Goal: Task Accomplishment & Management: Manage account settings

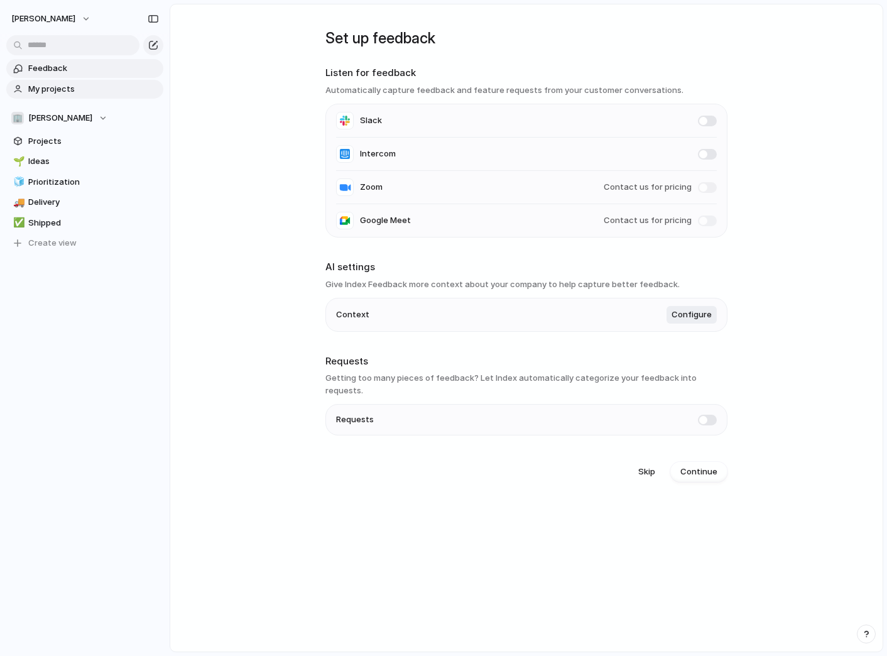
click at [92, 89] on span "My projects" at bounding box center [93, 89] width 131 height 13
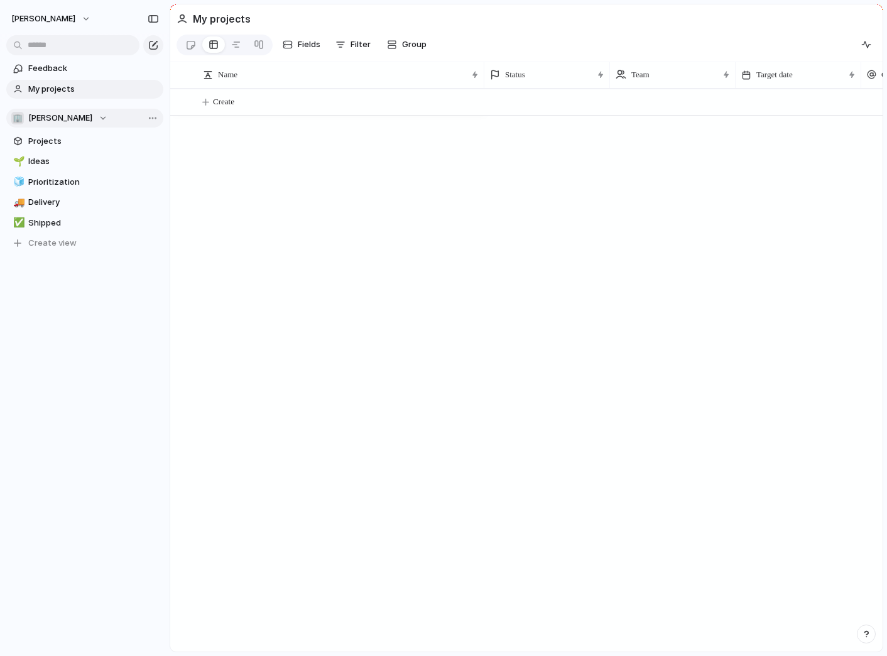
click at [77, 121] on span "[PERSON_NAME]" at bounding box center [60, 118] width 64 height 13
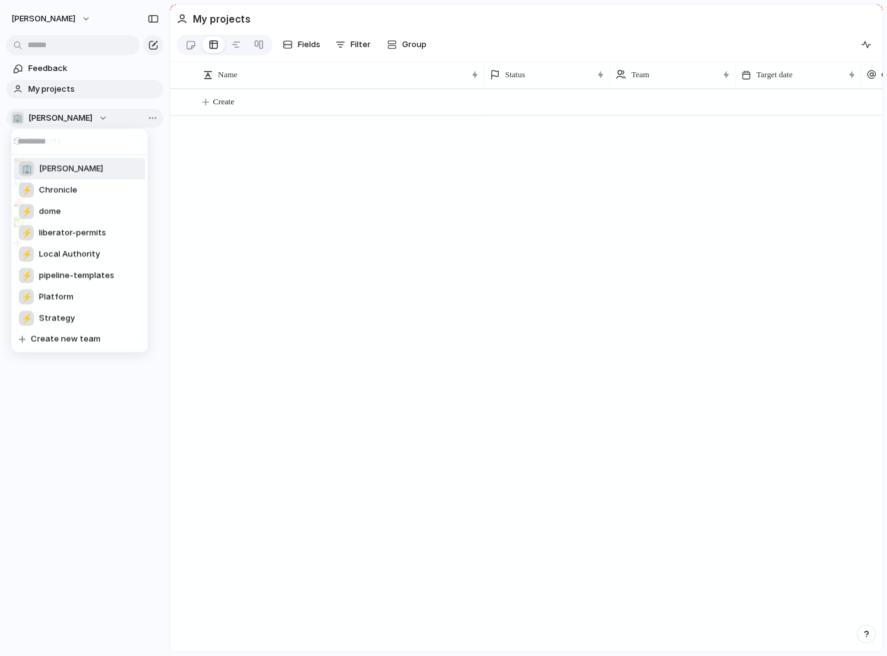
click at [77, 121] on div "🏢 Tom-underhill ⚡ Chronicle ⚡ dome ⚡ liberator-permits ⚡ Local Authority ⚡ pipe…" at bounding box center [443, 328] width 887 height 656
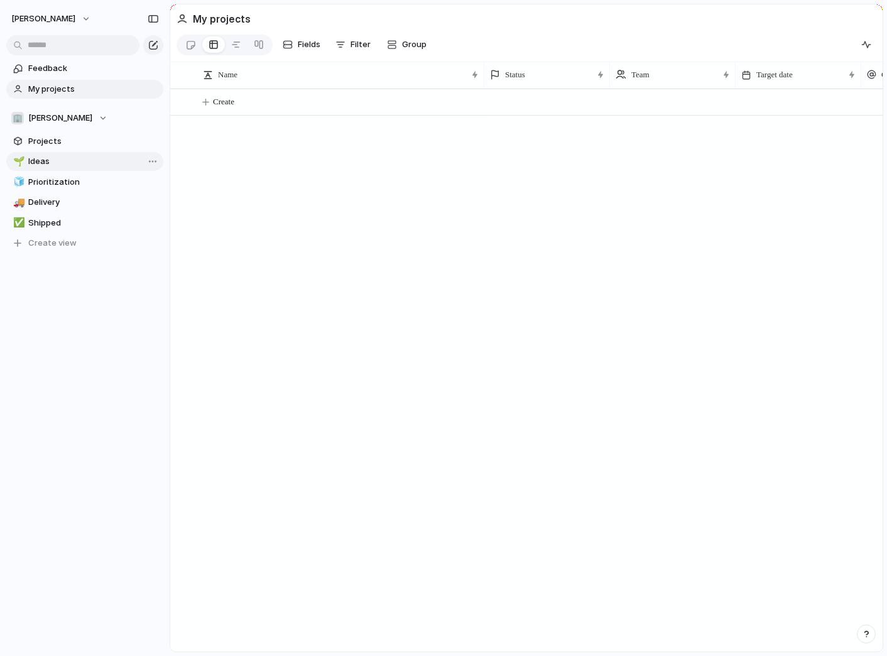
click at [52, 158] on span "Ideas" at bounding box center [93, 161] width 131 height 13
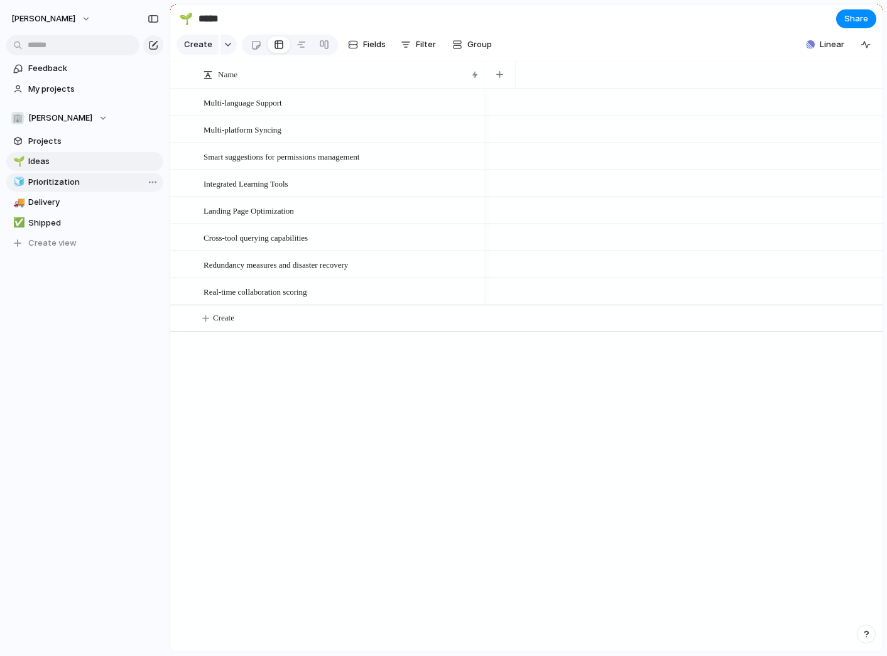
click at [52, 183] on span "Prioritization" at bounding box center [93, 182] width 131 height 13
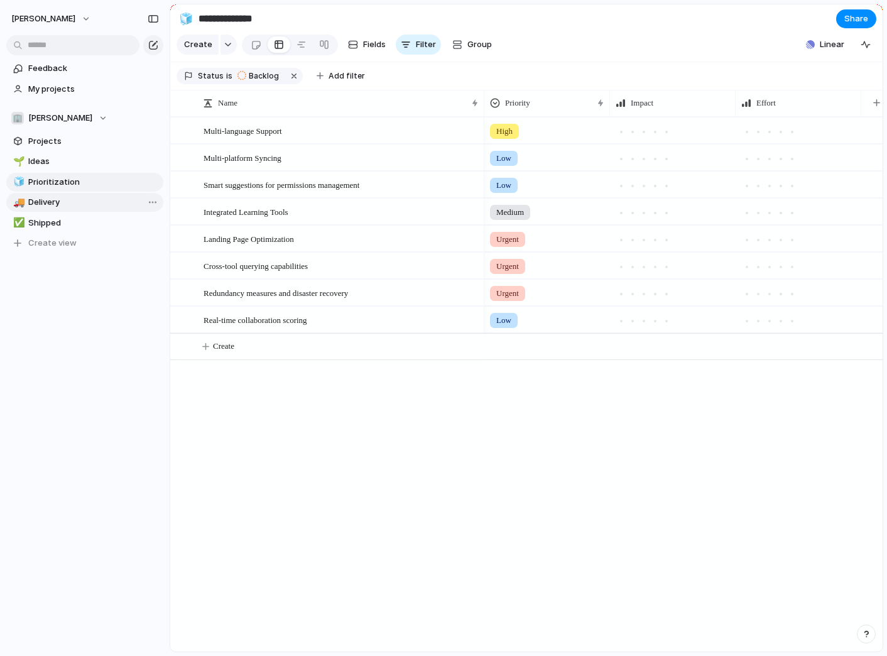
click at [50, 199] on span "Delivery" at bounding box center [93, 202] width 131 height 13
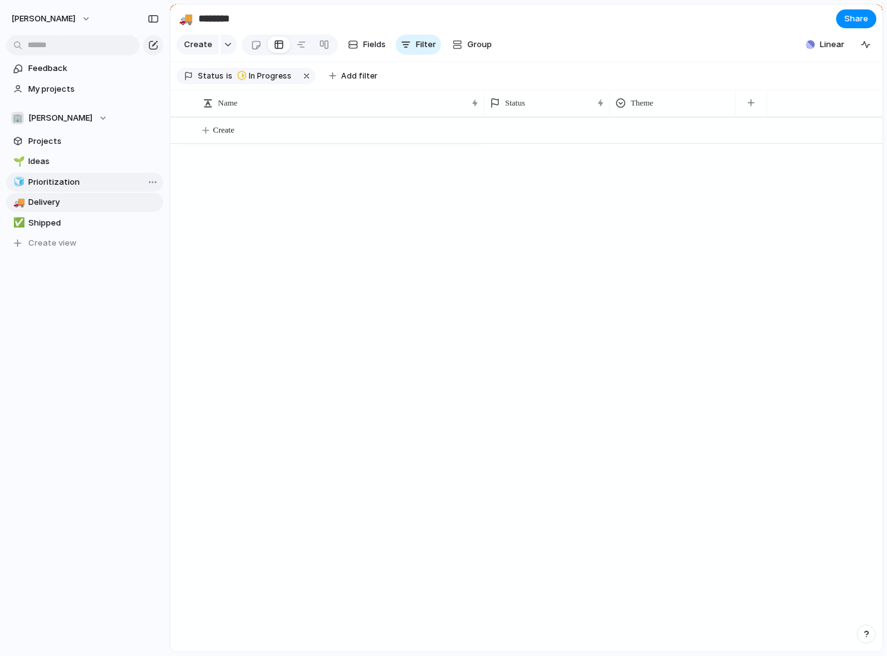
click at [56, 185] on span "Prioritization" at bounding box center [93, 182] width 131 height 13
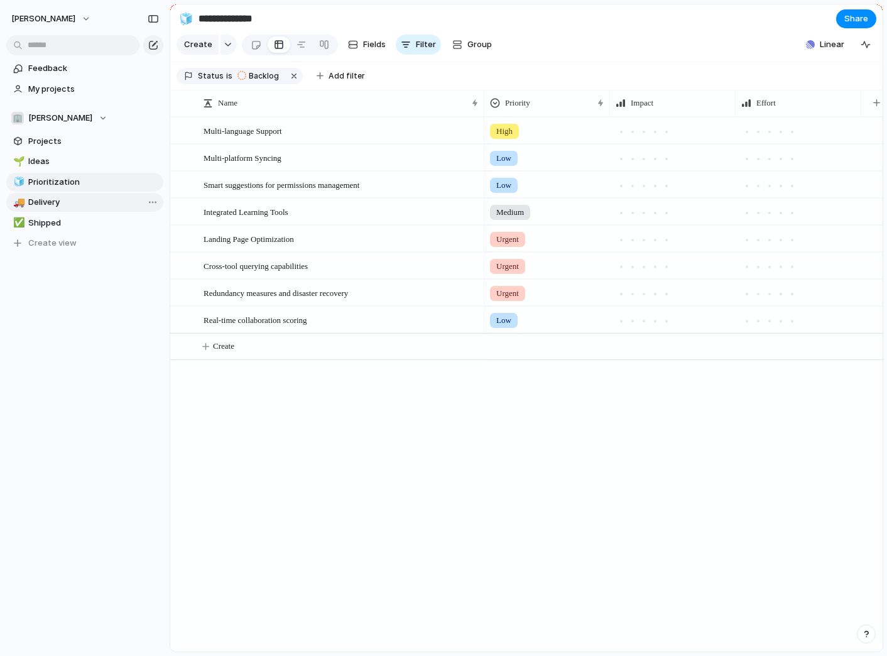
click at [33, 204] on span "Delivery" at bounding box center [93, 202] width 131 height 13
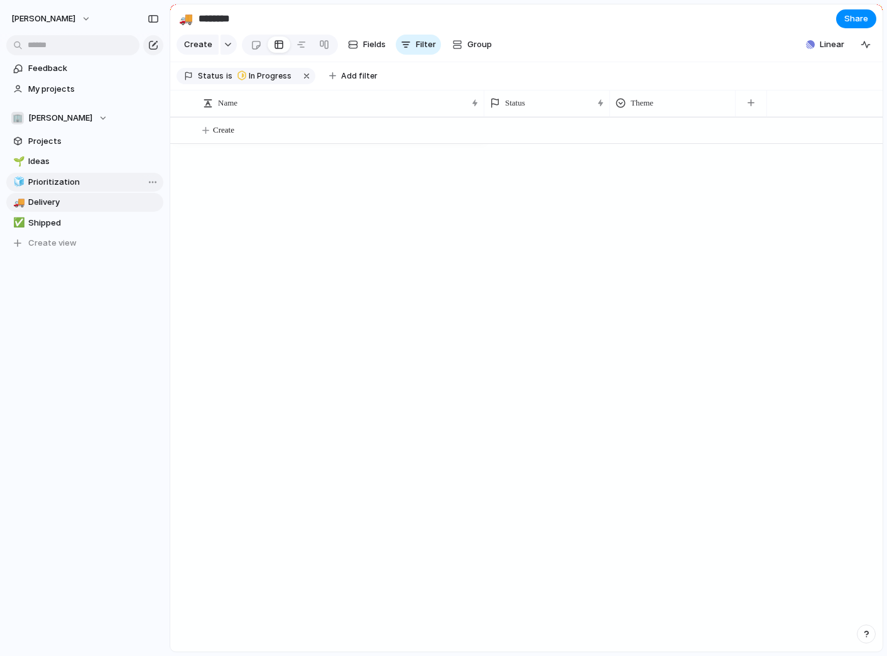
click at [46, 190] on link "🧊 Prioritization" at bounding box center [84, 182] width 157 height 19
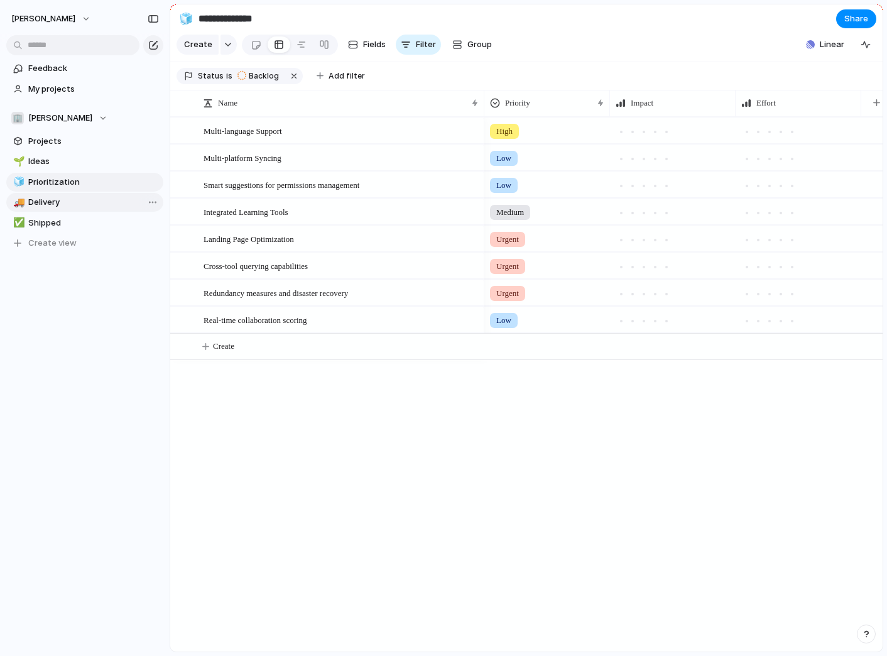
click at [45, 209] on link "🚚 Delivery" at bounding box center [84, 202] width 157 height 19
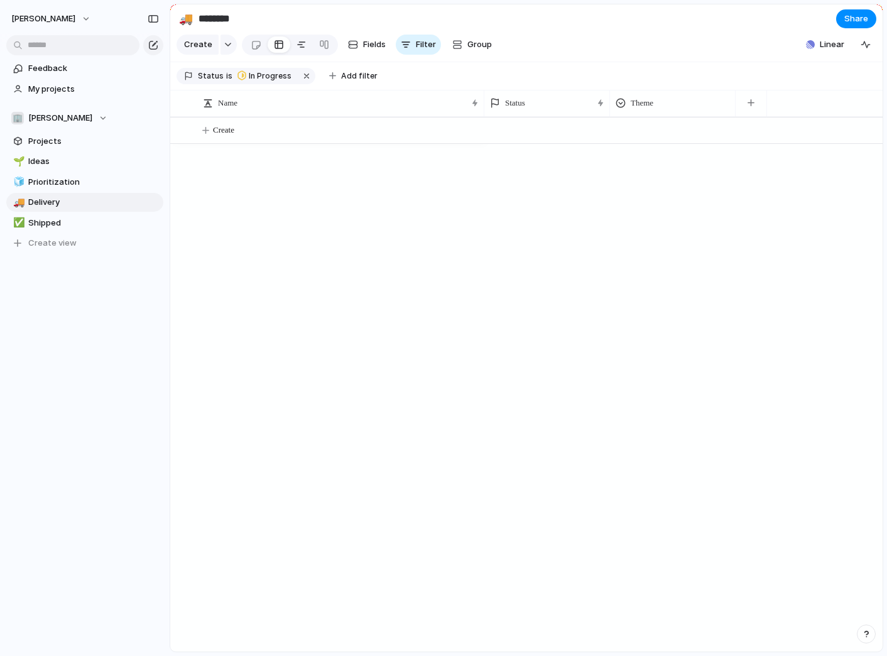
click at [298, 43] on div at bounding box center [302, 45] width 10 height 20
click at [268, 48] on link at bounding box center [279, 45] width 23 height 20
click at [256, 48] on div at bounding box center [256, 45] width 11 height 21
click at [278, 47] on div at bounding box center [279, 45] width 10 height 20
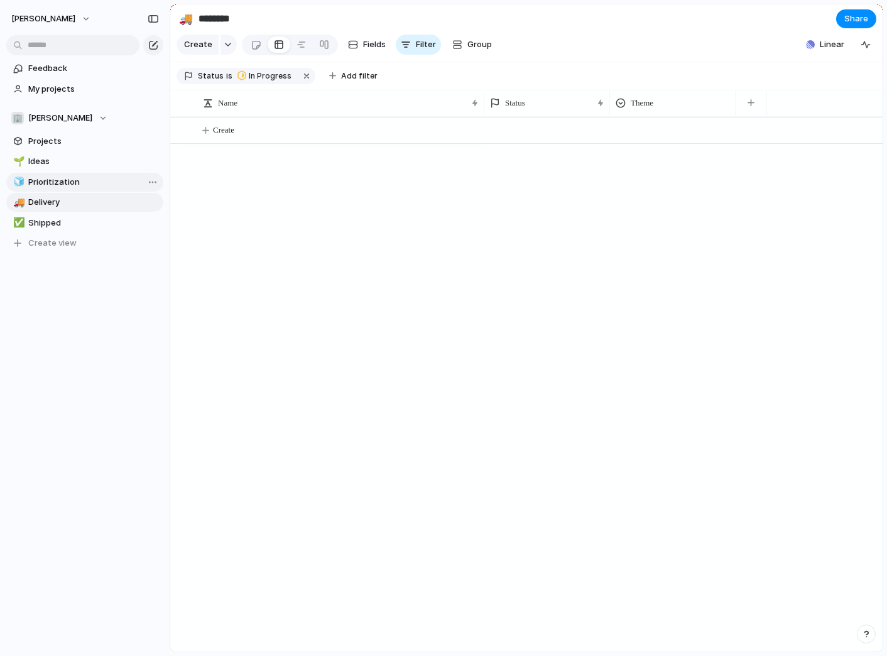
click at [48, 177] on span "Prioritization" at bounding box center [93, 182] width 131 height 13
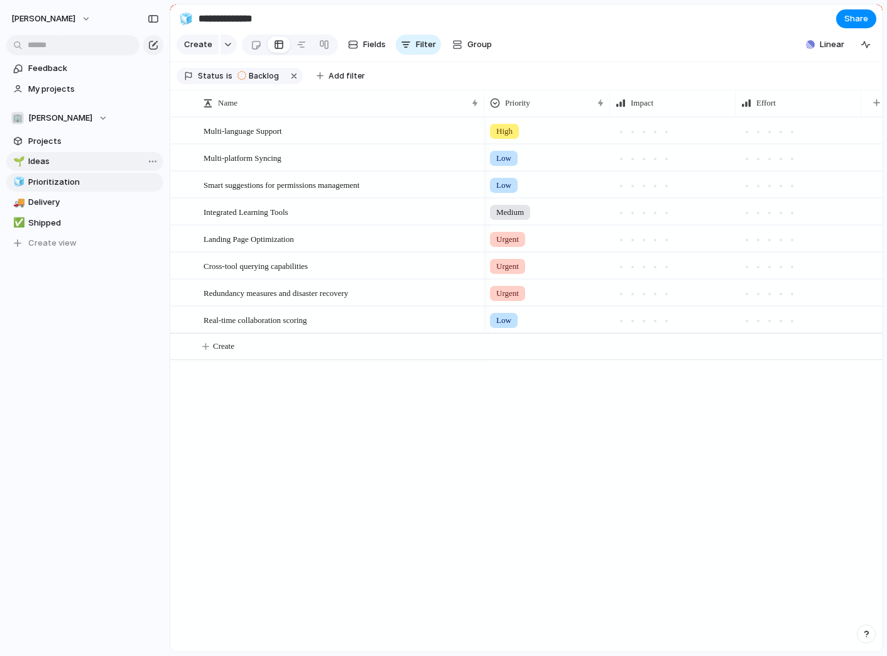
click at [58, 159] on span "Ideas" at bounding box center [93, 161] width 131 height 13
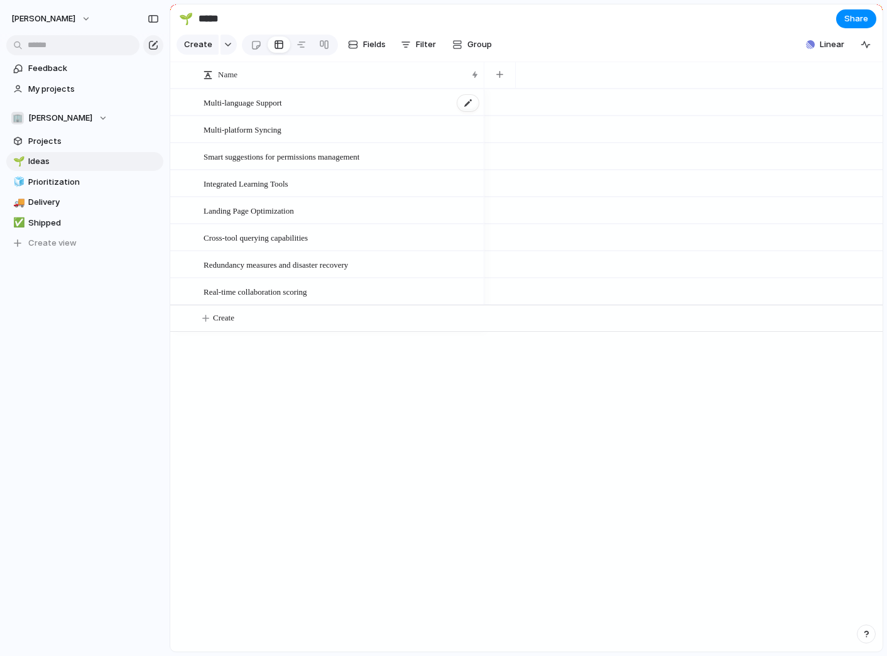
click at [363, 101] on div "Multi-language Support" at bounding box center [342, 103] width 276 height 26
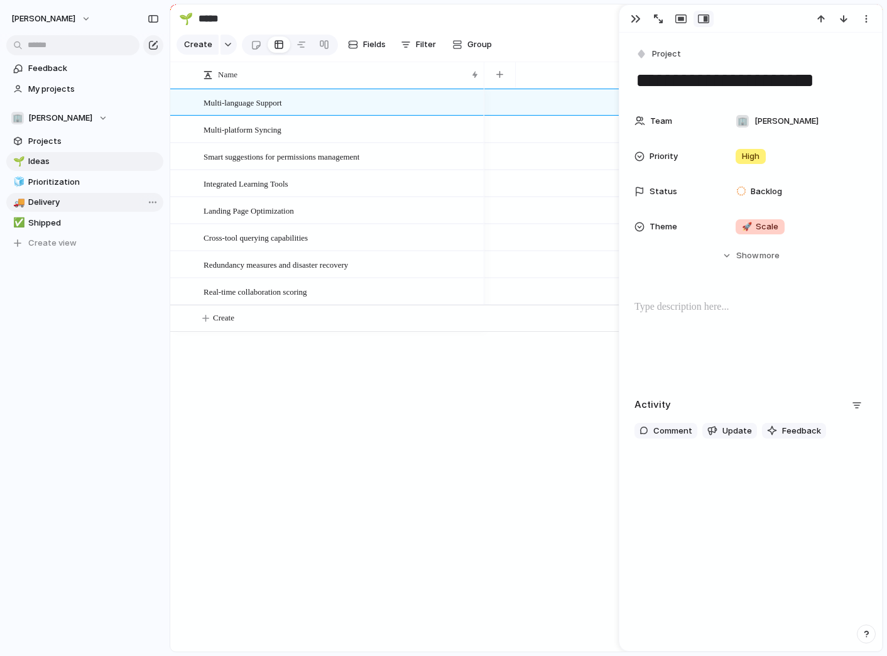
click at [62, 209] on link "🚚 Delivery" at bounding box center [84, 202] width 157 height 19
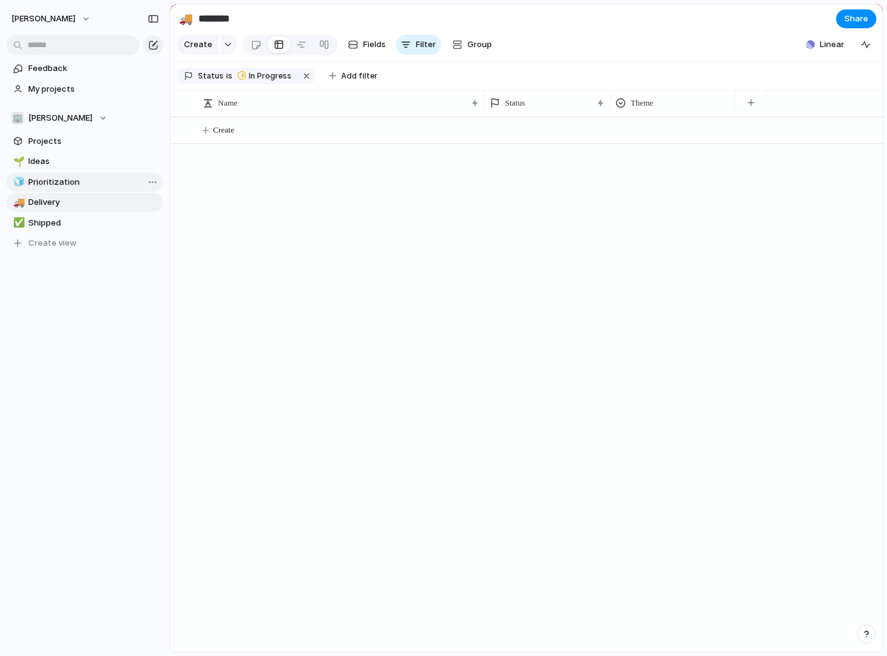
click at [62, 188] on span "Prioritization" at bounding box center [93, 182] width 131 height 13
type input "**********"
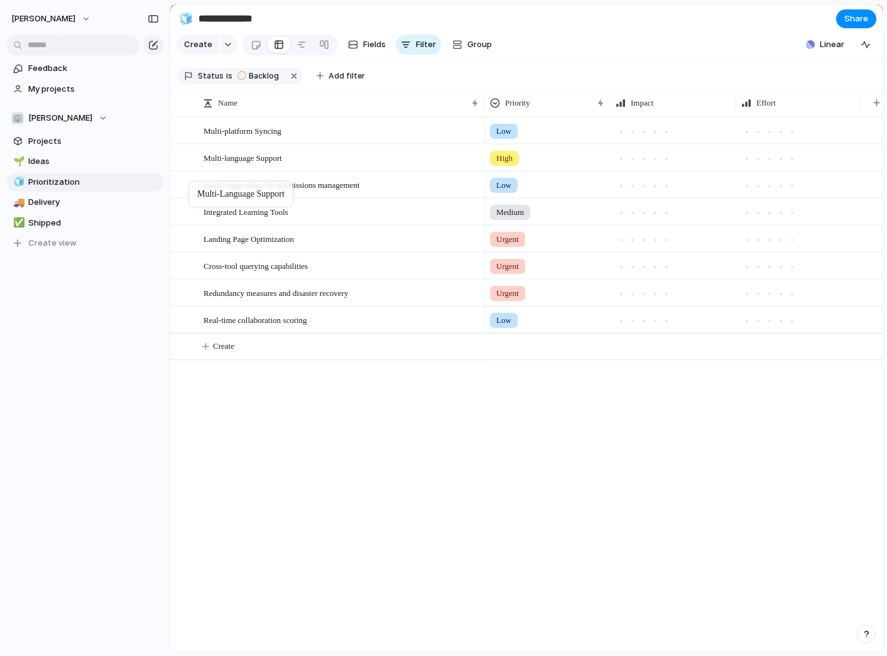
drag, startPoint x: 188, startPoint y: 127, endPoint x: 198, endPoint y: 213, distance: 86.6
drag, startPoint x: 199, startPoint y: 215, endPoint x: 202, endPoint y: 117, distance: 98.0
click at [656, 129] on div at bounding box center [655, 132] width 6 height 6
click at [786, 131] on div at bounding box center [791, 131] width 11 height 11
click at [828, 46] on span "Linear" at bounding box center [832, 44] width 24 height 13
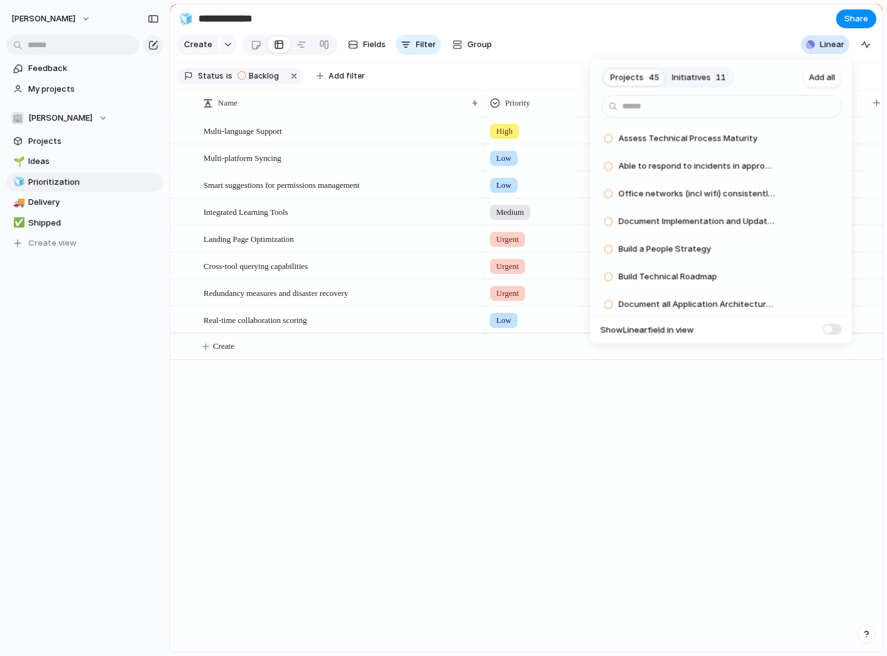
click at [742, 35] on div "Projects 45 Initiatives 11 Add all Assess Technical Process Maturity Add Able t…" at bounding box center [443, 328] width 887 height 656
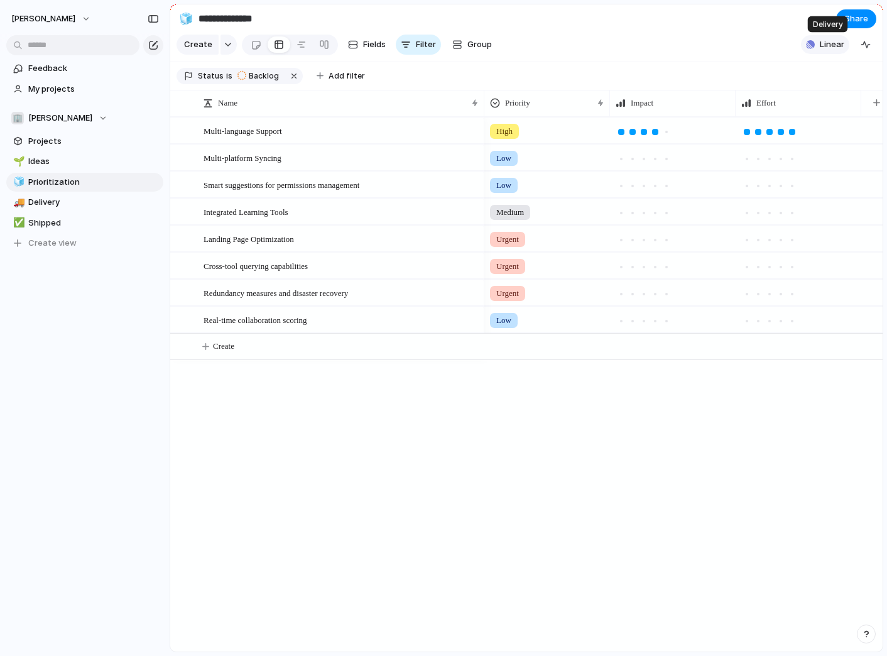
click at [828, 46] on span "Linear" at bounding box center [832, 44] width 24 height 13
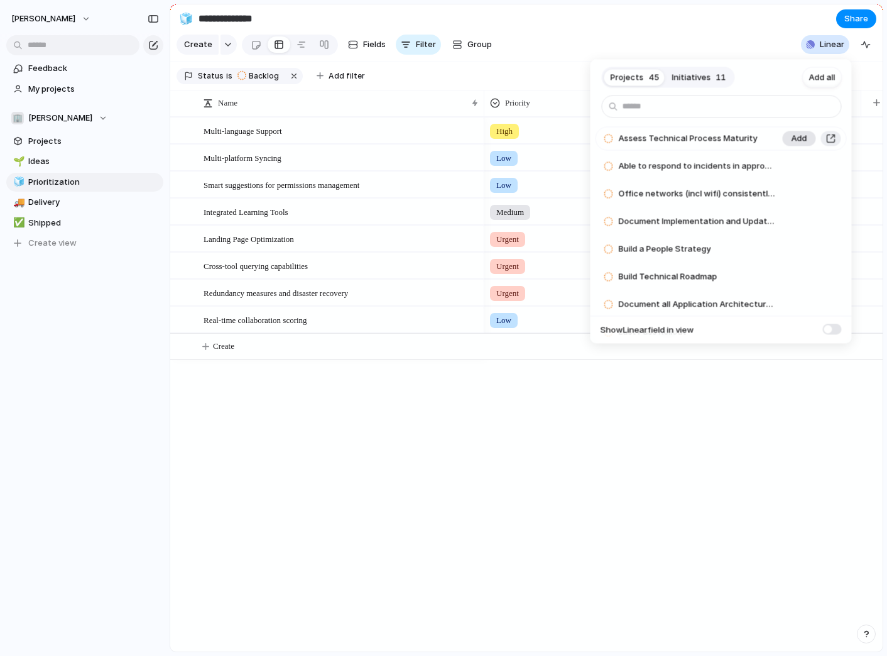
click at [795, 138] on span "Add" at bounding box center [800, 139] width 16 height 13
click at [834, 329] on span at bounding box center [832, 329] width 19 height 11
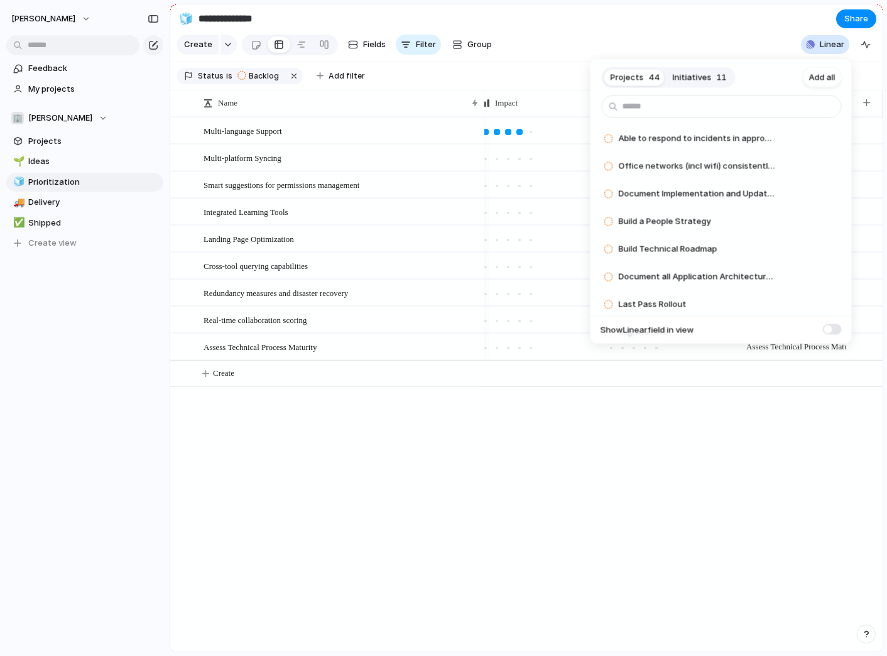
click at [727, 416] on div "Projects 44 Initiatives 11 Add all Able to respond to incidents in appropriate …" at bounding box center [443, 328] width 887 height 656
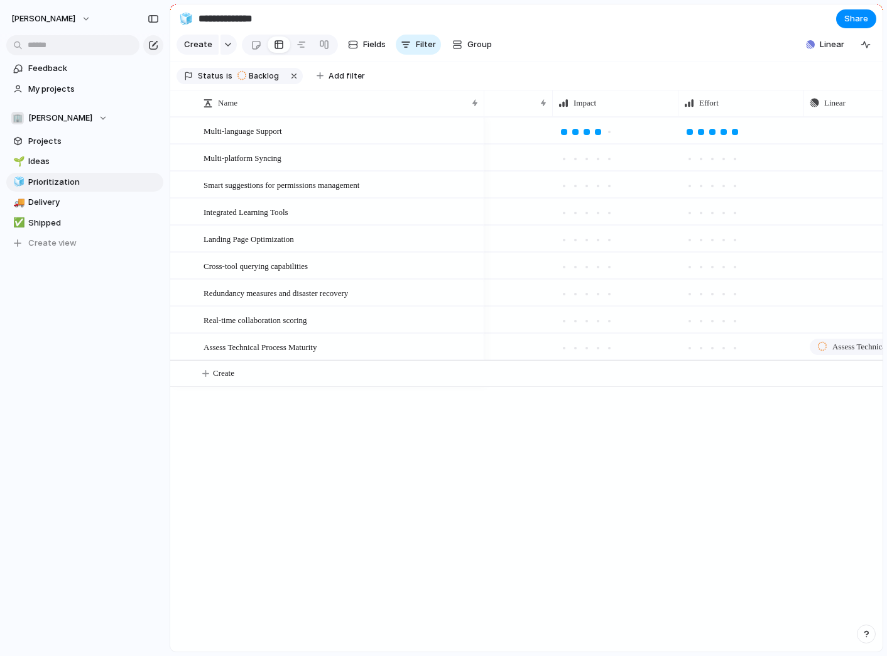
scroll to position [0, 0]
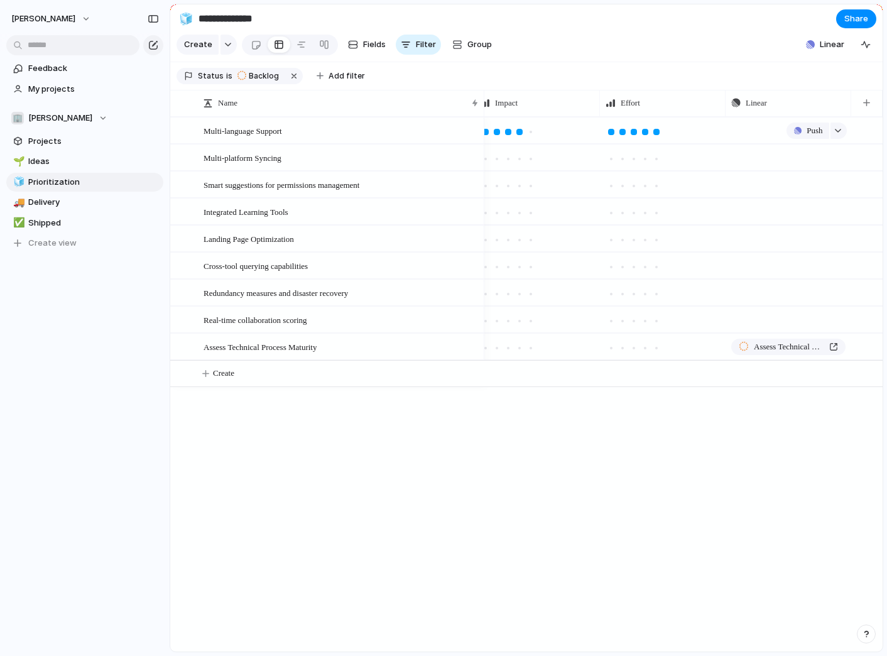
click at [765, 126] on div "Push" at bounding box center [788, 130] width 124 height 24
click at [815, 132] on span "Push" at bounding box center [815, 130] width 16 height 13
click at [806, 163] on span "Project" at bounding box center [795, 160] width 29 height 13
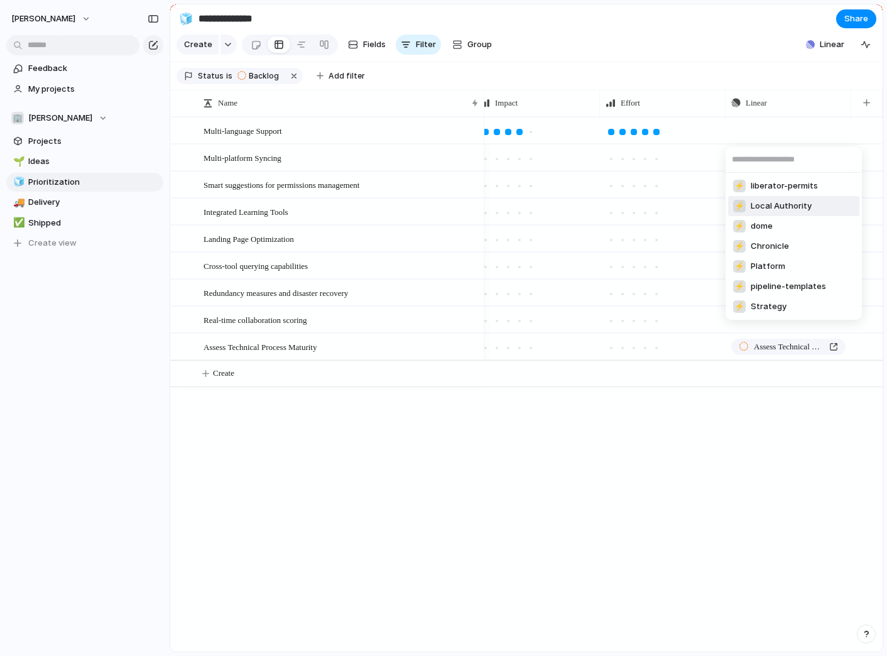
click at [773, 210] on span "Local Authority" at bounding box center [781, 206] width 61 height 13
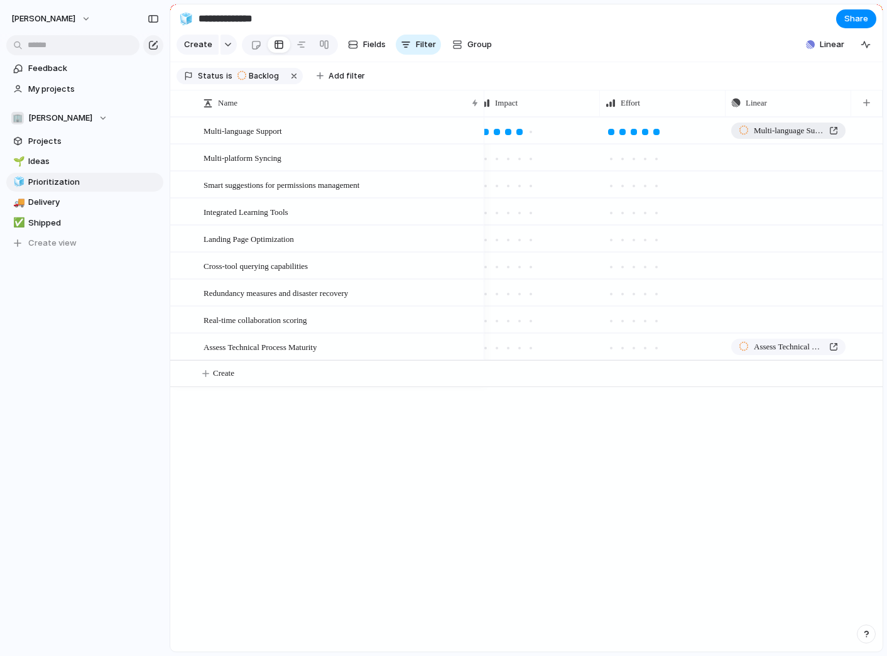
click at [833, 126] on div "Multi-language Support" at bounding box center [788, 130] width 99 height 13
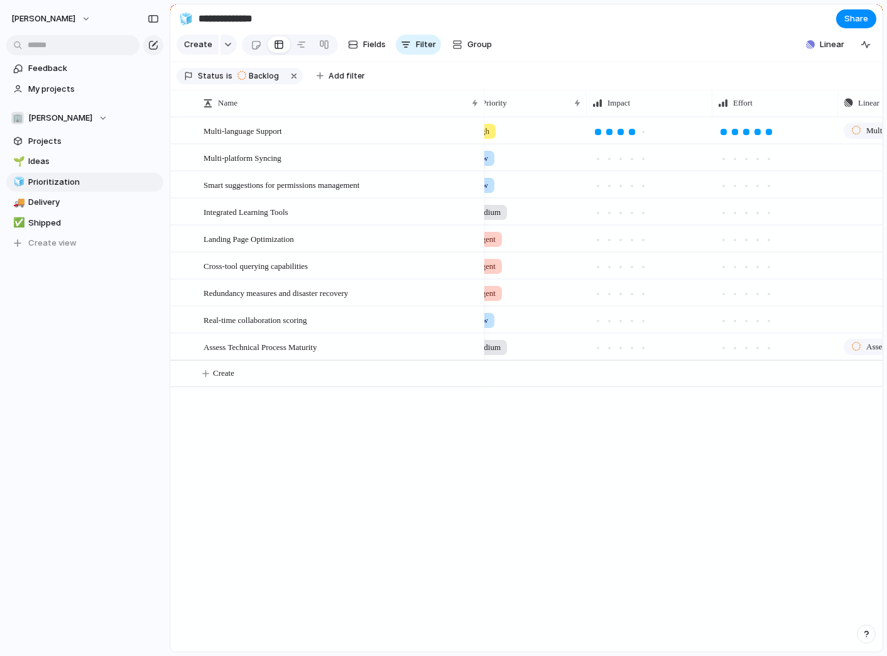
scroll to position [0, 14]
click at [324, 48] on div at bounding box center [324, 45] width 10 height 20
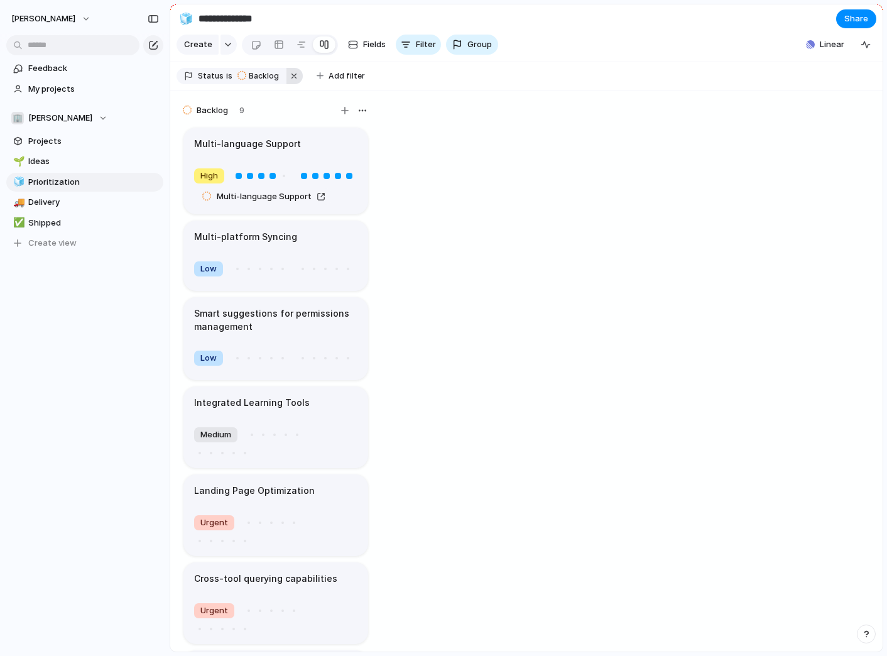
click at [288, 75] on button "button" at bounding box center [294, 76] width 16 height 16
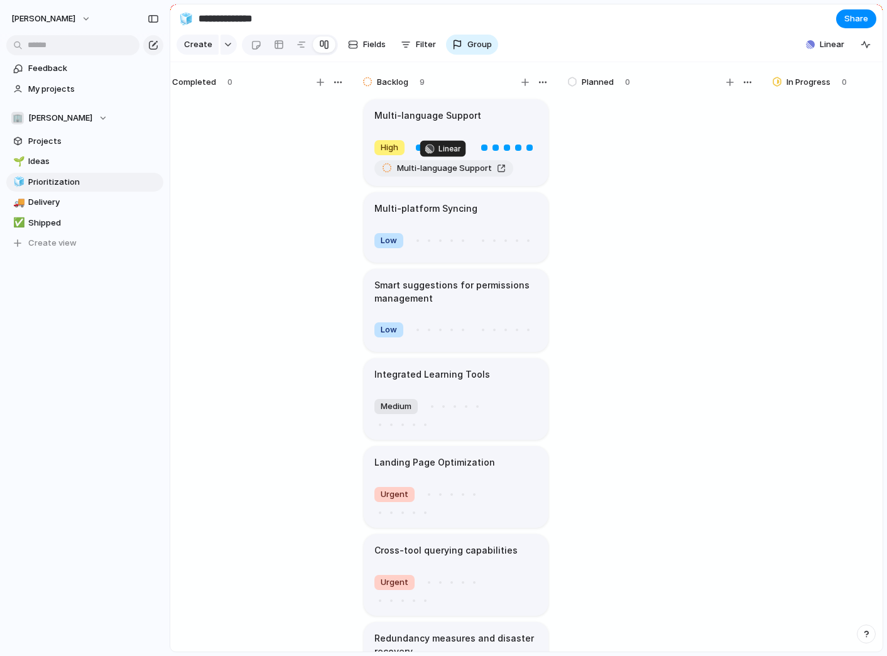
click at [502, 165] on div "Multi-language Support" at bounding box center [444, 168] width 124 height 13
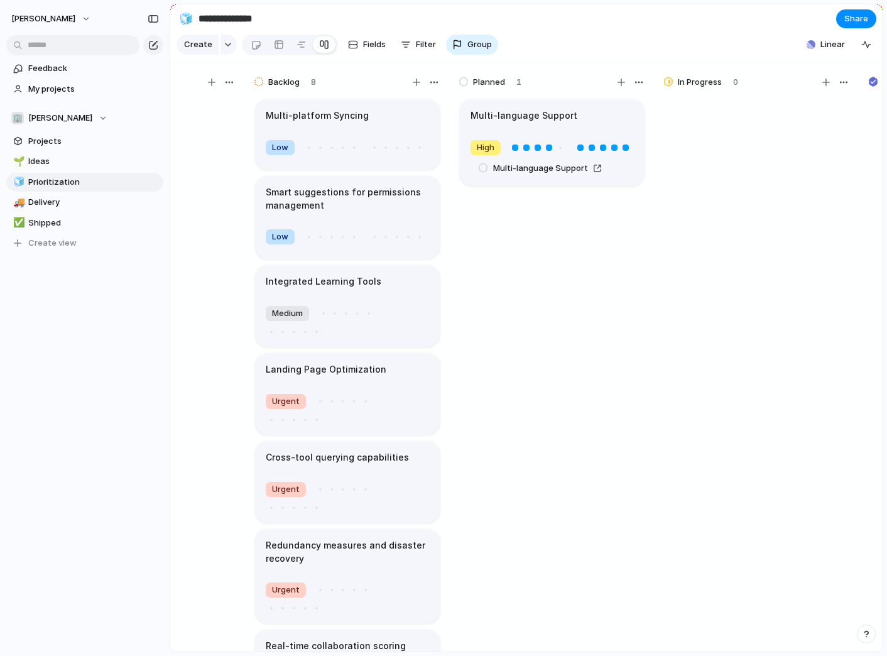
scroll to position [0, 545]
click at [258, 48] on div at bounding box center [256, 45] width 11 height 21
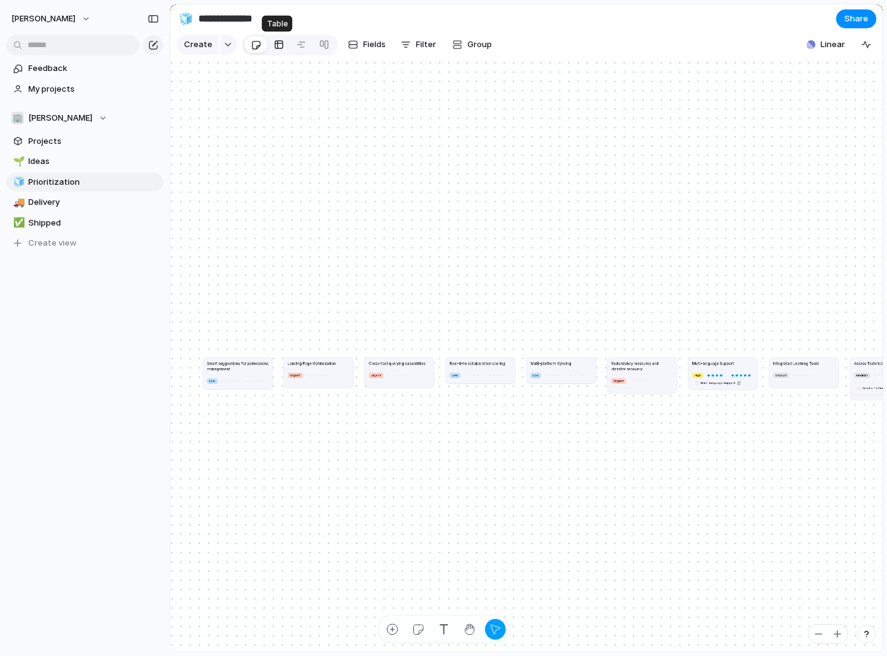
click at [276, 45] on div at bounding box center [279, 45] width 10 height 20
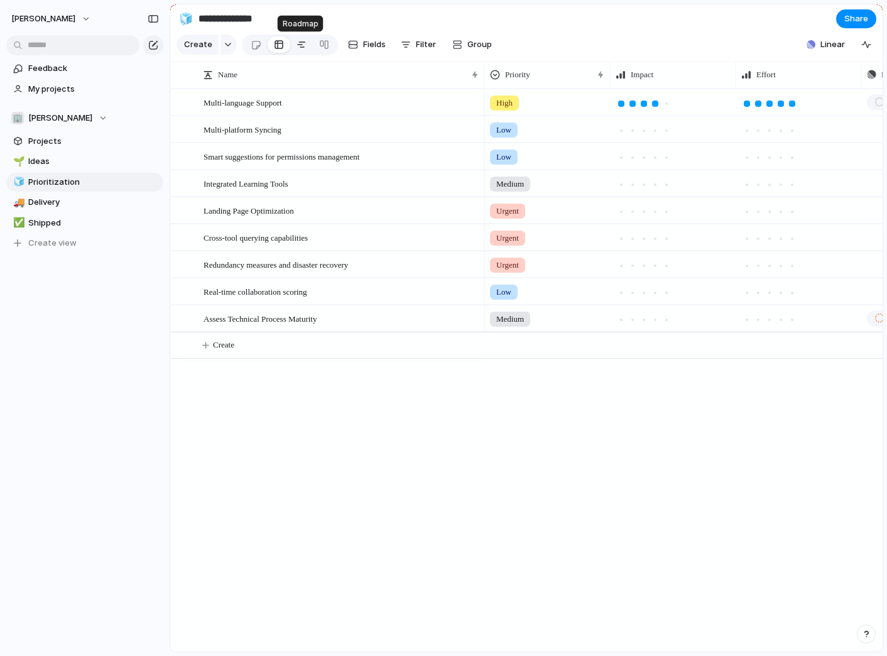
click at [297, 48] on div at bounding box center [302, 45] width 10 height 20
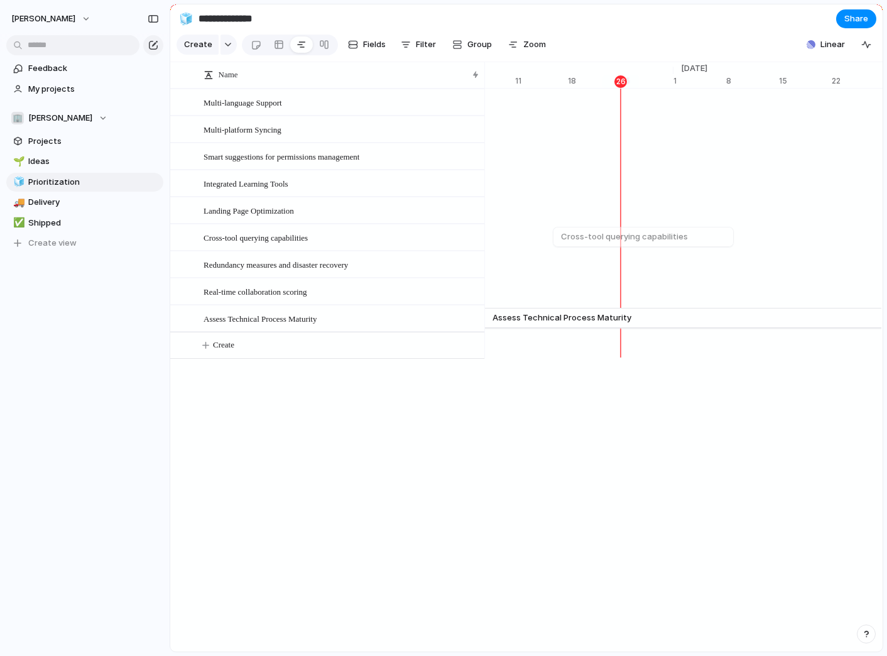
scroll to position [0, 8317]
click at [473, 44] on span "Group" at bounding box center [479, 44] width 24 height 13
click at [427, 45] on div "Owner Team Customer Priority Impact Effort Design ready Status Theme Created by" at bounding box center [443, 328] width 887 height 656
click at [423, 45] on span "Filter" at bounding box center [426, 44] width 20 height 13
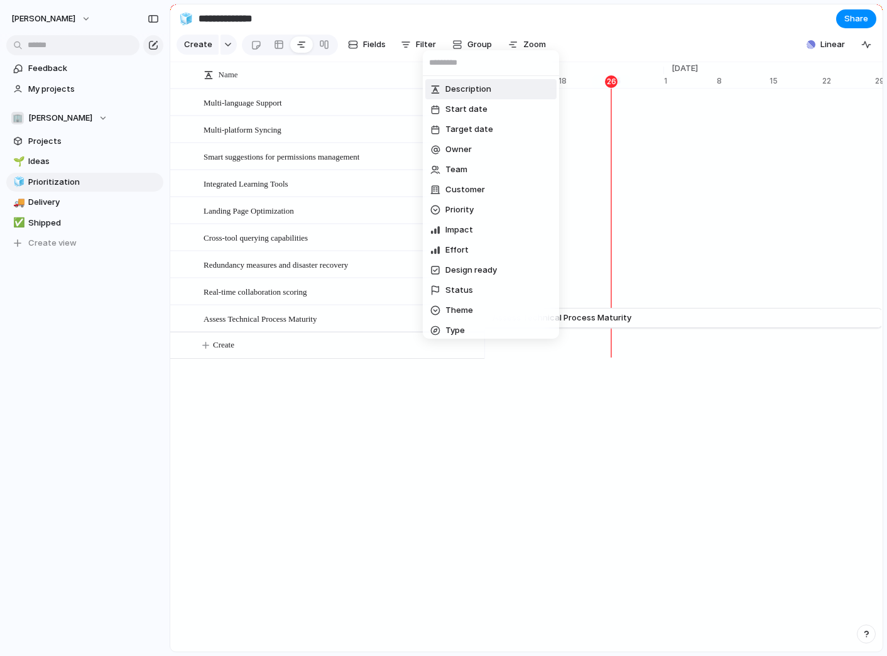
click at [421, 45] on div "Description Start date Target date Owner Team Customer Priority Impact Effort D…" at bounding box center [443, 328] width 887 height 656
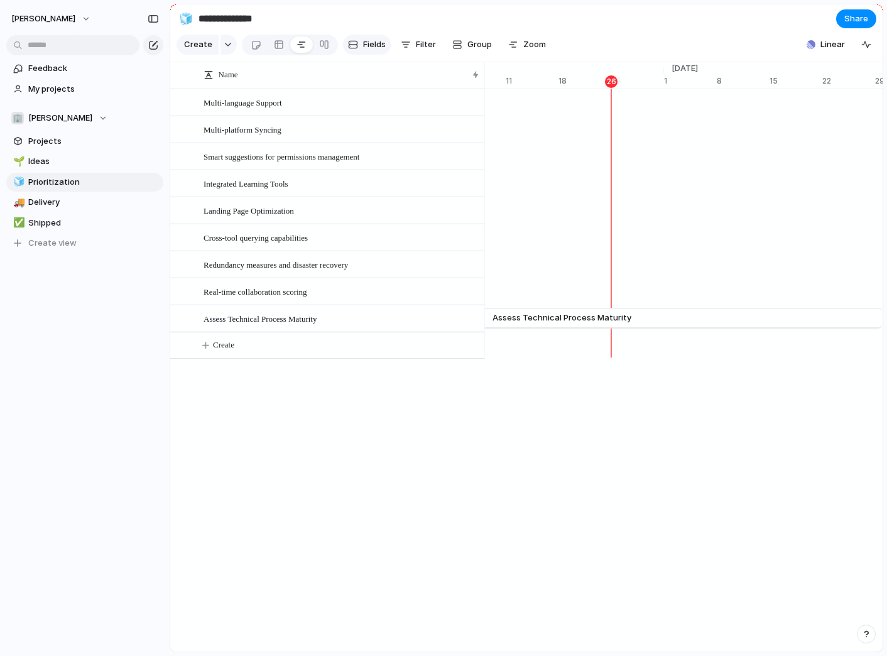
click at [377, 45] on span "Fields" at bounding box center [374, 44] width 23 height 13
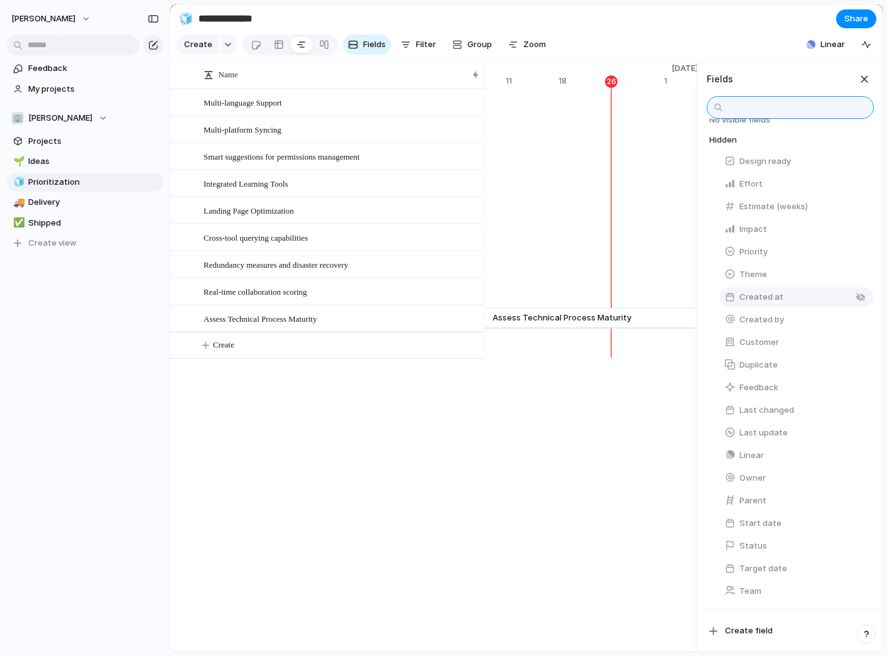
scroll to position [61, 0]
click at [757, 273] on span "Theme" at bounding box center [753, 274] width 28 height 13
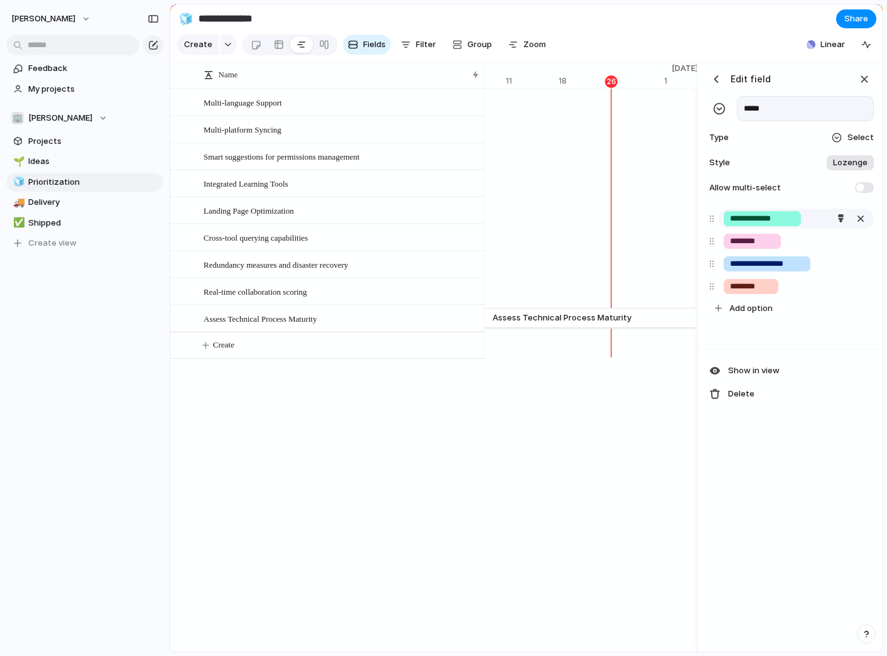
click at [798, 221] on div "**********" at bounding box center [762, 218] width 77 height 15
click at [776, 219] on input "**********" at bounding box center [762, 218] width 65 height 13
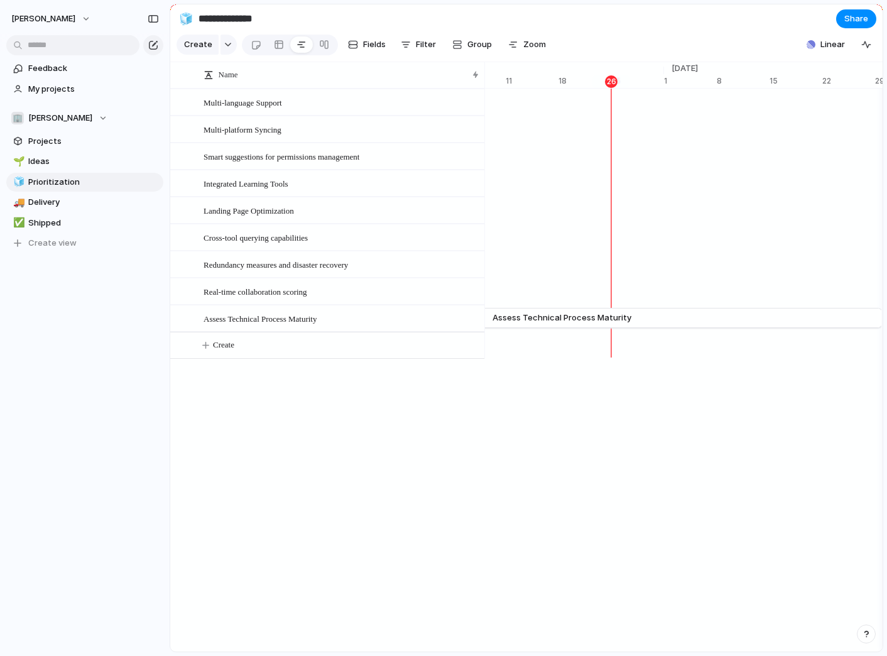
click at [588, 418] on div "Name Multi-language Support Multi-platform Syncing Smart suggestions for permis…" at bounding box center [526, 357] width 712 height 590
click at [229, 48] on button "button" at bounding box center [228, 45] width 16 height 20
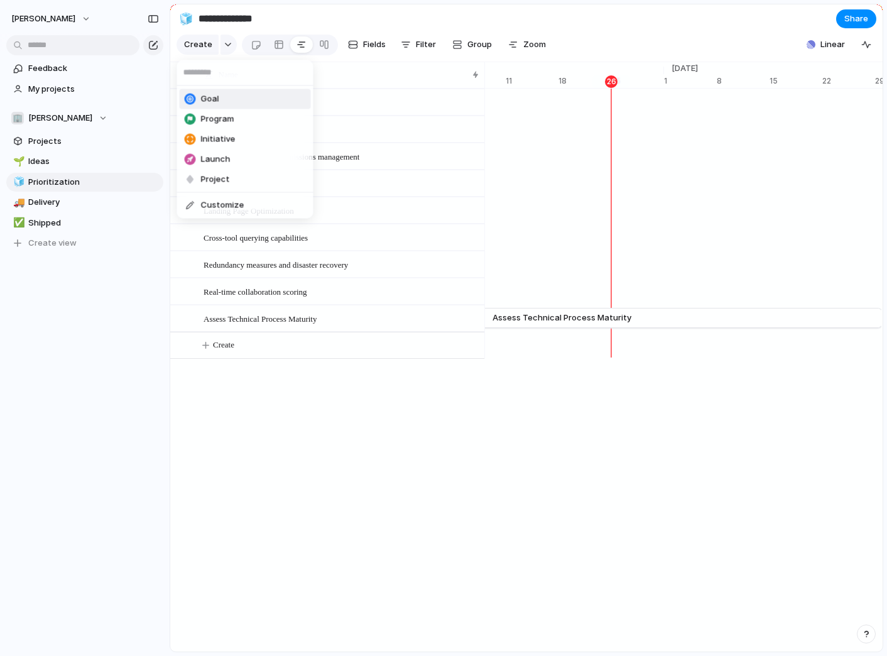
click at [212, 101] on span "Goal" at bounding box center [210, 99] width 18 height 13
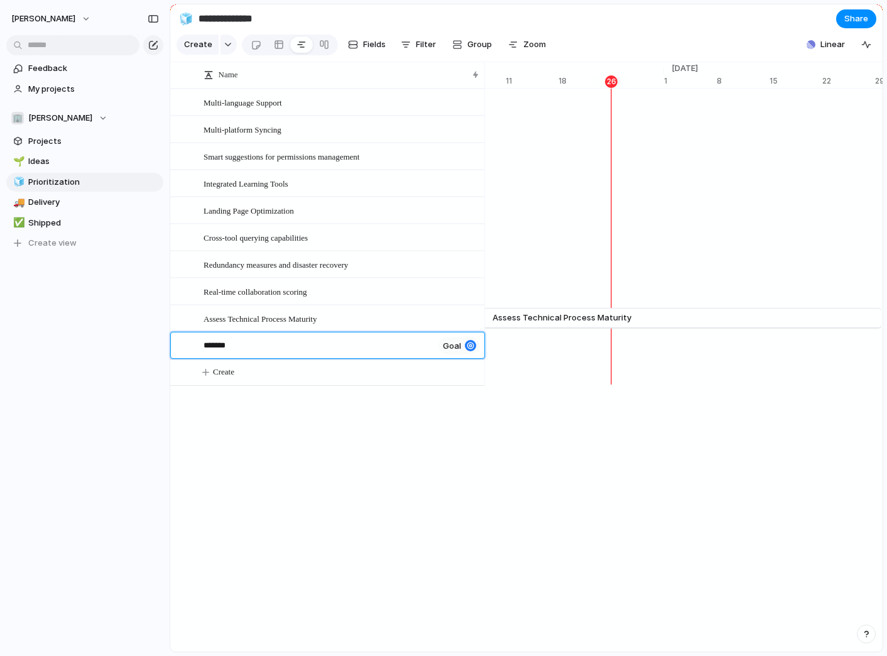
type textarea "********"
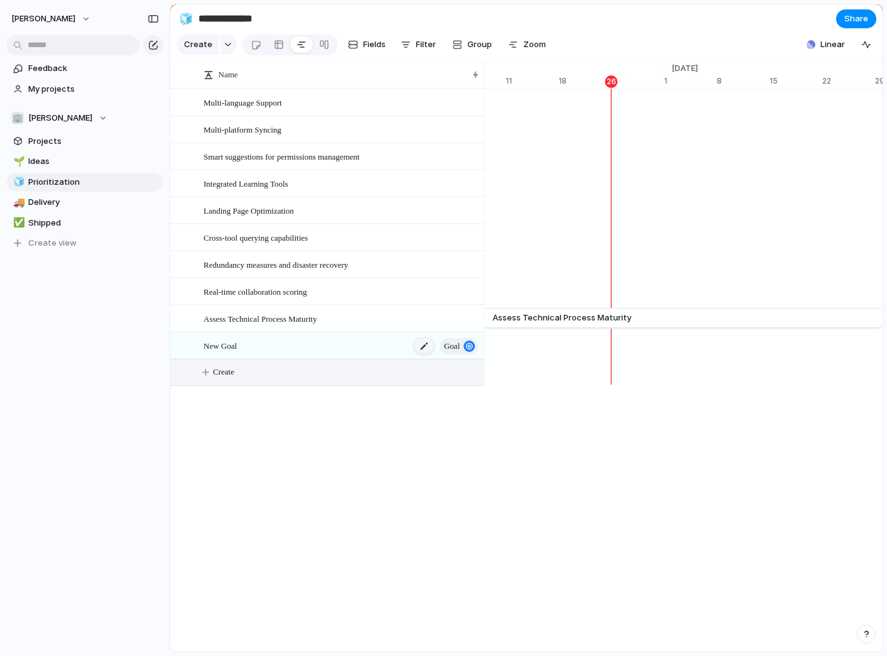
click at [422, 350] on div at bounding box center [423, 346] width 21 height 16
click at [469, 347] on div "button" at bounding box center [469, 345] width 11 height 11
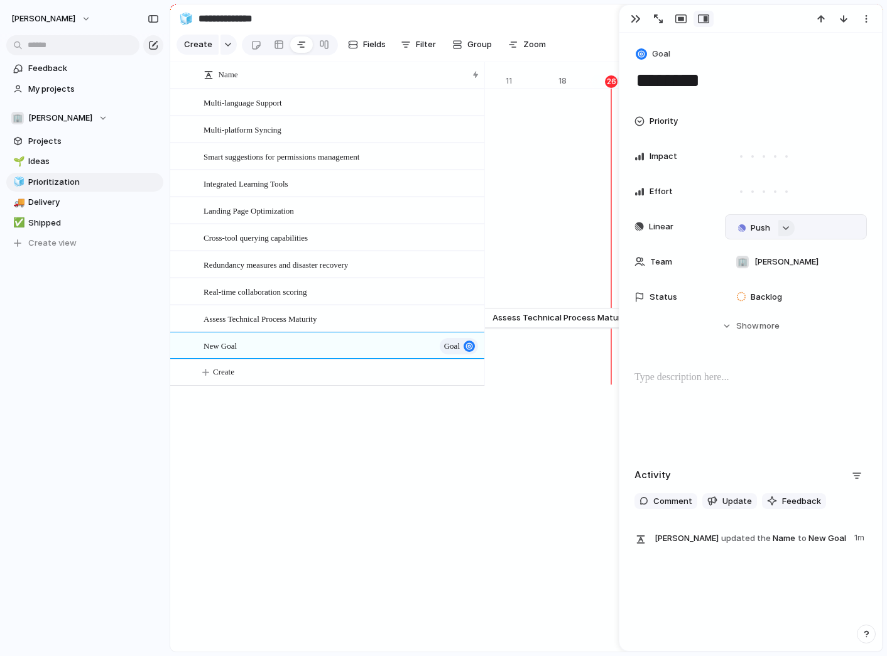
click at [788, 227] on div "button" at bounding box center [785, 228] width 9 height 5
type input "*"
click at [786, 229] on div "Projects Issues Assess Technical Process Maturity Able to respond to incidents …" at bounding box center [443, 328] width 887 height 656
click at [786, 229] on div "button" at bounding box center [785, 228] width 9 height 5
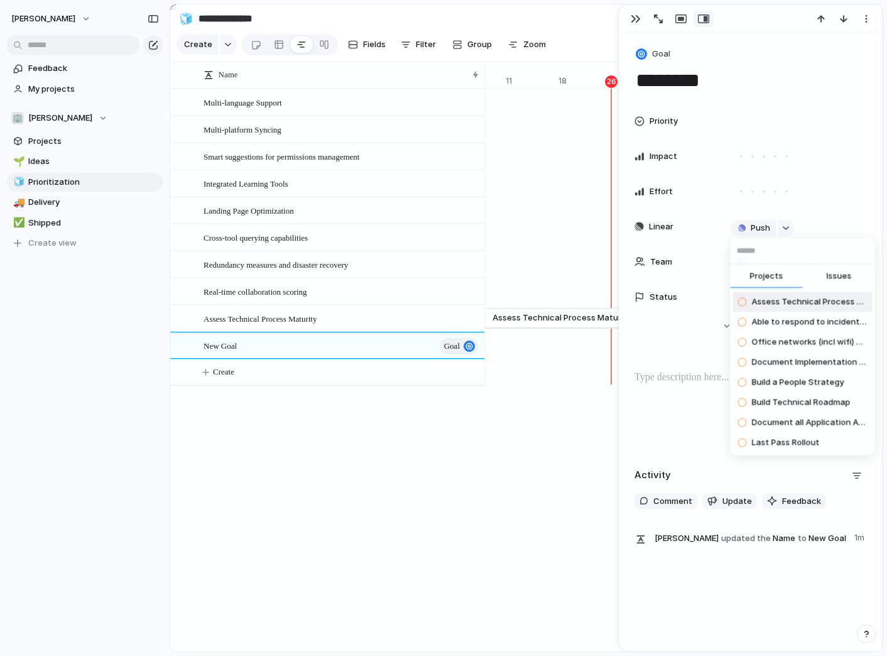
click at [514, 534] on div "Projects Issues Assess Technical Process Maturity Able to respond to incidents …" at bounding box center [443, 328] width 887 height 656
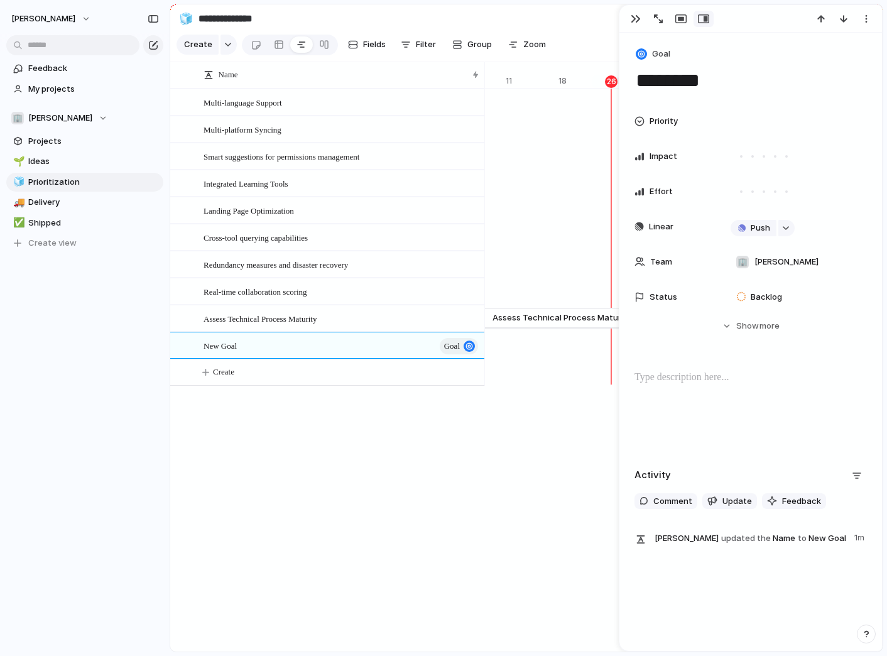
click at [496, 431] on div "Name Multi-language Support Multi-platform Syncing Smart suggestions for permis…" at bounding box center [526, 357] width 712 height 590
click at [748, 328] on span "Show" at bounding box center [747, 326] width 23 height 13
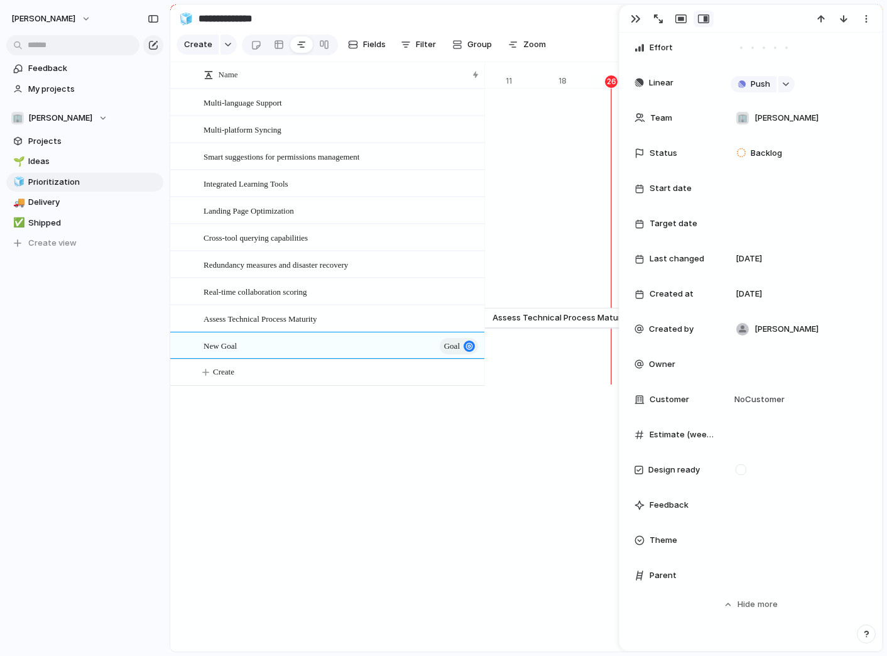
scroll to position [161, 0]
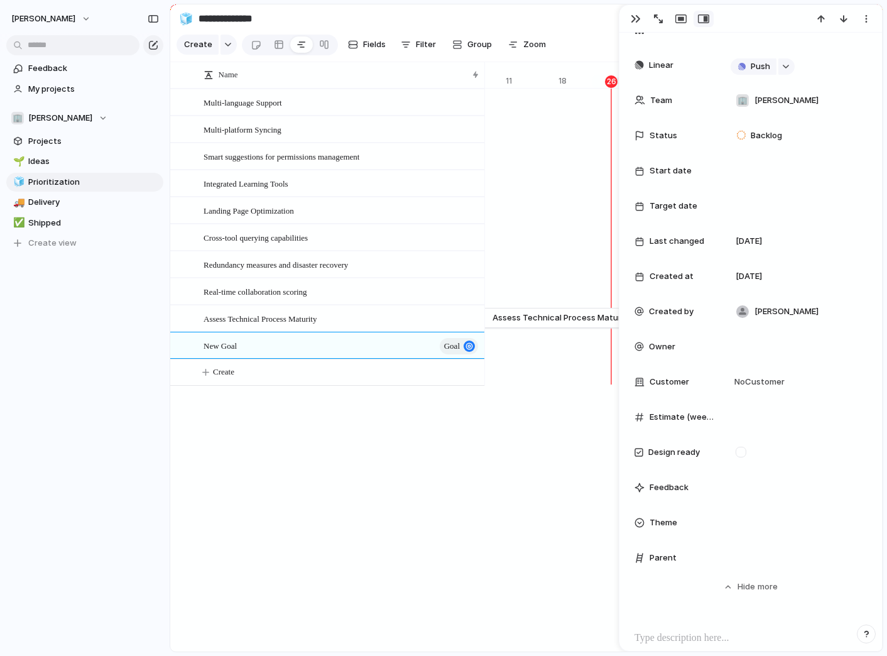
click at [672, 518] on span "Theme" at bounding box center [664, 522] width 28 height 13
click at [682, 21] on div "button" at bounding box center [680, 19] width 11 height 10
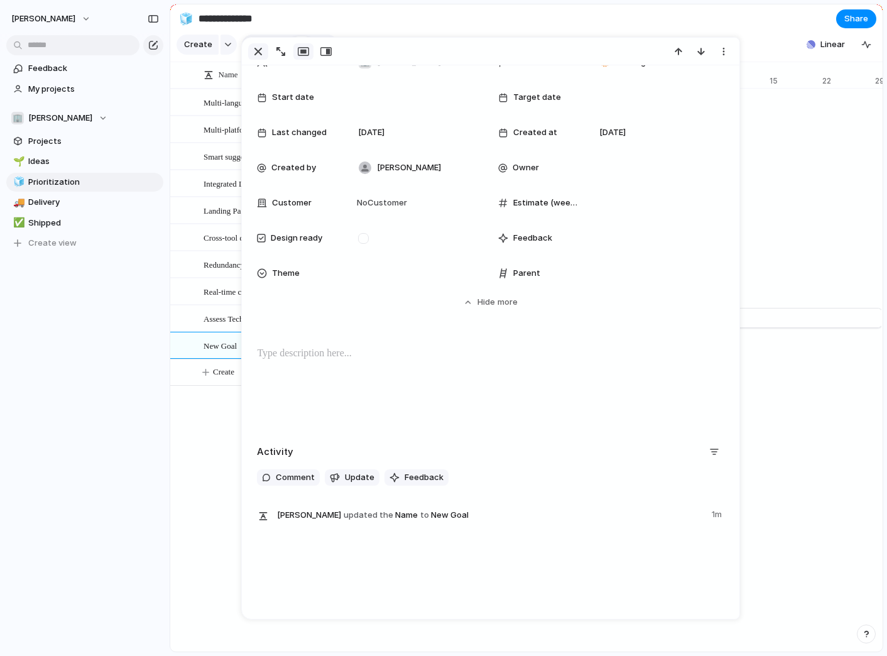
click at [261, 51] on div "button" at bounding box center [258, 51] width 15 height 15
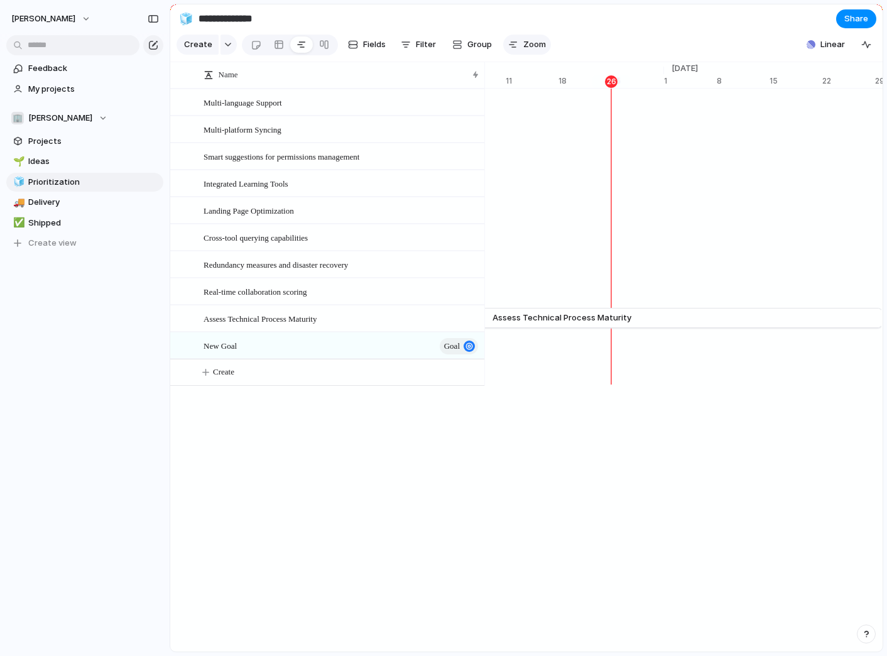
click at [529, 47] on span "Zoom" at bounding box center [534, 44] width 23 height 13
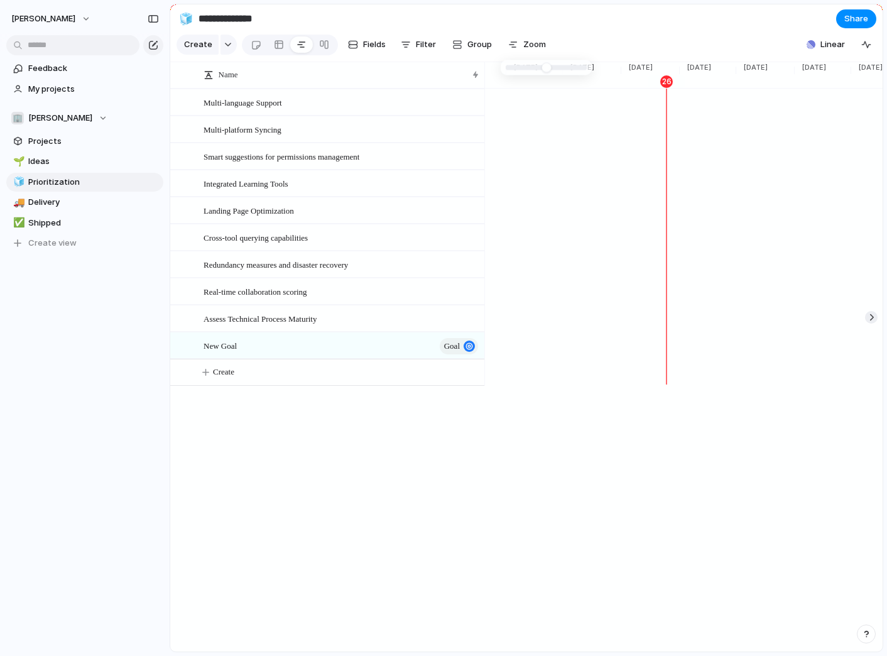
type input "*"
drag, startPoint x: 543, startPoint y: 67, endPoint x: 489, endPoint y: 61, distance: 54.3
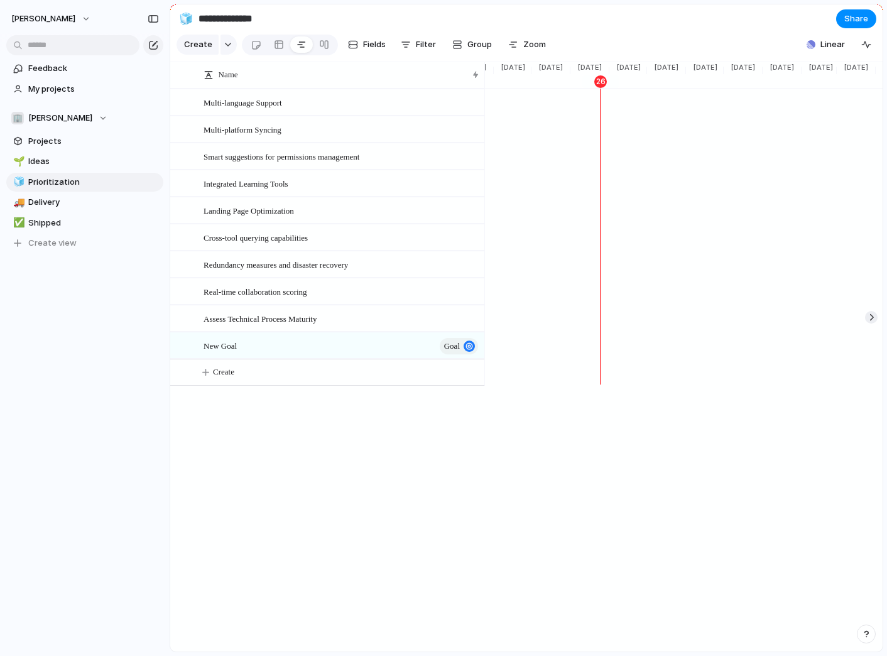
scroll to position [0, 1223]
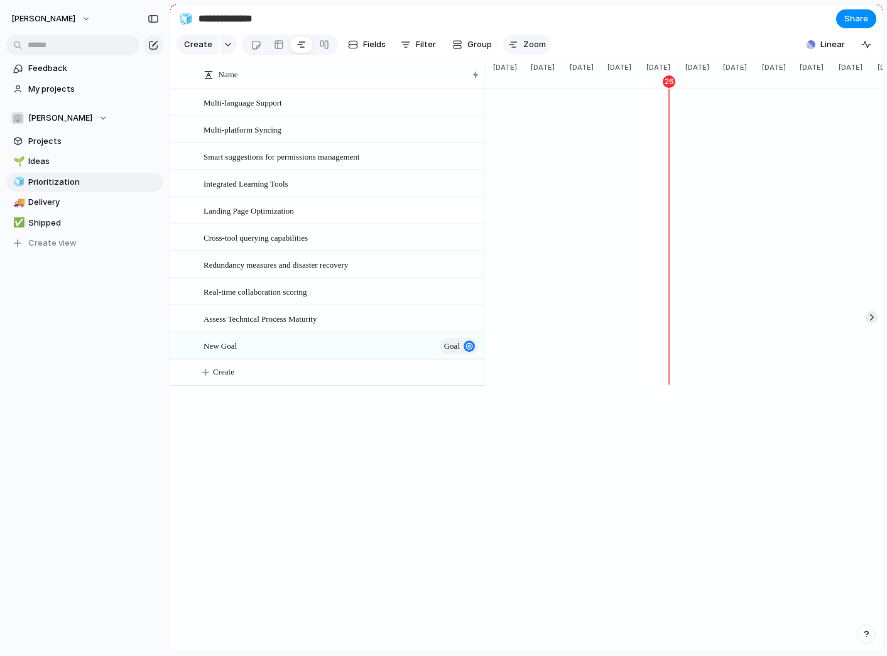
click at [533, 50] on span "Zoom" at bounding box center [534, 44] width 23 height 13
type input "*"
drag, startPoint x: 547, startPoint y: 69, endPoint x: 523, endPoint y: 71, distance: 24.6
click at [388, 46] on button "Fields" at bounding box center [367, 45] width 48 height 20
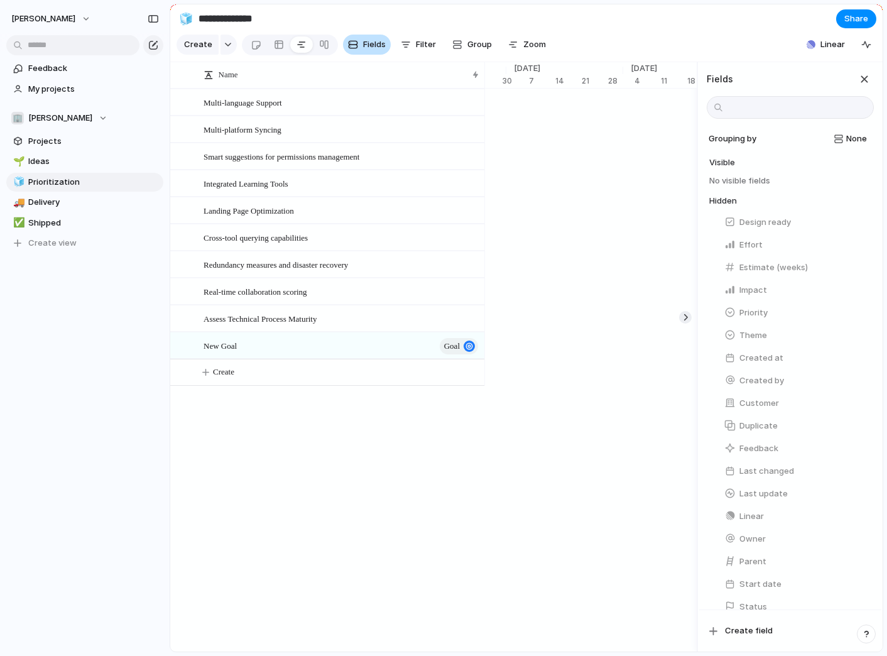
click at [380, 42] on span "Fields" at bounding box center [374, 44] width 23 height 13
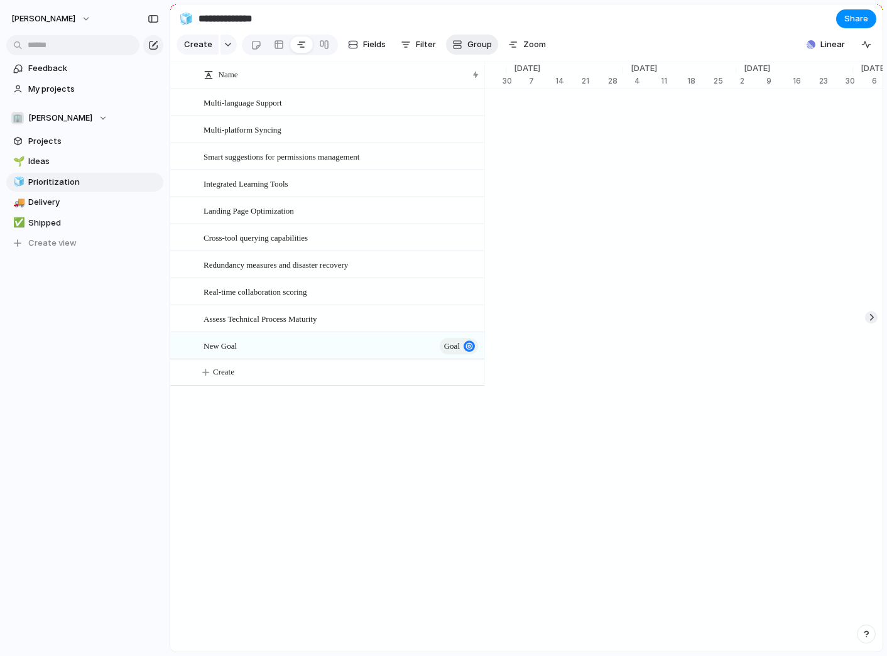
click at [457, 44] on div "button" at bounding box center [457, 45] width 10 height 10
click at [468, 44] on div "Owner Team Customer Priority Impact Effort Design ready Status Theme Created by" at bounding box center [443, 328] width 887 height 656
click at [319, 46] on div at bounding box center [324, 45] width 10 height 20
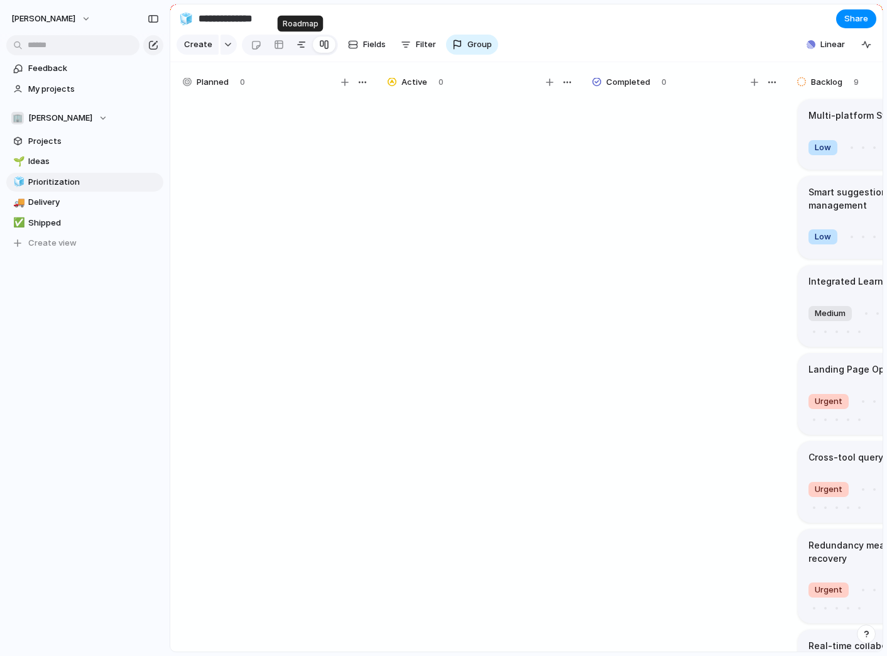
click at [298, 45] on div at bounding box center [302, 45] width 10 height 20
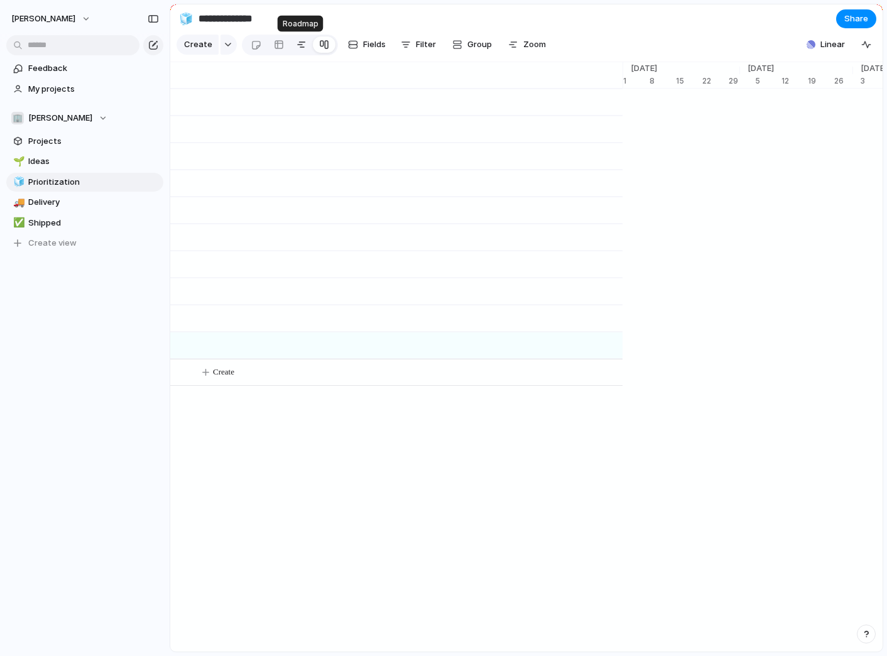
scroll to position [0, 4096]
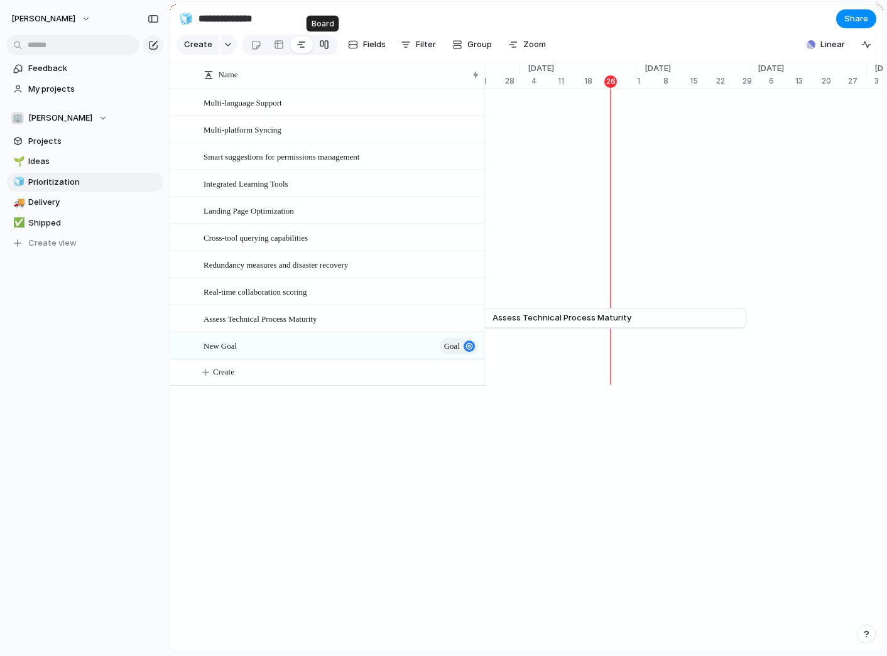
click at [324, 44] on div at bounding box center [324, 45] width 10 height 20
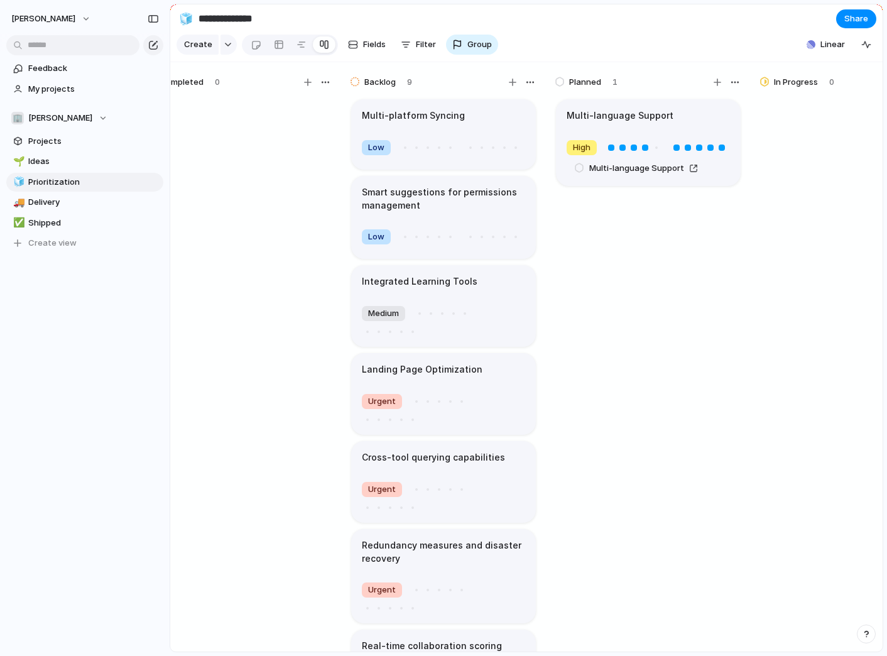
scroll to position [0, 447]
click at [740, 32] on section "Create Fields Filter Group Zoom Linear" at bounding box center [526, 47] width 712 height 30
click at [74, 199] on span "Delivery" at bounding box center [93, 202] width 131 height 13
type input "********"
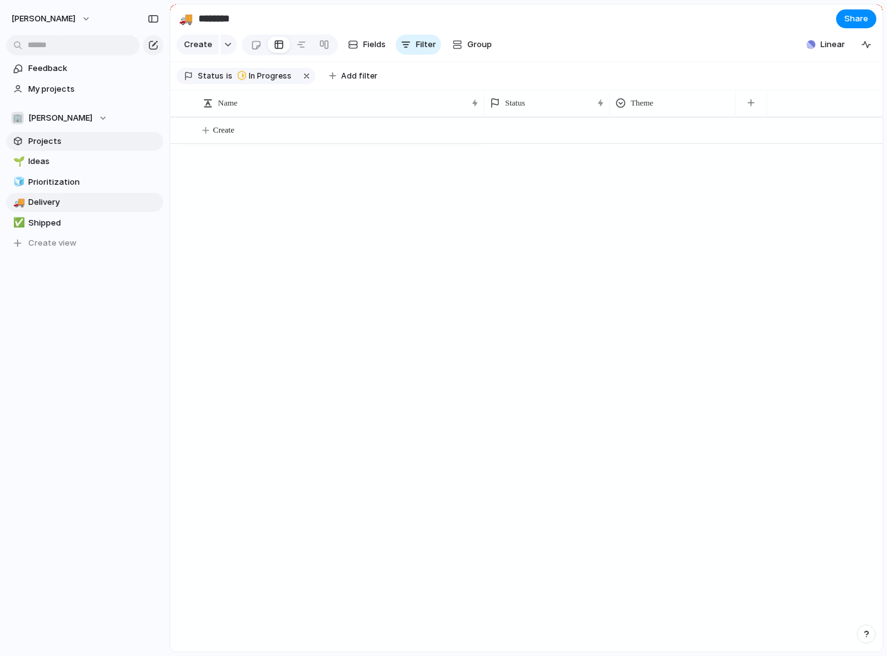
click at [67, 141] on span "Projects" at bounding box center [93, 141] width 131 height 13
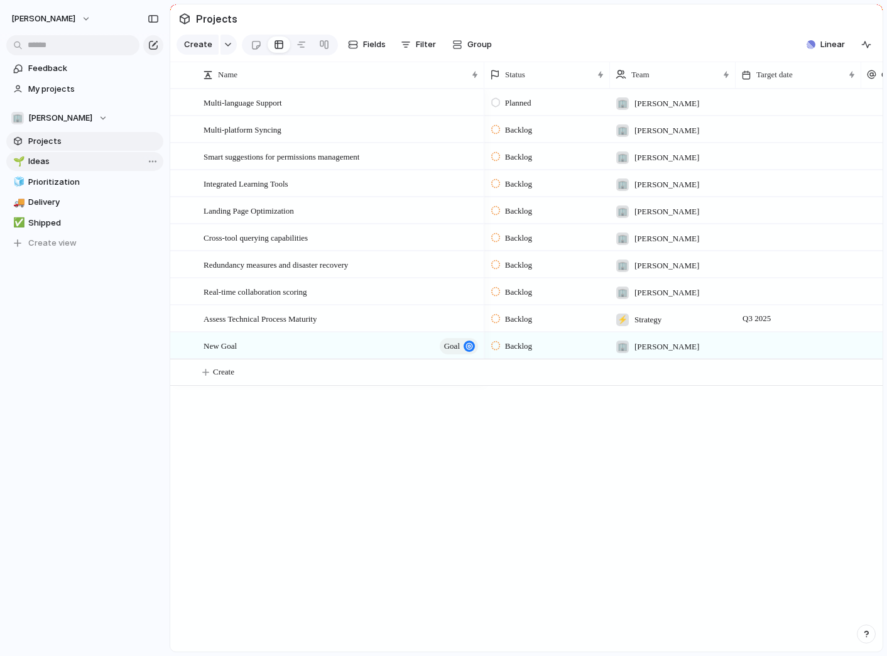
click at [66, 159] on span "Ideas" at bounding box center [93, 161] width 131 height 13
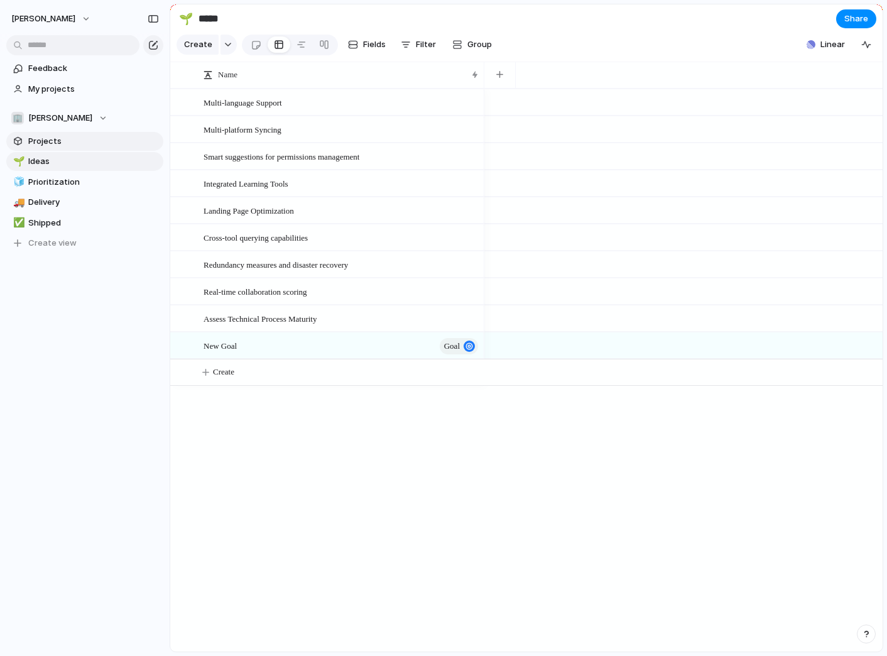
click at [73, 146] on span "Projects" at bounding box center [93, 141] width 131 height 13
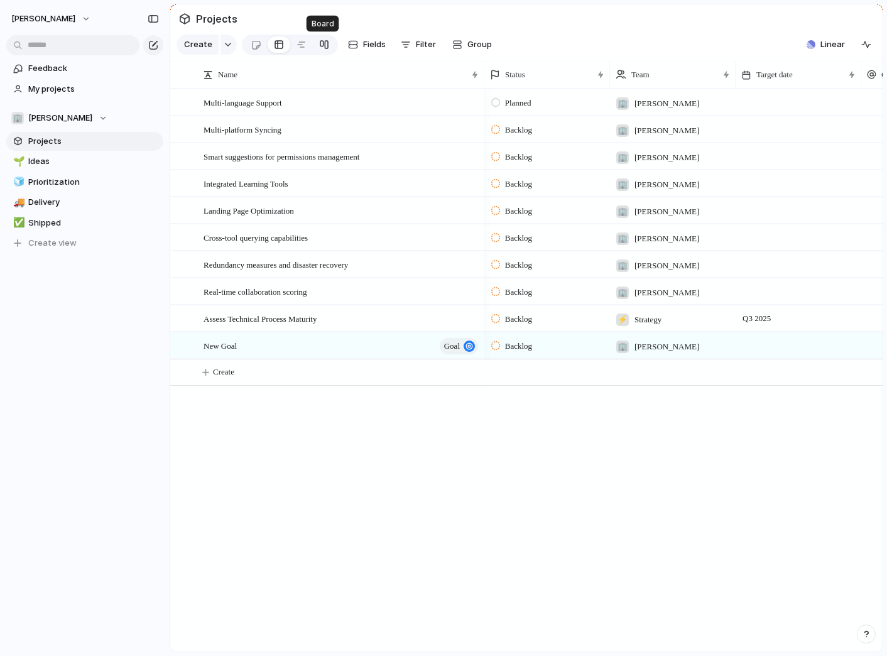
click at [322, 46] on div at bounding box center [324, 45] width 10 height 20
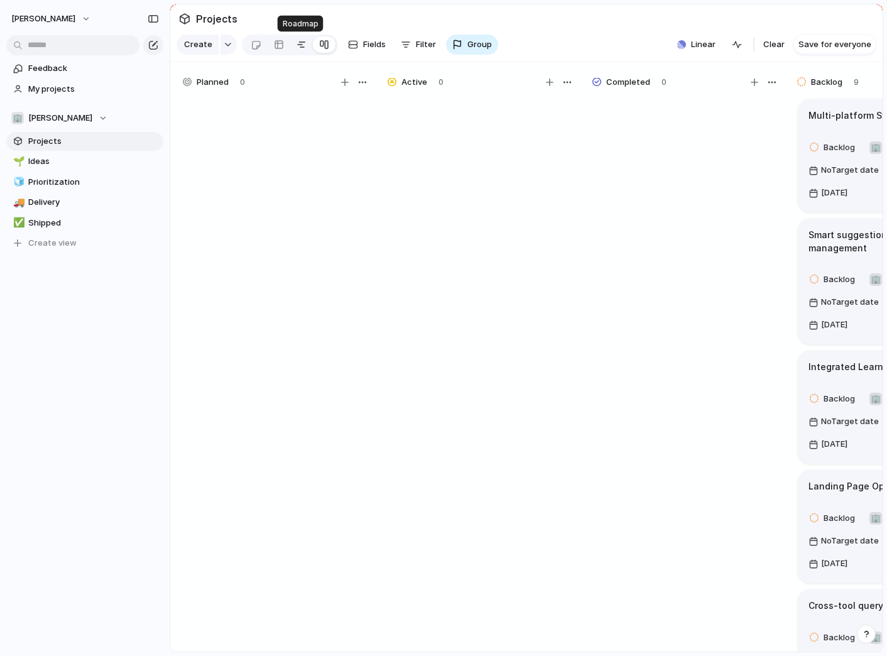
click at [300, 48] on div at bounding box center [302, 45] width 10 height 20
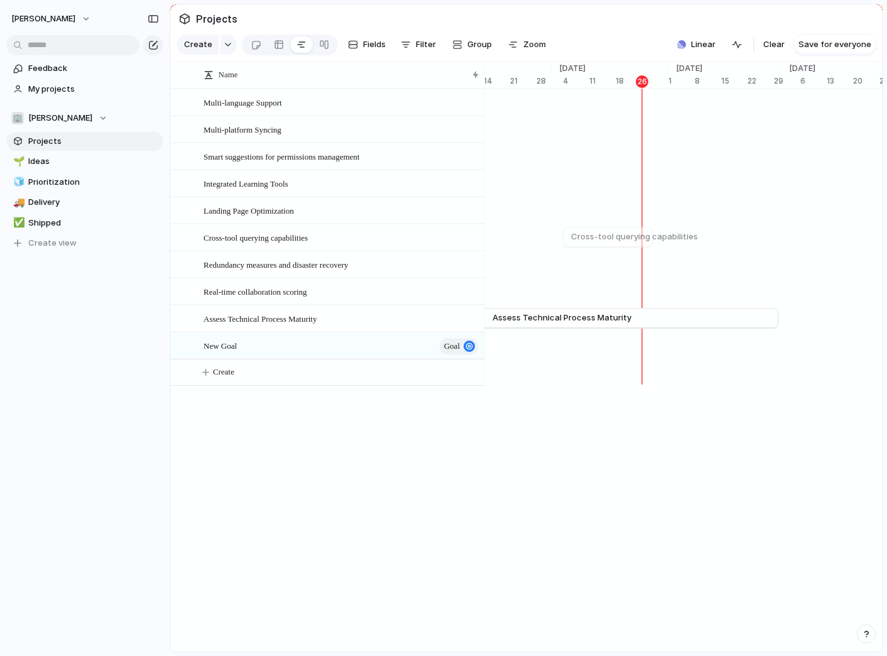
scroll to position [0, 4064]
click at [421, 43] on span "Filter" at bounding box center [426, 44] width 20 height 13
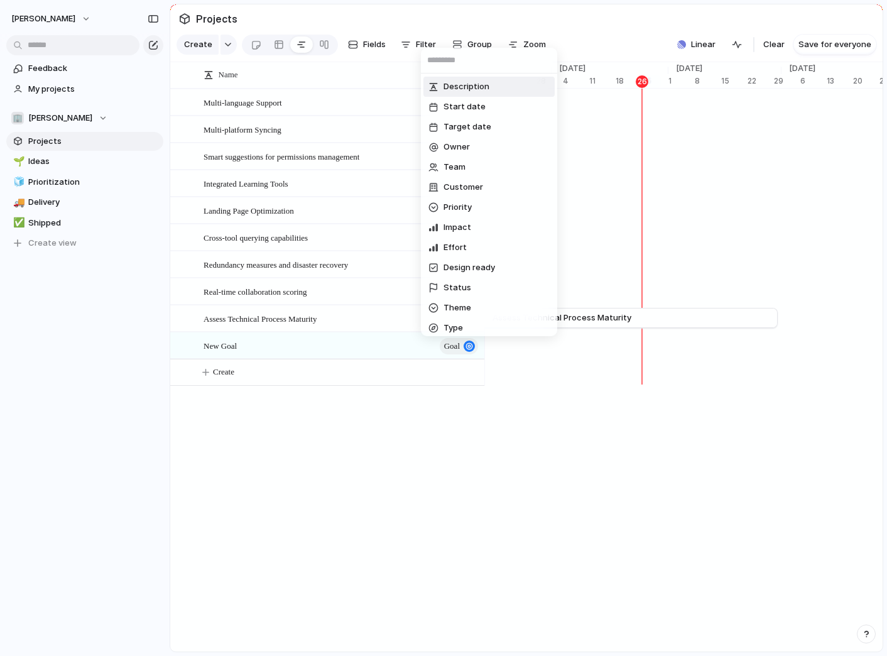
click at [440, 26] on div "Description Start date Target date Owner Team Customer Priority Impact Effort D…" at bounding box center [443, 328] width 887 height 656
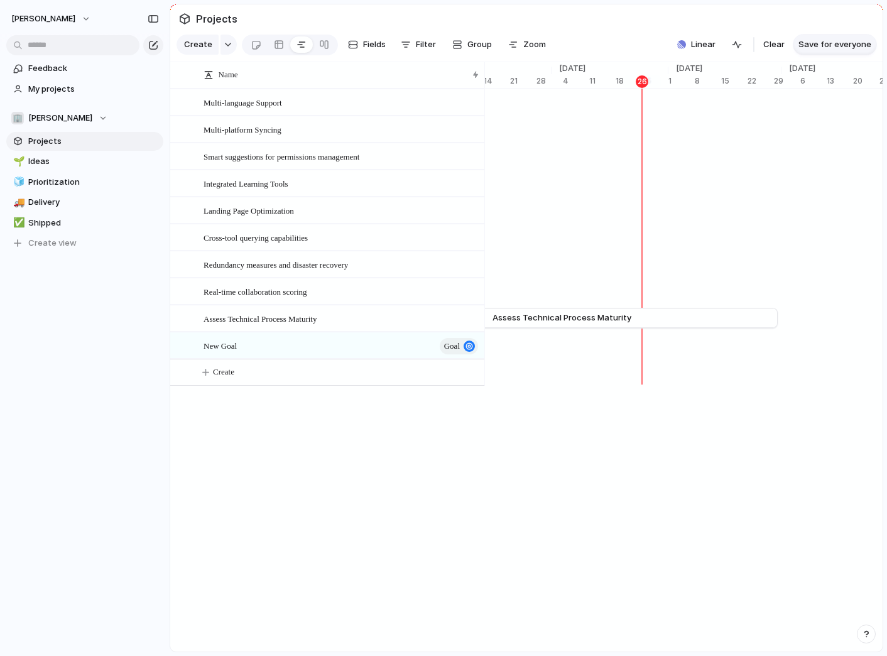
click at [826, 41] on span "Save for everyone" at bounding box center [834, 44] width 73 height 13
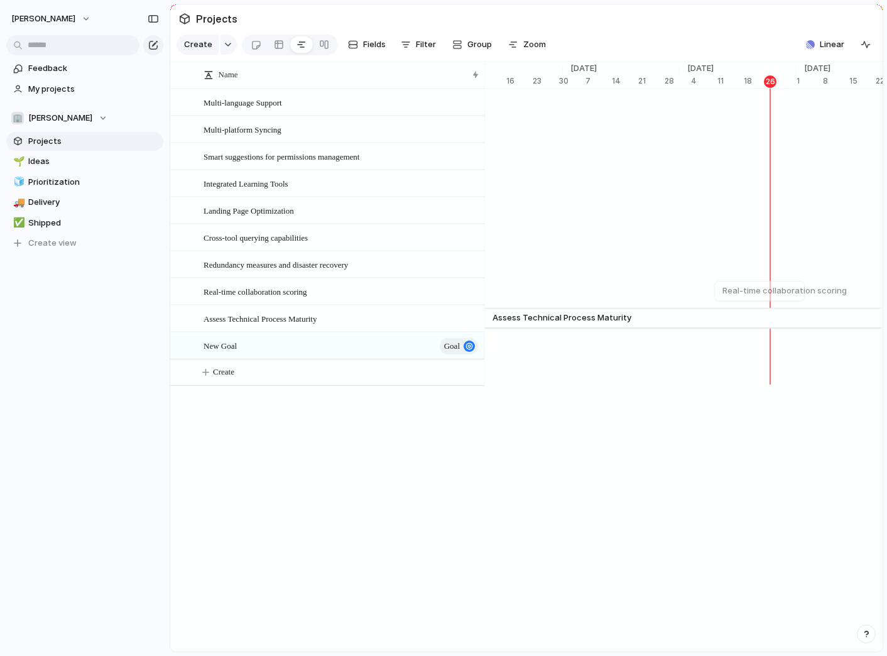
scroll to position [0, 3934]
click at [530, 46] on span "Zoom" at bounding box center [534, 44] width 23 height 13
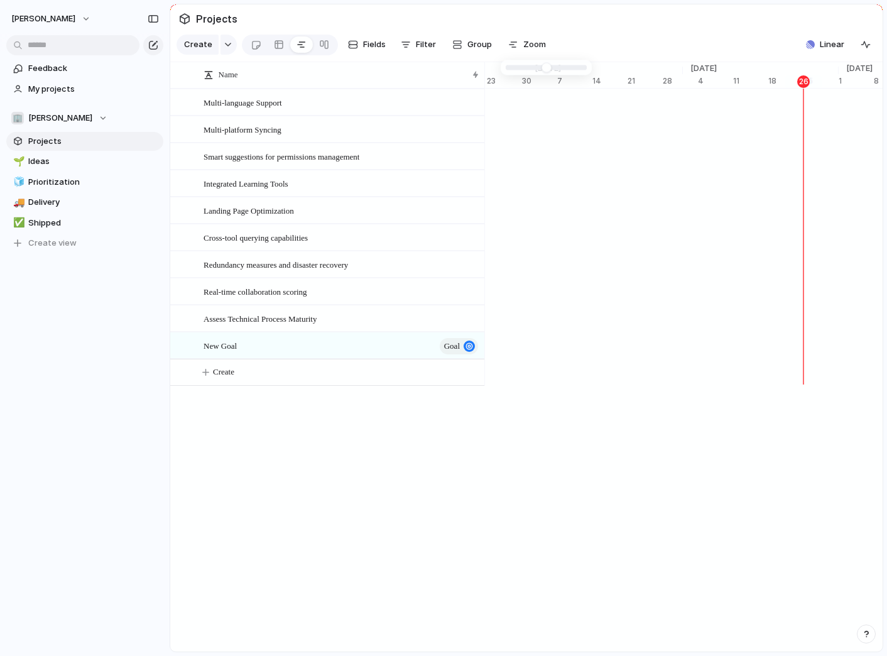
type input "*"
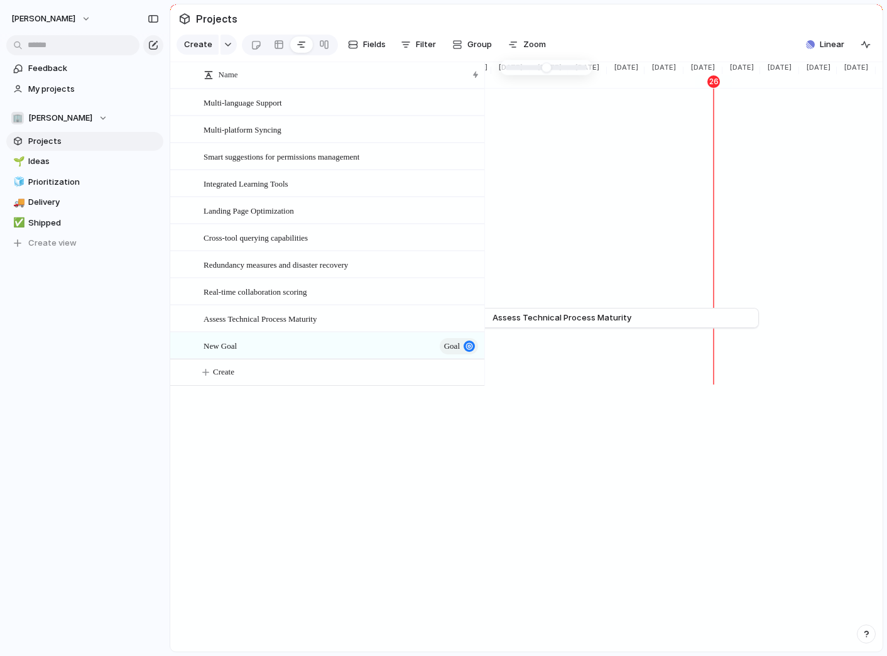
drag, startPoint x: 524, startPoint y: 67, endPoint x: 500, endPoint y: 68, distance: 23.9
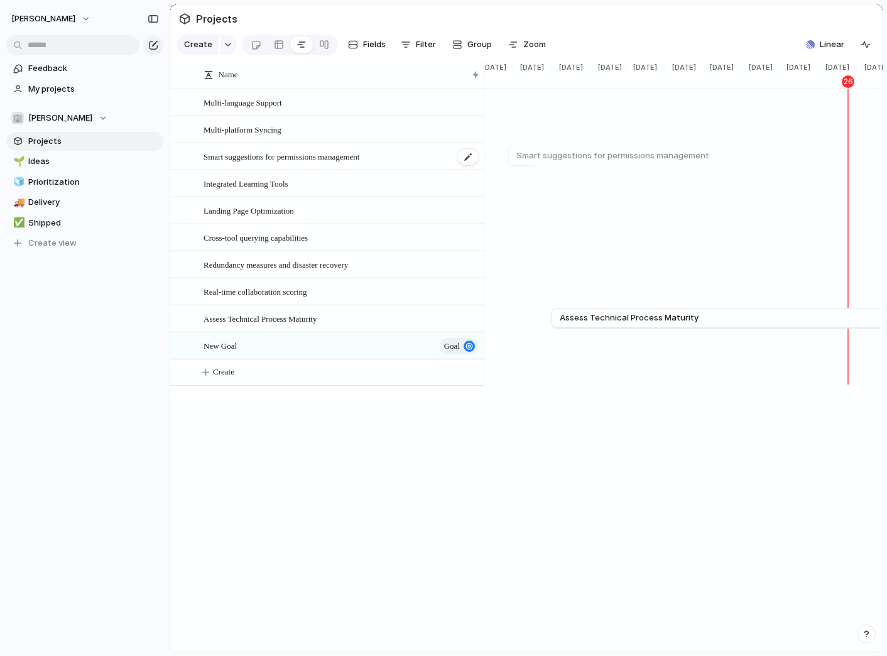
scroll to position [0, 1044]
click at [84, 120] on div "🏢 [PERSON_NAME]" at bounding box center [59, 118] width 96 height 13
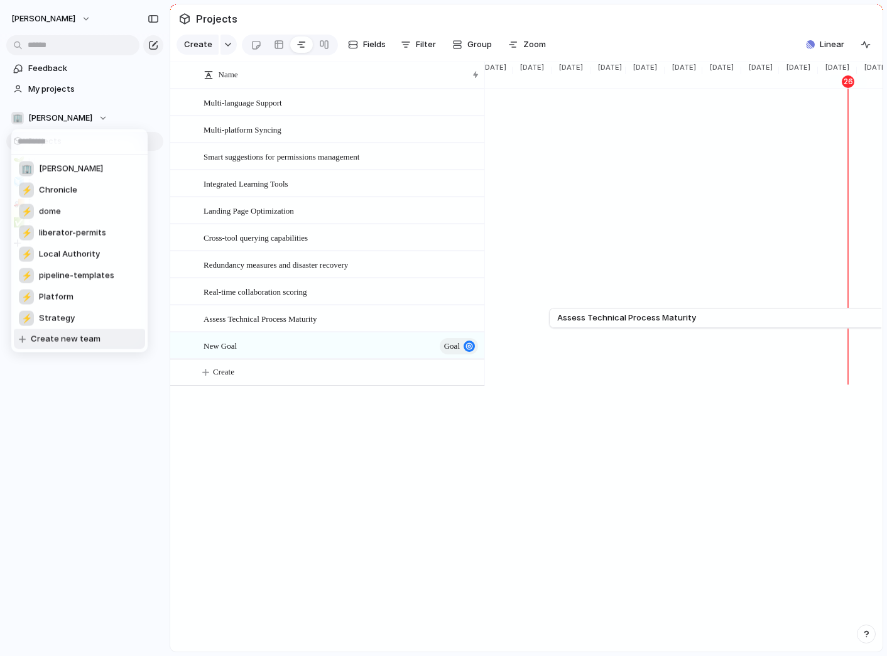
click at [53, 400] on div "🏢 [PERSON_NAME] ⚡ Chronicle ⚡ dome ⚡ liberator-permits ⚡ Local Authority ⚡ pipe…" at bounding box center [443, 328] width 887 height 656
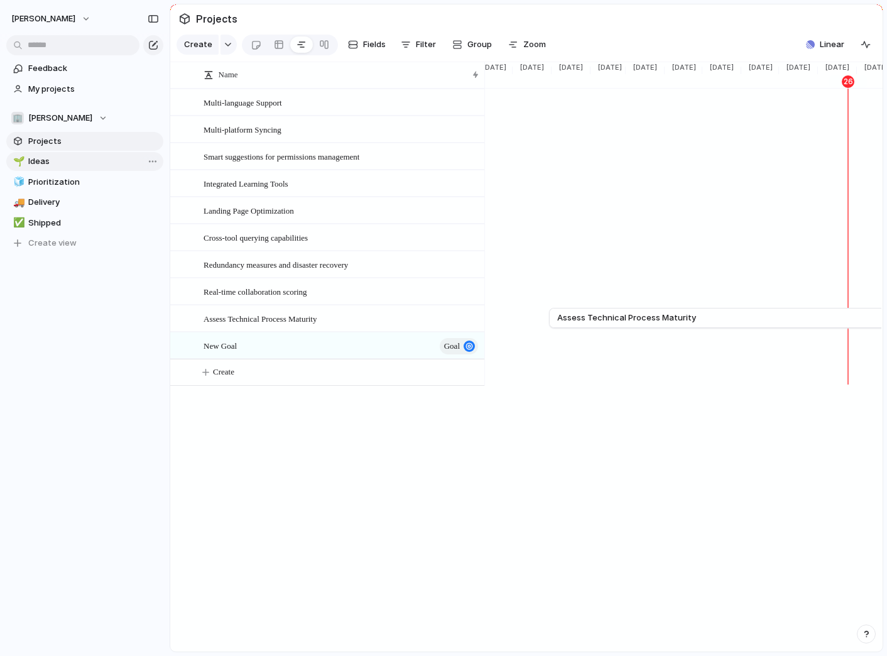
click at [57, 163] on span "Ideas" at bounding box center [93, 161] width 131 height 13
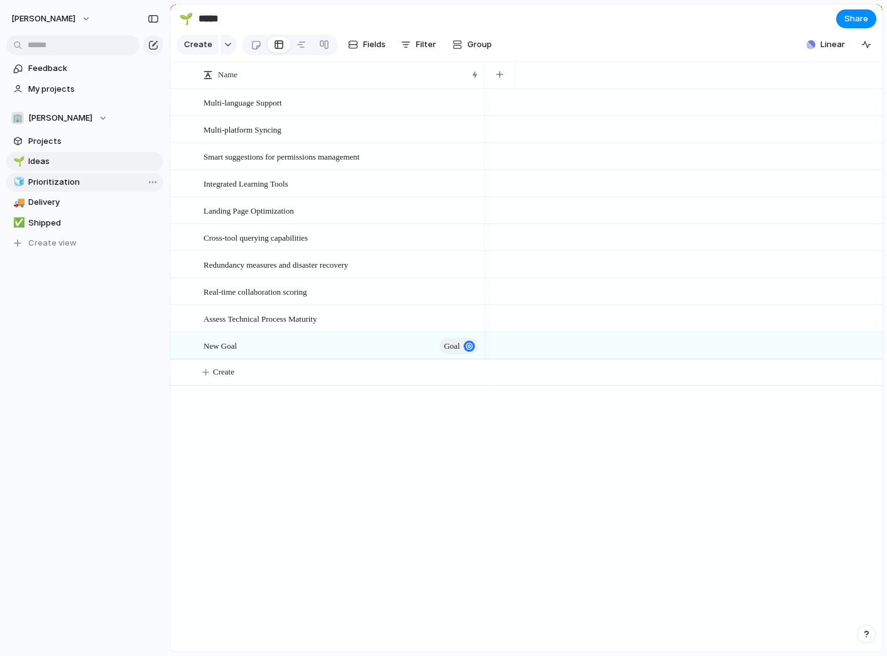
click at [55, 179] on span "Prioritization" at bounding box center [93, 182] width 131 height 13
type input "**********"
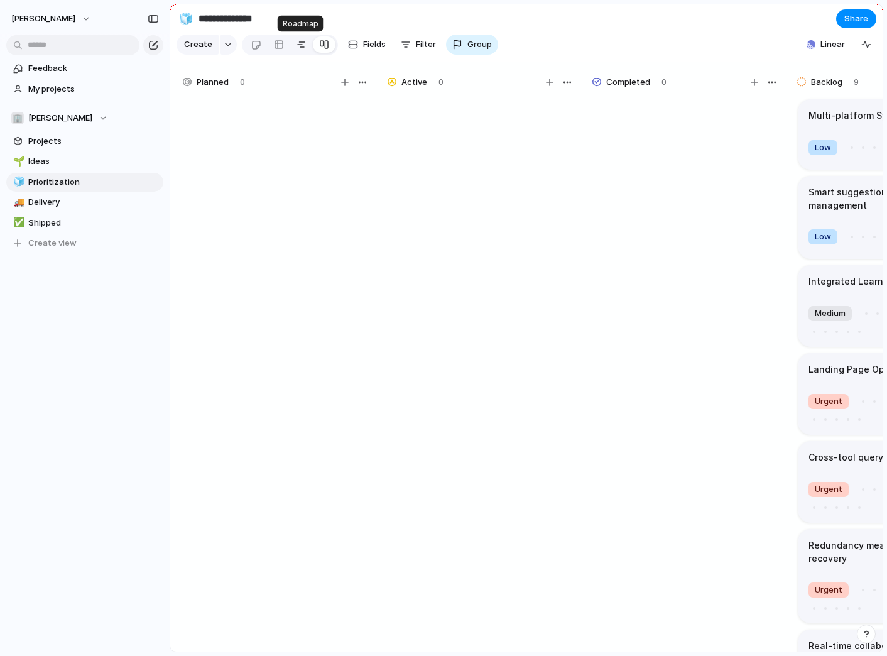
click at [293, 48] on link at bounding box center [301, 45] width 23 height 20
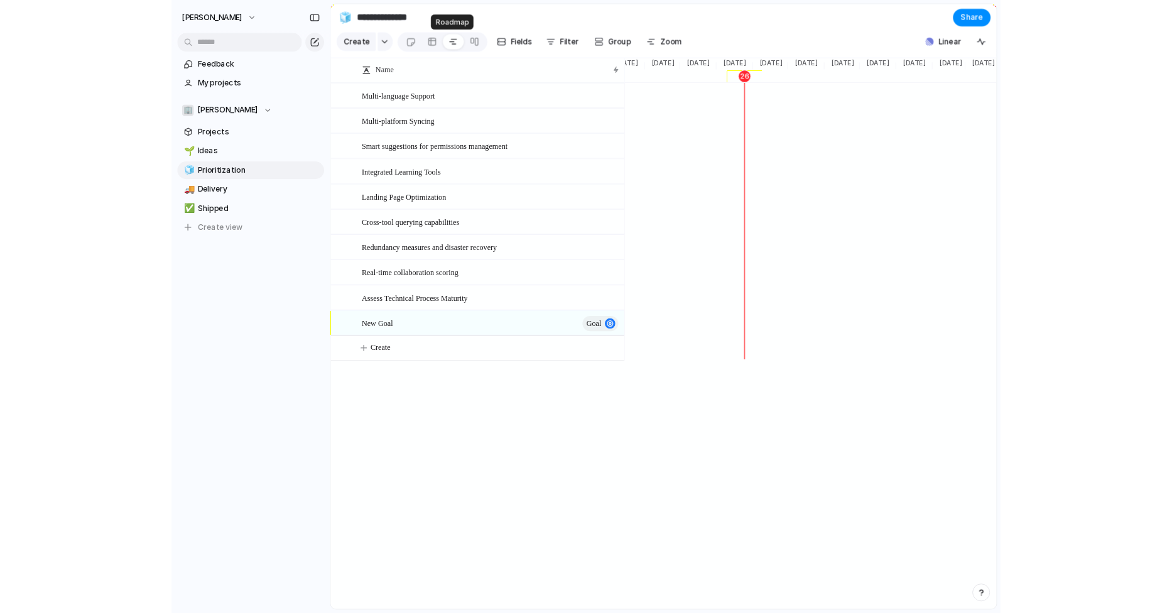
scroll to position [0, 1279]
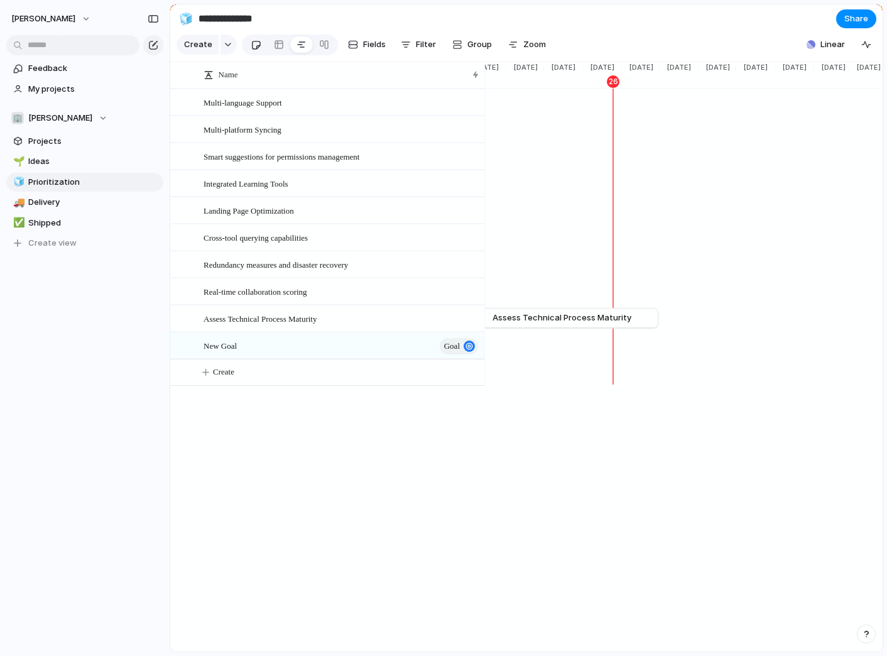
click at [261, 43] on link at bounding box center [255, 45] width 23 height 20
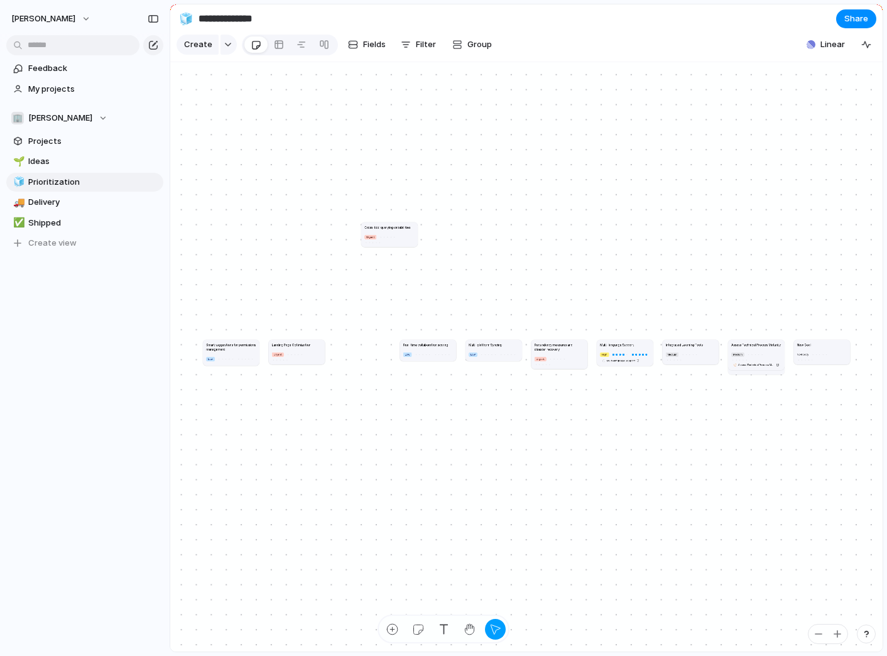
drag, startPoint x: 367, startPoint y: 356, endPoint x: 413, endPoint y: 205, distance: 157.4
click at [396, 235] on div at bounding box center [394, 236] width 3 height 3
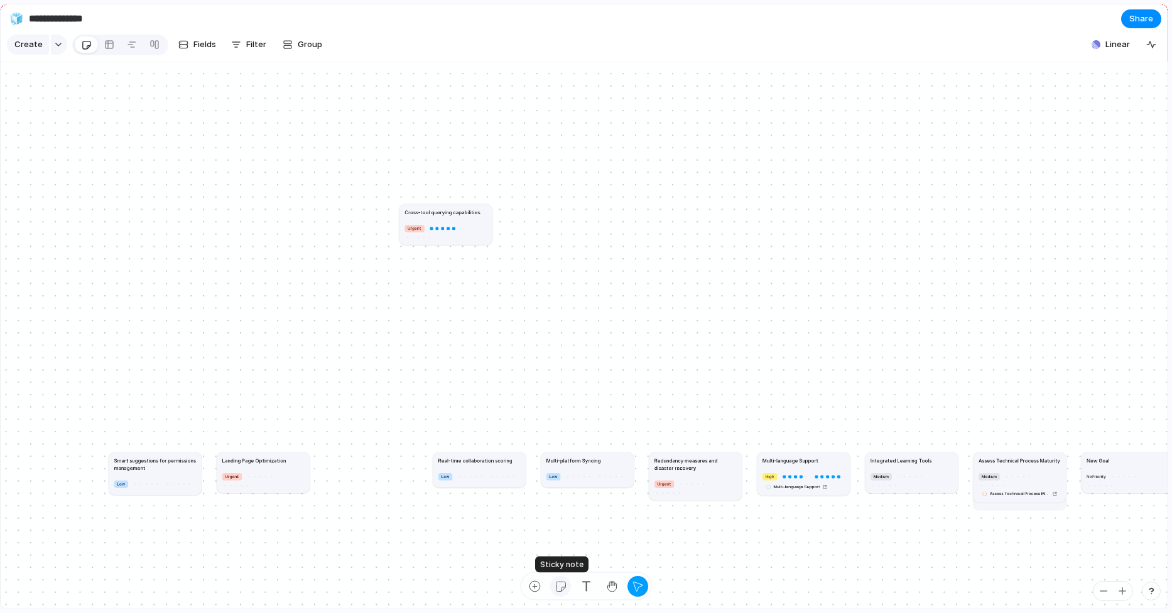
click at [558, 588] on div "button" at bounding box center [560, 586] width 13 height 13
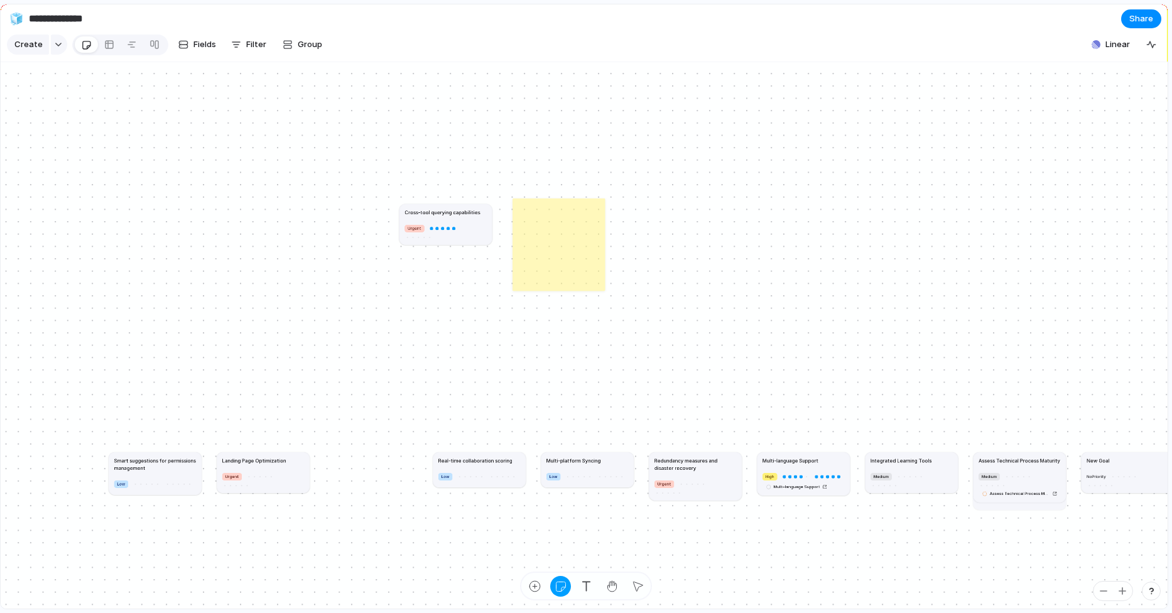
click at [268, 98] on div "Smart suggestions for permissions management Low Landing Page Optimization Urge…" at bounding box center [584, 335] width 1167 height 547
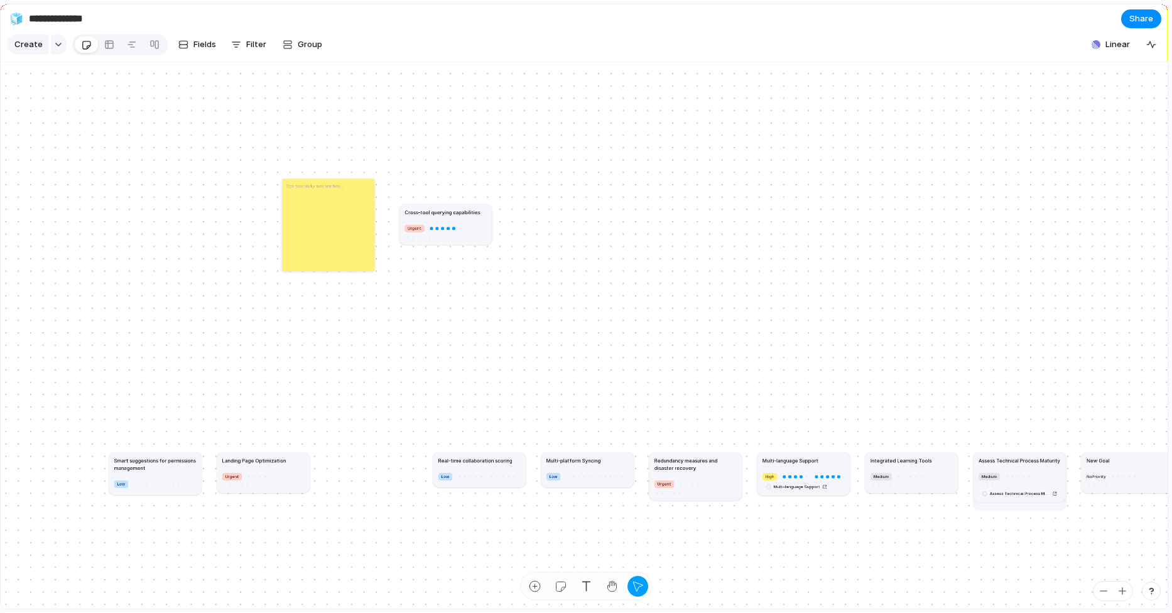
drag, startPoint x: 291, startPoint y: 119, endPoint x: 342, endPoint y: 240, distance: 131.5
click at [342, 240] on div at bounding box center [328, 224] width 92 height 92
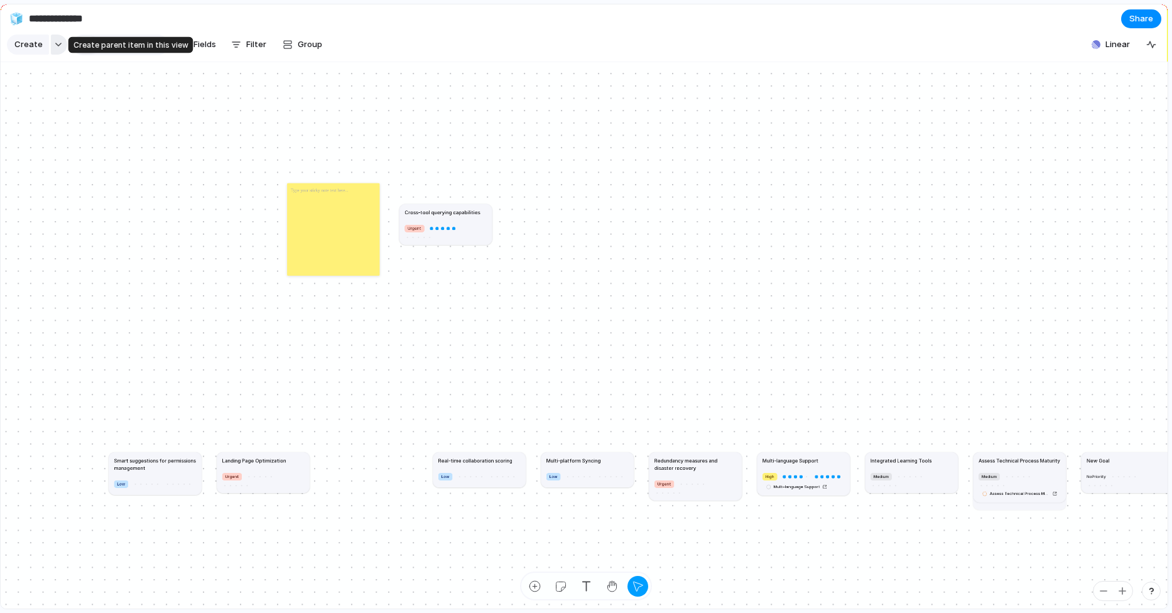
click at [51, 46] on div at bounding box center [59, 45] width 16 height 20
click at [100, 18] on input "**********" at bounding box center [100, 19] width 148 height 23
click at [108, 47] on div at bounding box center [109, 45] width 10 height 20
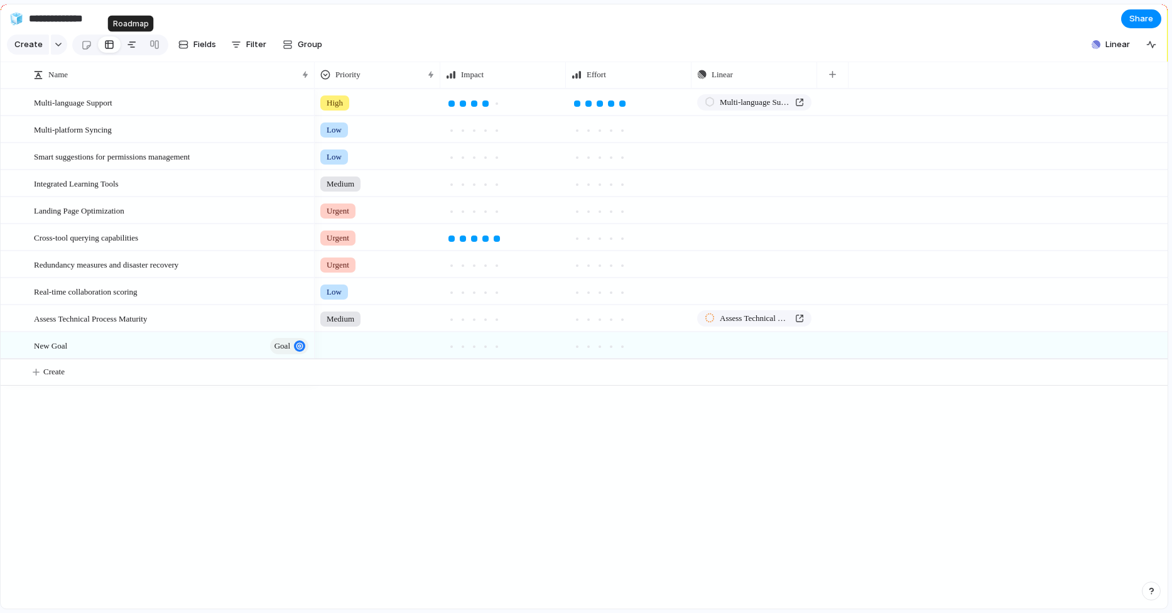
click at [127, 48] on div at bounding box center [132, 45] width 10 height 20
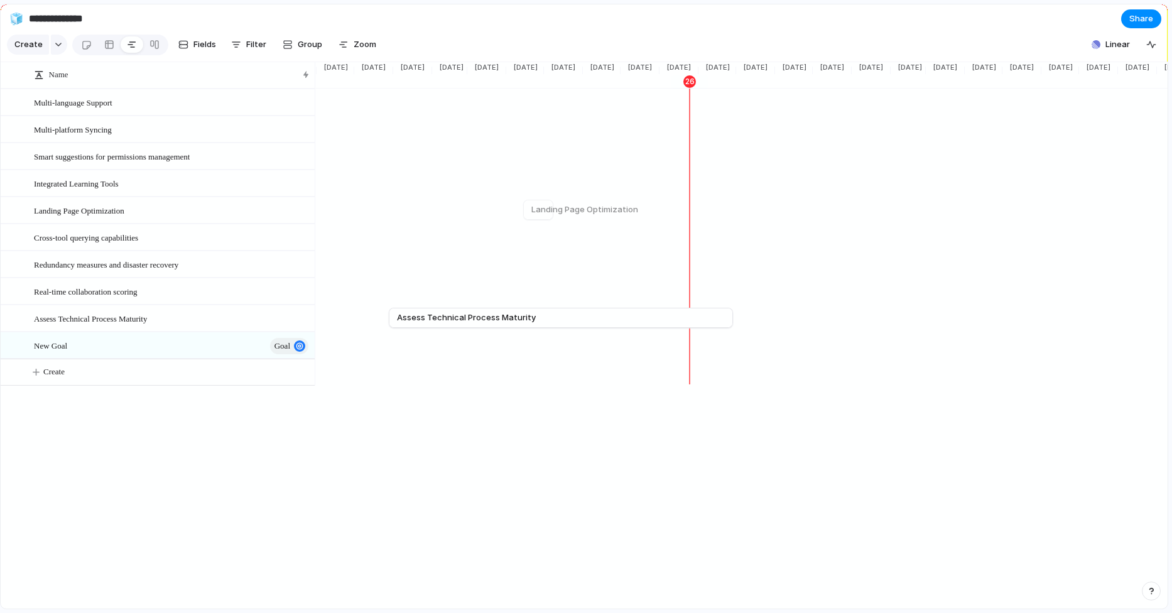
scroll to position [0, 1033]
click at [362, 47] on span "Zoom" at bounding box center [365, 44] width 23 height 13
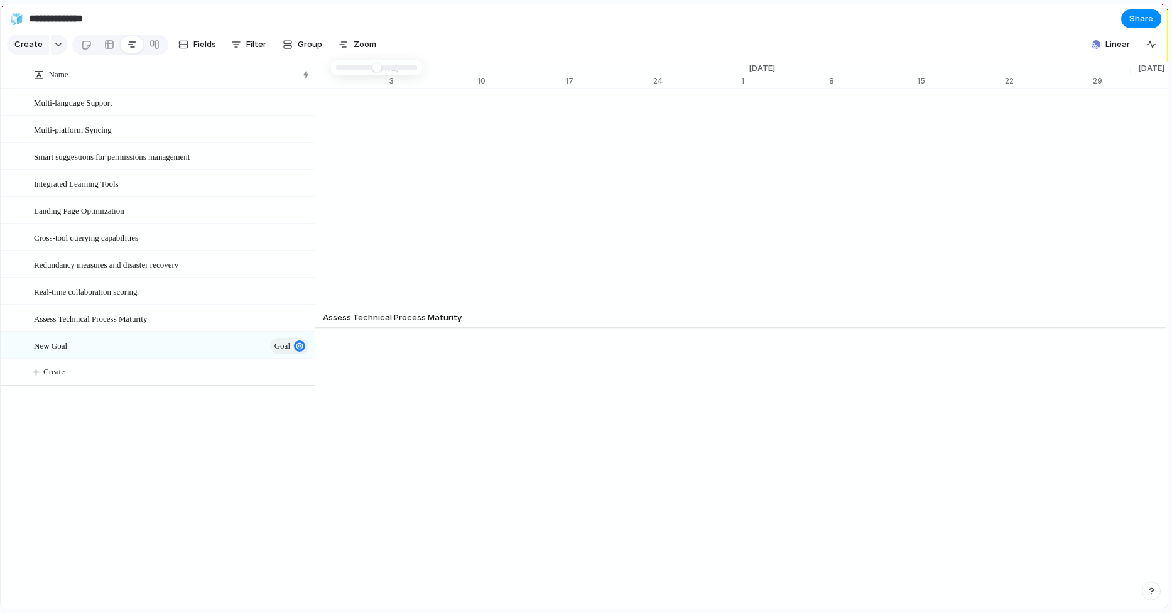
type input "*"
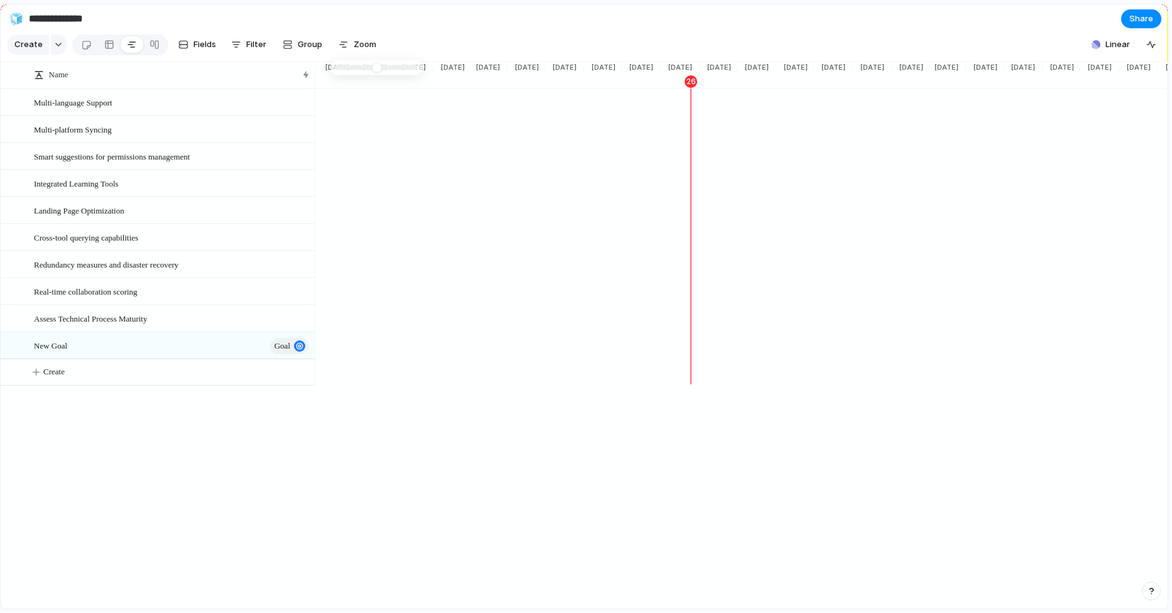
scroll to position [0, 1031]
drag, startPoint x: 337, startPoint y: 68, endPoint x: 311, endPoint y: 72, distance: 26.0
click at [150, 43] on div at bounding box center [155, 45] width 10 height 20
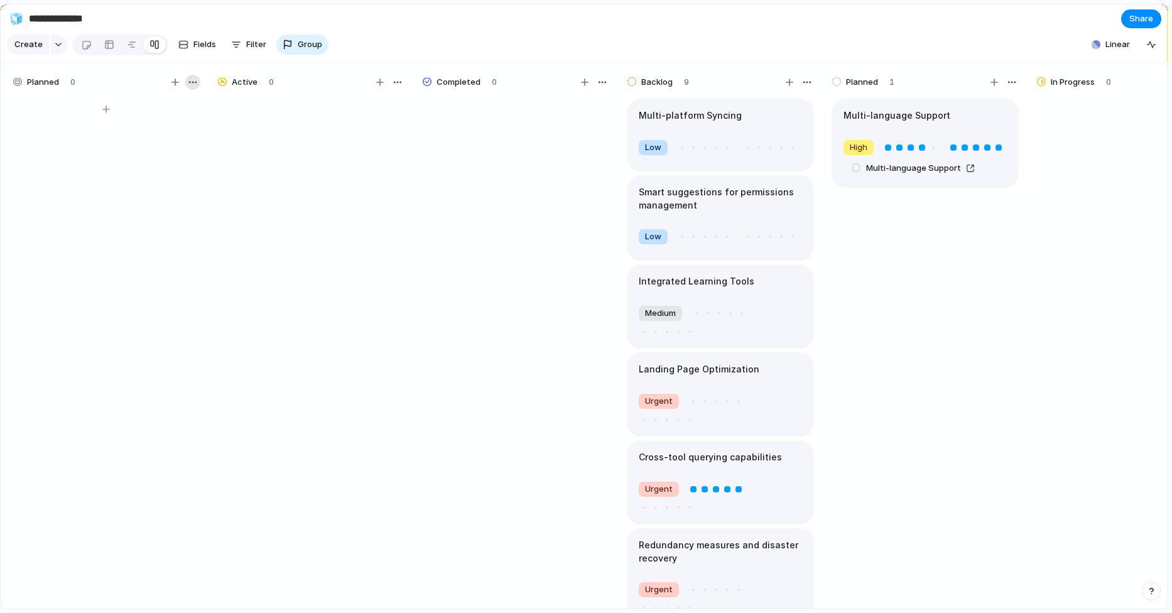
click at [191, 81] on div "button" at bounding box center [193, 82] width 10 height 10
click at [536, 39] on div "Change color" at bounding box center [586, 306] width 1172 height 613
click at [38, 19] on input "**********" at bounding box center [100, 19] width 148 height 23
click at [17, 25] on button "🧊" at bounding box center [16, 19] width 20 height 20
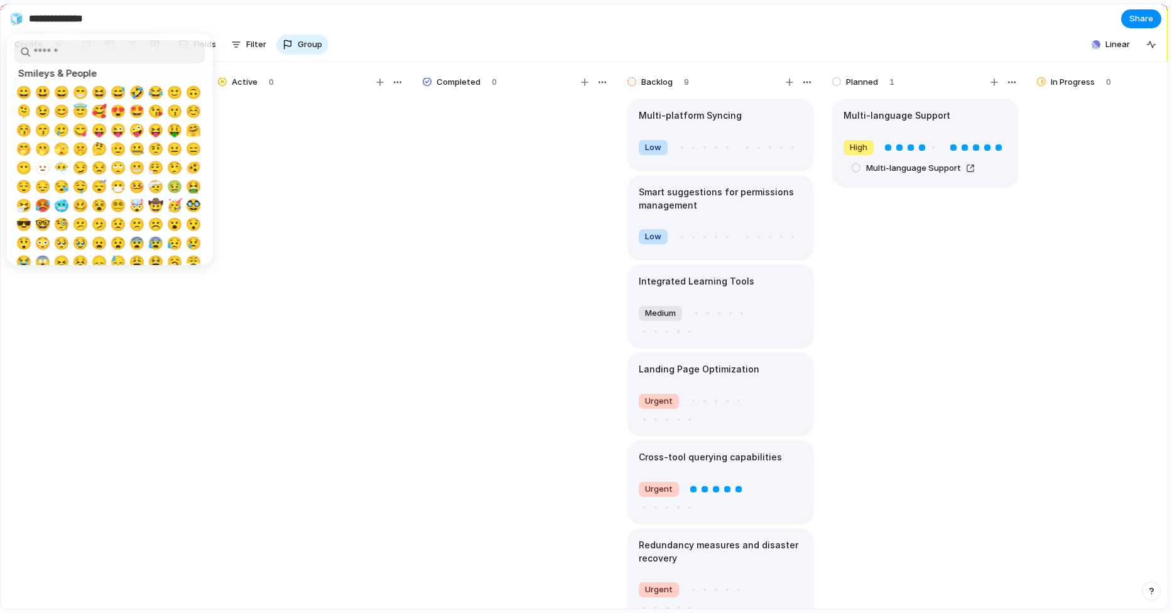
click at [36, 18] on div at bounding box center [586, 306] width 1172 height 613
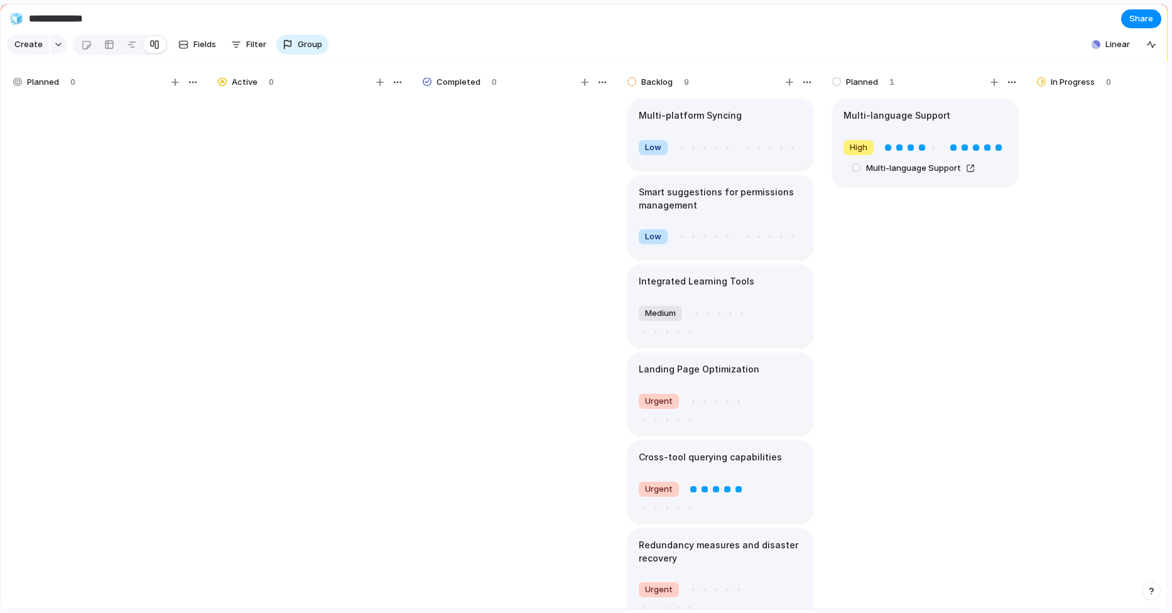
click at [53, 18] on input "**********" at bounding box center [100, 19] width 148 height 23
click at [106, 18] on input "**********" at bounding box center [100, 19] width 148 height 23
click at [54, 46] on div "button" at bounding box center [58, 44] width 9 height 5
click at [60, 204] on span "Customize" at bounding box center [52, 205] width 43 height 13
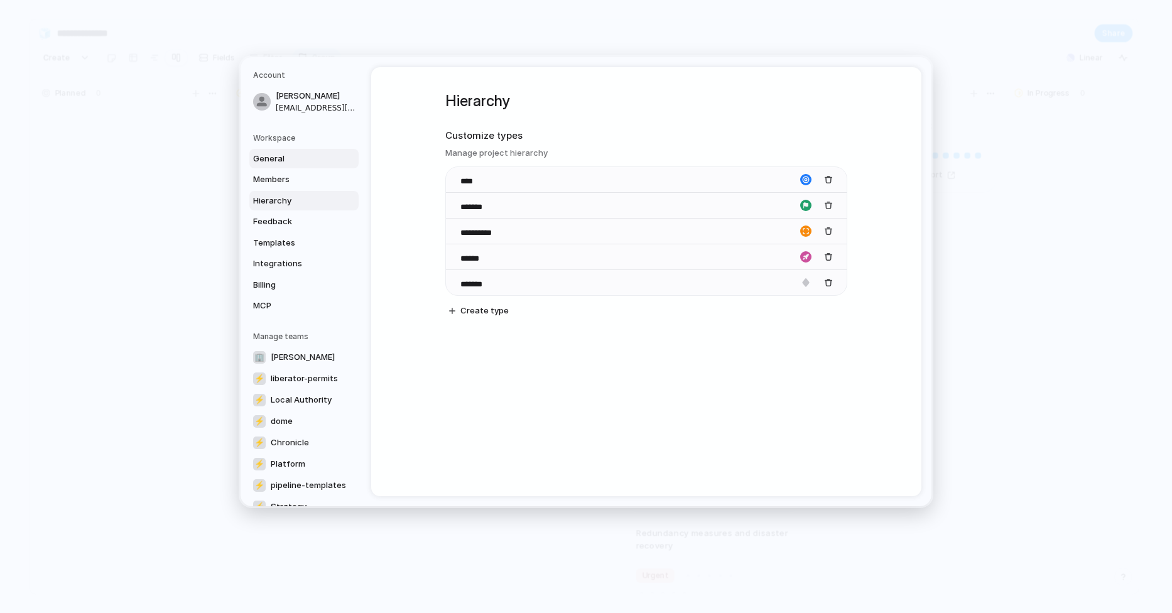
click at [293, 153] on span "General" at bounding box center [293, 159] width 80 height 13
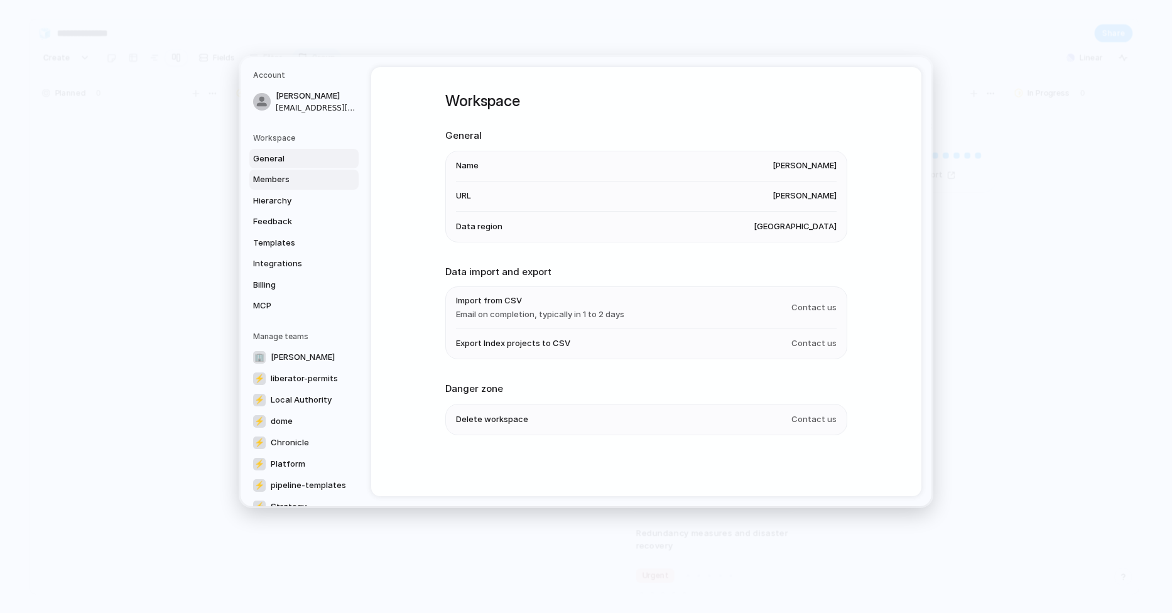
click at [292, 174] on span "Members" at bounding box center [293, 179] width 80 height 13
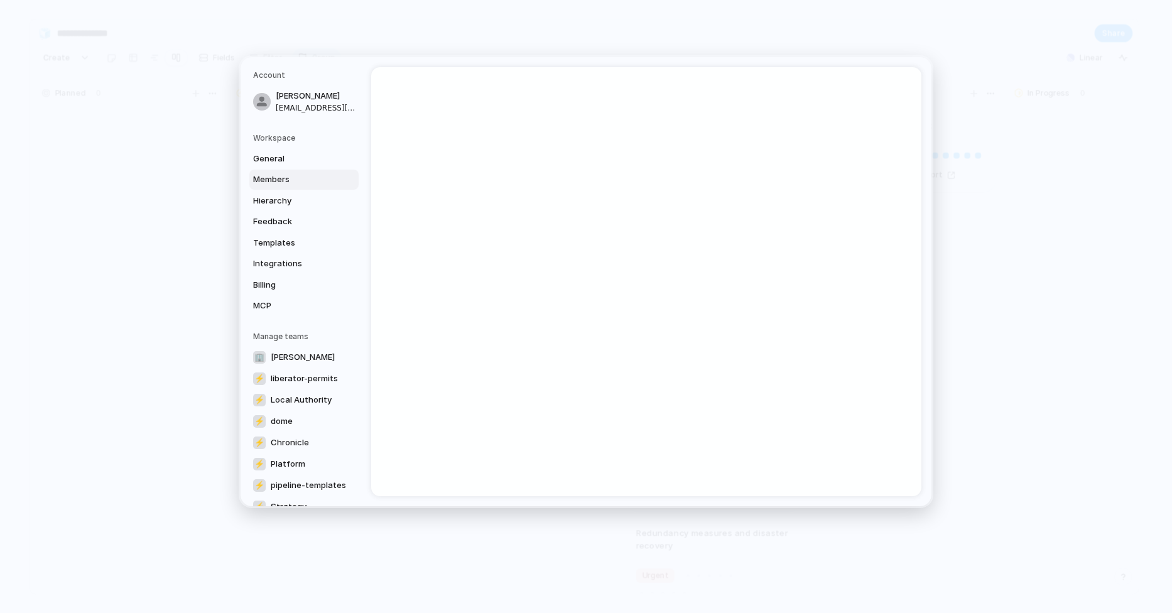
click at [292, 174] on span "Members" at bounding box center [293, 179] width 80 height 13
click at [285, 197] on span "Hierarchy" at bounding box center [293, 201] width 80 height 13
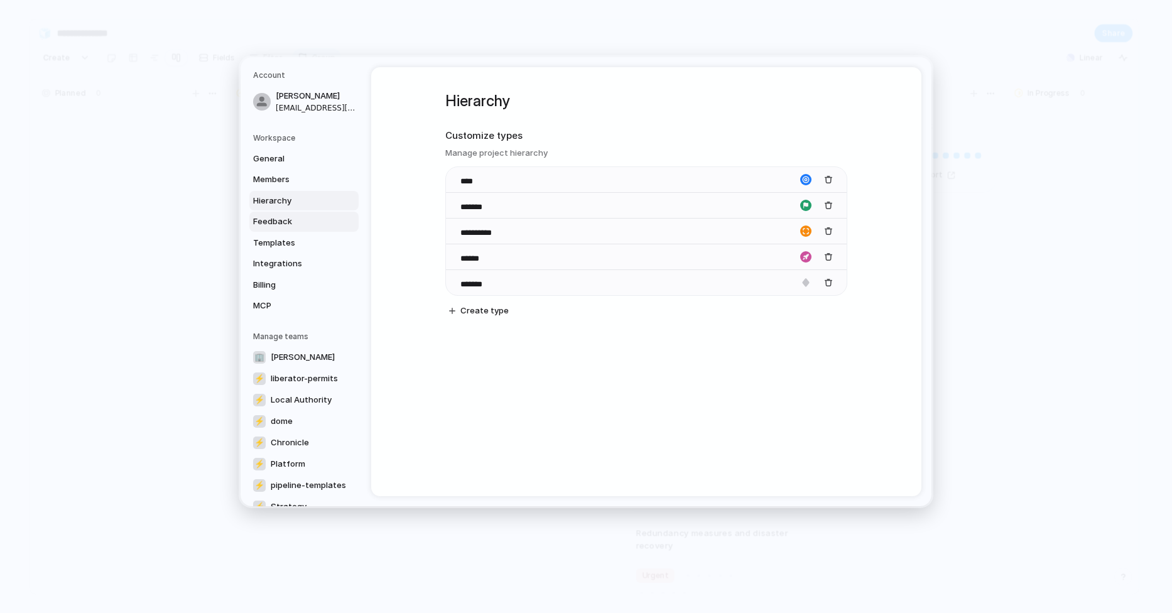
click at [289, 219] on span "Feedback" at bounding box center [293, 221] width 80 height 13
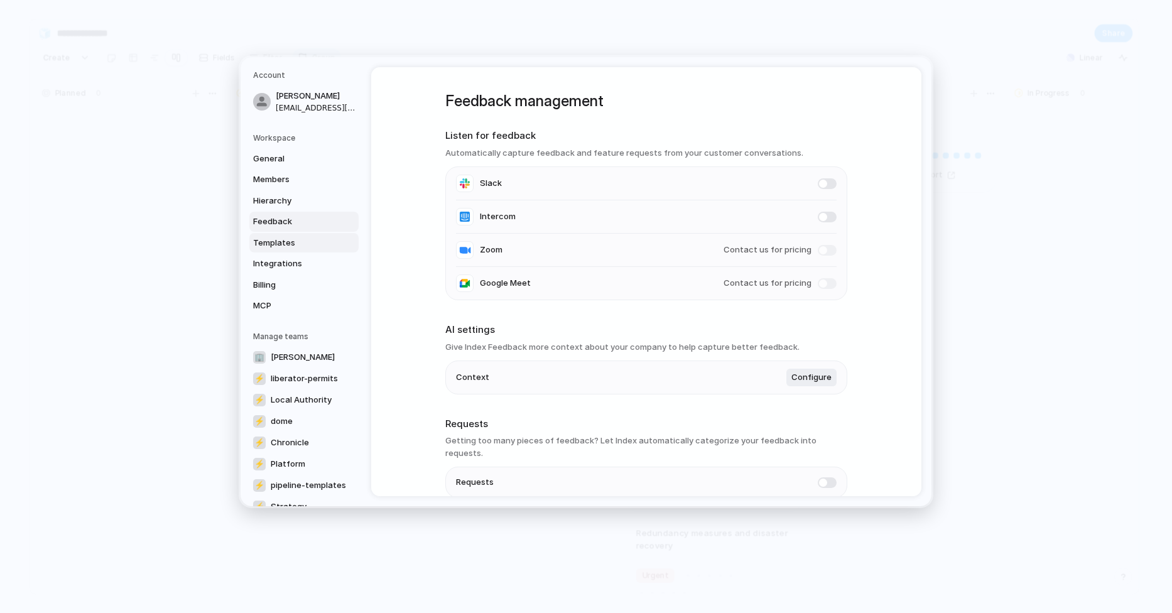
click at [290, 235] on link "Templates" at bounding box center [303, 243] width 109 height 20
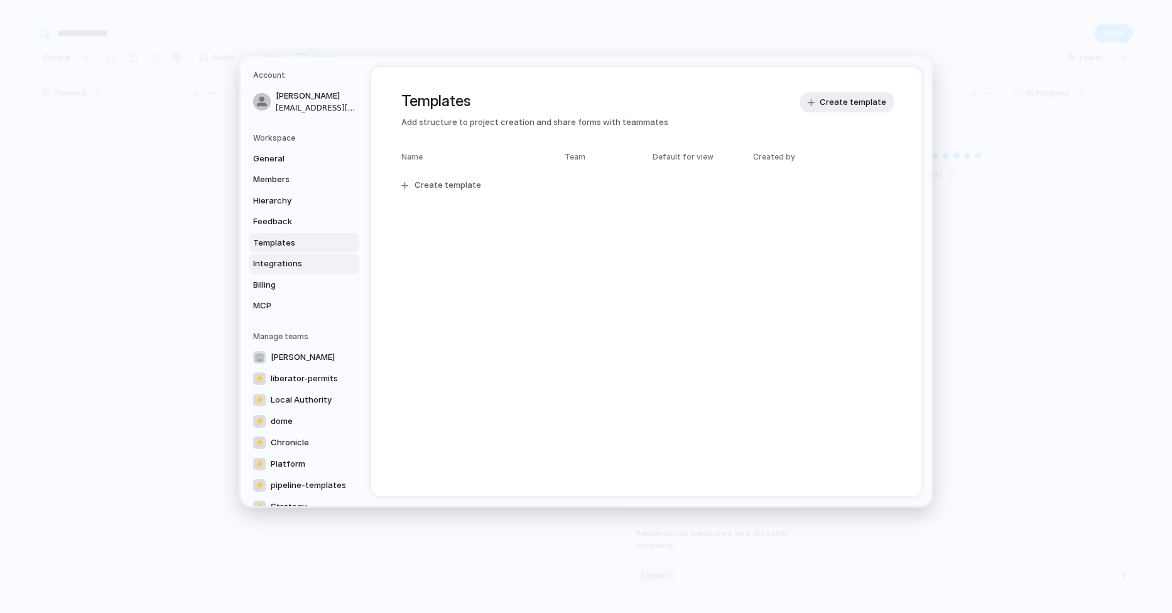
click at [291, 258] on span "Integrations" at bounding box center [293, 264] width 80 height 13
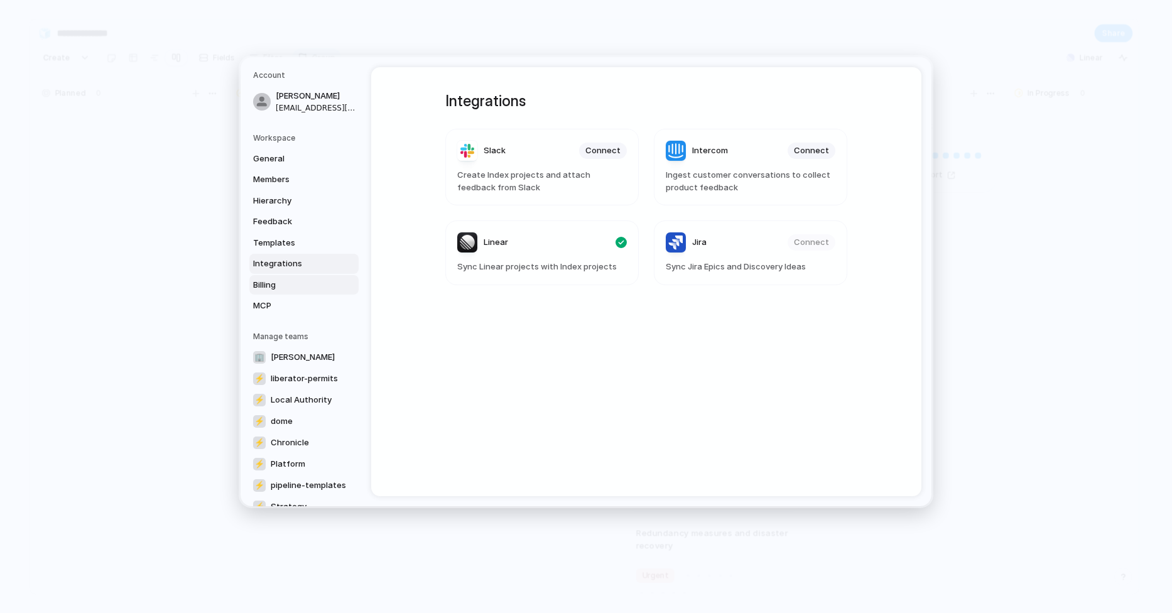
click at [297, 283] on span "Billing" at bounding box center [293, 285] width 80 height 13
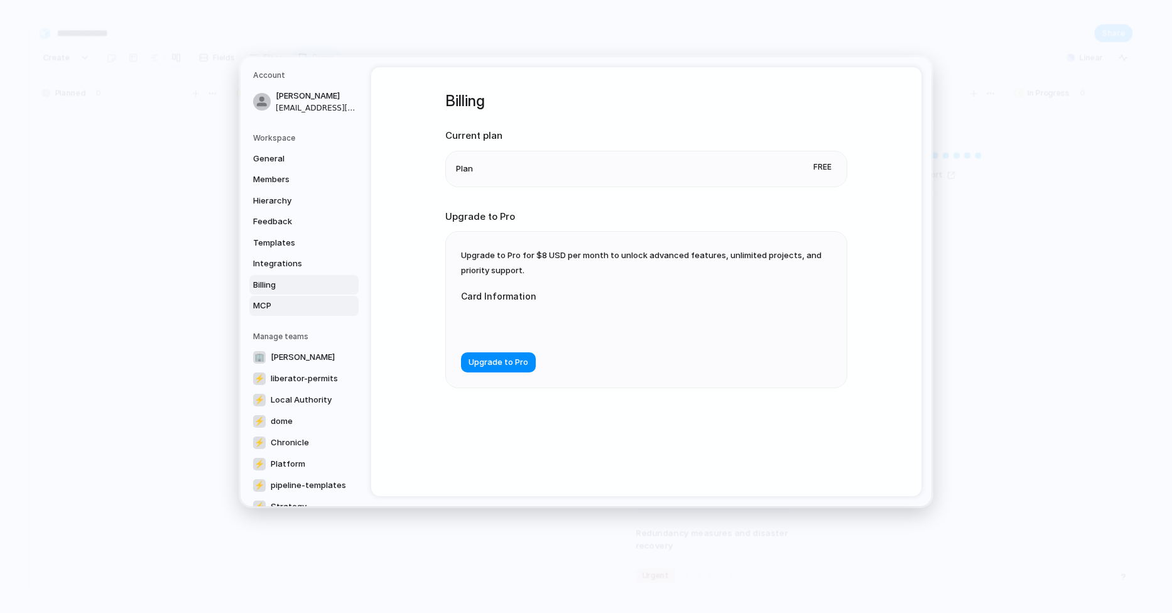
click at [293, 302] on span "MCP" at bounding box center [293, 306] width 80 height 13
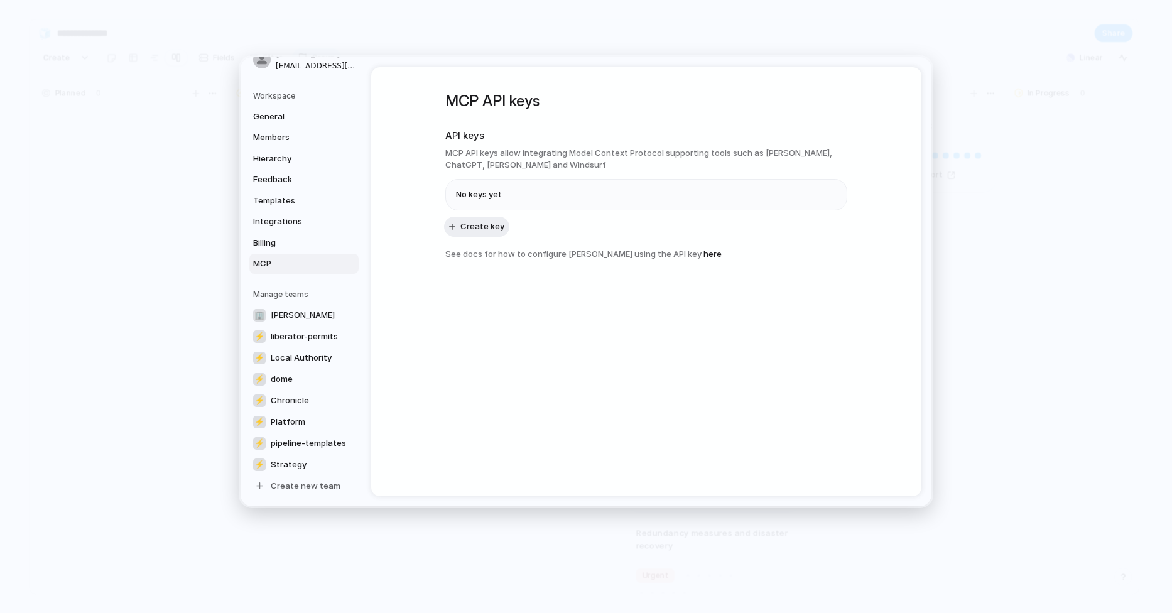
scroll to position [41, 0]
click at [295, 310] on span "[PERSON_NAME]" at bounding box center [303, 316] width 64 height 13
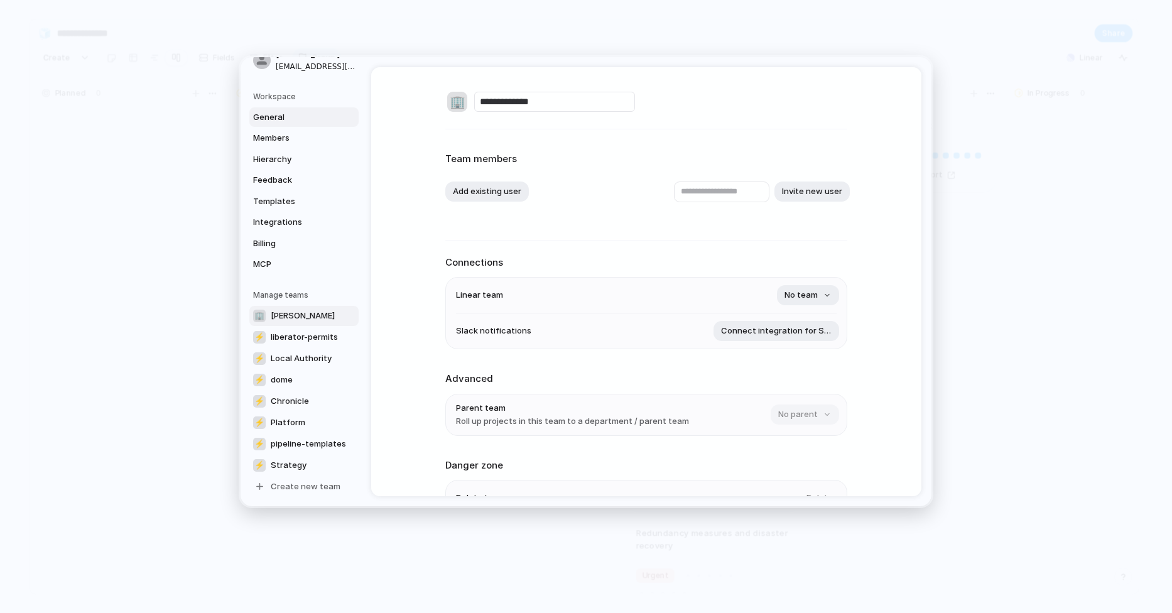
click at [275, 111] on span "General" at bounding box center [293, 117] width 80 height 13
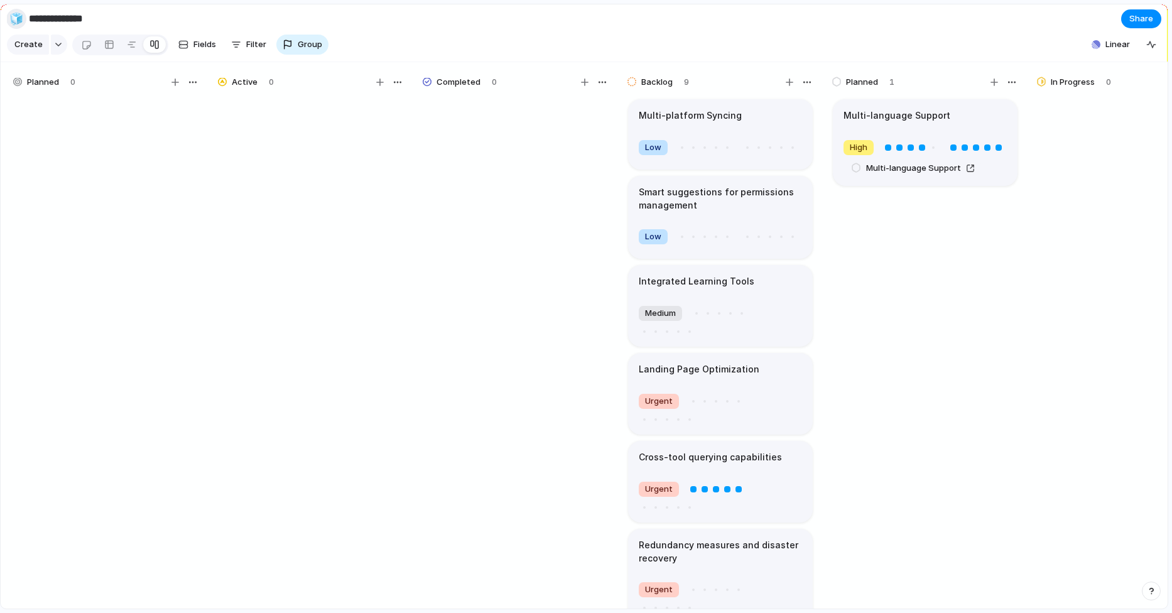
click at [15, 19] on div "🧊" at bounding box center [16, 18] width 14 height 17
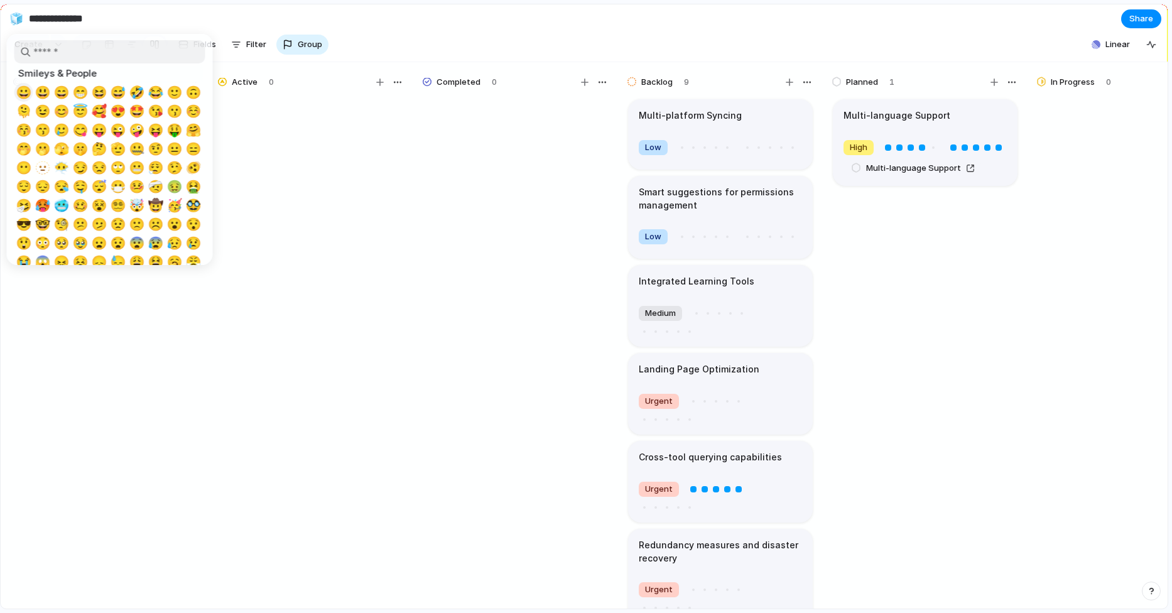
click at [28, 100] on span "😀" at bounding box center [24, 92] width 16 height 15
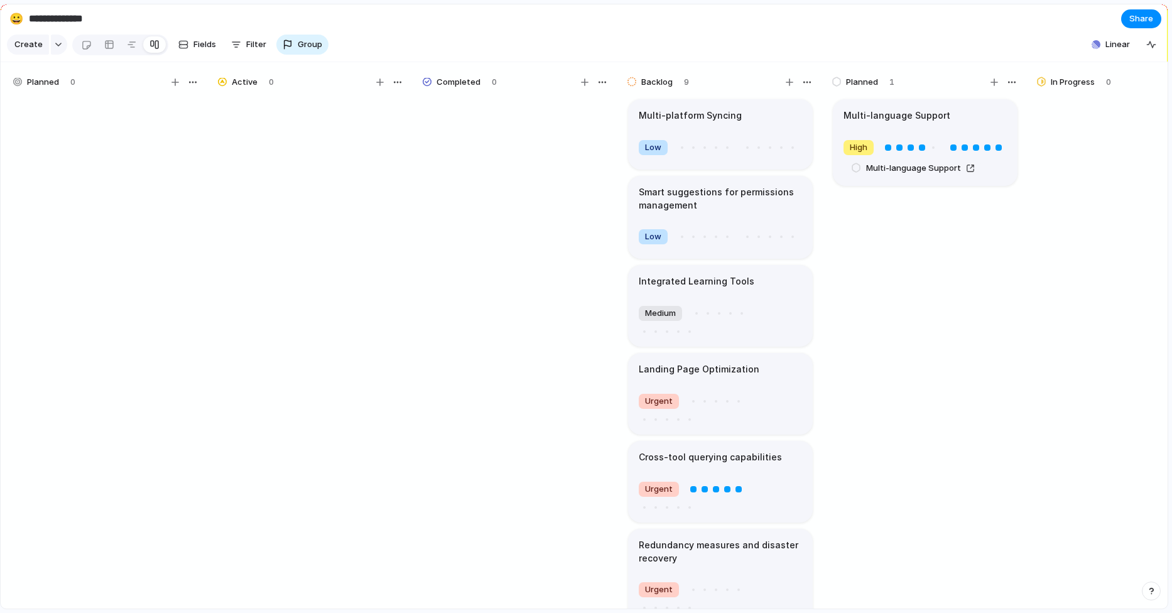
click at [117, 17] on input "**********" at bounding box center [100, 19] width 148 height 23
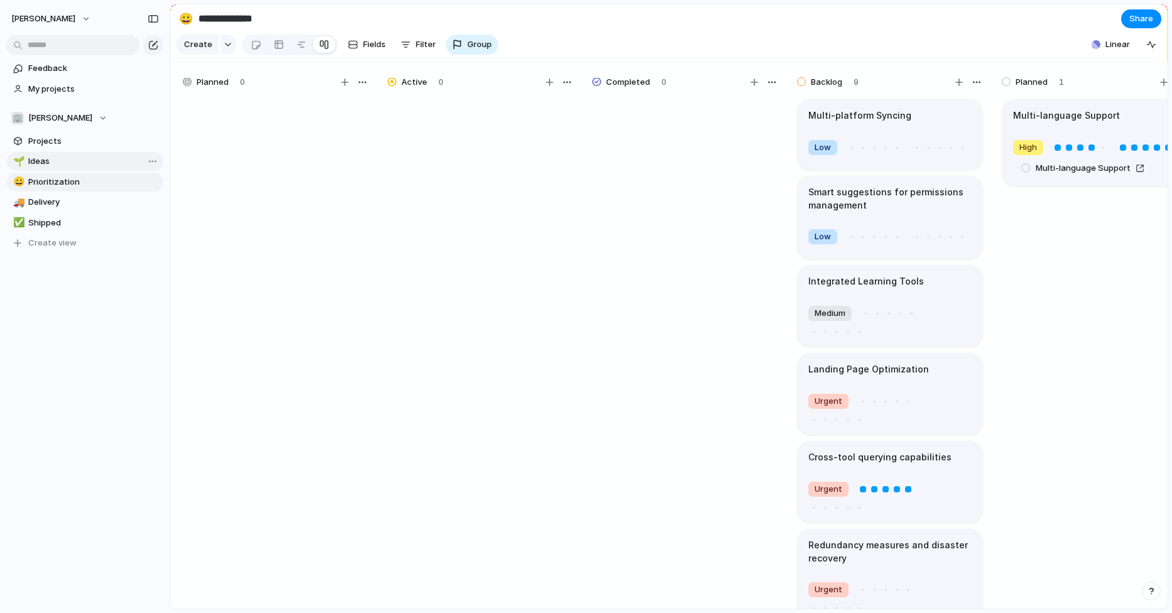
click at [55, 162] on span "Ideas" at bounding box center [93, 161] width 131 height 13
type input "*****"
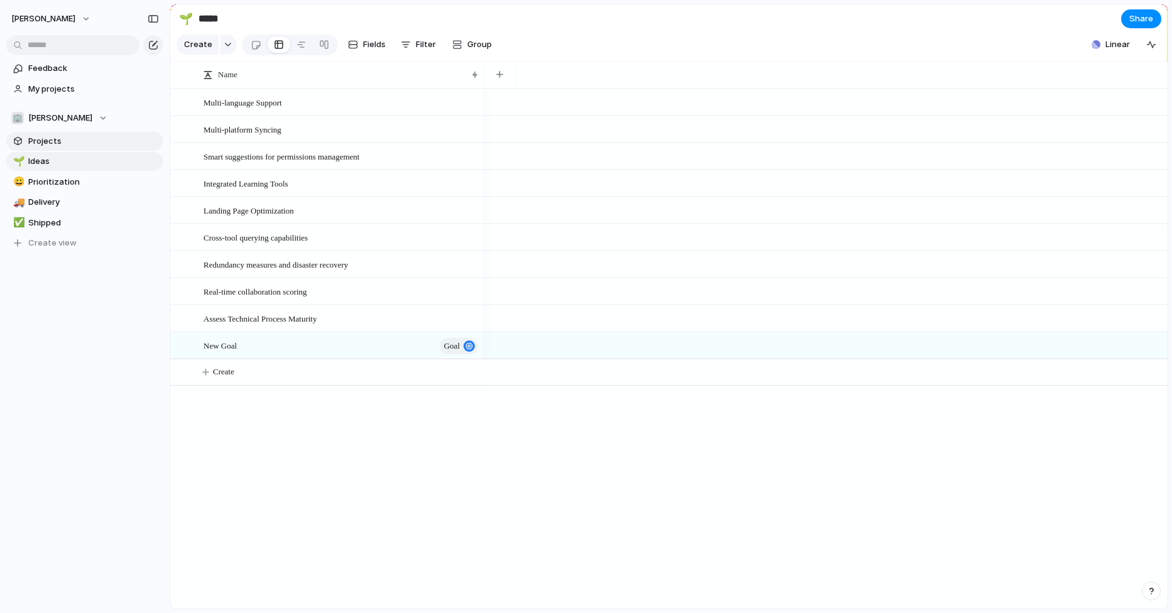
click at [63, 146] on span "Projects" at bounding box center [93, 141] width 131 height 13
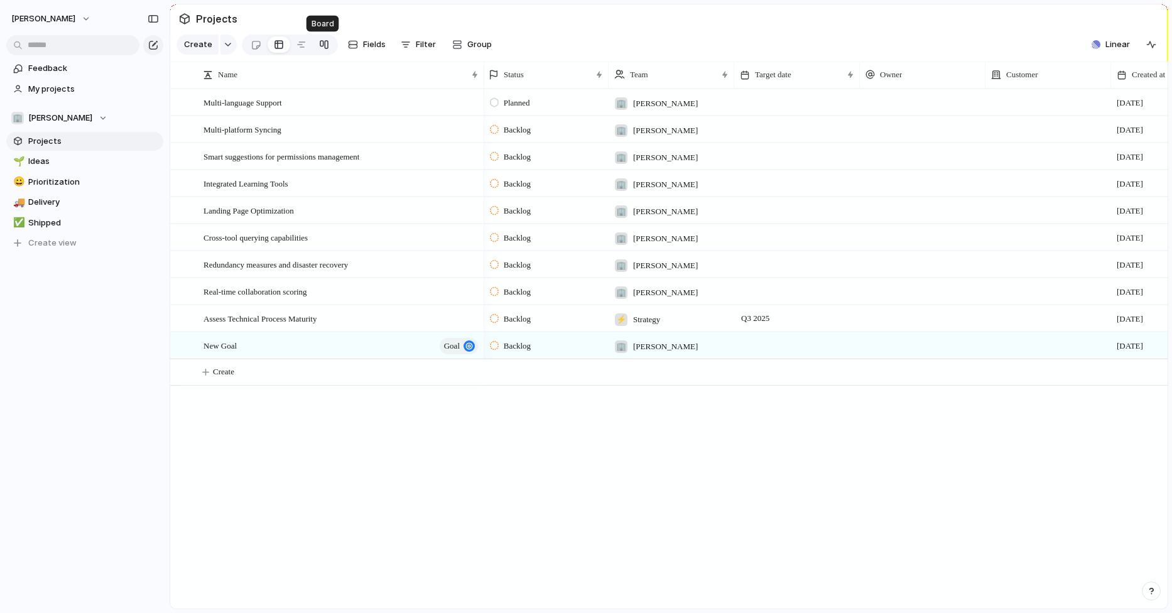
click at [327, 48] on link at bounding box center [324, 45] width 23 height 20
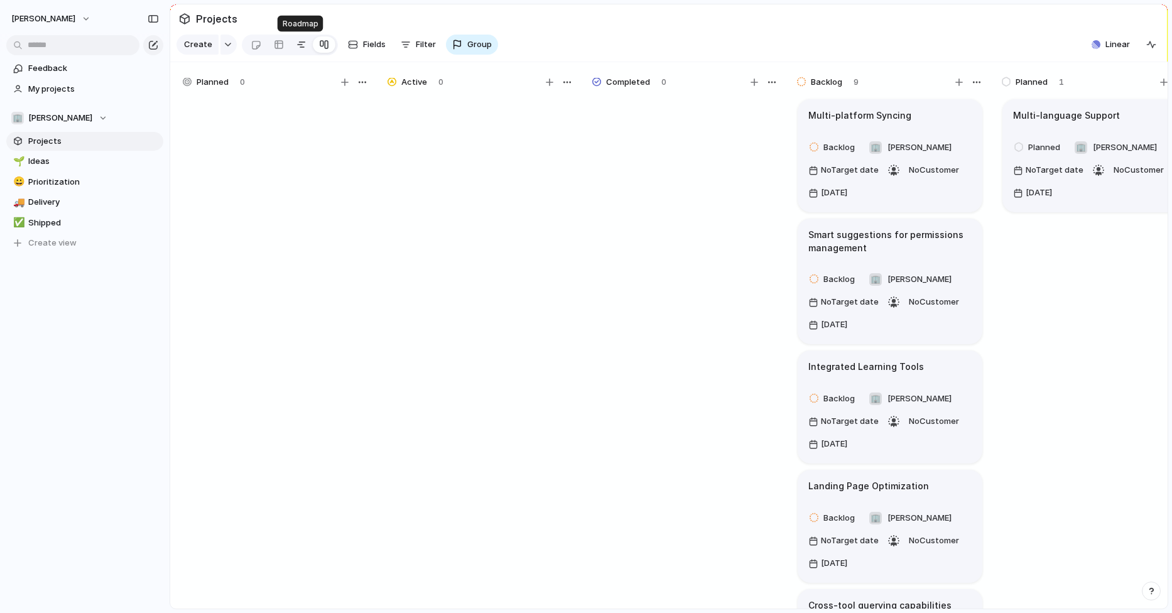
click at [297, 45] on div at bounding box center [302, 45] width 10 height 20
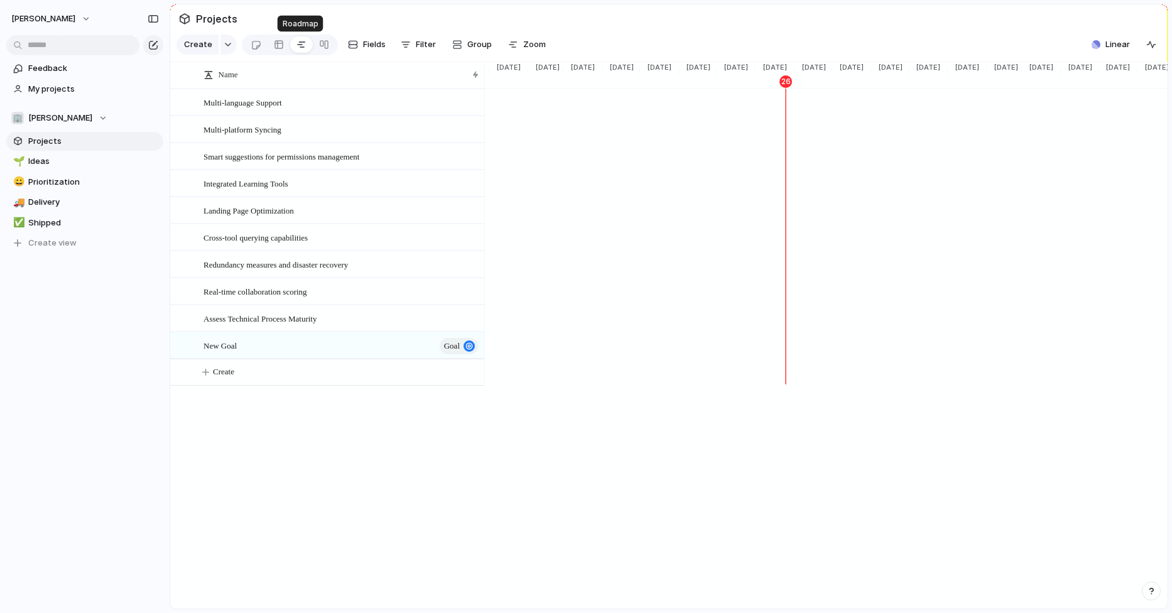
scroll to position [0, 1106]
click at [281, 48] on div at bounding box center [279, 45] width 10 height 20
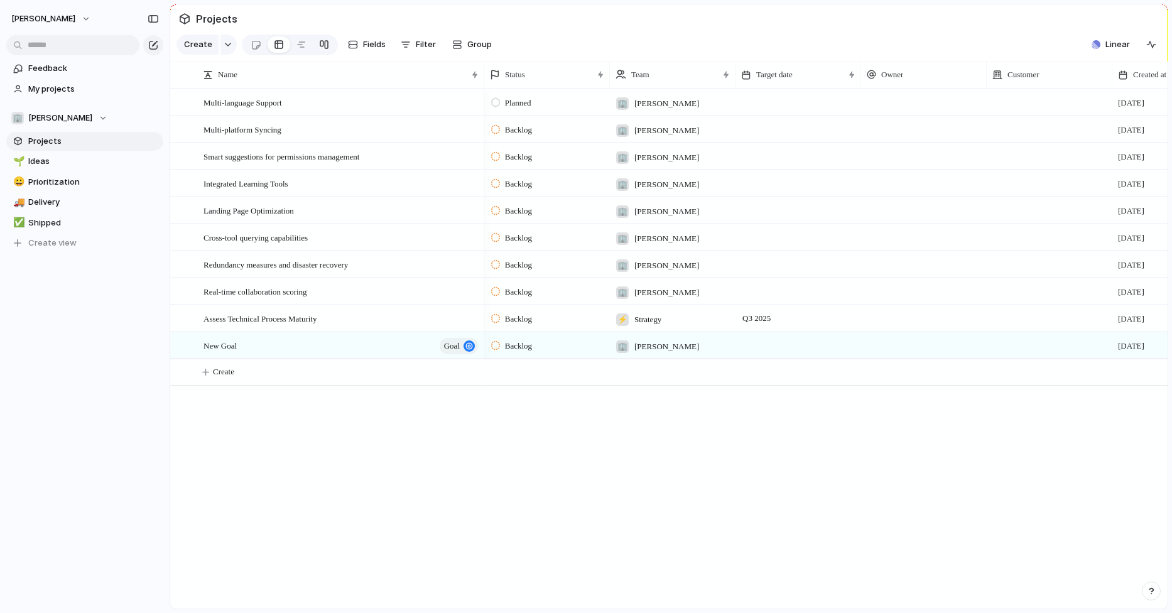
click at [313, 49] on link at bounding box center [324, 45] width 23 height 20
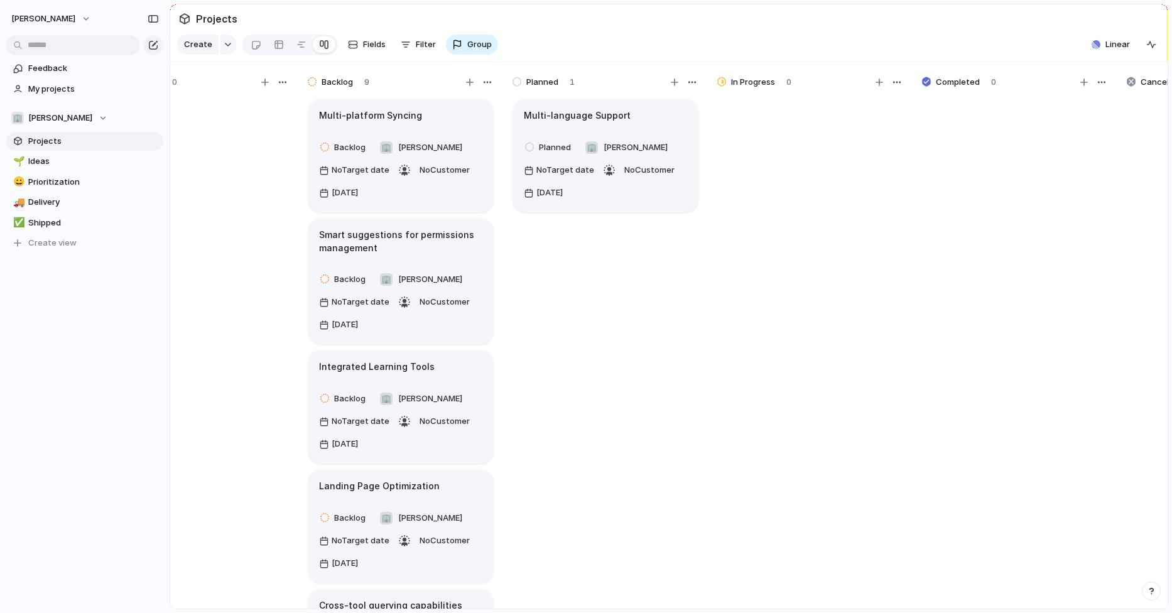
scroll to position [0, 491]
click at [78, 206] on span "Delivery" at bounding box center [93, 202] width 131 height 13
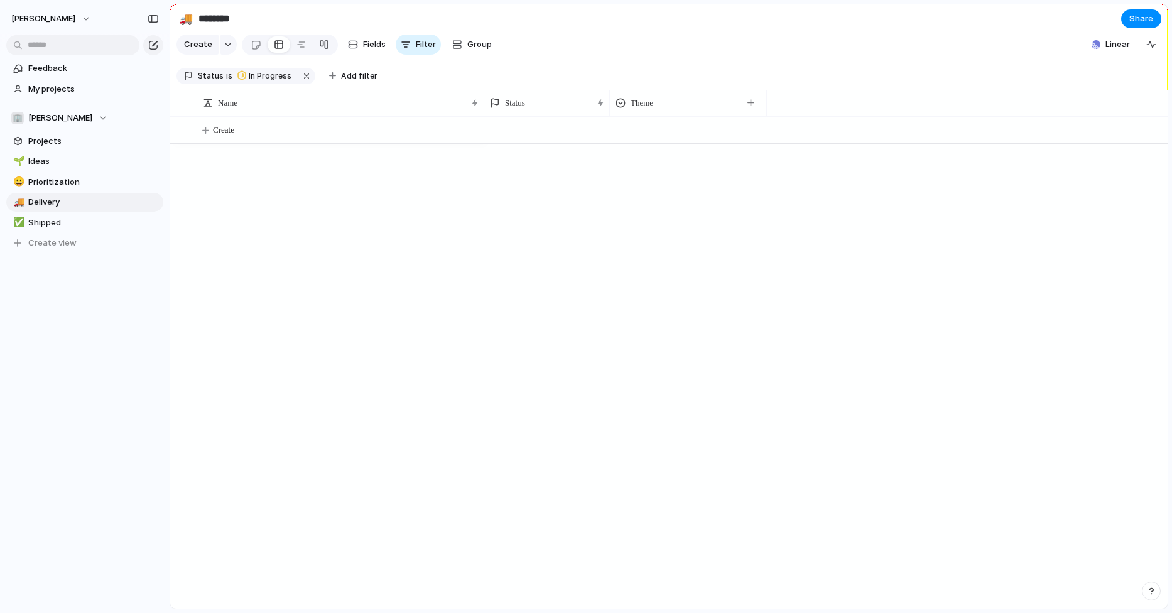
click at [323, 46] on div at bounding box center [324, 45] width 10 height 20
click at [74, 219] on span "Shipped" at bounding box center [93, 223] width 131 height 13
click at [75, 176] on span "Prioritization" at bounding box center [93, 182] width 131 height 13
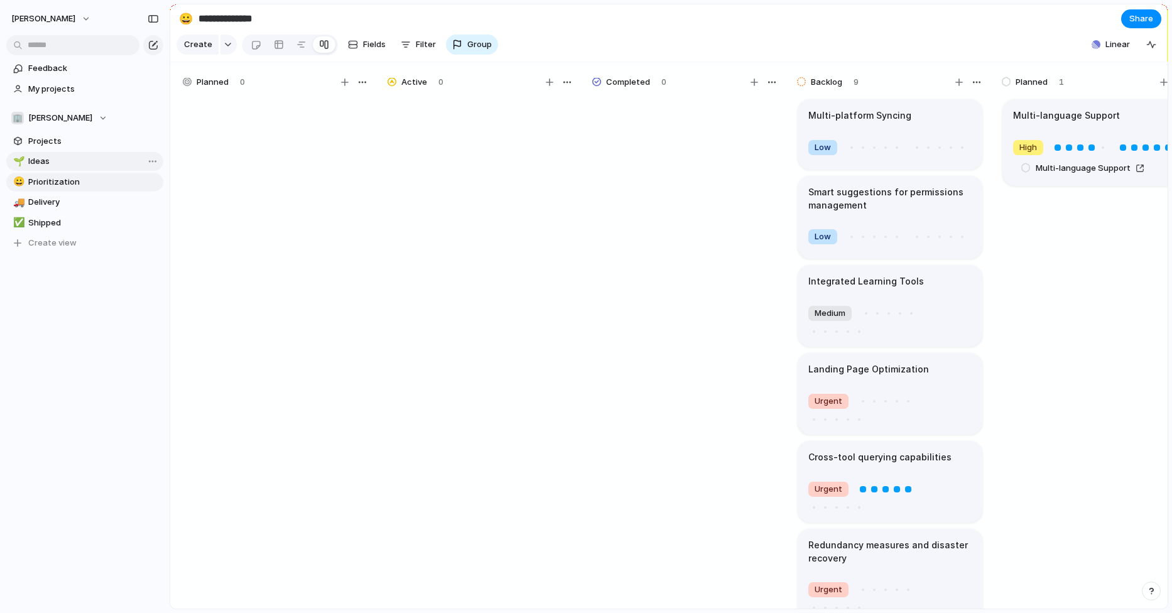
click at [70, 170] on link "🌱 Ideas" at bounding box center [84, 161] width 157 height 19
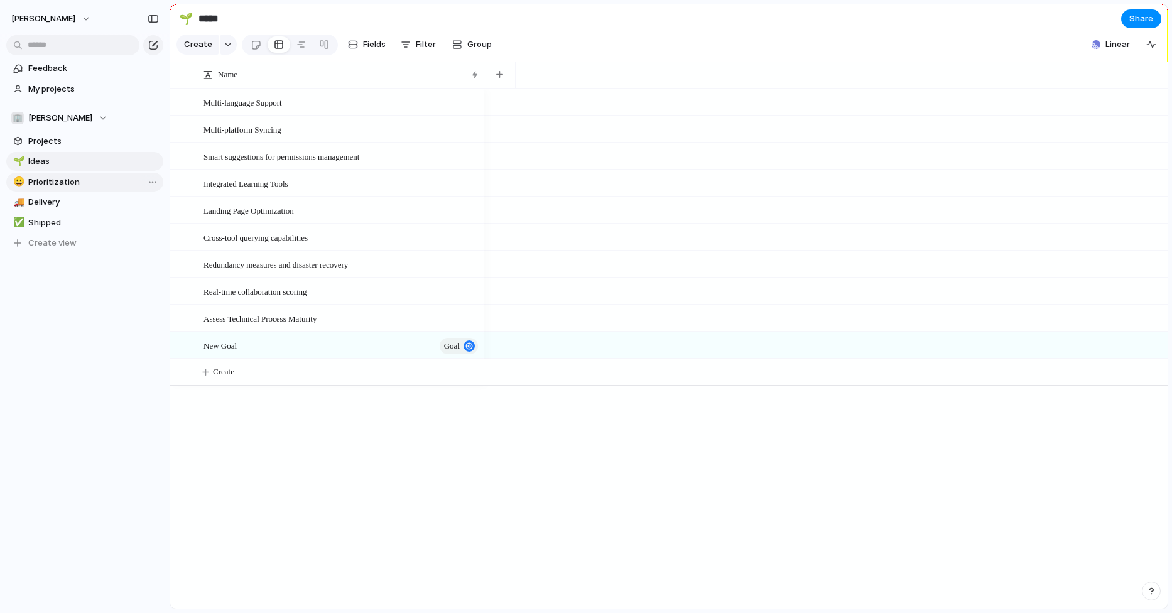
click at [68, 175] on link "😀 Prioritization" at bounding box center [84, 182] width 157 height 19
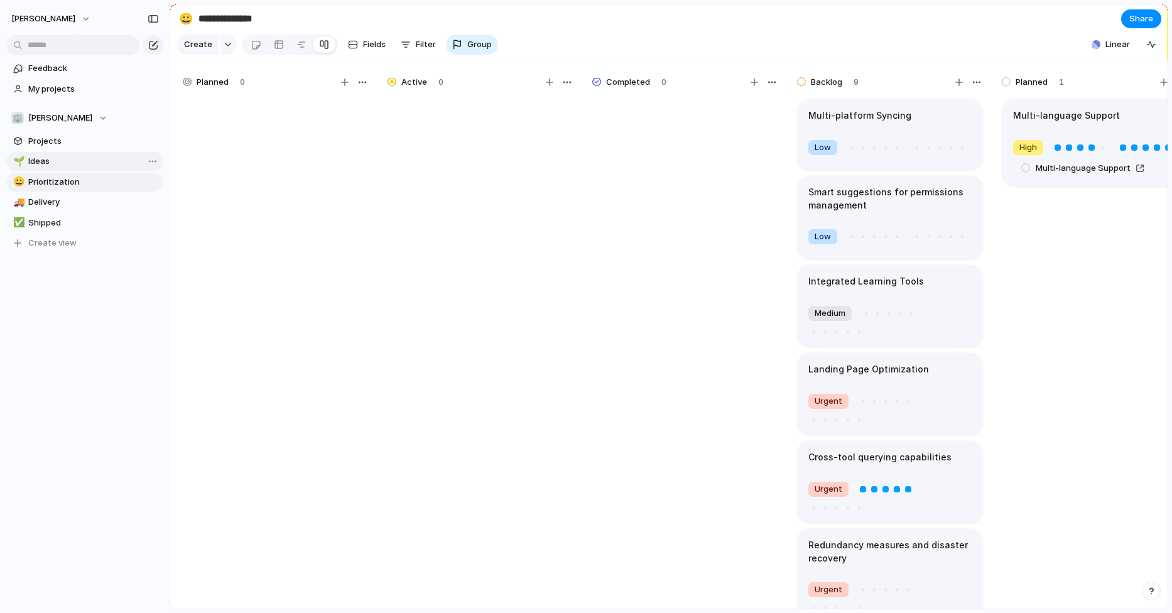
click at [70, 160] on span "Ideas" at bounding box center [93, 161] width 131 height 13
type input "*****"
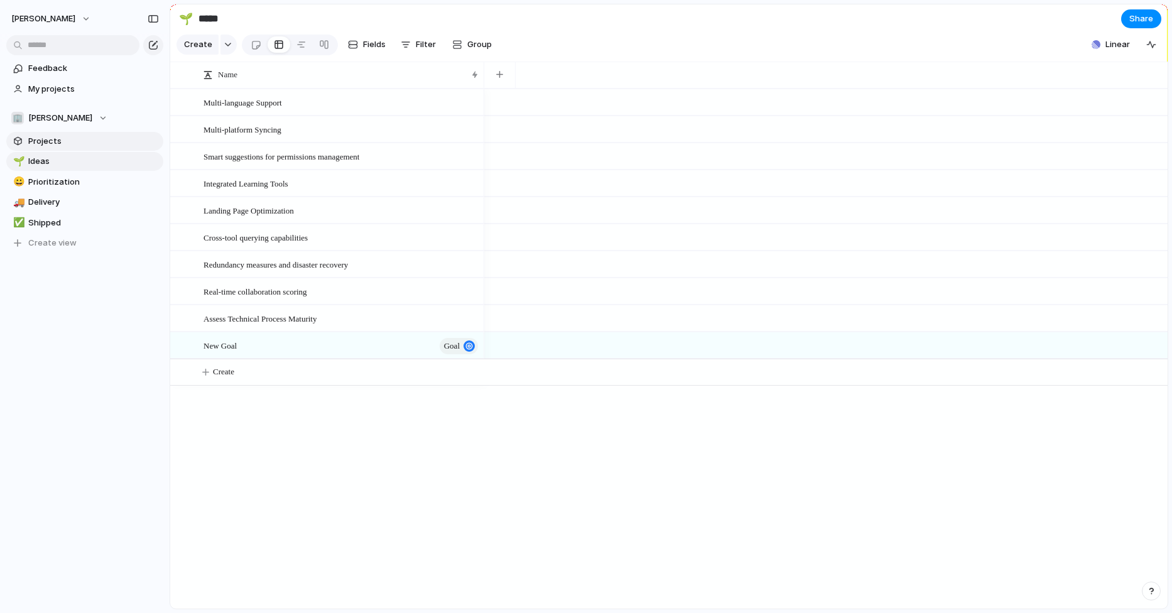
click at [79, 143] on span "Projects" at bounding box center [93, 141] width 131 height 13
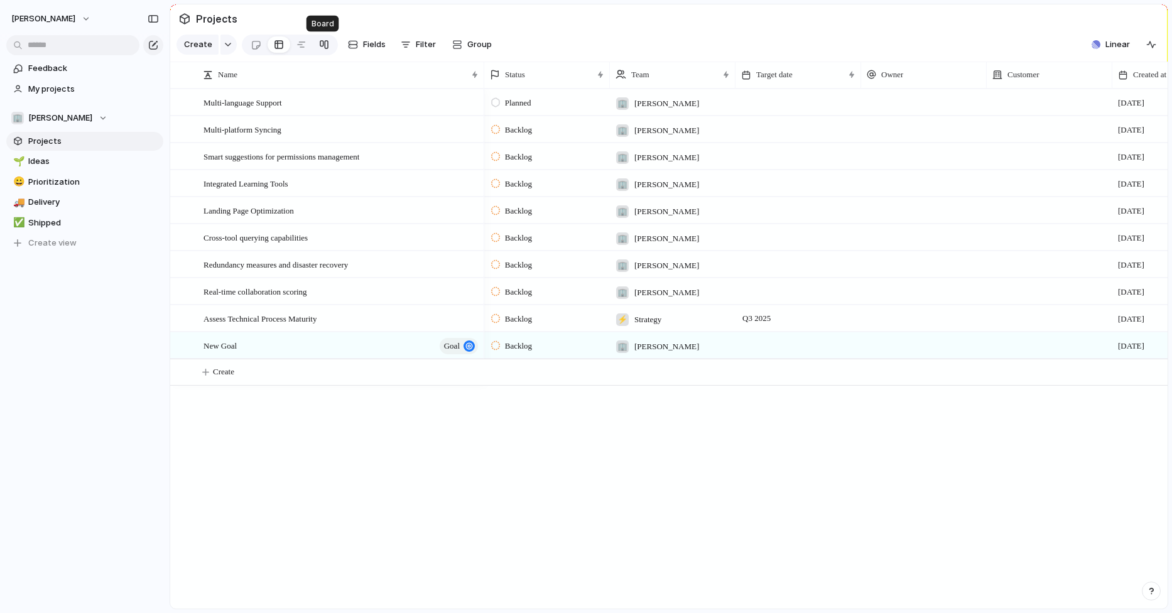
click at [323, 43] on div at bounding box center [324, 45] width 10 height 20
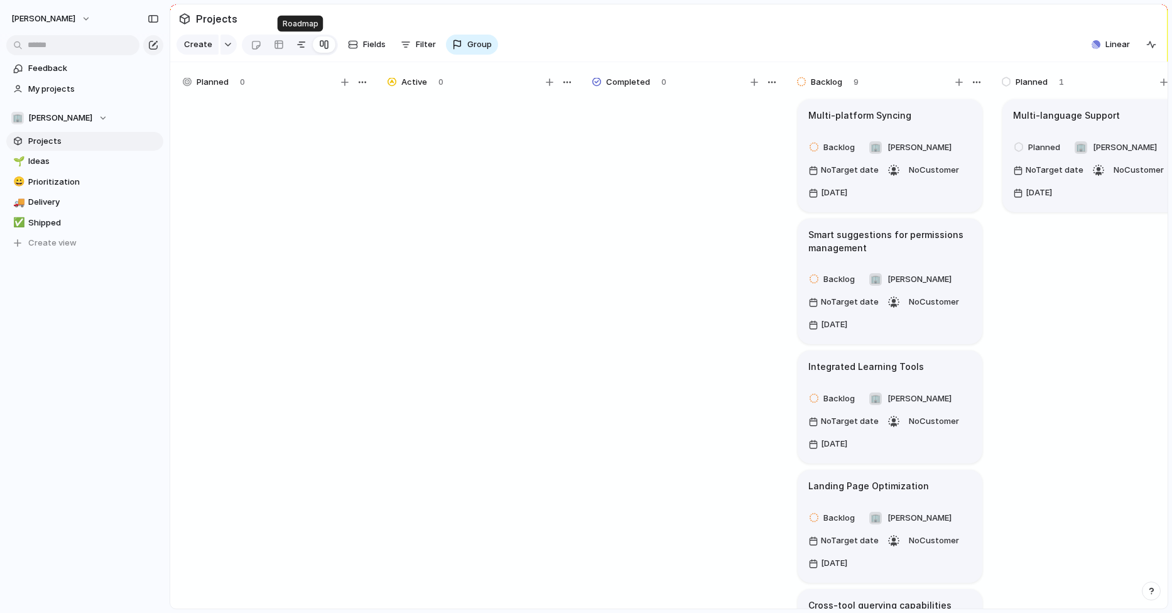
click at [302, 48] on div at bounding box center [302, 45] width 10 height 20
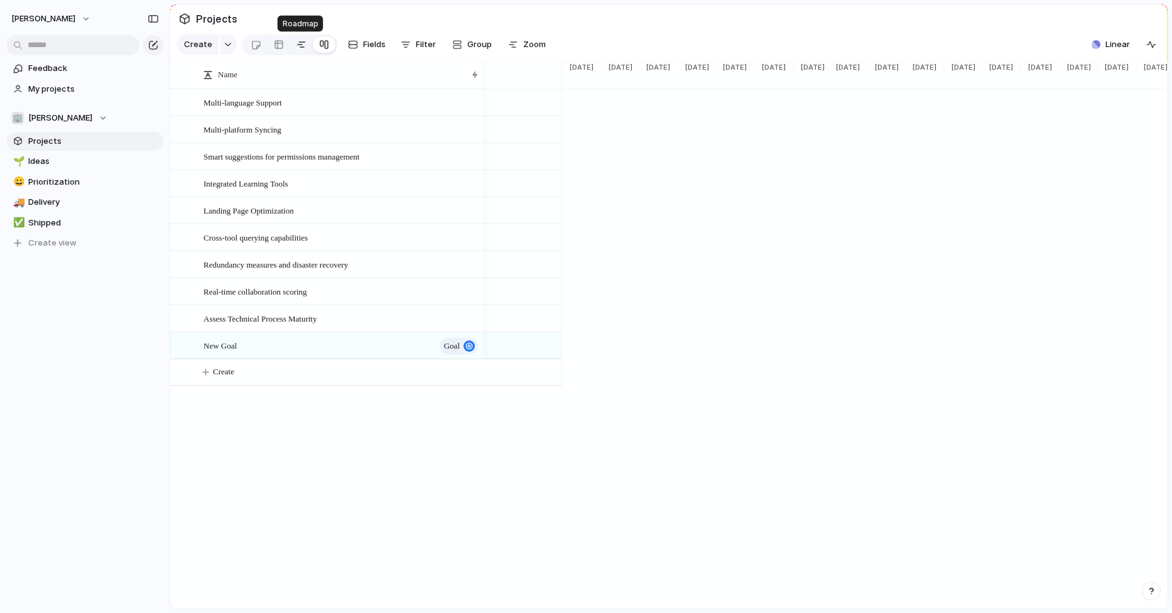
scroll to position [0, 1106]
click at [279, 52] on div at bounding box center [279, 45] width 10 height 20
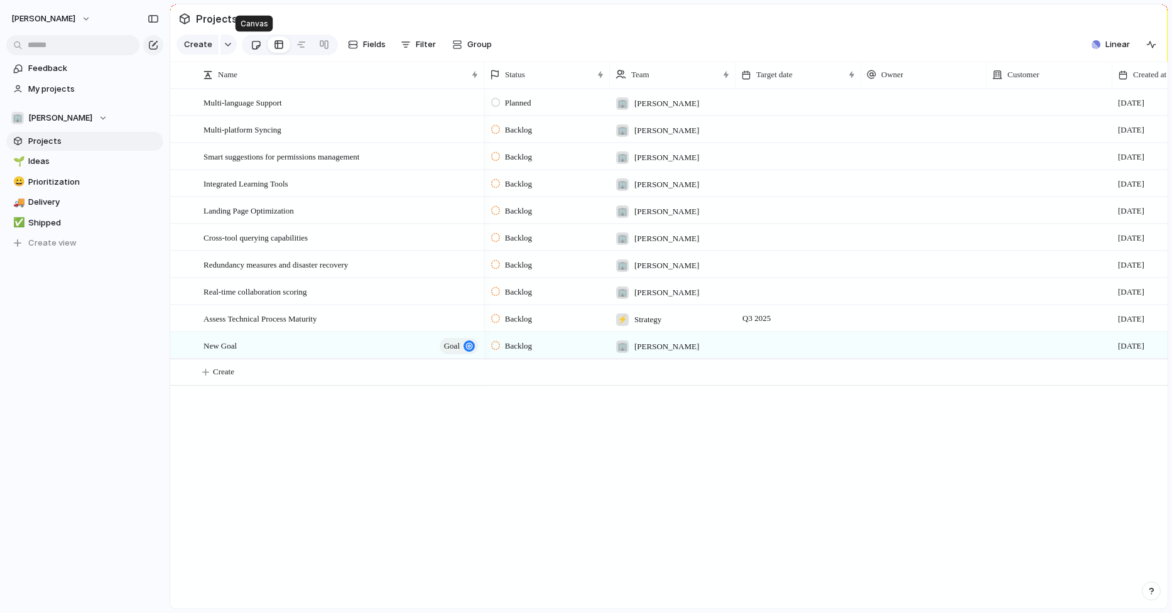
click at [258, 50] on div at bounding box center [256, 45] width 11 height 21
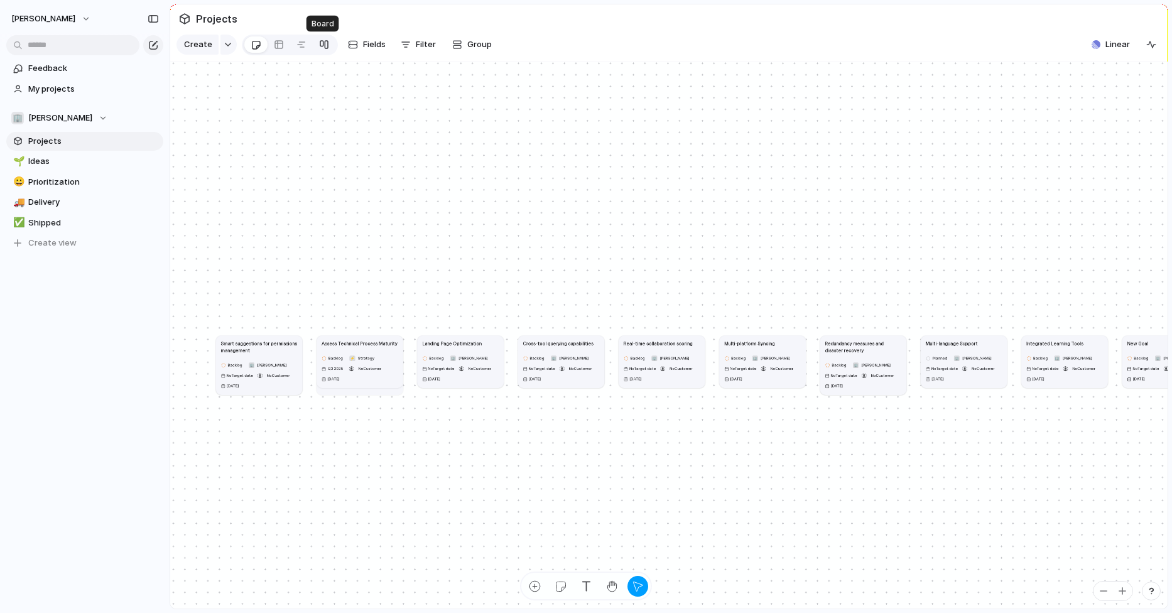
click at [319, 48] on div at bounding box center [324, 45] width 10 height 20
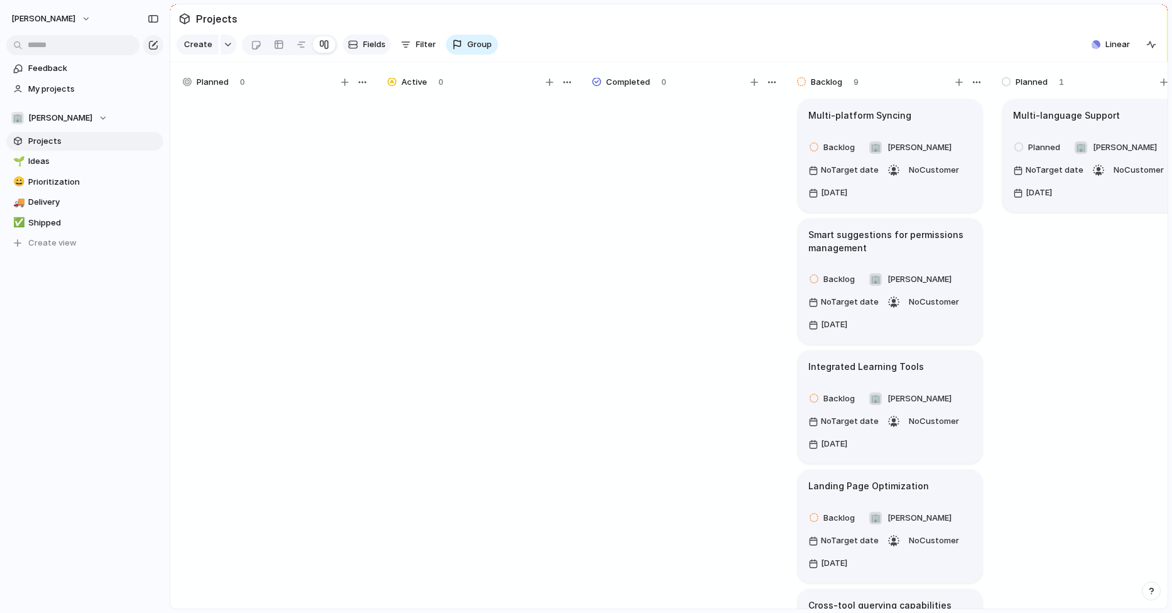
click at [357, 48] on button "Fields" at bounding box center [367, 45] width 48 height 20
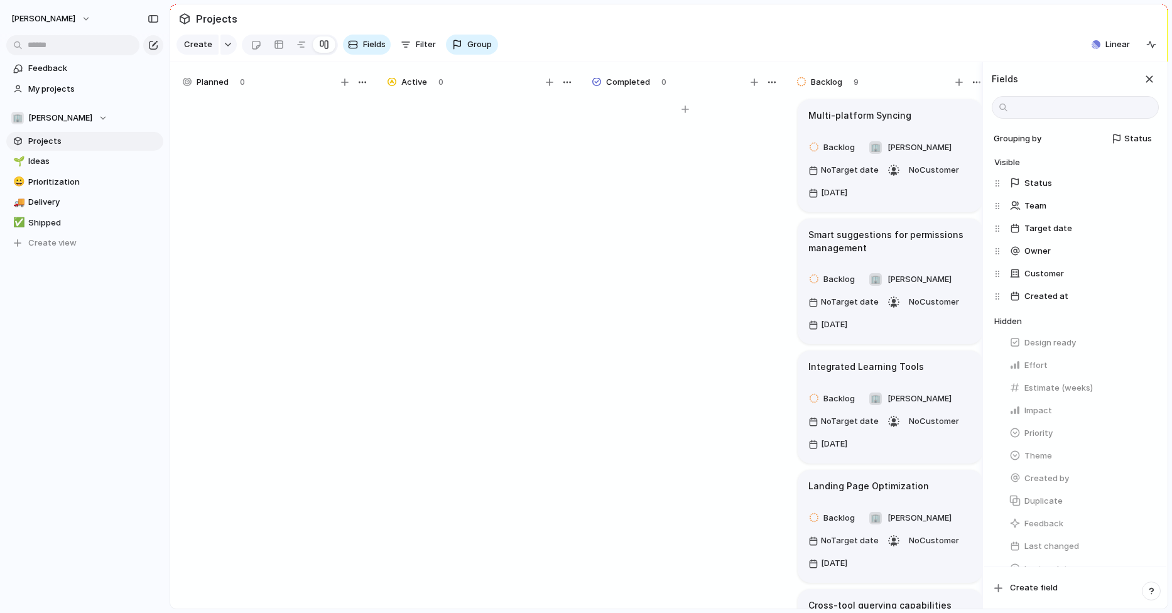
click at [742, 416] on div at bounding box center [685, 358] width 188 height 523
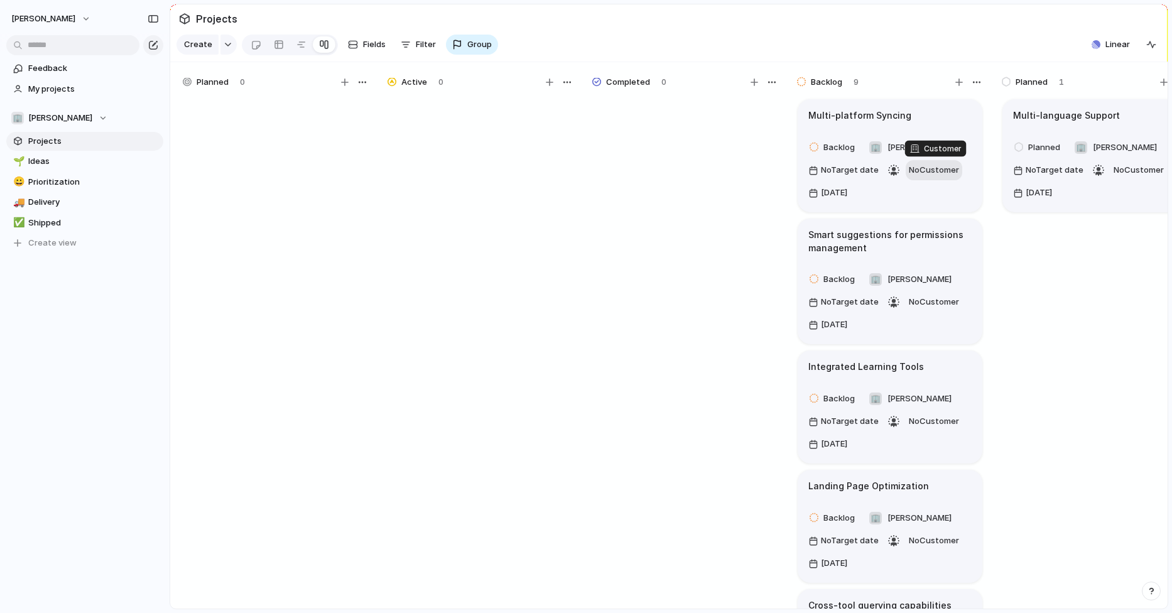
click at [921, 170] on span "No Customer" at bounding box center [934, 170] width 50 height 10
click at [924, 222] on div at bounding box center [922, 220] width 22 height 22
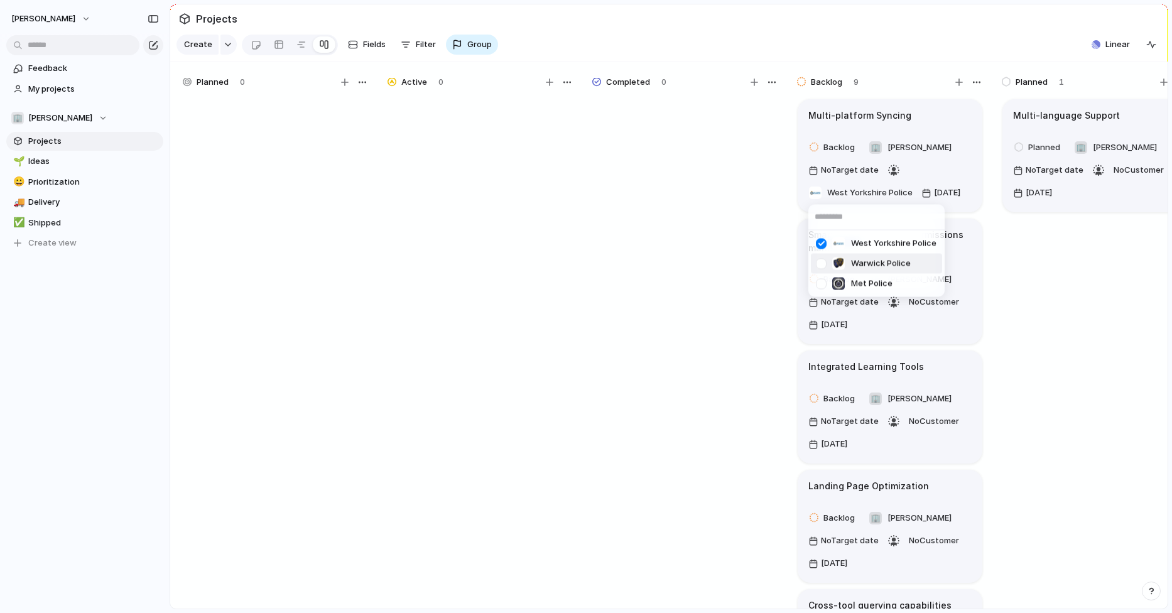
click at [888, 265] on span "Warwick Police" at bounding box center [881, 264] width 60 height 13
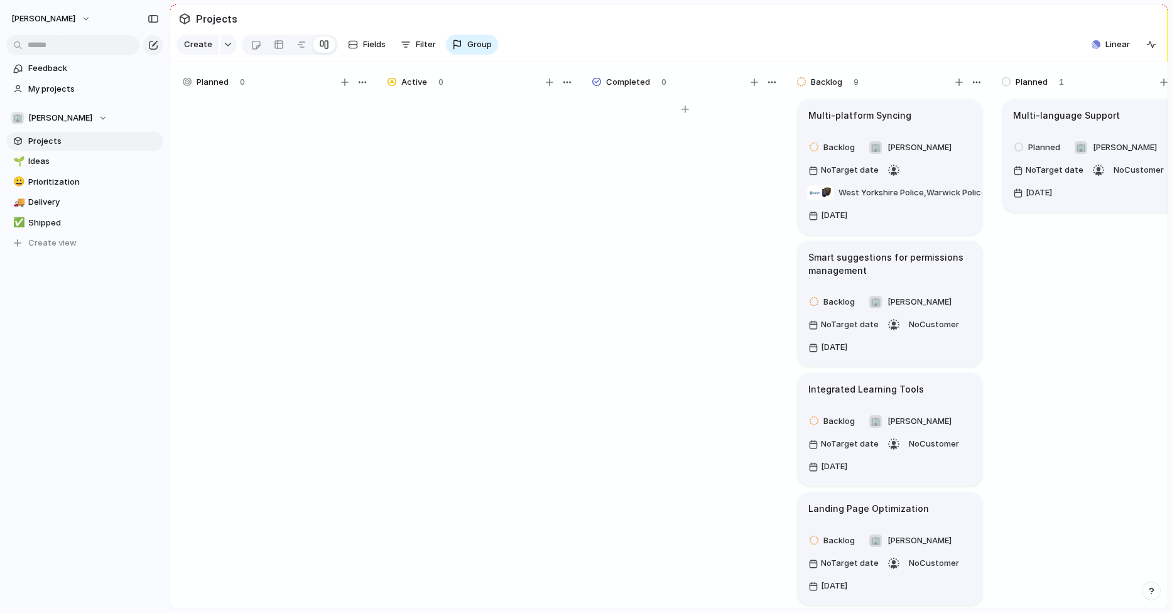
click at [735, 291] on div at bounding box center [685, 358] width 188 height 523
click at [467, 48] on span "Group" at bounding box center [479, 44] width 24 height 13
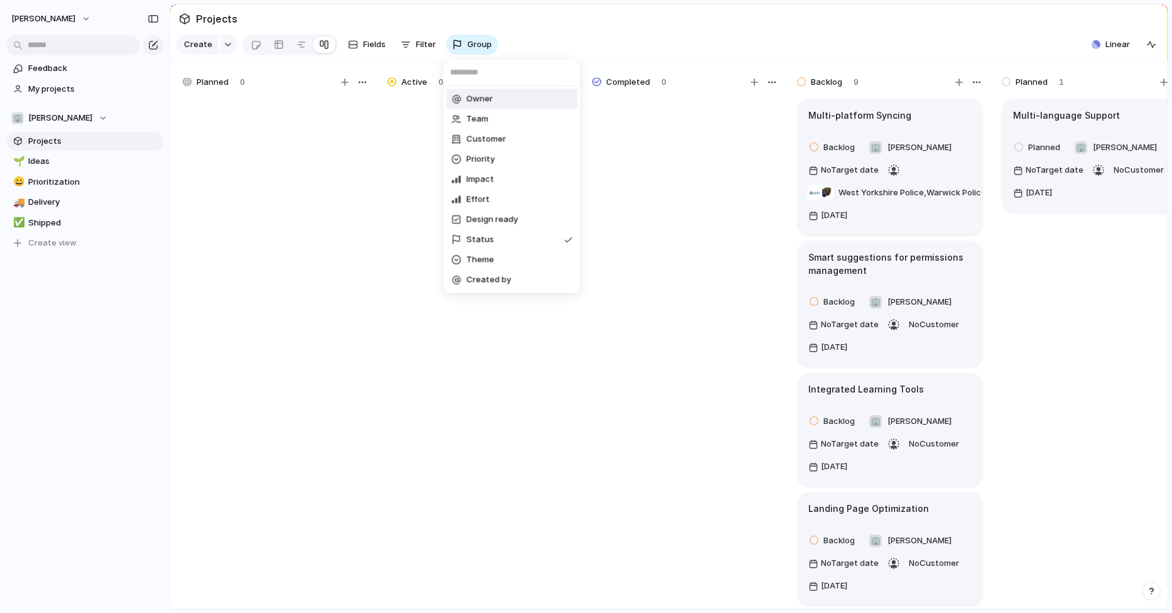
click at [483, 97] on span "Owner" at bounding box center [480, 99] width 26 height 13
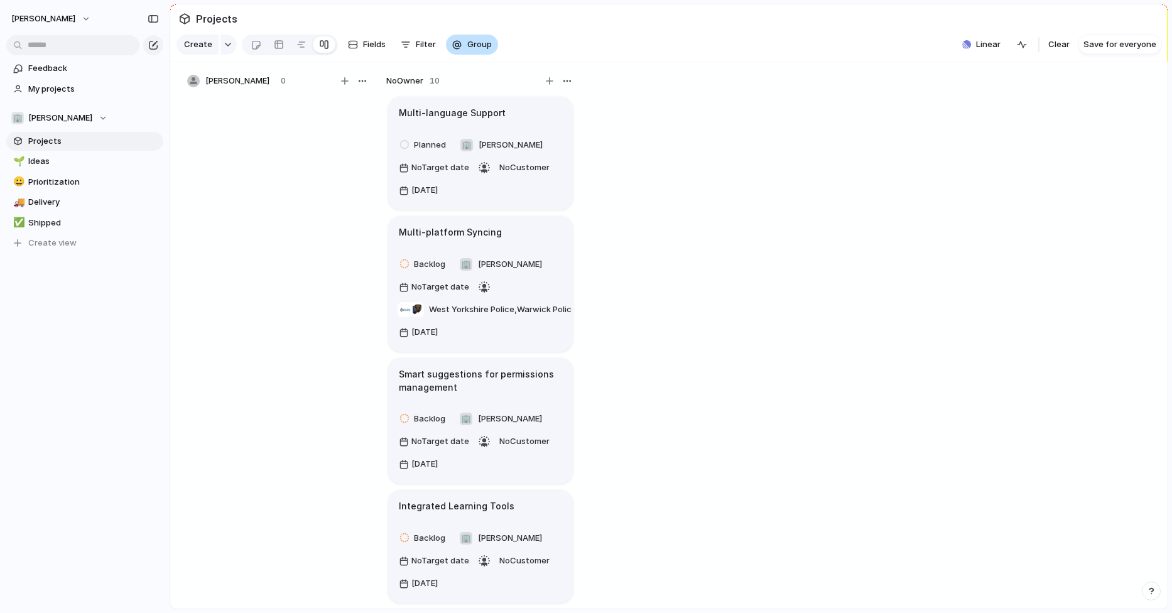
click at [488, 50] on span "Group" at bounding box center [479, 44] width 24 height 13
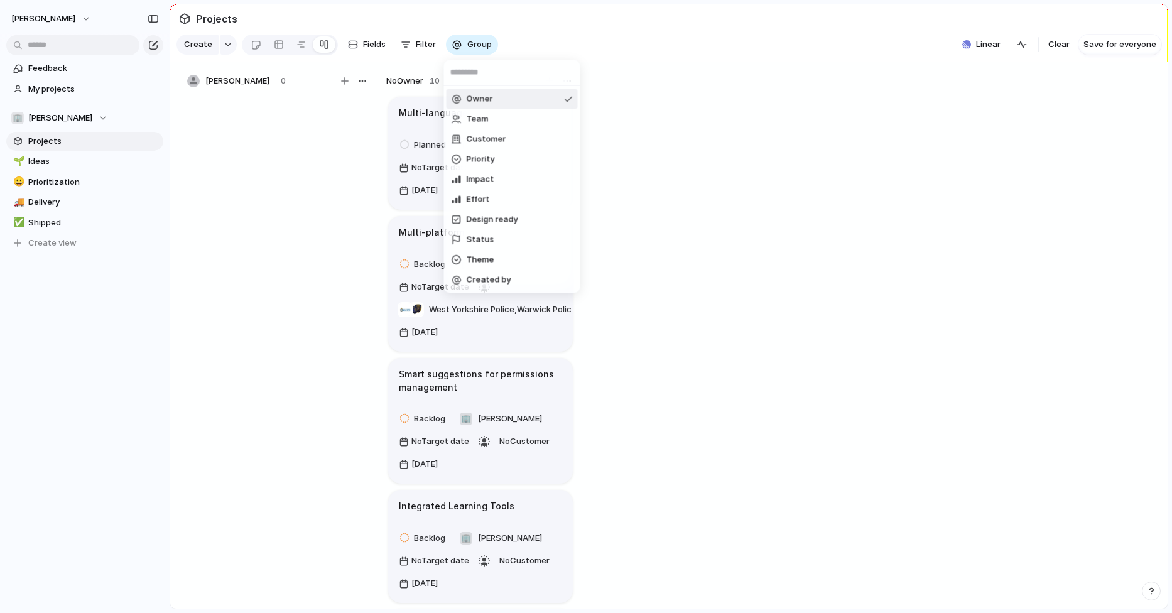
click at [494, 88] on ul "Owner Team Customer Priority Impact Effort Design ready Status Theme Created by" at bounding box center [512, 189] width 136 height 207
click at [491, 102] on span "Owner" at bounding box center [480, 99] width 26 height 13
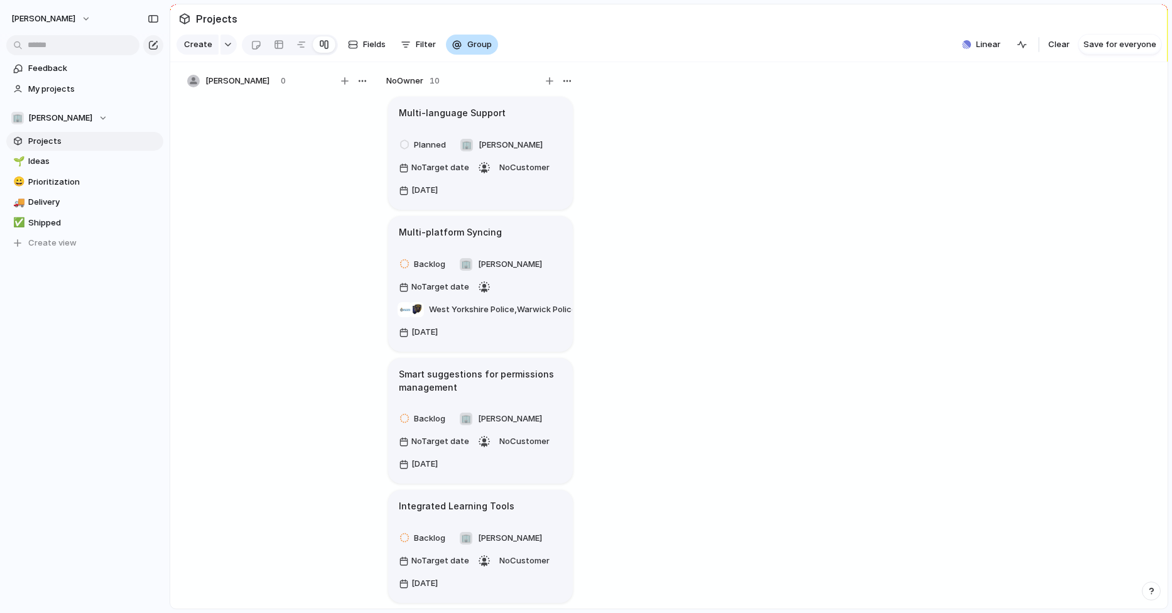
click at [493, 44] on button "Group" at bounding box center [472, 45] width 52 height 20
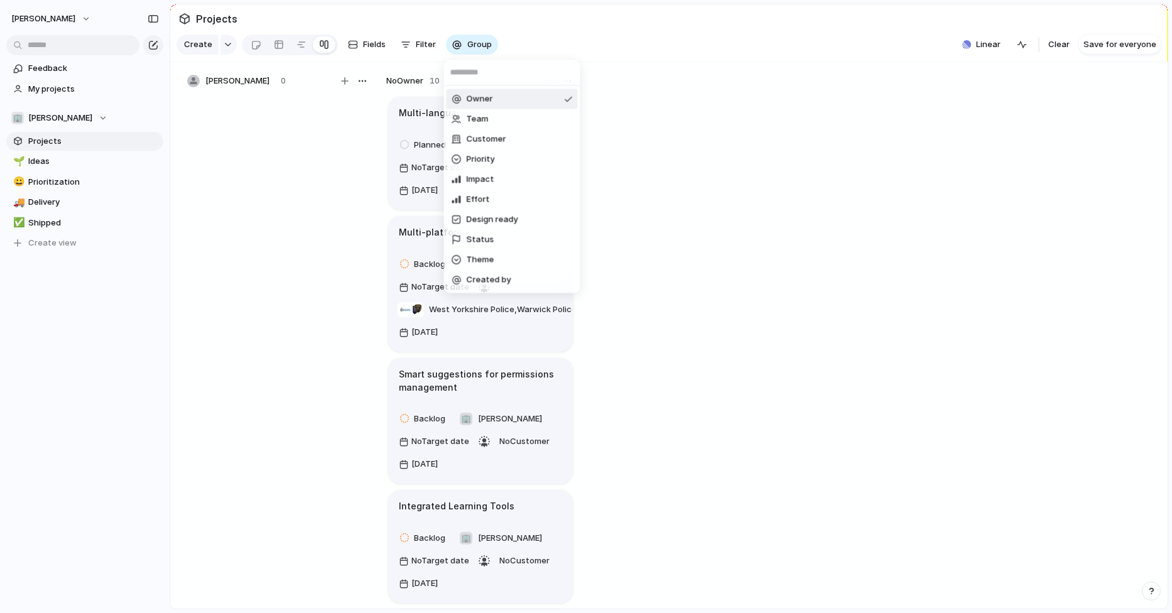
click at [507, 104] on li "Owner" at bounding box center [512, 99] width 131 height 20
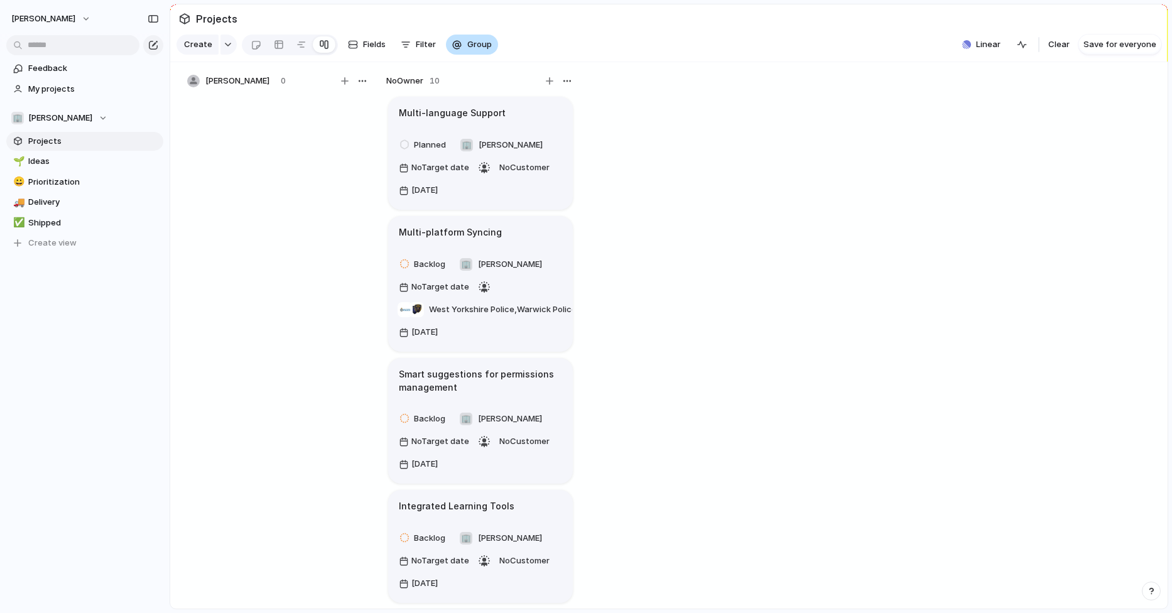
click at [479, 45] on span "Group" at bounding box center [479, 44] width 24 height 13
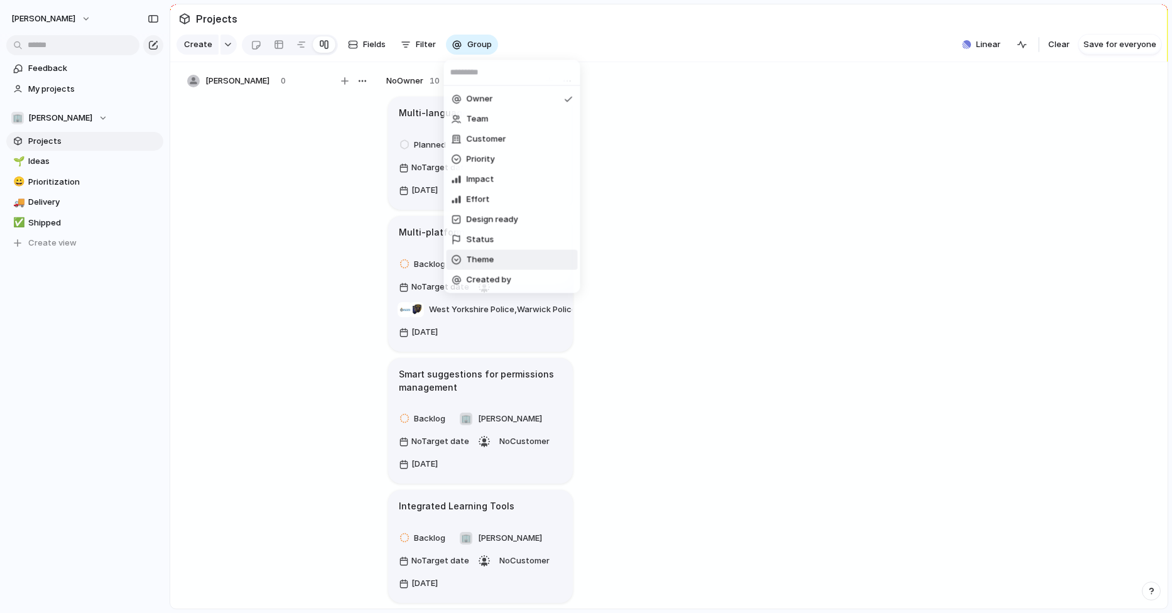
click at [497, 258] on li "Theme" at bounding box center [512, 260] width 131 height 20
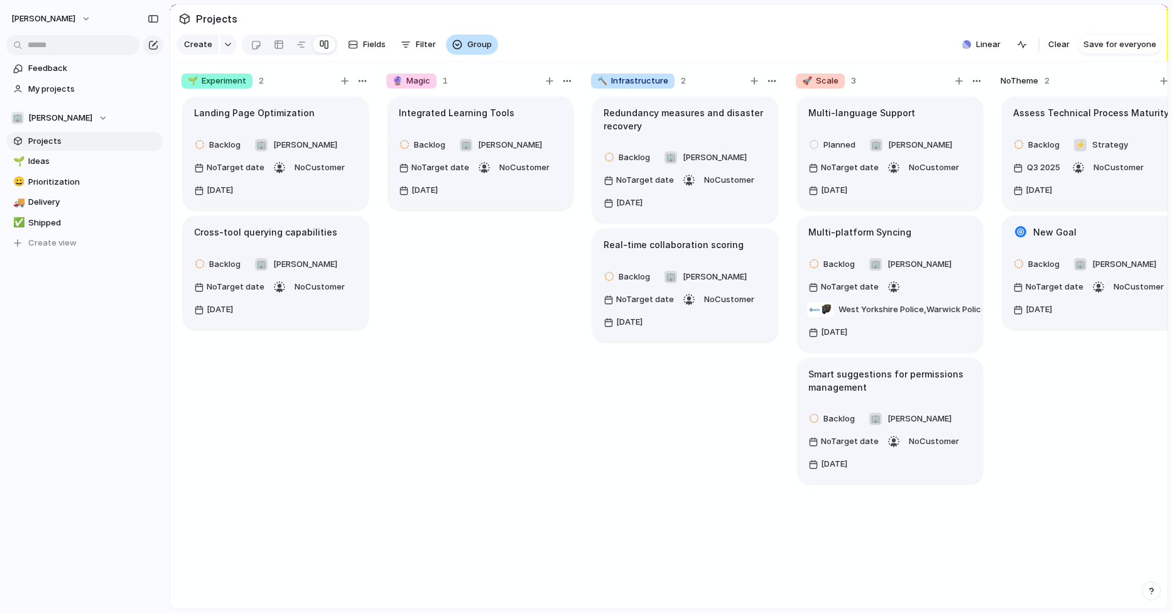
click at [477, 46] on span "Group" at bounding box center [479, 44] width 24 height 13
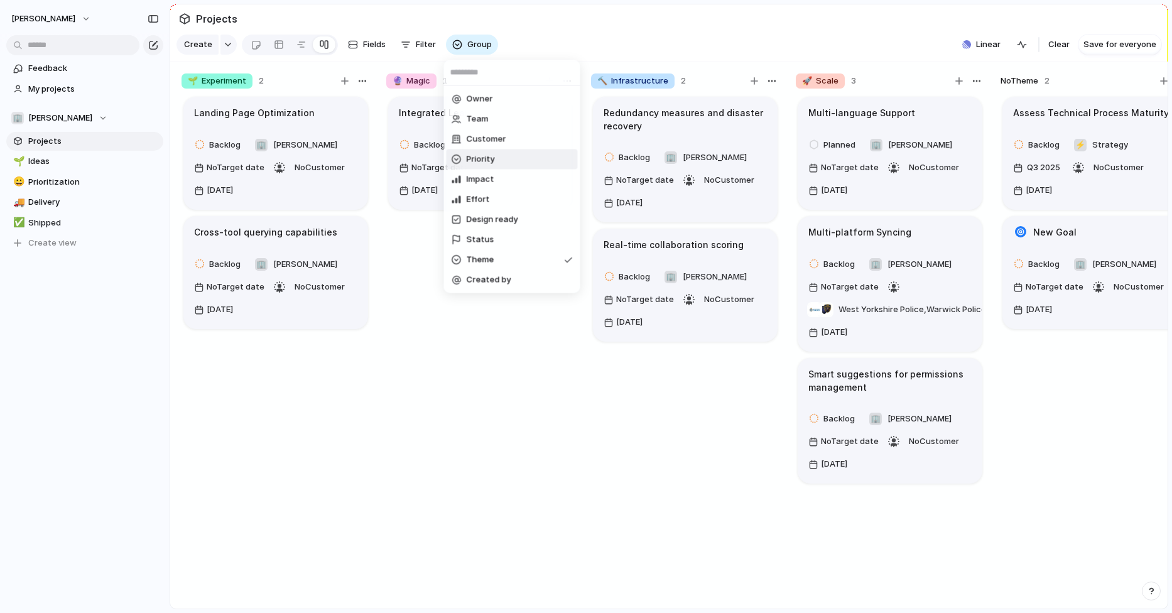
click at [500, 162] on li "Priority" at bounding box center [512, 160] width 131 height 20
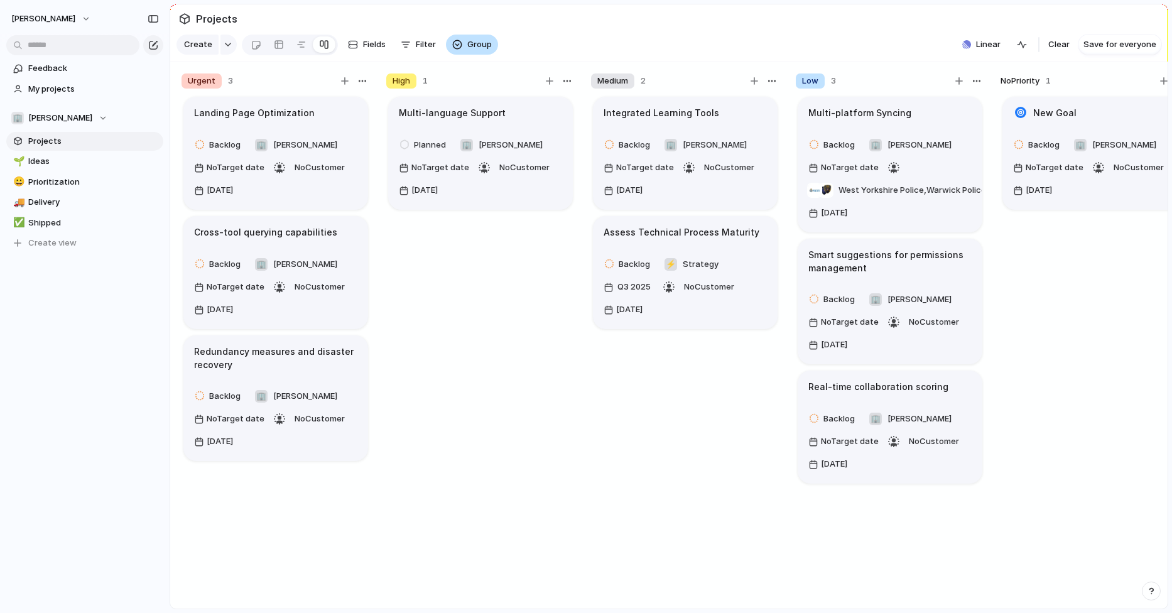
click at [482, 43] on span "Group" at bounding box center [479, 44] width 24 height 13
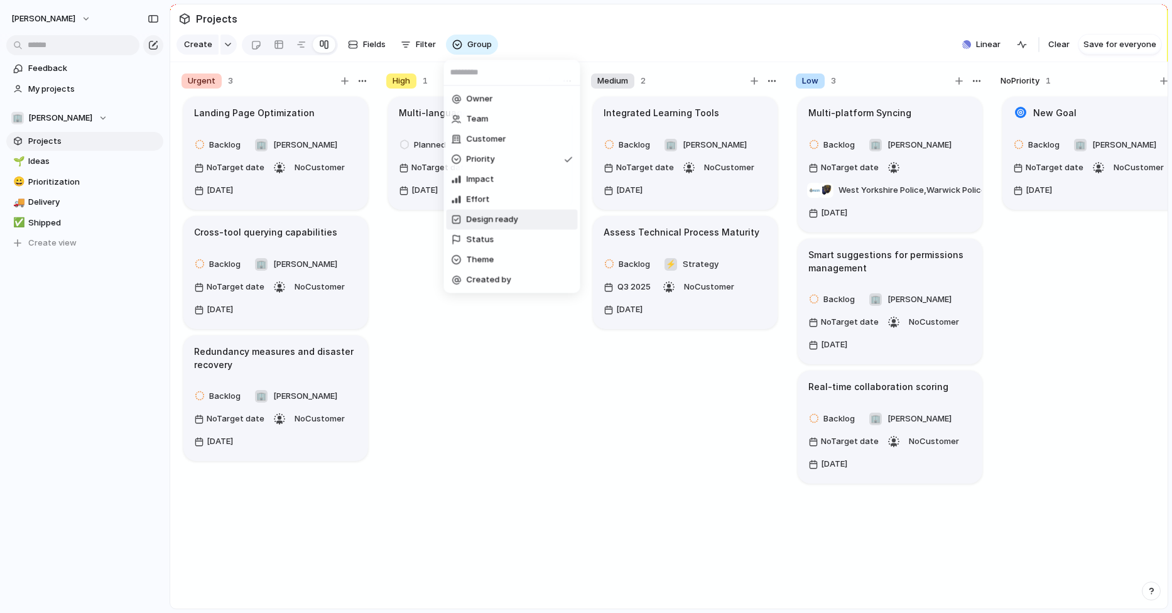
click at [495, 217] on span "Design ready" at bounding box center [493, 220] width 52 height 13
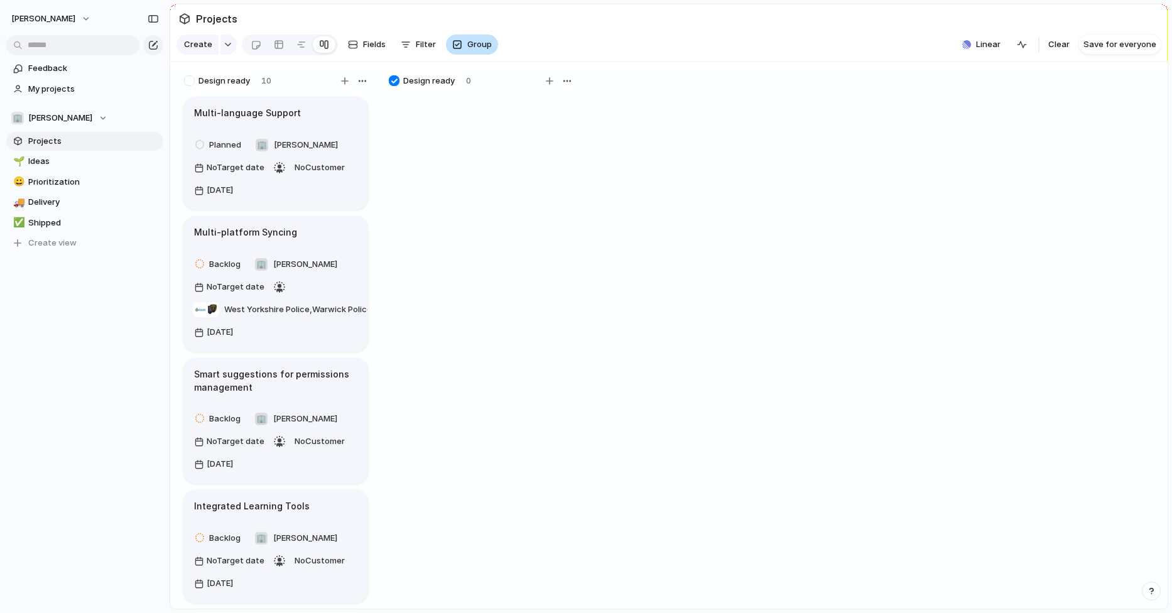
click at [481, 47] on span "Group" at bounding box center [479, 44] width 24 height 13
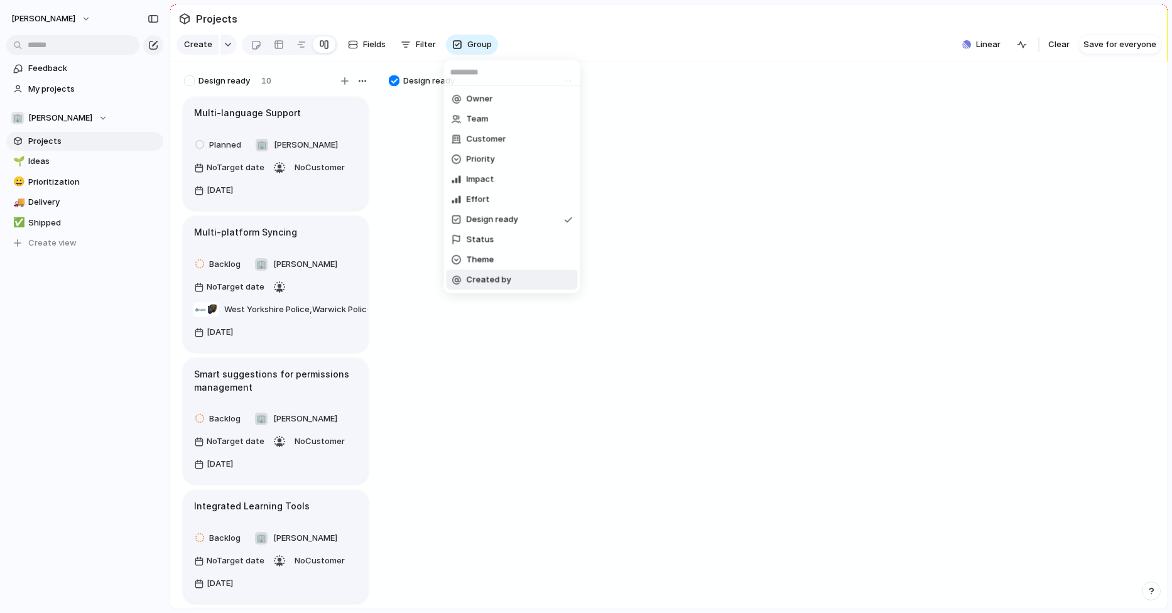
click at [492, 270] on li "Created by" at bounding box center [512, 280] width 131 height 20
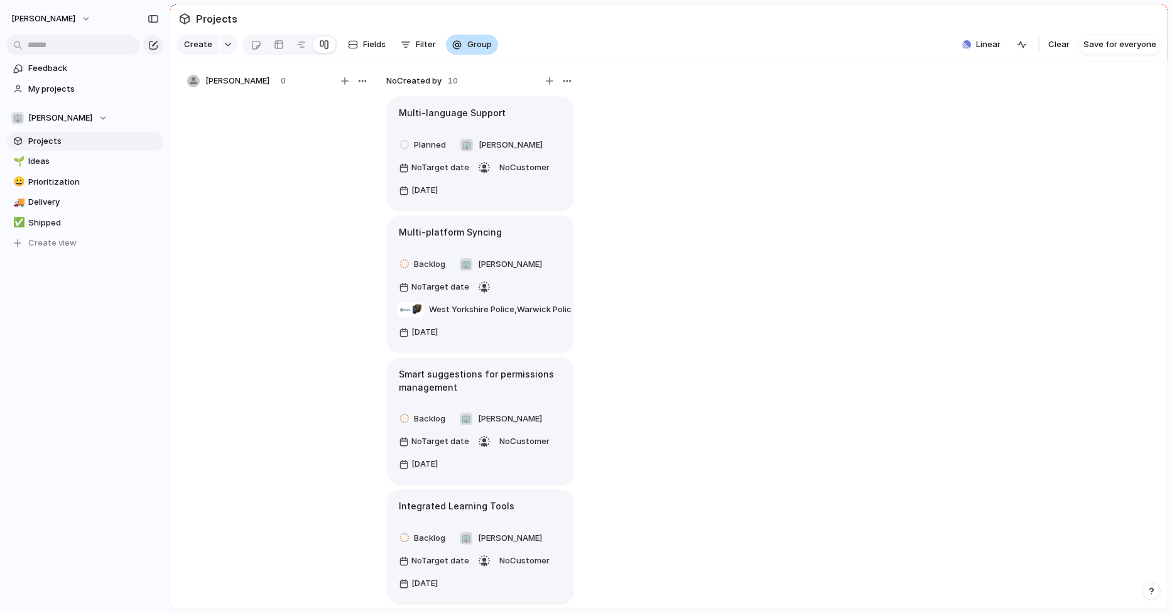
click at [481, 48] on span "Group" at bounding box center [479, 44] width 24 height 13
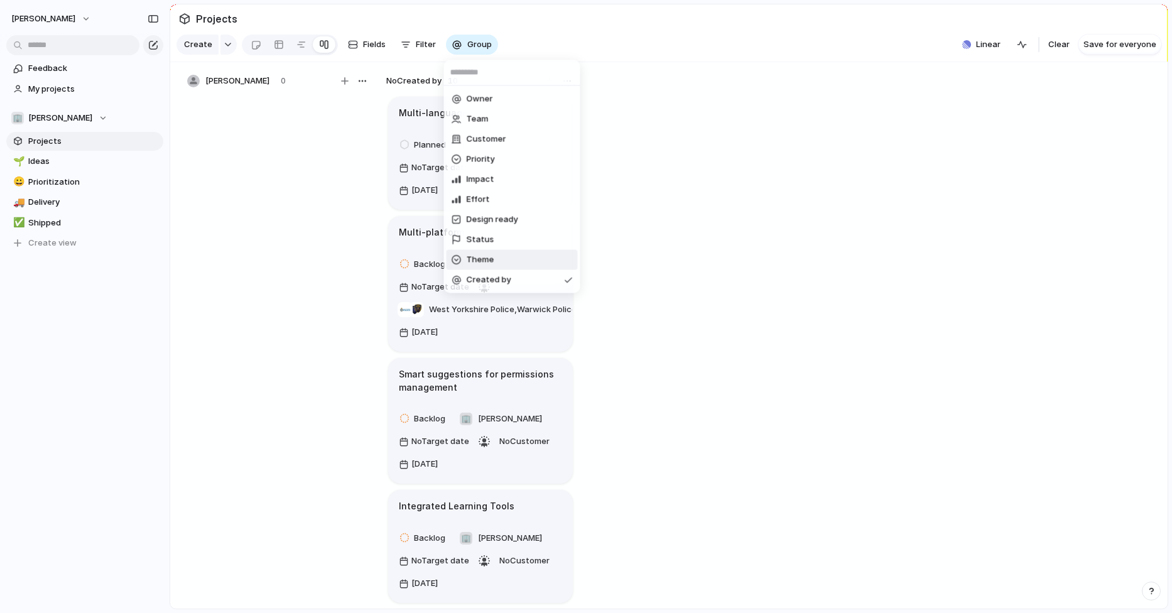
click at [497, 261] on li "Theme" at bounding box center [512, 260] width 131 height 20
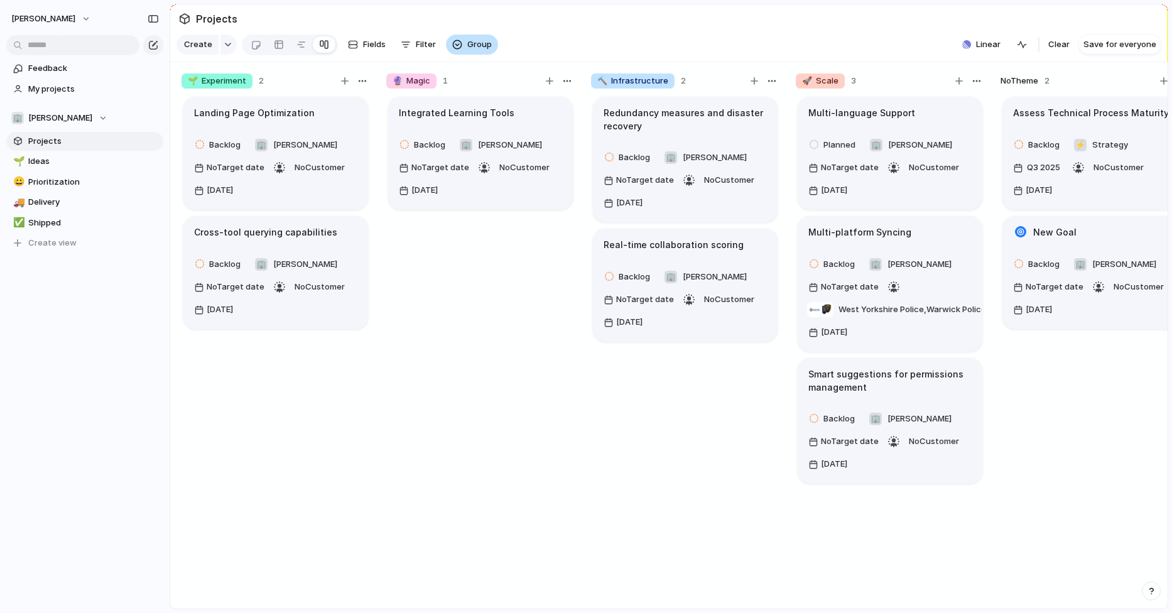
click at [476, 45] on span "Group" at bounding box center [479, 44] width 24 height 13
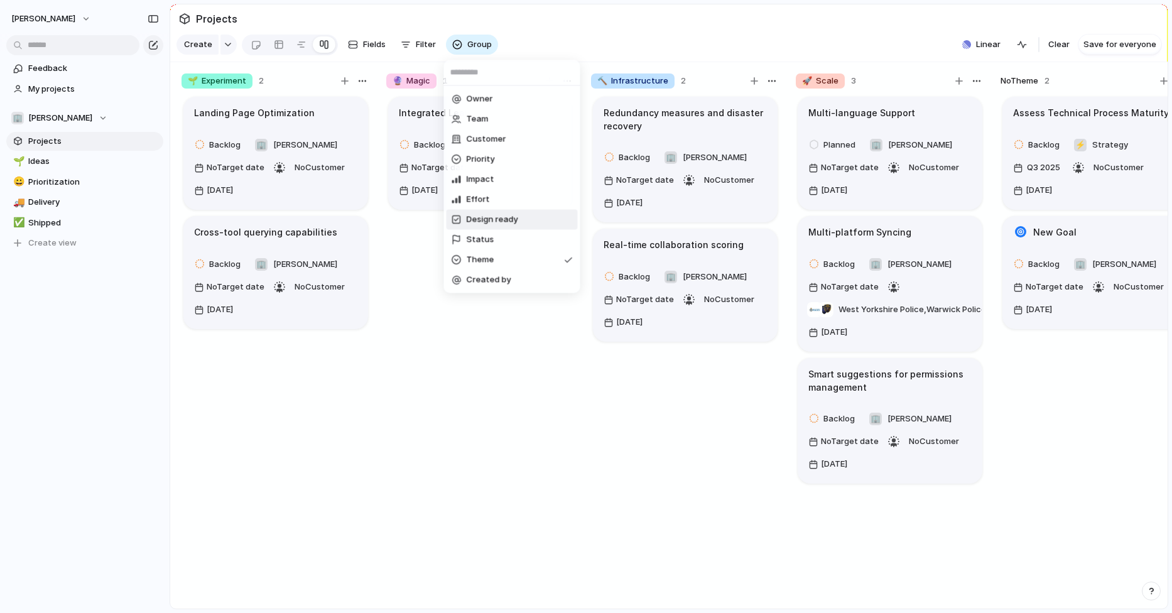
click at [490, 219] on span "Design ready" at bounding box center [493, 220] width 52 height 13
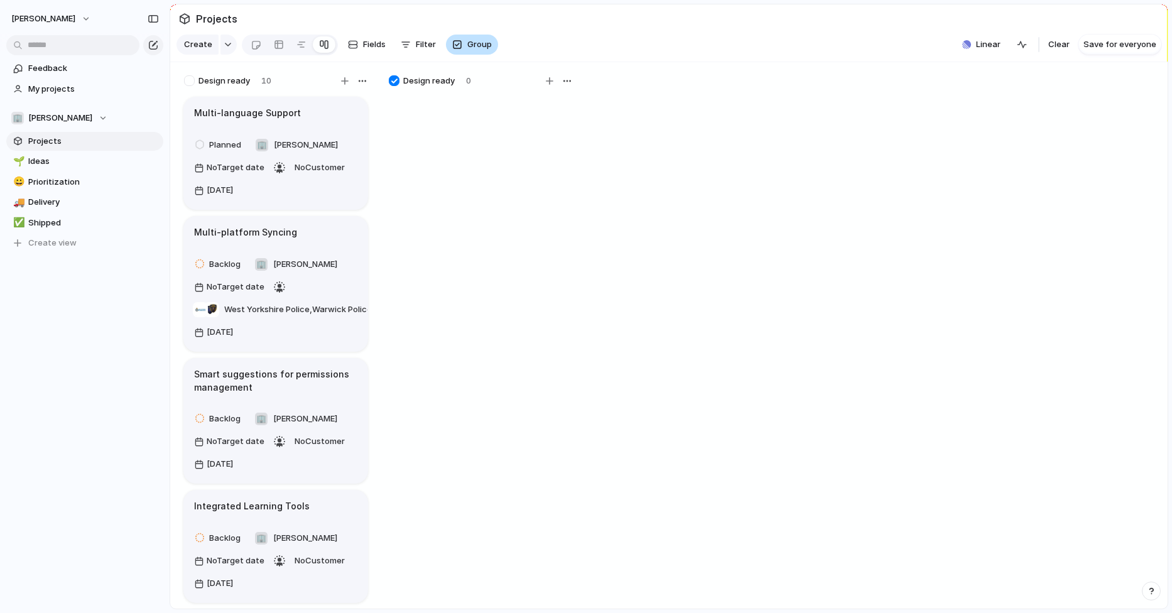
click at [471, 36] on button "Group" at bounding box center [472, 45] width 52 height 20
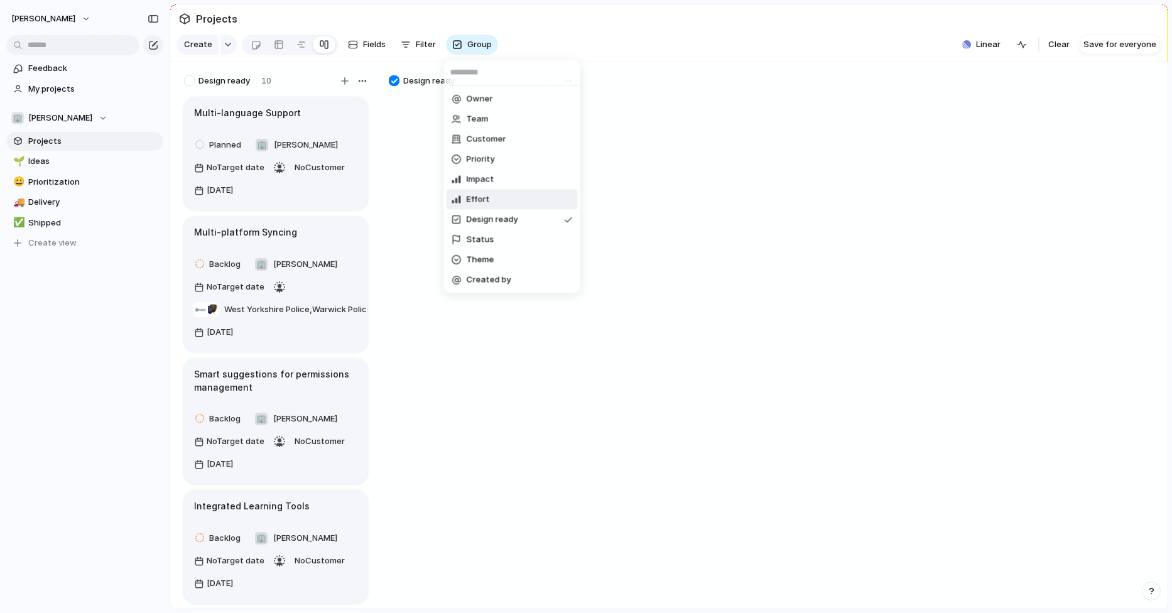
click at [482, 195] on span "Effort" at bounding box center [478, 199] width 23 height 13
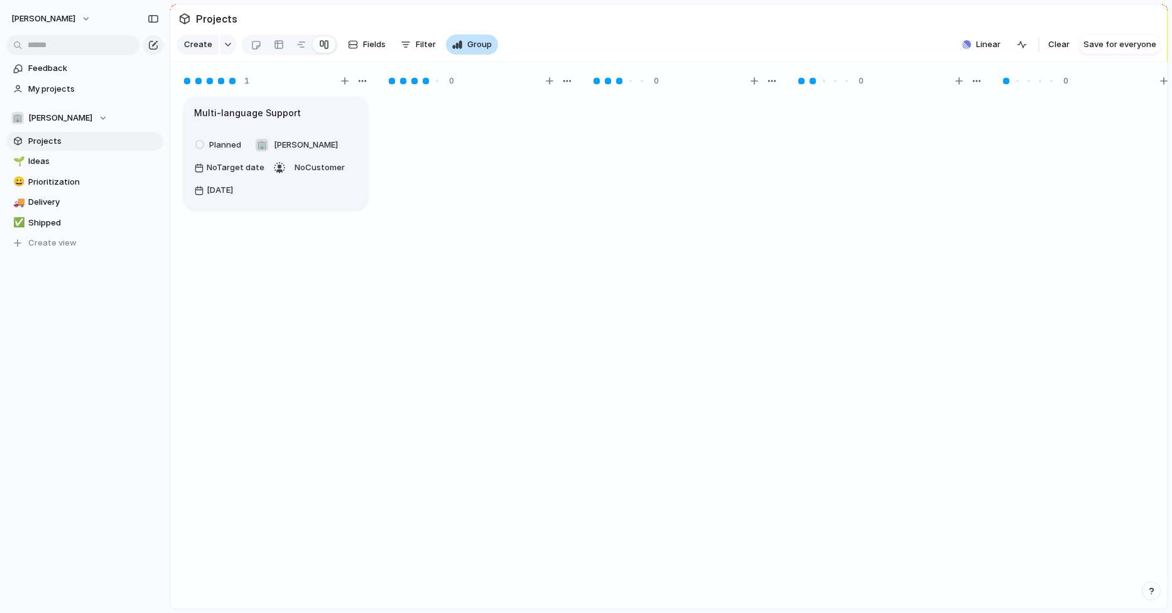
click at [474, 45] on span "Group" at bounding box center [479, 44] width 24 height 13
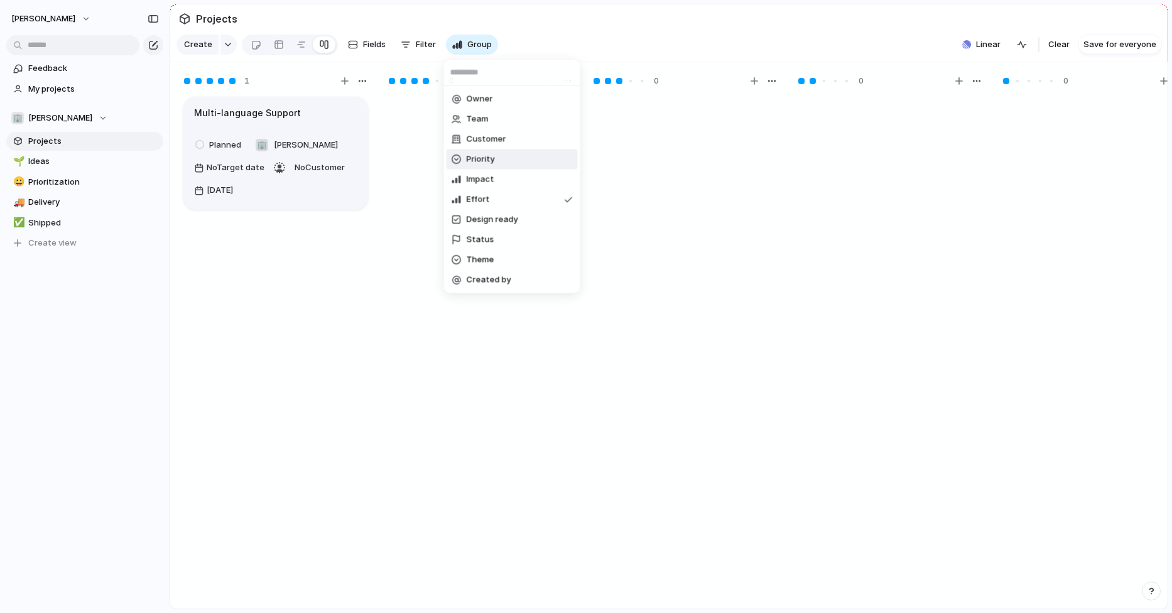
click at [489, 160] on span "Priority" at bounding box center [481, 159] width 28 height 13
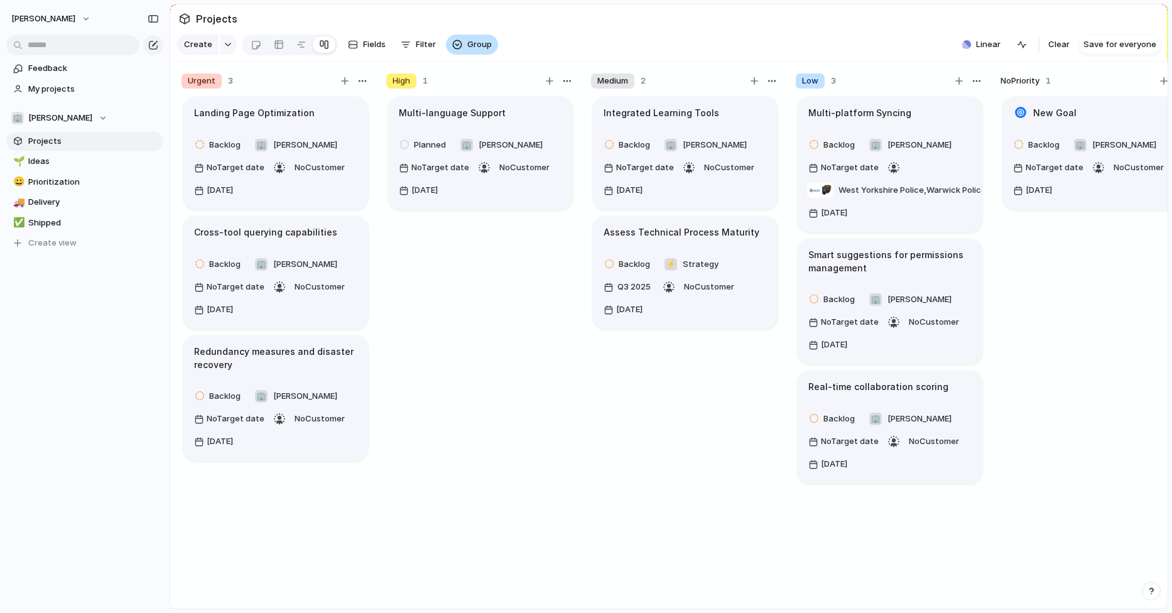
click at [479, 45] on span "Group" at bounding box center [479, 44] width 24 height 13
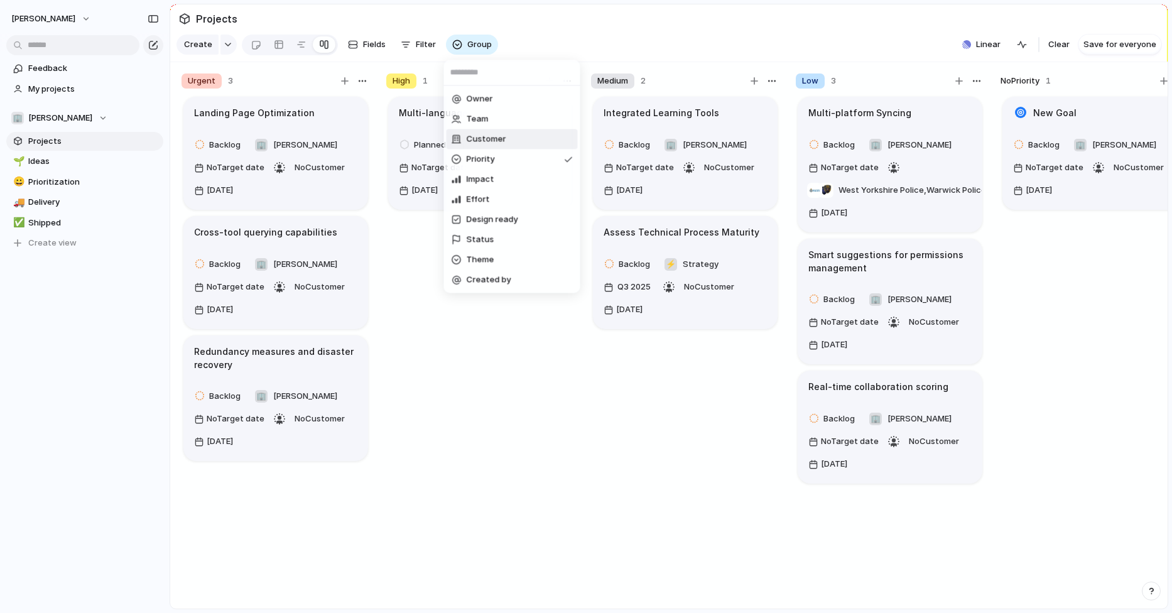
click at [484, 140] on span "Customer" at bounding box center [487, 139] width 40 height 13
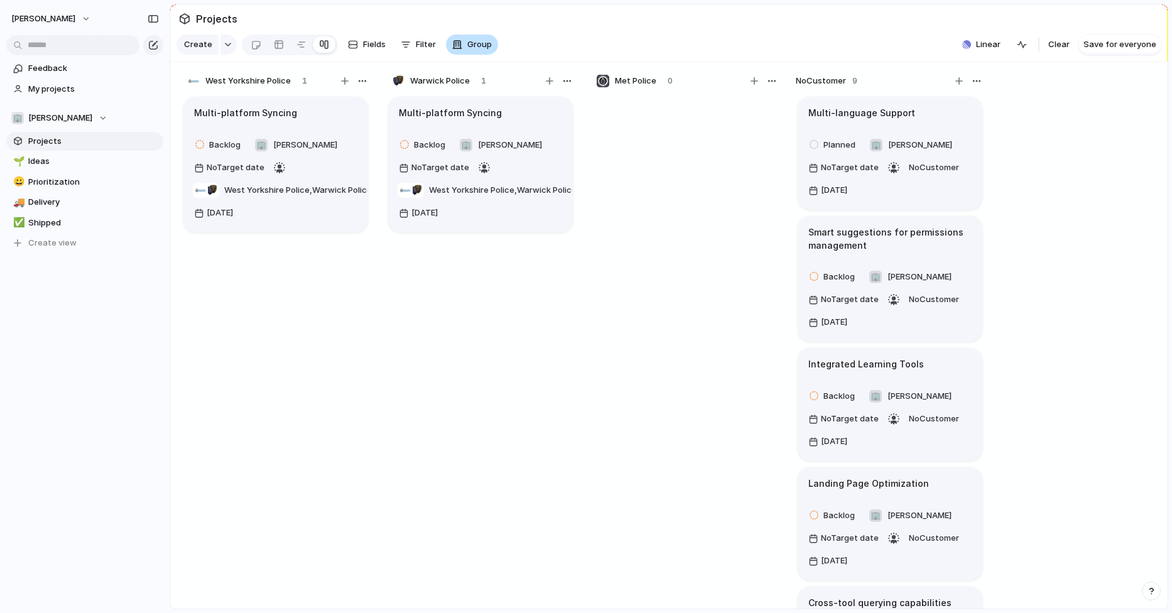
click at [474, 45] on span "Group" at bounding box center [479, 44] width 24 height 13
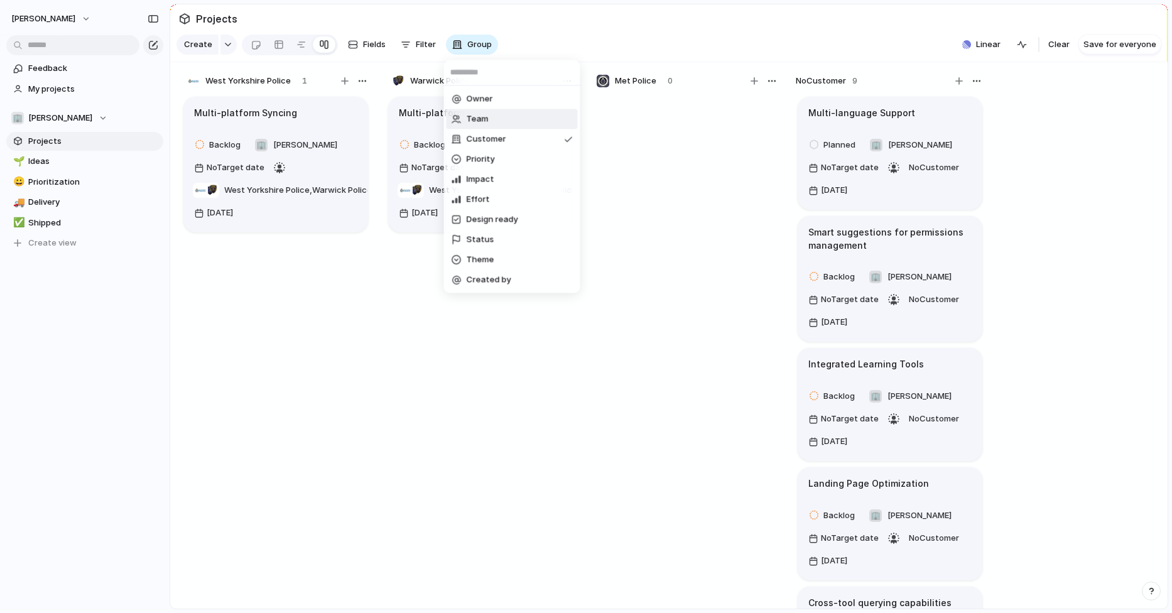
click at [483, 119] on span "Team" at bounding box center [478, 119] width 22 height 13
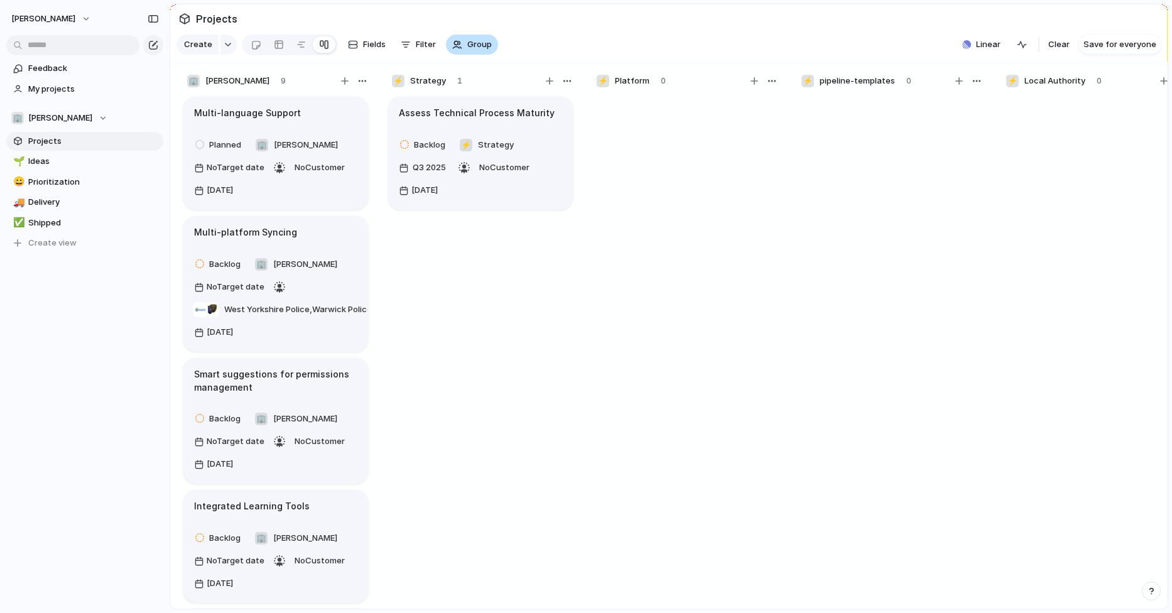
click at [481, 45] on span "Group" at bounding box center [479, 44] width 24 height 13
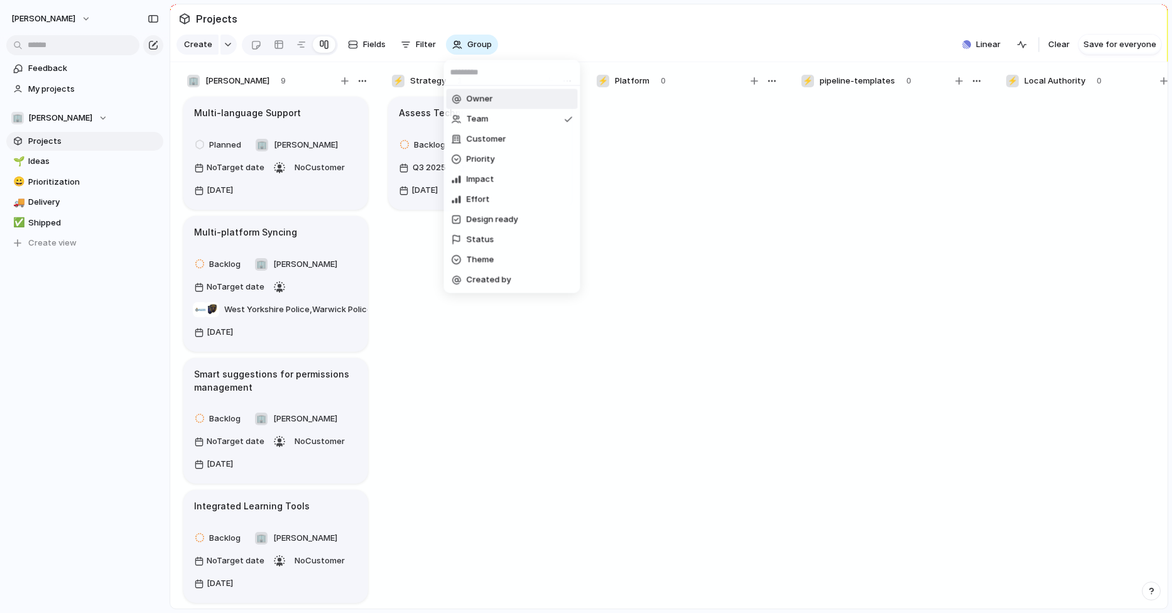
click at [479, 100] on span "Owner" at bounding box center [480, 99] width 26 height 13
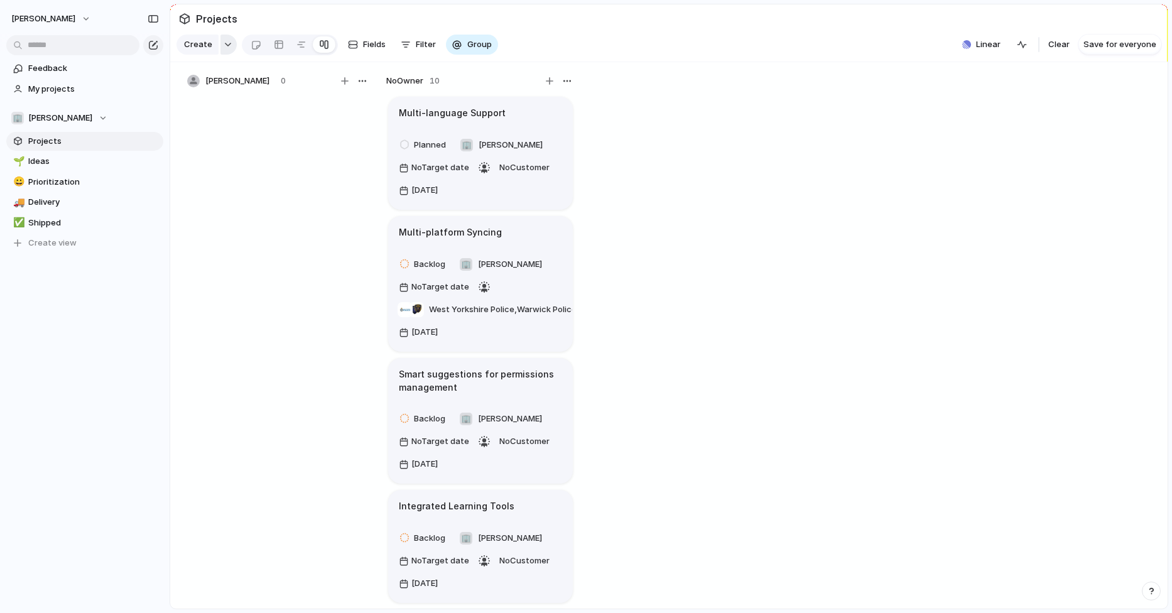
click at [224, 45] on div "button" at bounding box center [228, 44] width 9 height 5
click at [275, 263] on div "Goal Program Initiative Launch Project Customize" at bounding box center [586, 306] width 1172 height 613
click at [490, 49] on button "Group" at bounding box center [472, 45] width 52 height 20
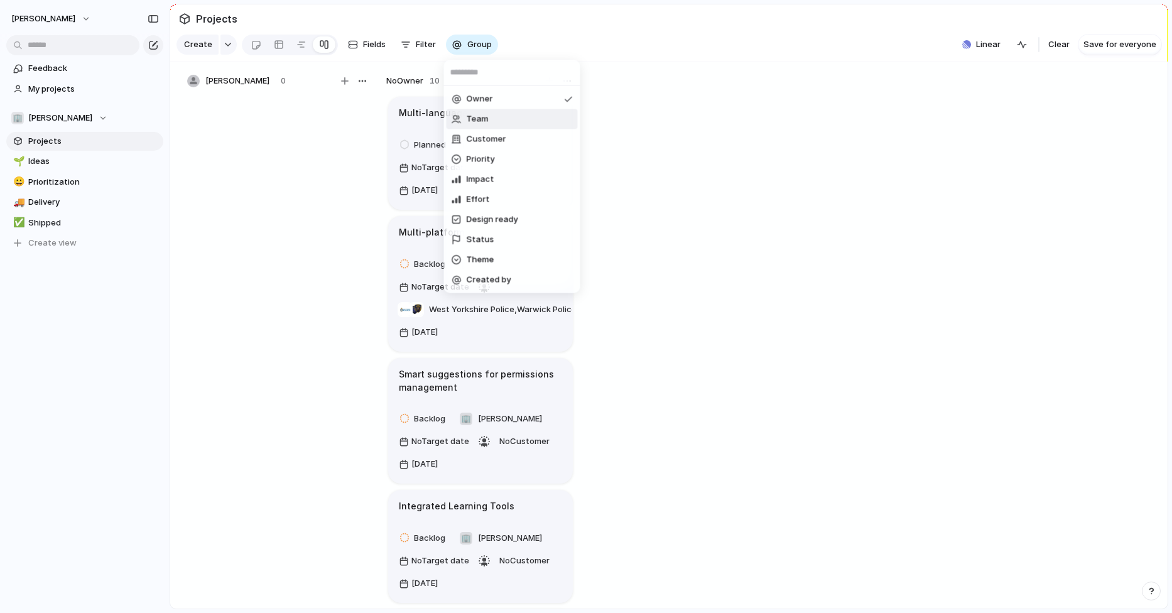
click at [482, 116] on span "Team" at bounding box center [478, 119] width 22 height 13
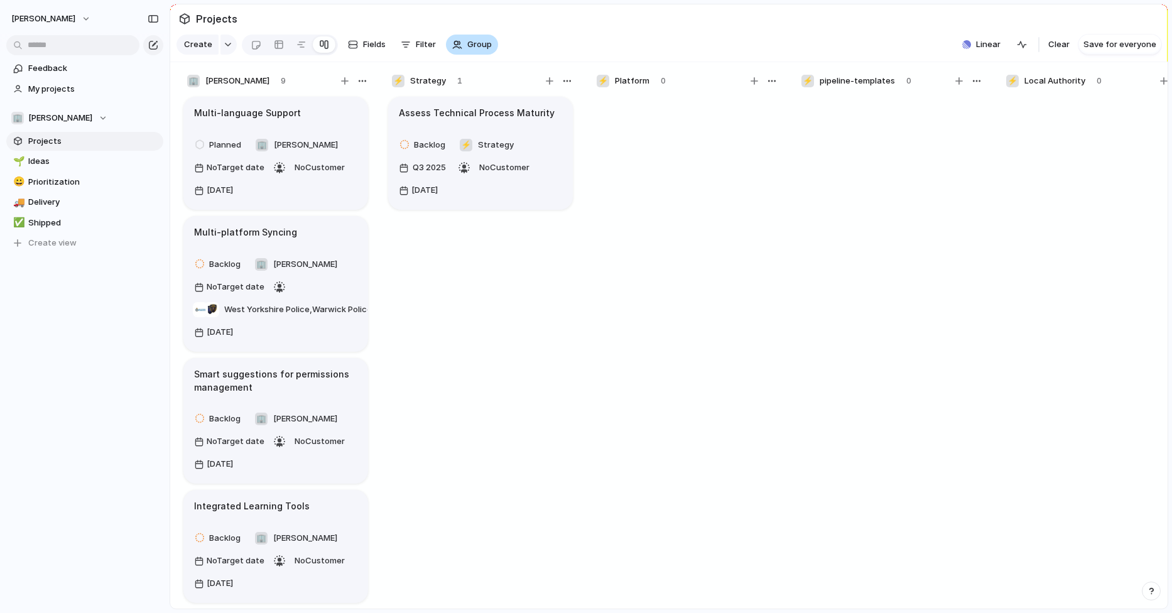
click at [477, 50] on span "Group" at bounding box center [479, 44] width 24 height 13
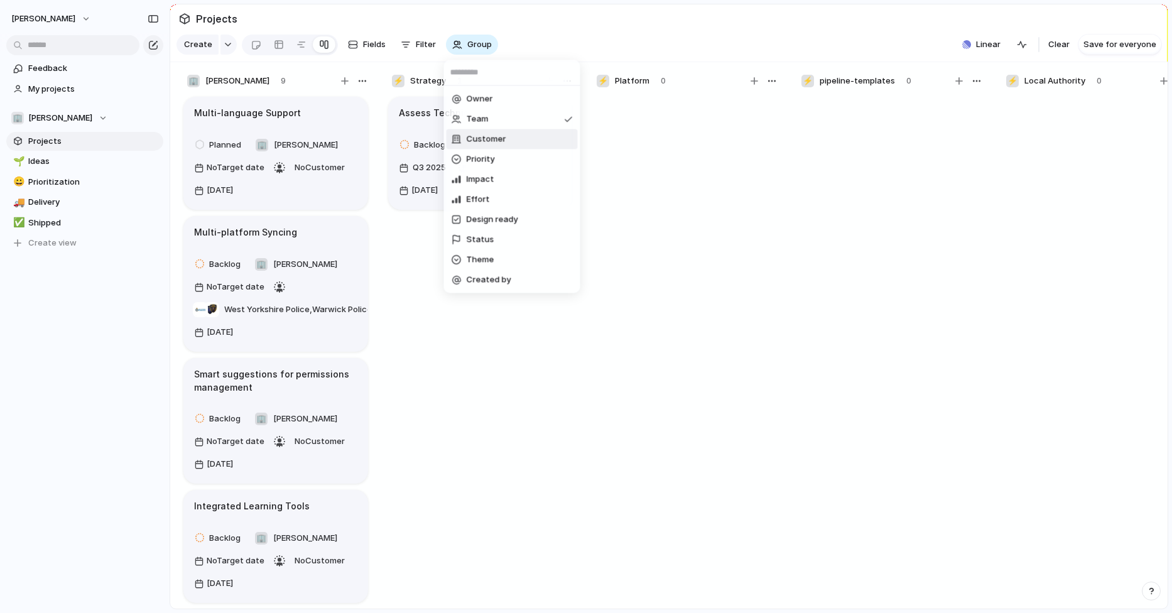
click at [481, 144] on span "Customer" at bounding box center [487, 139] width 40 height 13
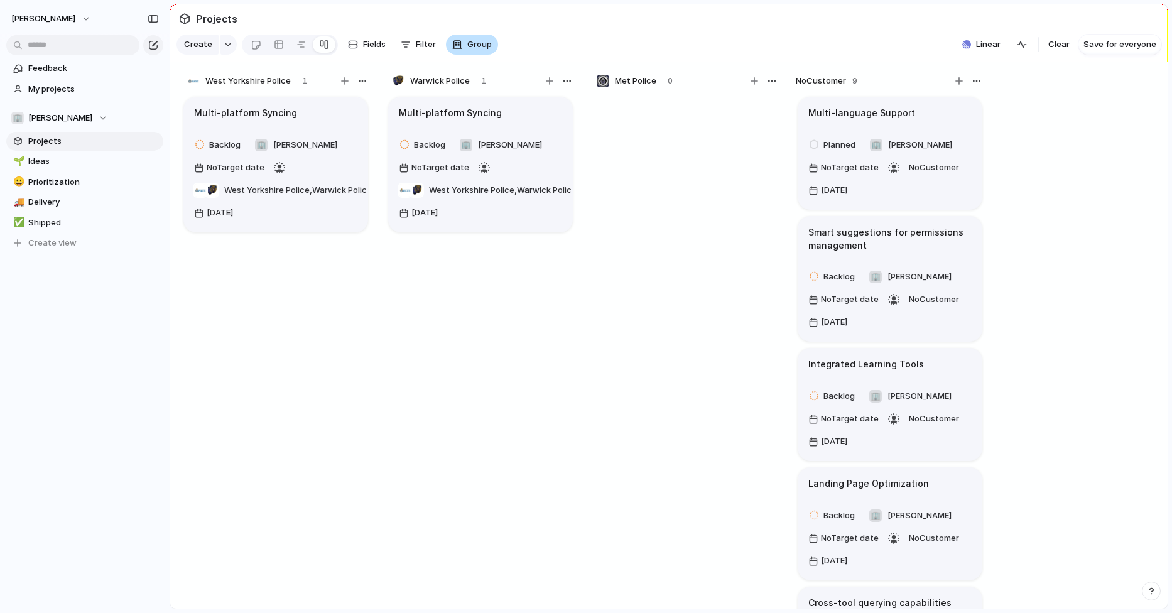
click at [472, 50] on span "Group" at bounding box center [479, 44] width 24 height 13
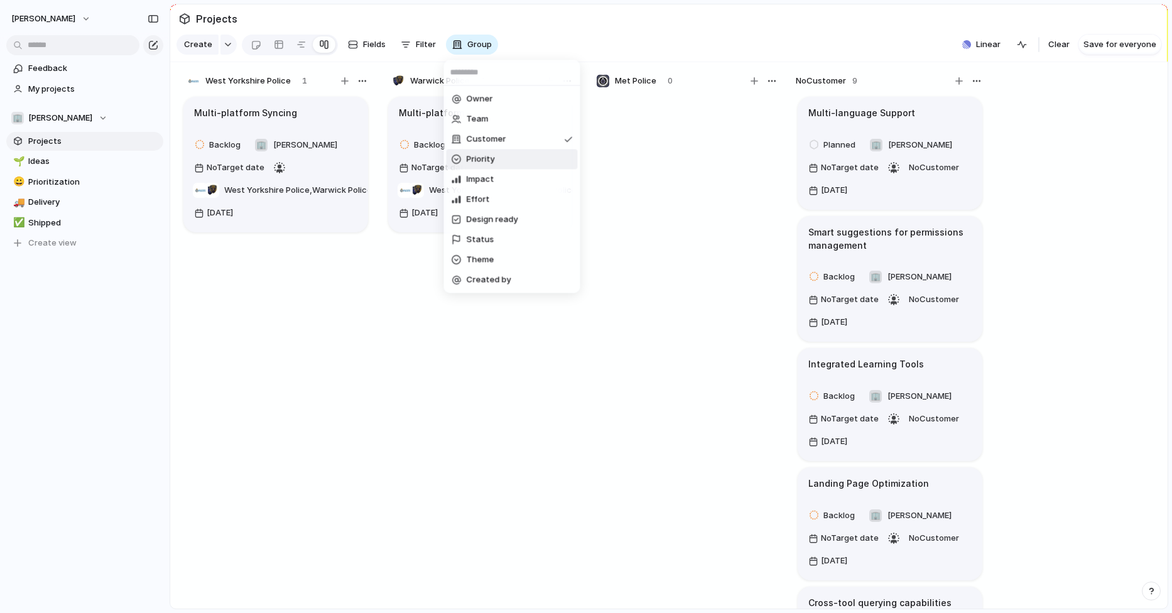
click at [483, 159] on span "Priority" at bounding box center [481, 159] width 28 height 13
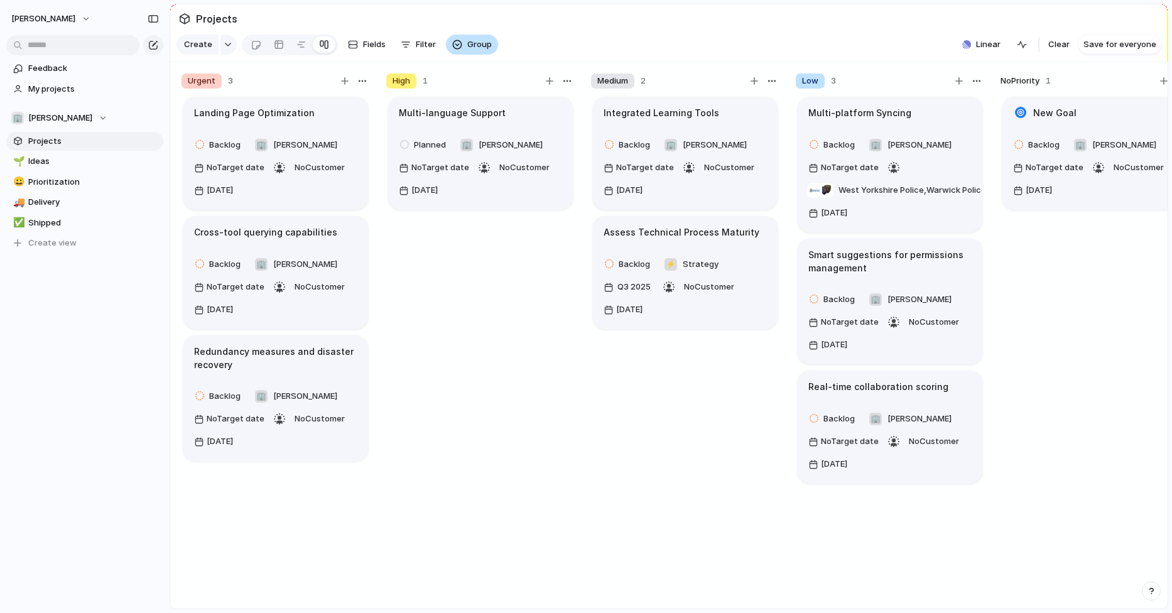
click at [476, 47] on span "Group" at bounding box center [479, 44] width 24 height 13
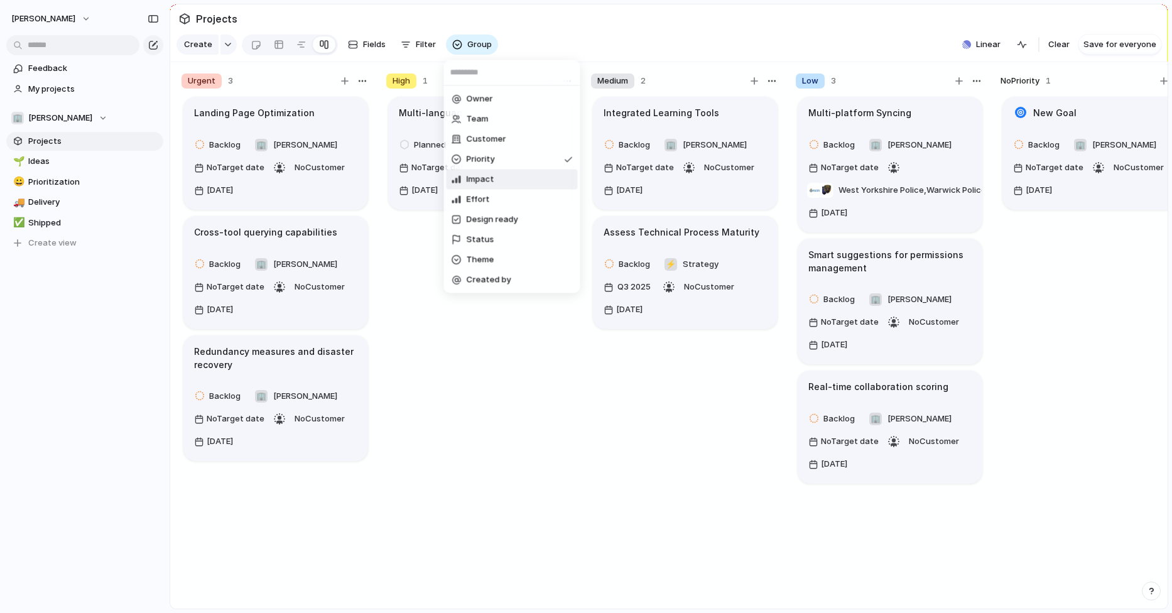
click at [479, 178] on span "Impact" at bounding box center [481, 179] width 28 height 13
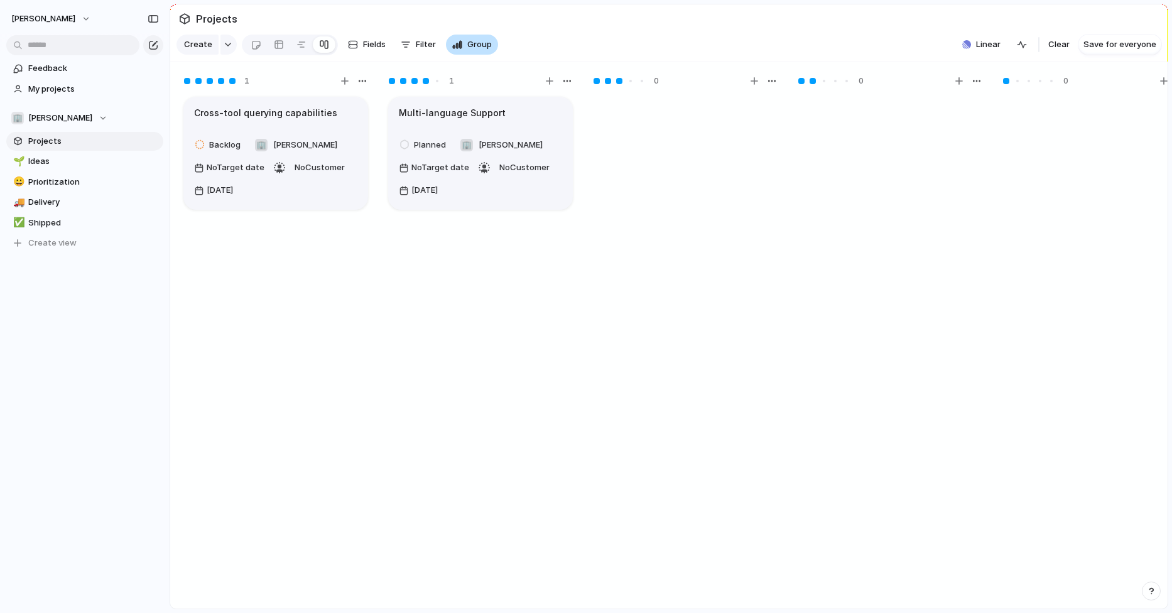
click at [482, 43] on span "Group" at bounding box center [479, 44] width 24 height 13
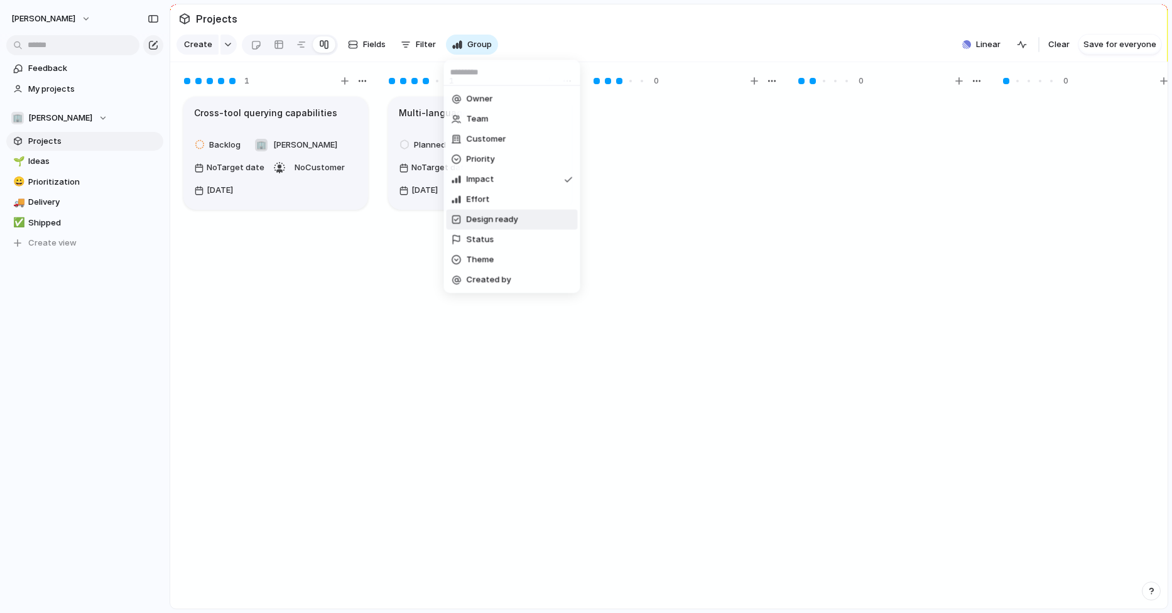
click at [486, 219] on span "Design ready" at bounding box center [493, 220] width 52 height 13
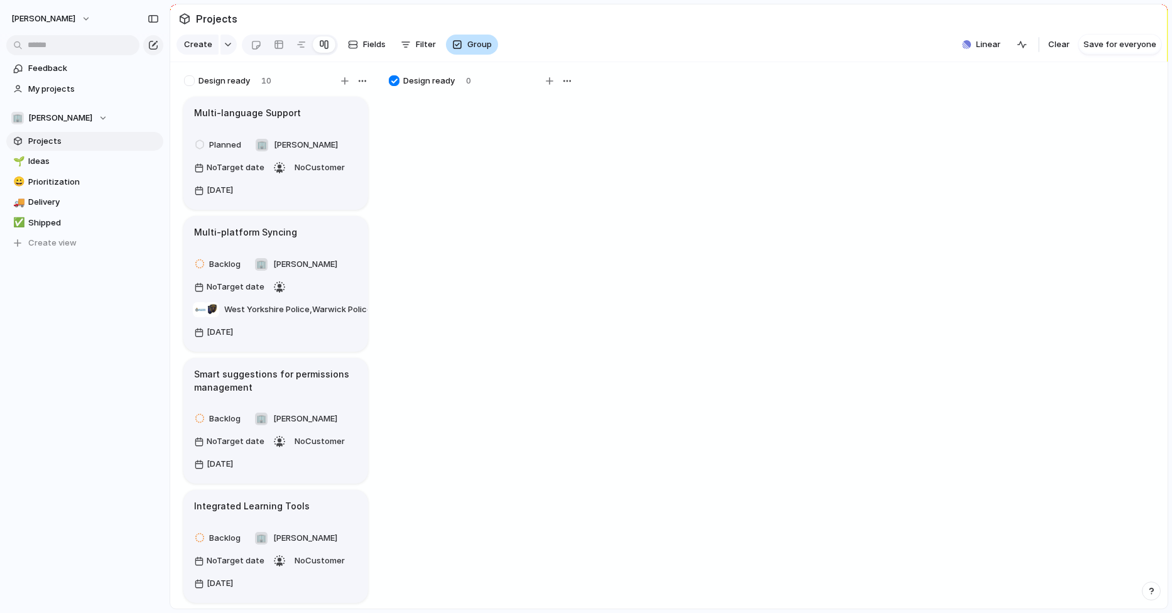
click at [474, 43] on span "Group" at bounding box center [479, 44] width 24 height 13
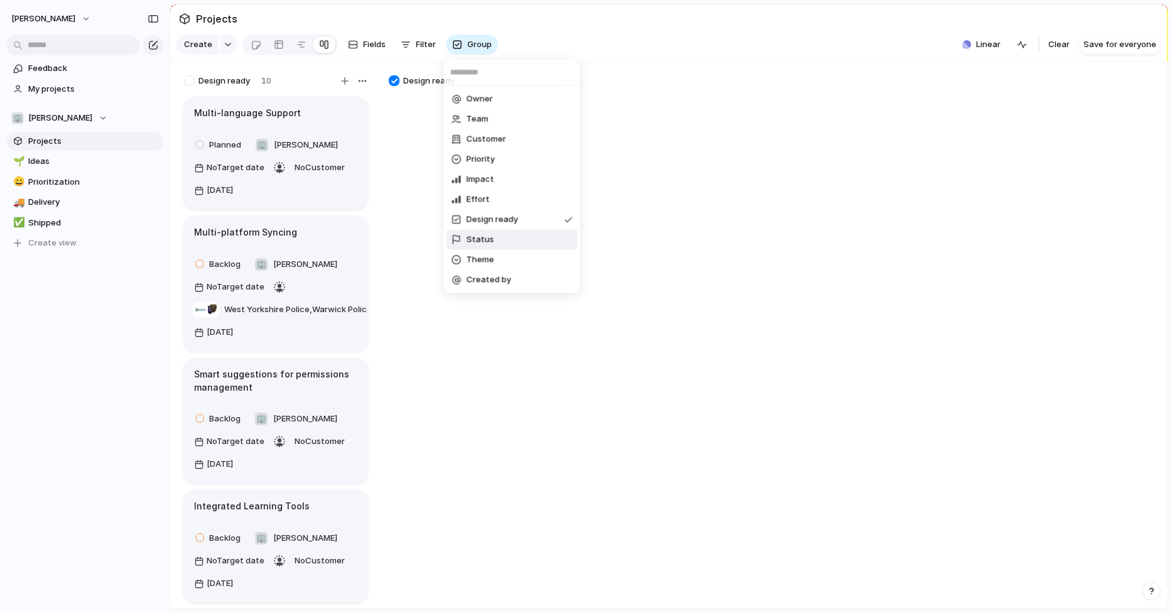
click at [487, 234] on span "Status" at bounding box center [481, 240] width 28 height 13
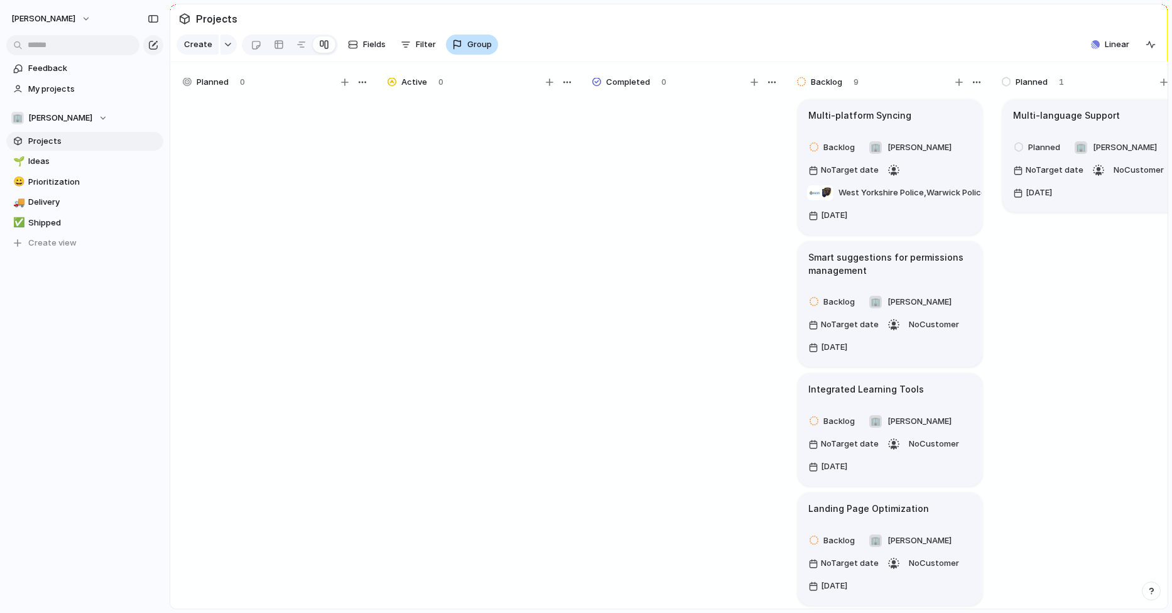
click at [482, 43] on span "Group" at bounding box center [479, 44] width 24 height 13
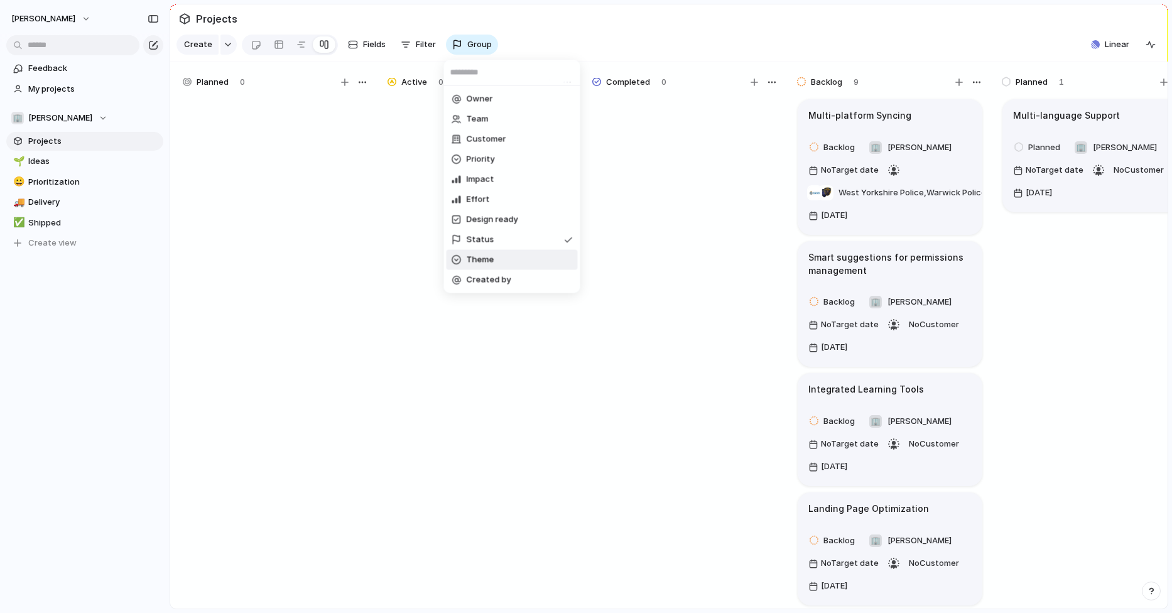
click at [488, 262] on span "Theme" at bounding box center [481, 260] width 28 height 13
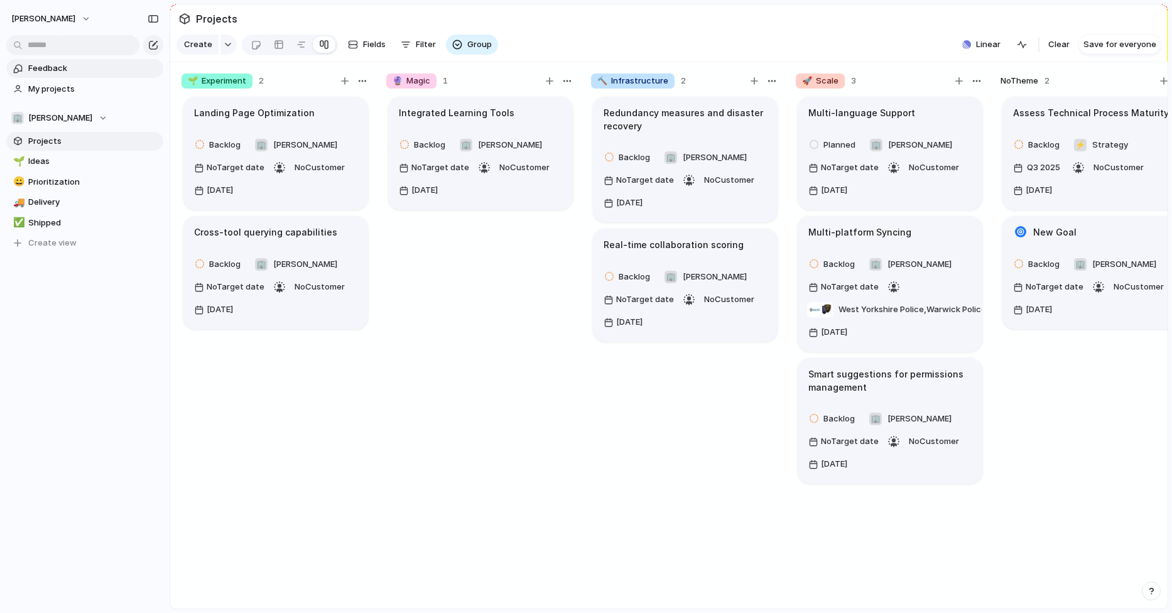
click at [63, 69] on span "Feedback" at bounding box center [93, 68] width 131 height 13
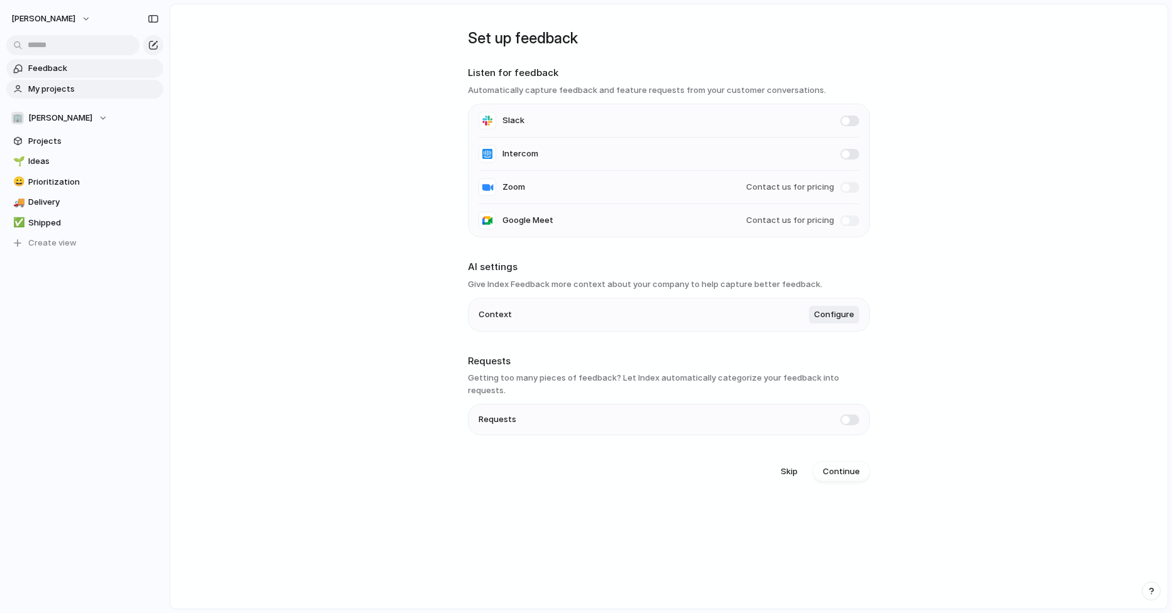
click at [60, 92] on span "My projects" at bounding box center [93, 89] width 131 height 13
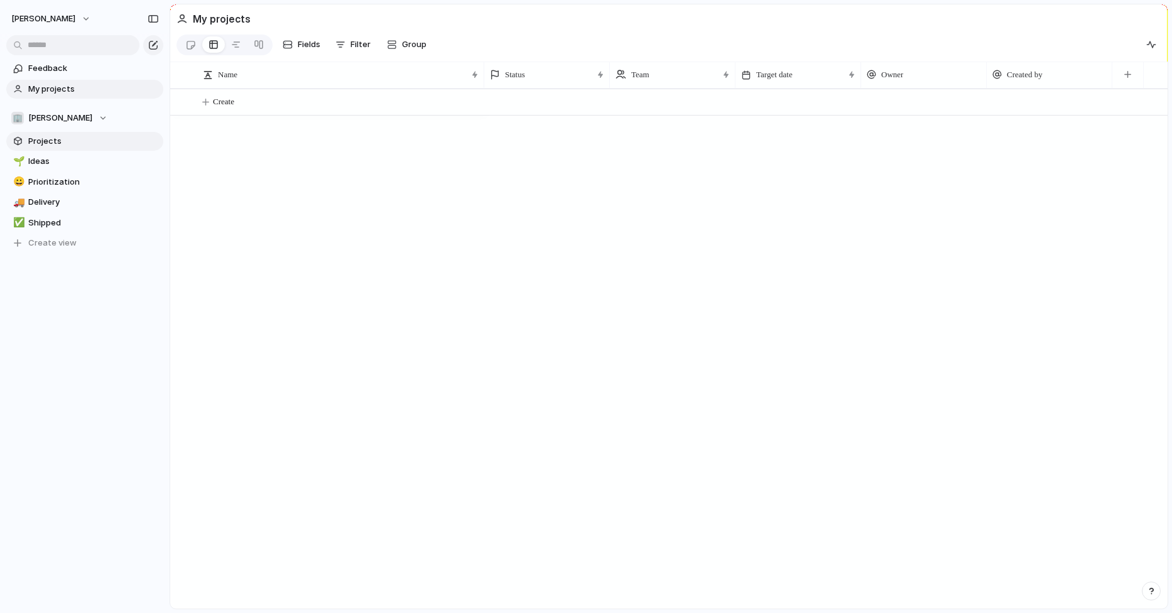
click at [59, 144] on span "Projects" at bounding box center [93, 141] width 131 height 13
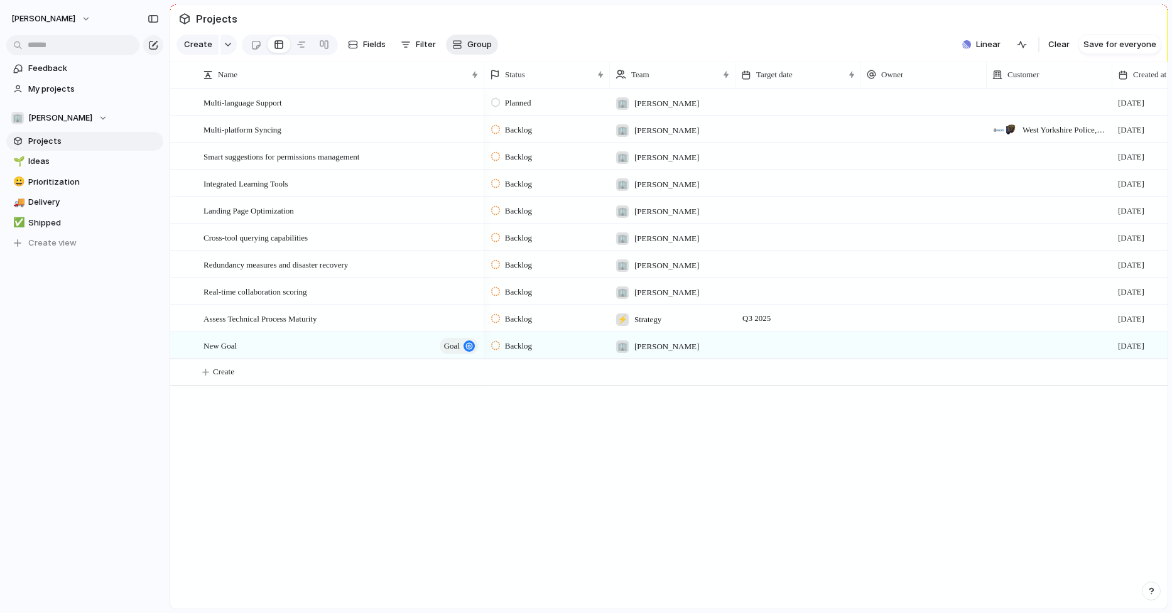
click at [469, 45] on span "Group" at bounding box center [479, 44] width 24 height 13
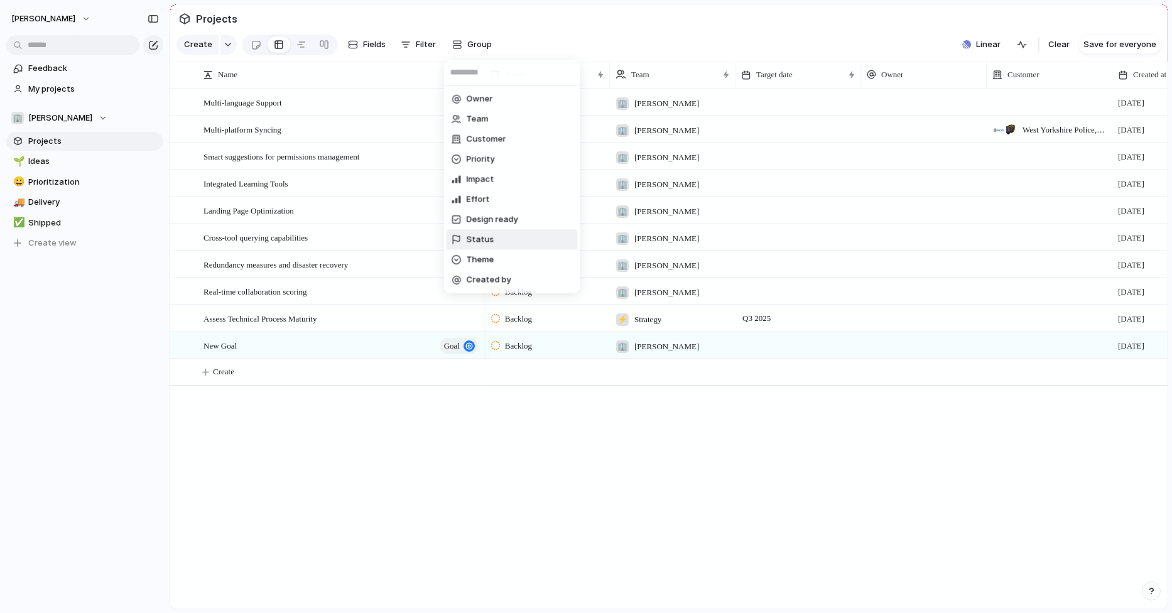
click at [481, 236] on span "Status" at bounding box center [481, 240] width 28 height 13
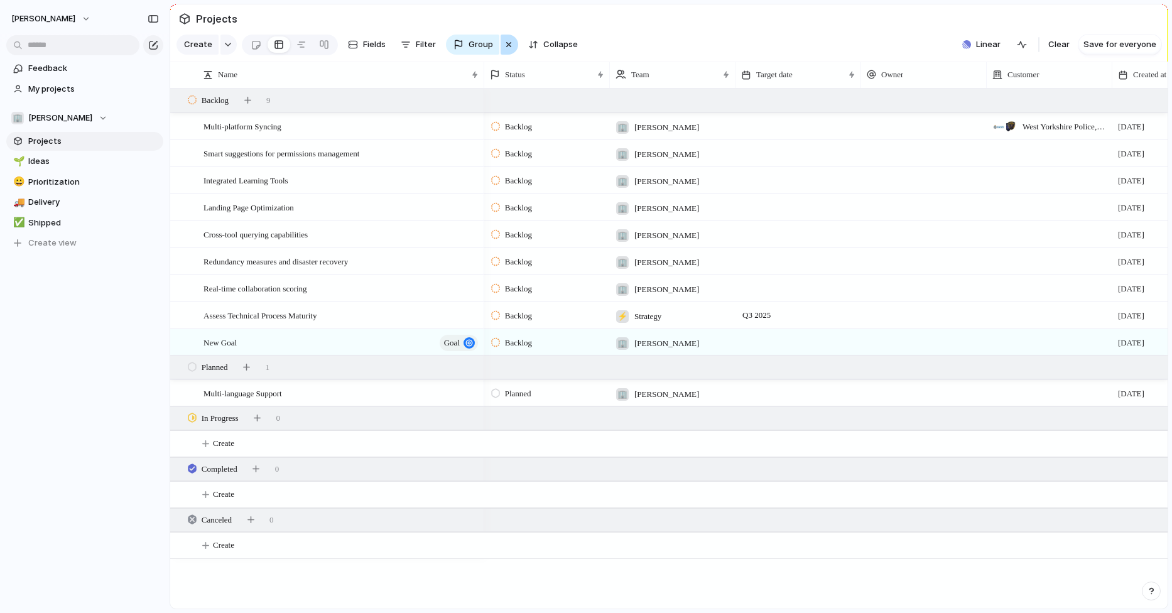
click at [506, 45] on div "button" at bounding box center [509, 44] width 10 height 15
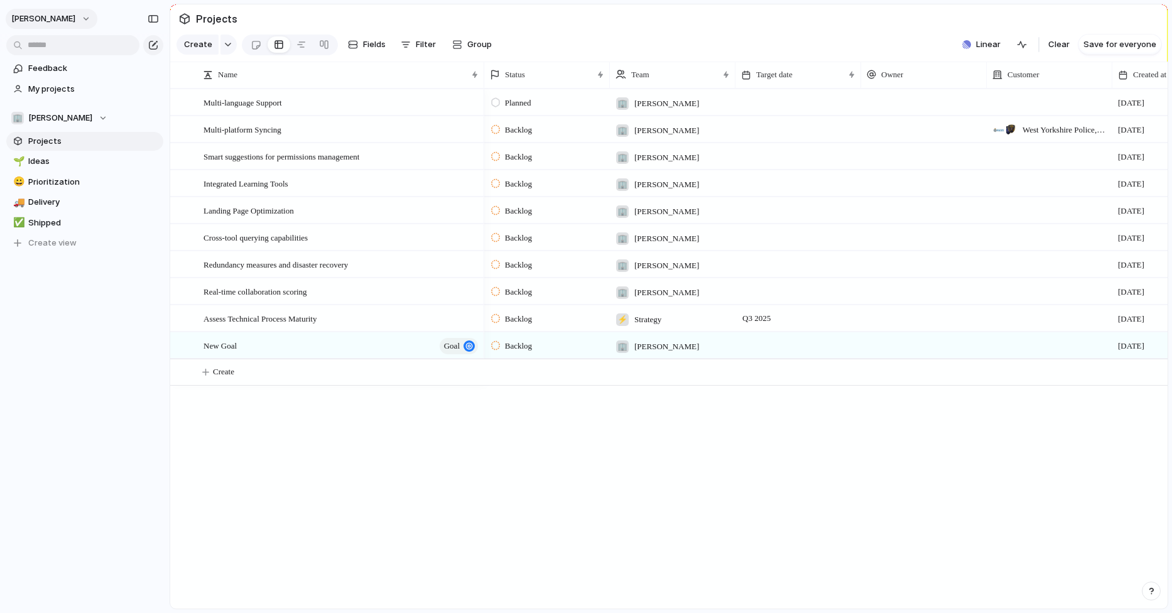
click at [75, 24] on button "[PERSON_NAME]" at bounding box center [52, 19] width 92 height 20
click at [80, 50] on li "Settings" at bounding box center [61, 47] width 104 height 20
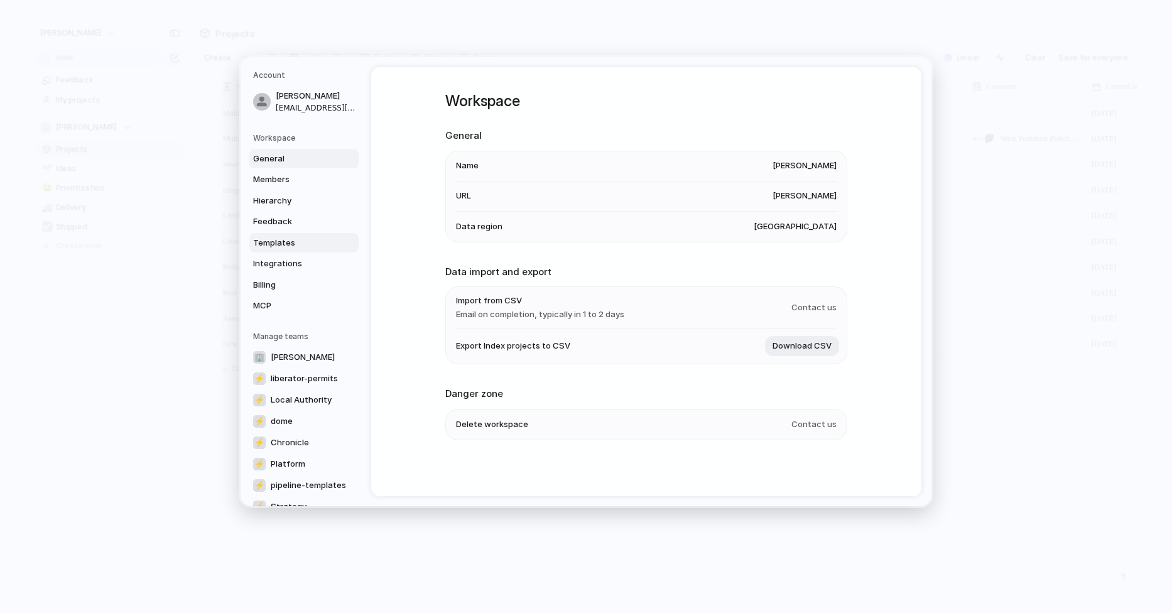
click at [283, 244] on span "Templates" at bounding box center [293, 243] width 80 height 13
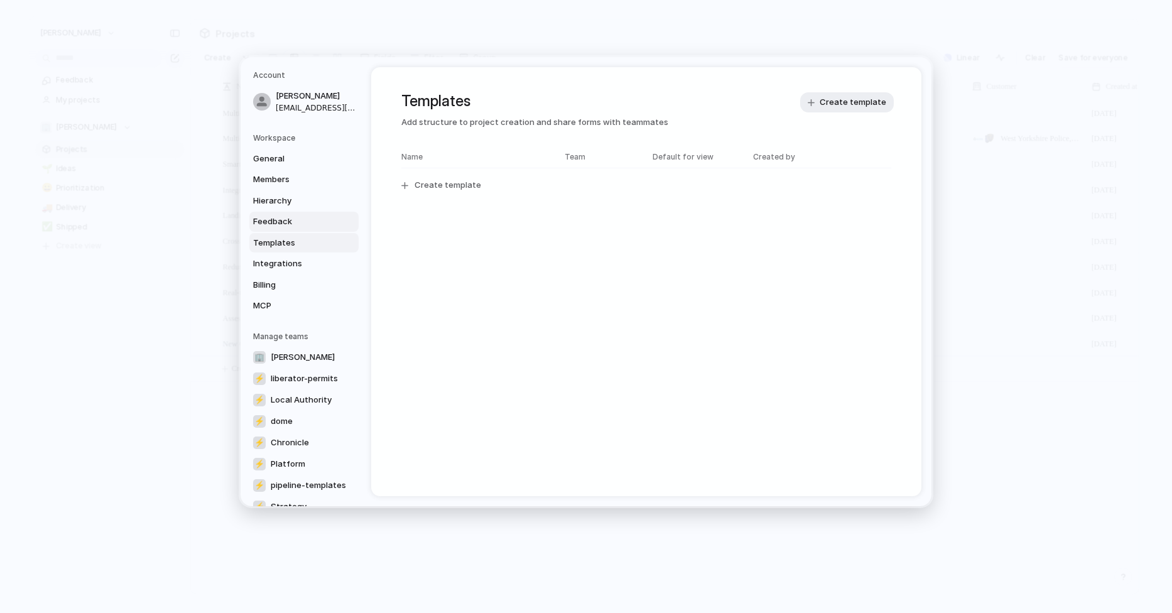
click at [288, 218] on span "Feedback" at bounding box center [293, 221] width 80 height 13
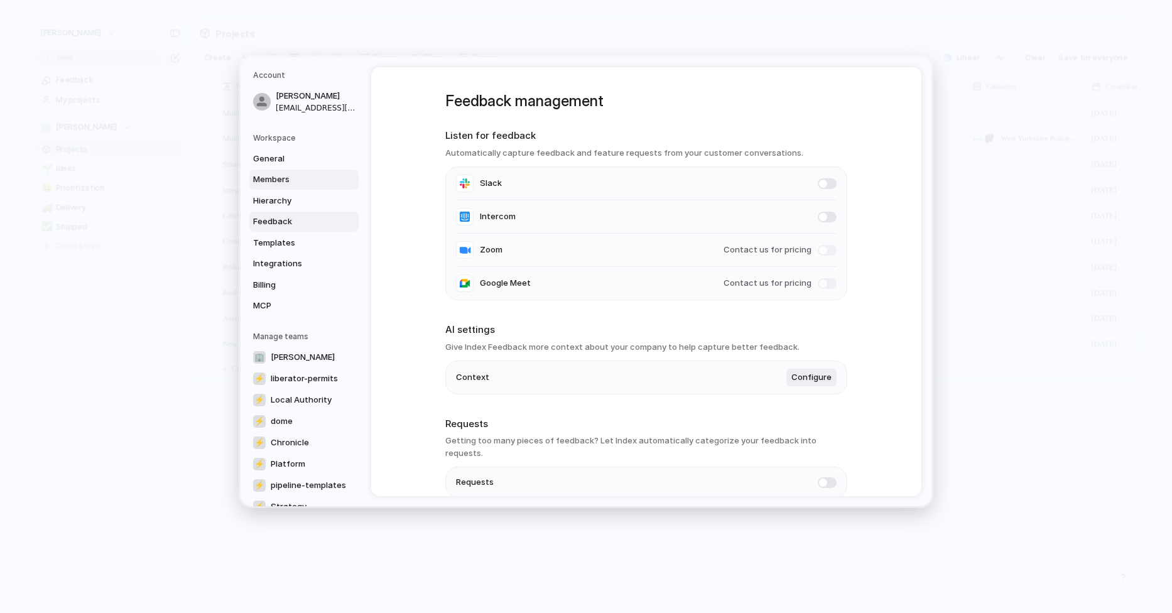
click at [289, 175] on span "Members" at bounding box center [293, 179] width 80 height 13
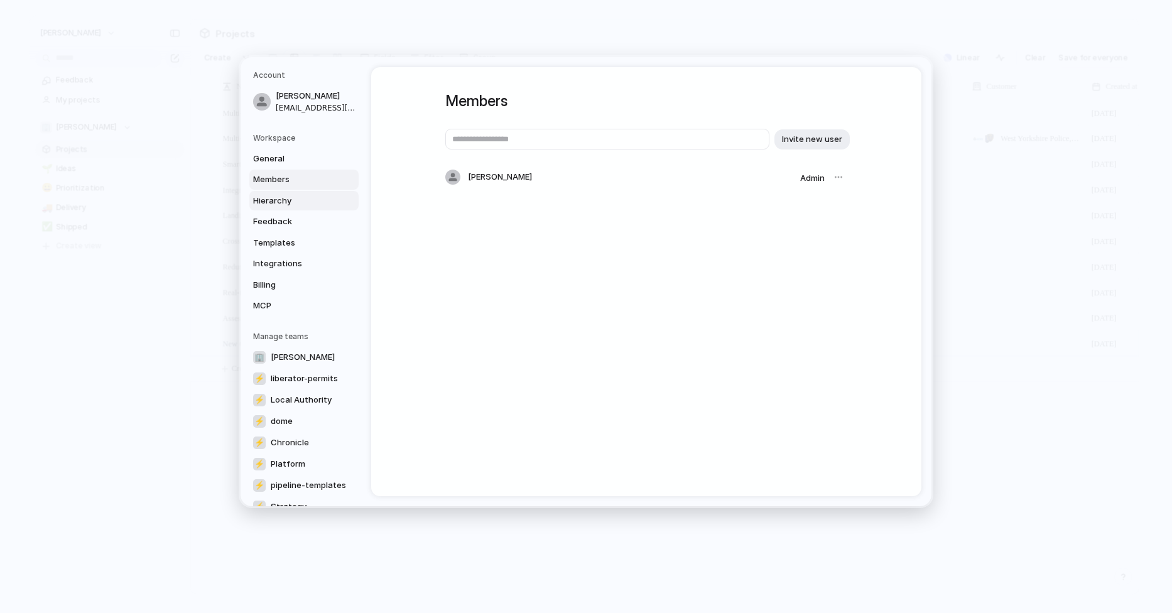
click at [288, 197] on span "Hierarchy" at bounding box center [293, 201] width 80 height 13
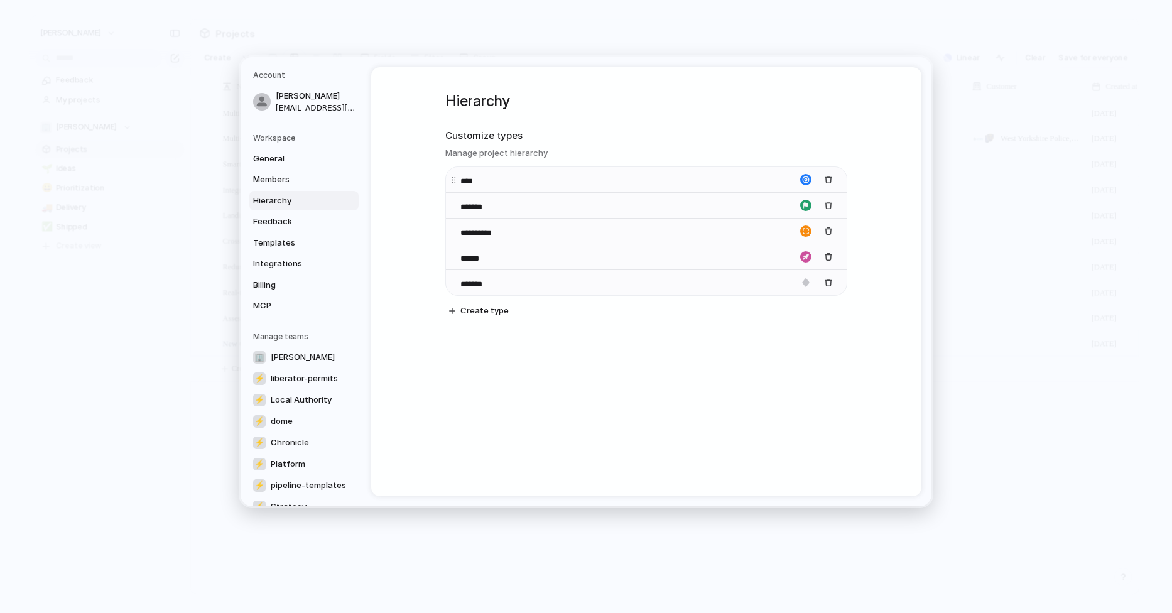
click at [521, 182] on div "****" at bounding box center [646, 179] width 401 height 26
click at [521, 283] on div "*******" at bounding box center [646, 282] width 401 height 26
click at [499, 311] on span "Create type" at bounding box center [484, 311] width 48 height 13
click at [807, 312] on div "button" at bounding box center [805, 307] width 11 height 11
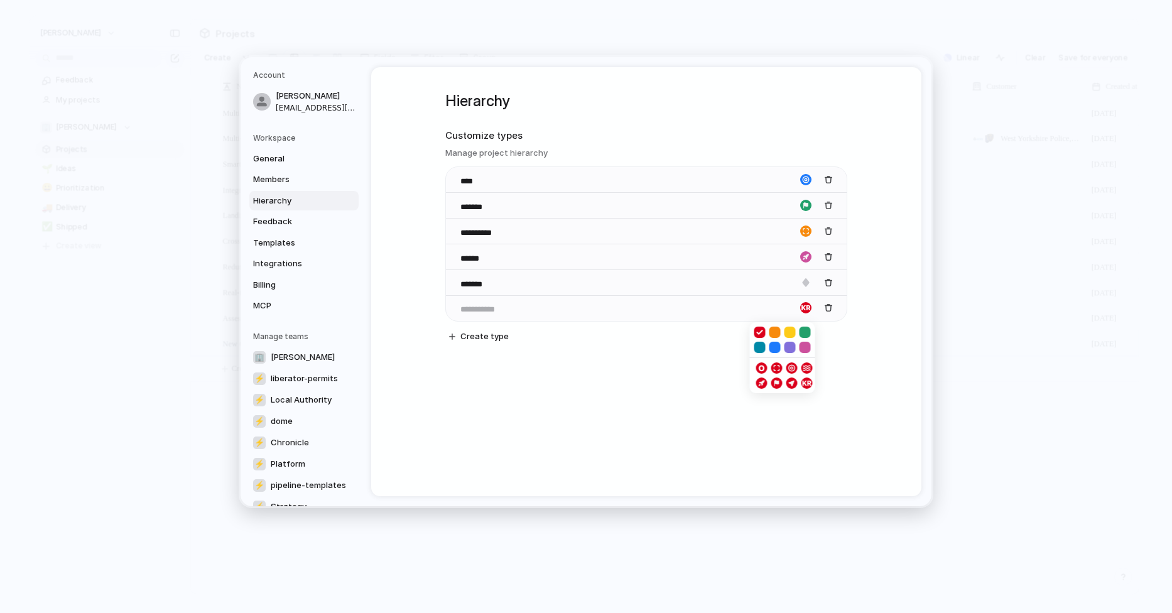
click at [669, 406] on div at bounding box center [586, 306] width 1172 height 613
click at [539, 369] on div "**********" at bounding box center [646, 229] width 402 height 324
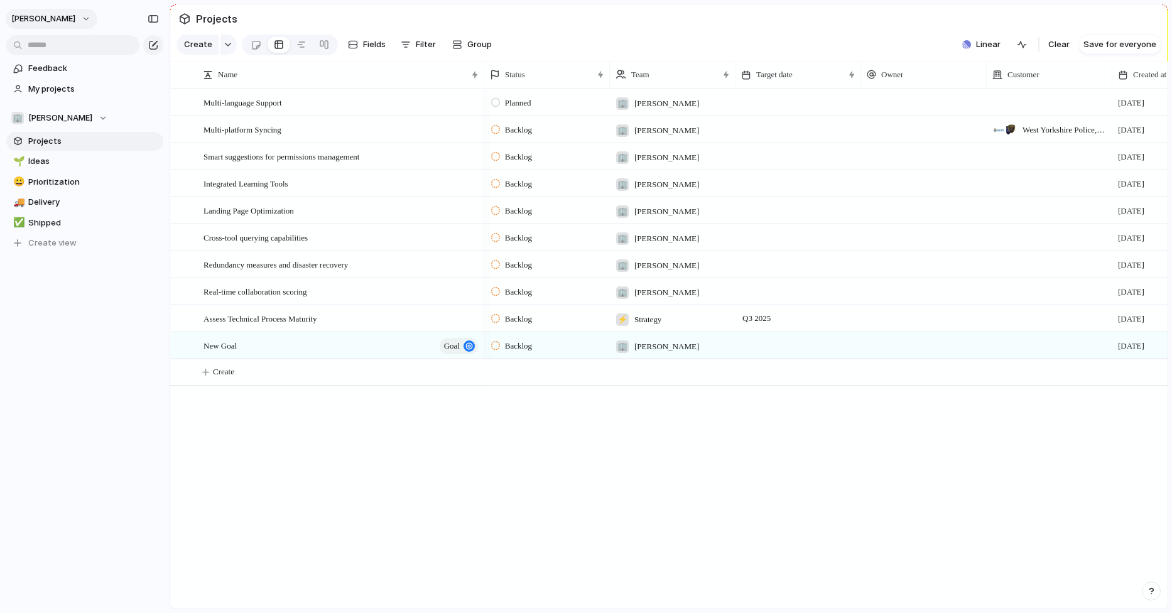
click at [70, 22] on button "[PERSON_NAME]" at bounding box center [52, 19] width 92 height 20
click at [84, 46] on li "Settings" at bounding box center [61, 47] width 104 height 20
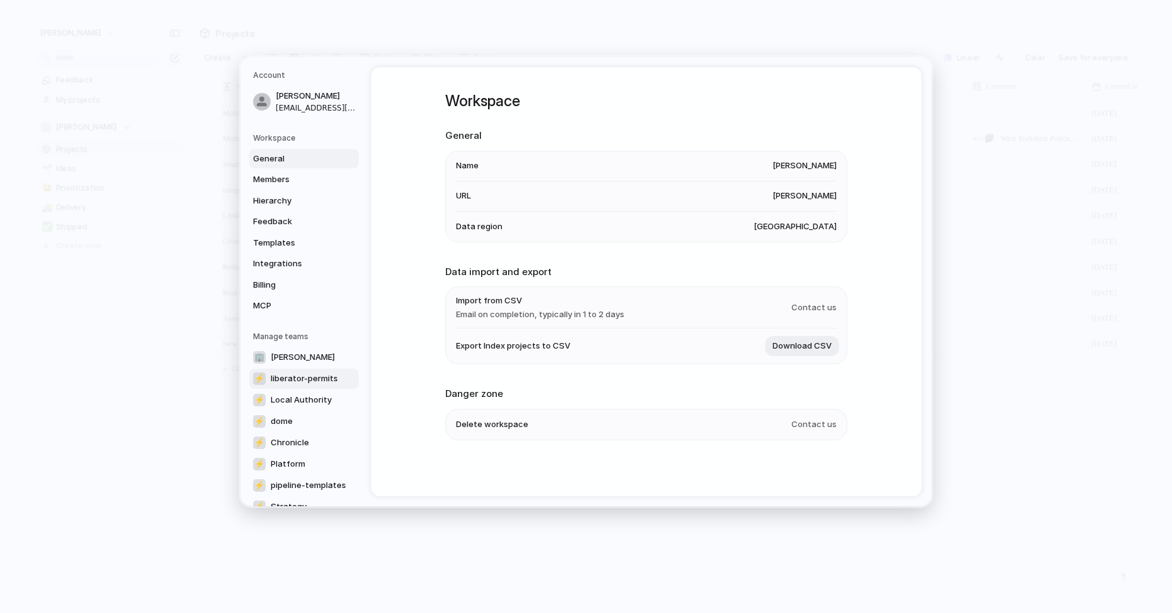
click at [291, 373] on span "liberator-permits" at bounding box center [304, 379] width 67 height 13
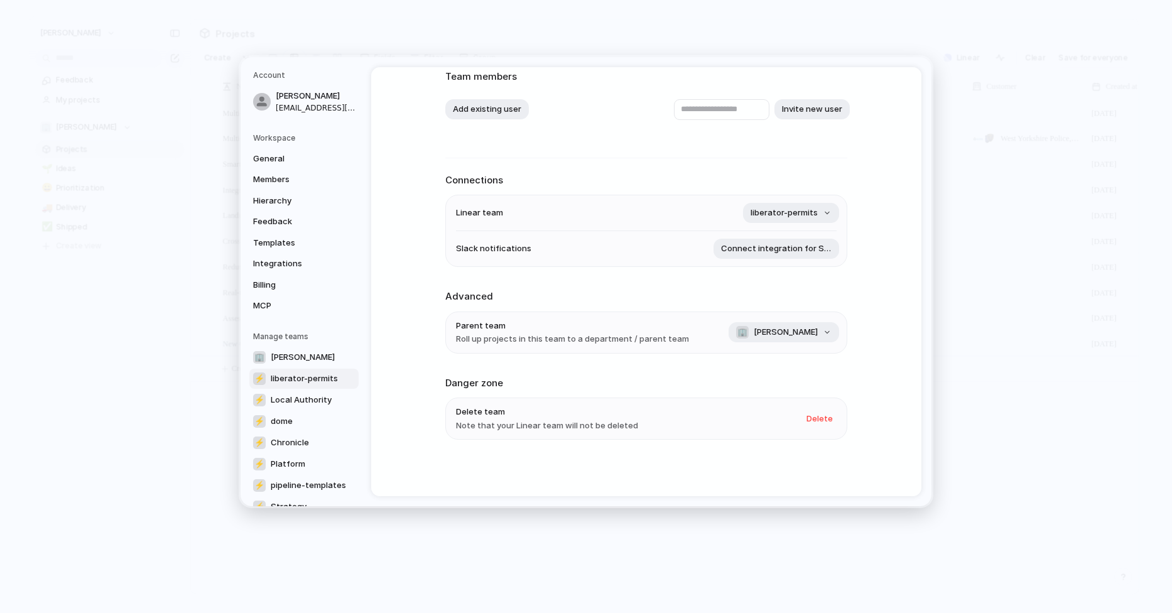
scroll to position [82, 0]
click at [274, 285] on span "Billing" at bounding box center [293, 285] width 80 height 13
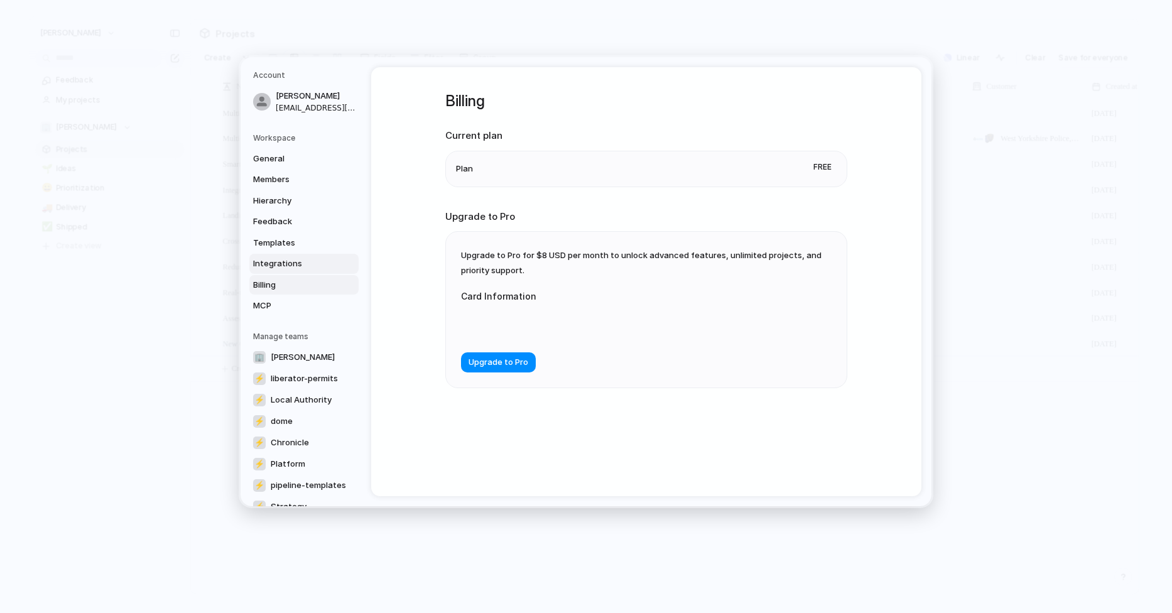
click at [286, 261] on span "Integrations" at bounding box center [293, 264] width 80 height 13
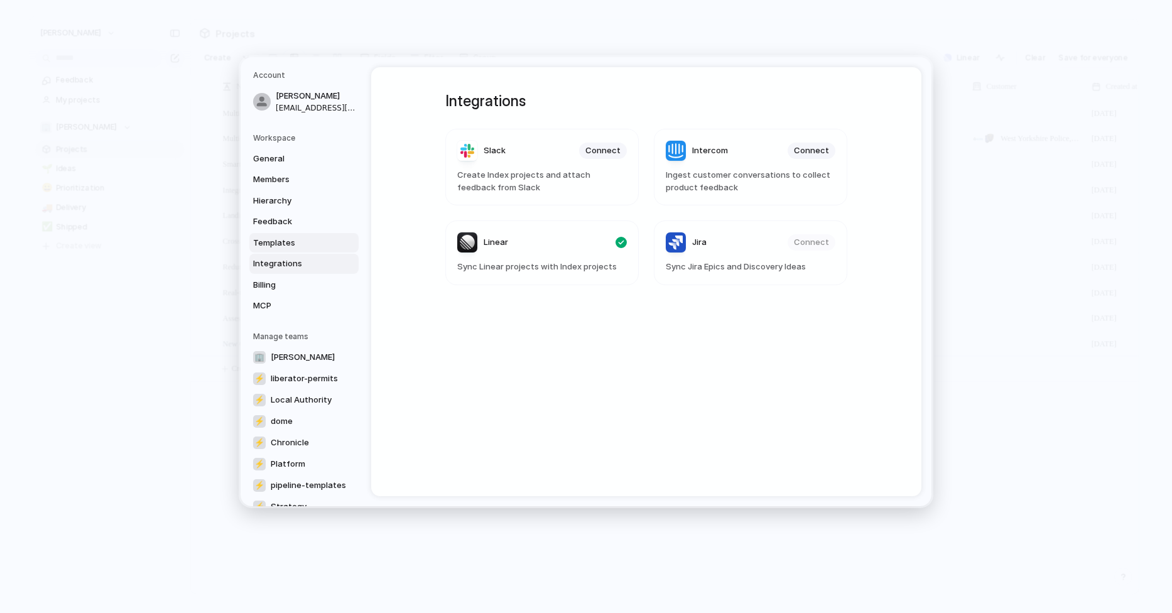
click at [290, 245] on span "Templates" at bounding box center [293, 243] width 80 height 13
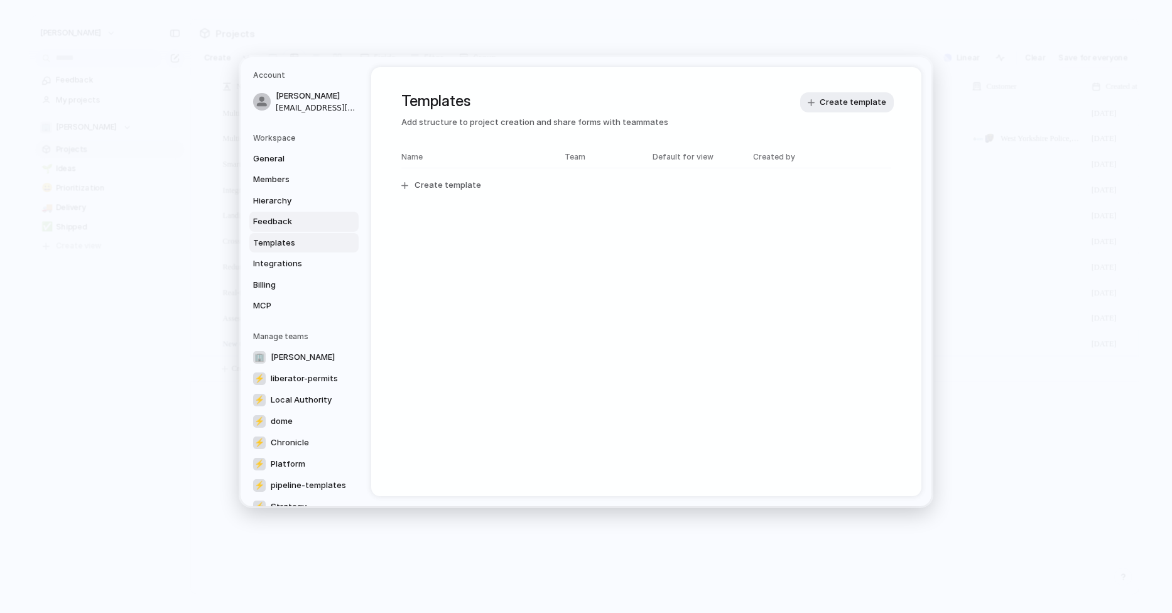
click at [298, 226] on span "Feedback" at bounding box center [293, 221] width 80 height 13
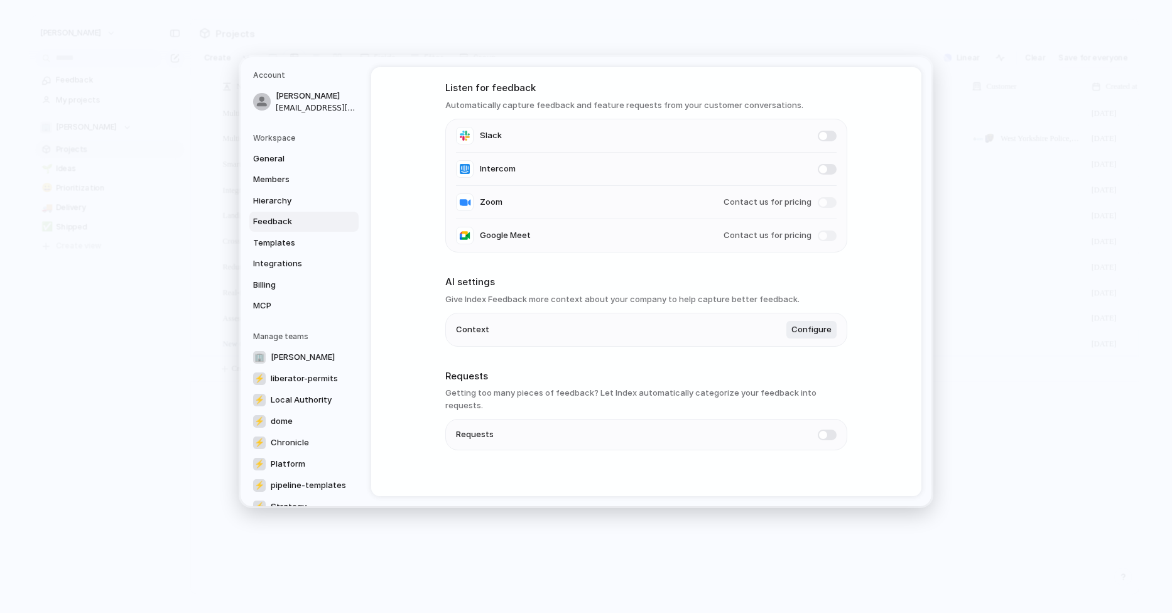
scroll to position [47, 0]
click at [298, 200] on span "Hierarchy" at bounding box center [293, 201] width 80 height 13
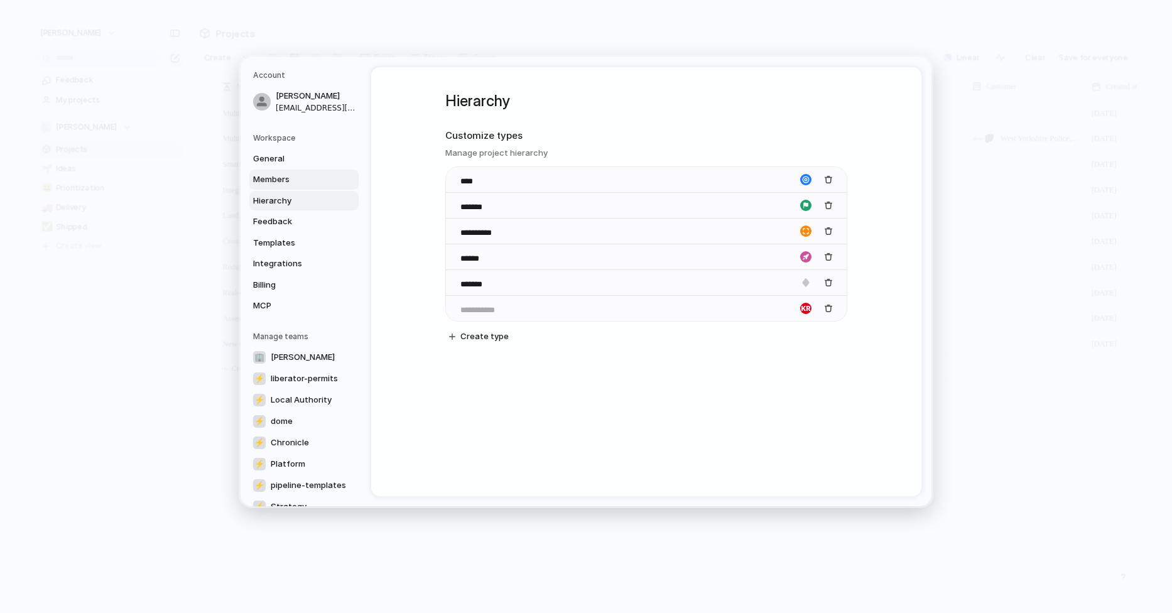
click at [300, 174] on span "Members" at bounding box center [293, 179] width 80 height 13
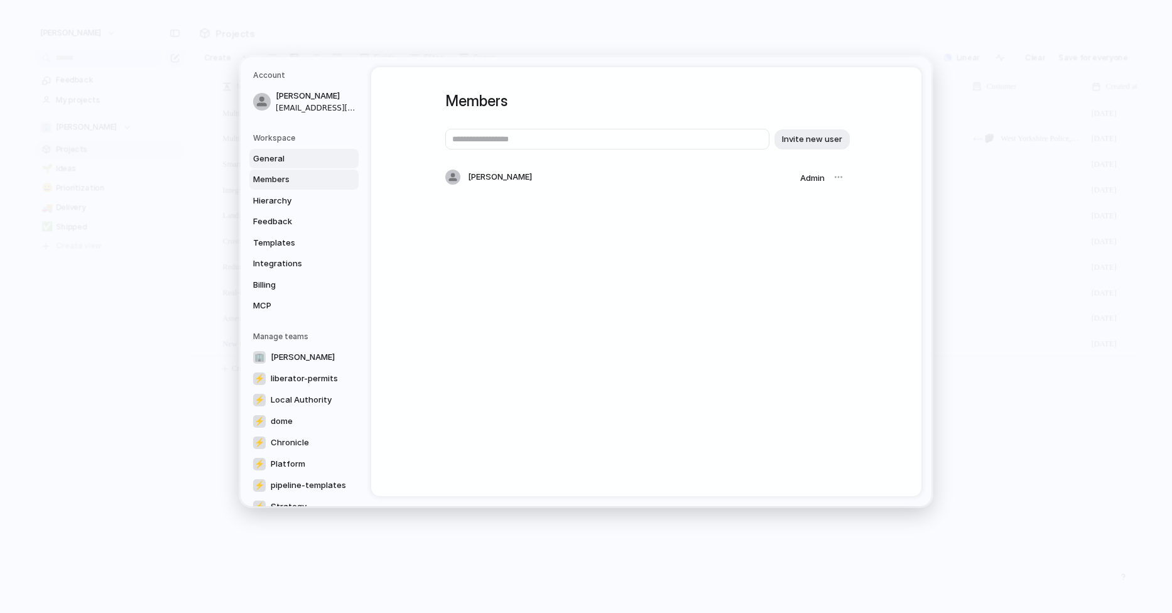
click at [299, 156] on span "General" at bounding box center [293, 159] width 80 height 13
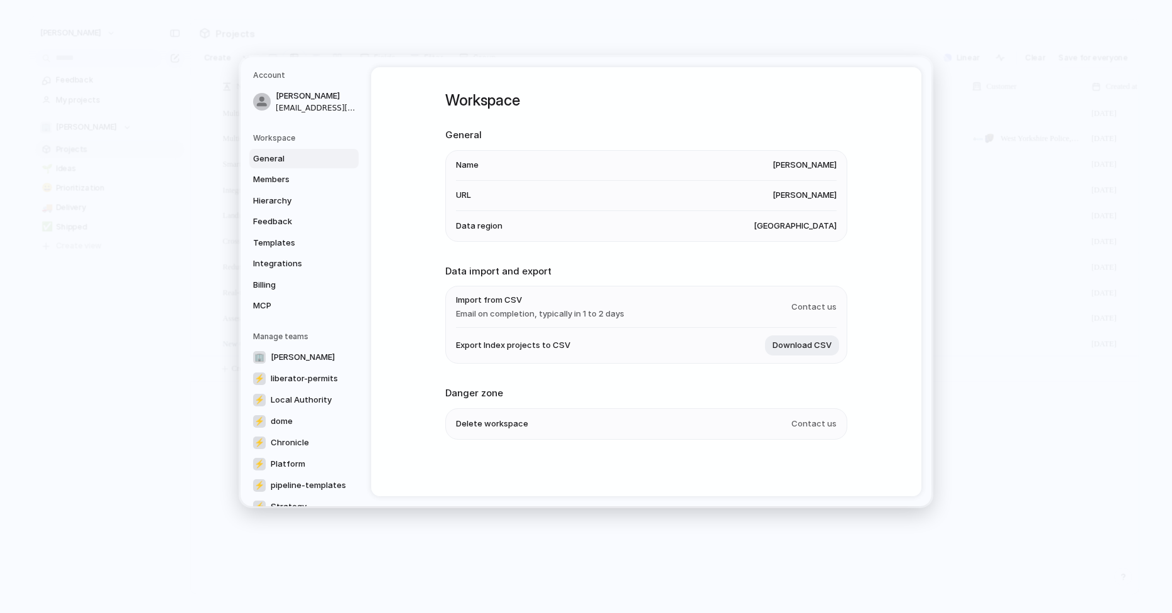
scroll to position [1, 0]
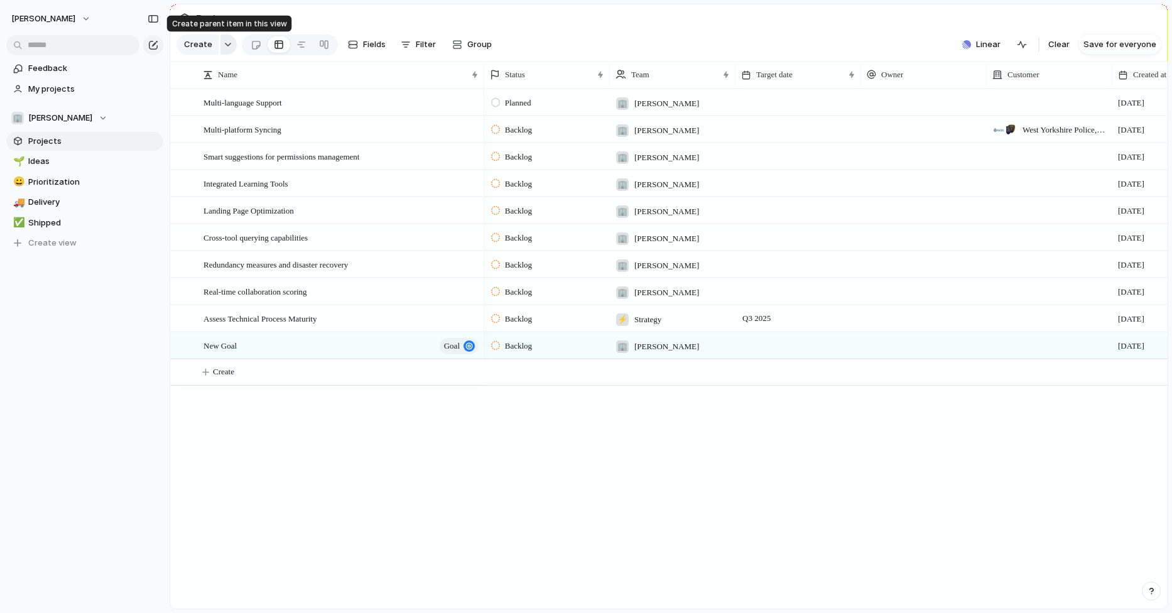
click at [225, 44] on div "button" at bounding box center [228, 44] width 9 height 5
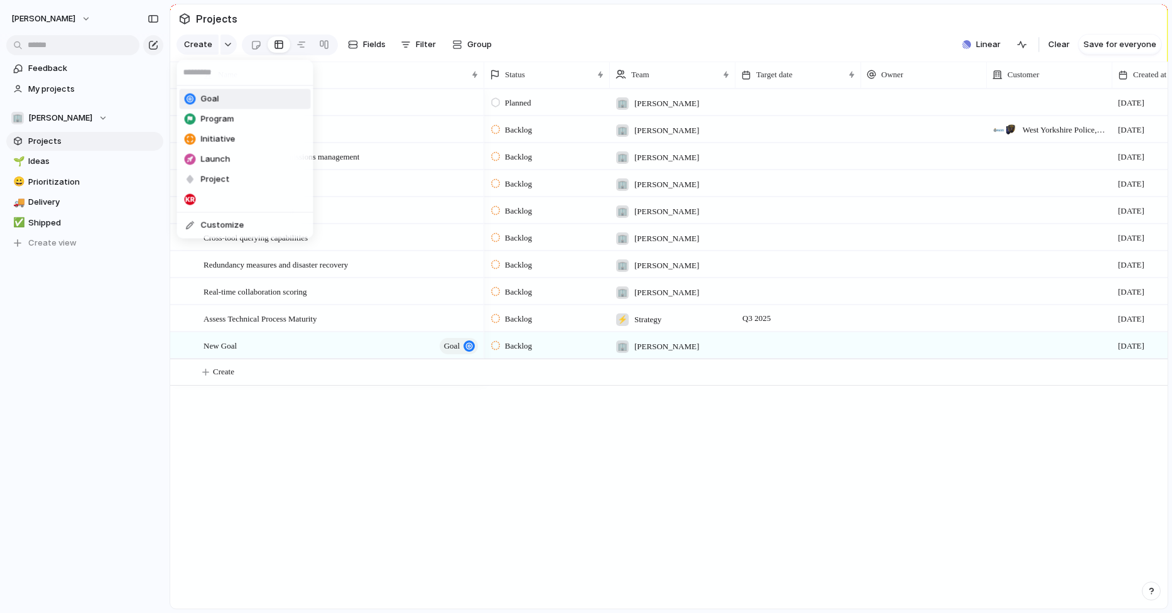
click at [561, 71] on div "Goal Program Initiative Launch Project Customize" at bounding box center [586, 306] width 1172 height 613
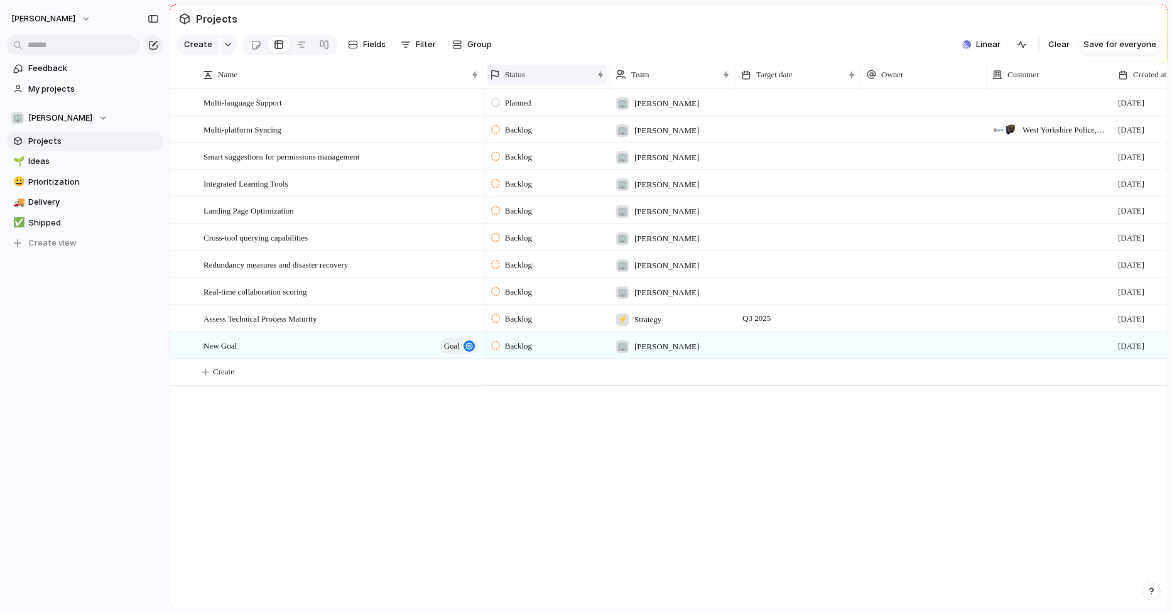
click at [511, 73] on span "Status" at bounding box center [515, 74] width 20 height 13
click at [518, 104] on span "Modify" at bounding box center [524, 103] width 27 height 13
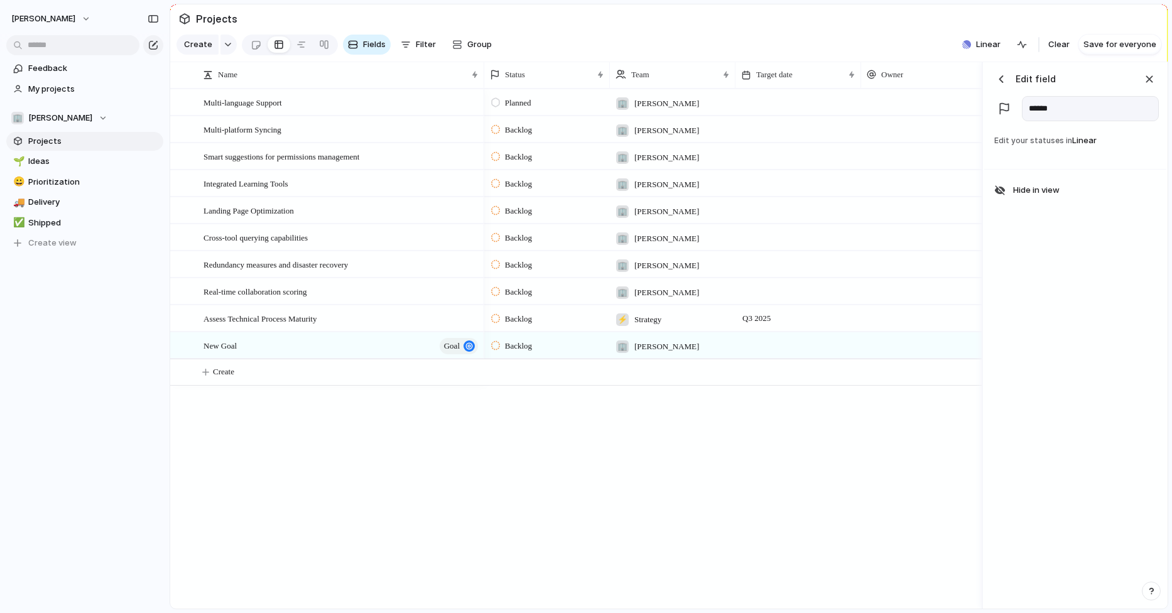
click at [1061, 151] on div "Edit your statuses in Linear" at bounding box center [1075, 149] width 182 height 41
click at [1146, 78] on div "button" at bounding box center [1150, 79] width 14 height 14
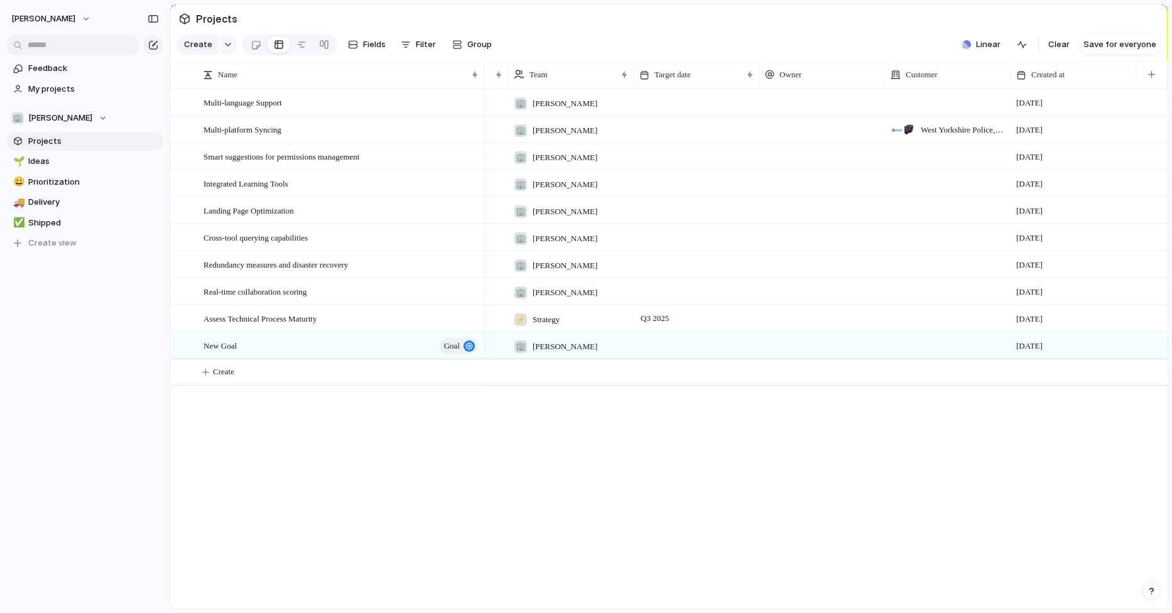
scroll to position [0, 102]
click at [1157, 73] on button "button" at bounding box center [1152, 74] width 26 height 23
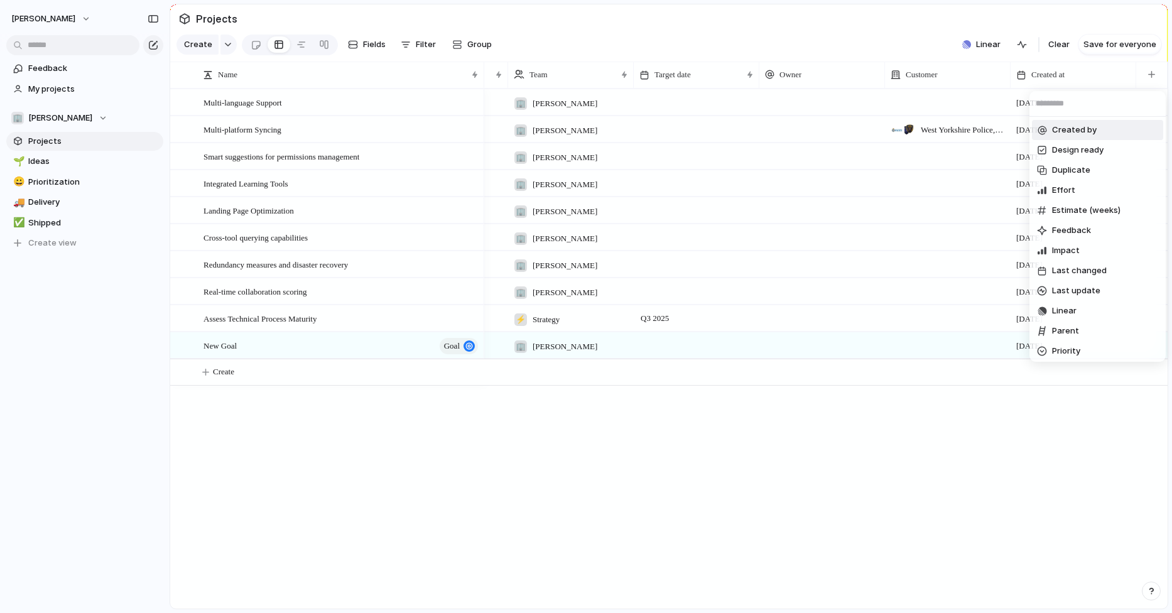
click at [922, 41] on div "Created by Design ready Duplicate Effort Estimate (weeks) Feedback Impact Last …" at bounding box center [586, 306] width 1172 height 613
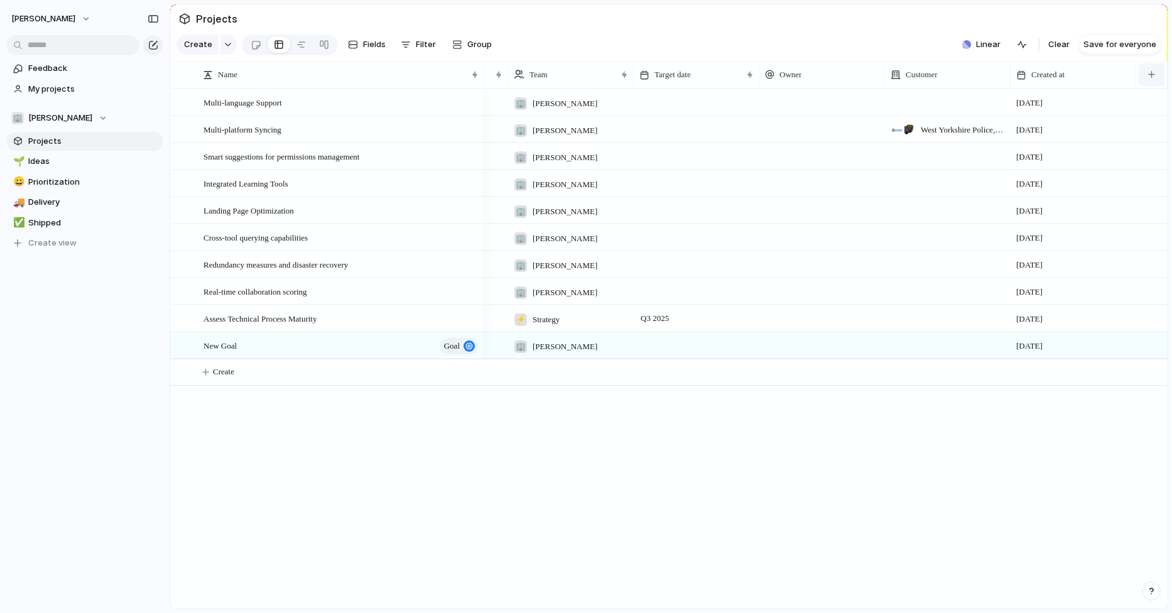
click at [1151, 77] on div "button" at bounding box center [1151, 74] width 7 height 7
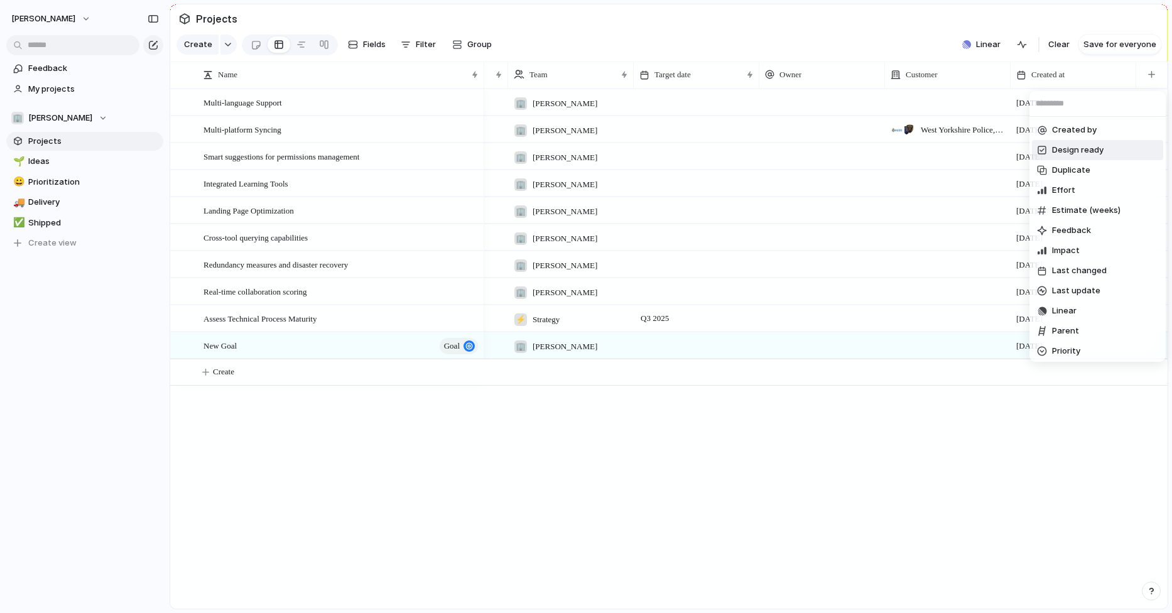
click at [1100, 149] on span "Design ready" at bounding box center [1078, 150] width 52 height 13
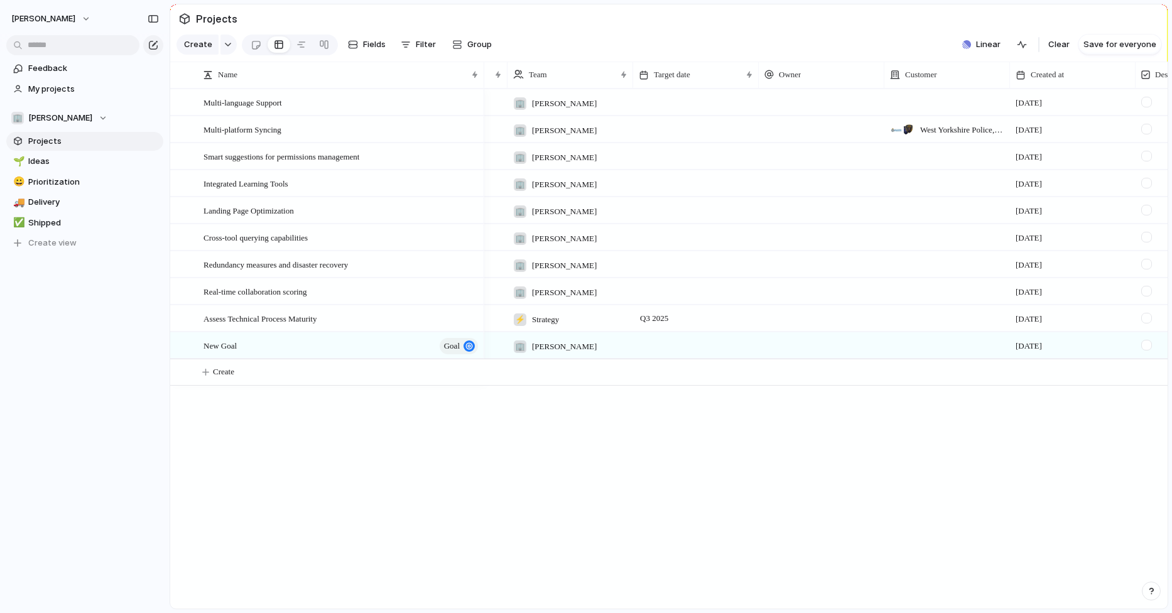
scroll to position [0, 228]
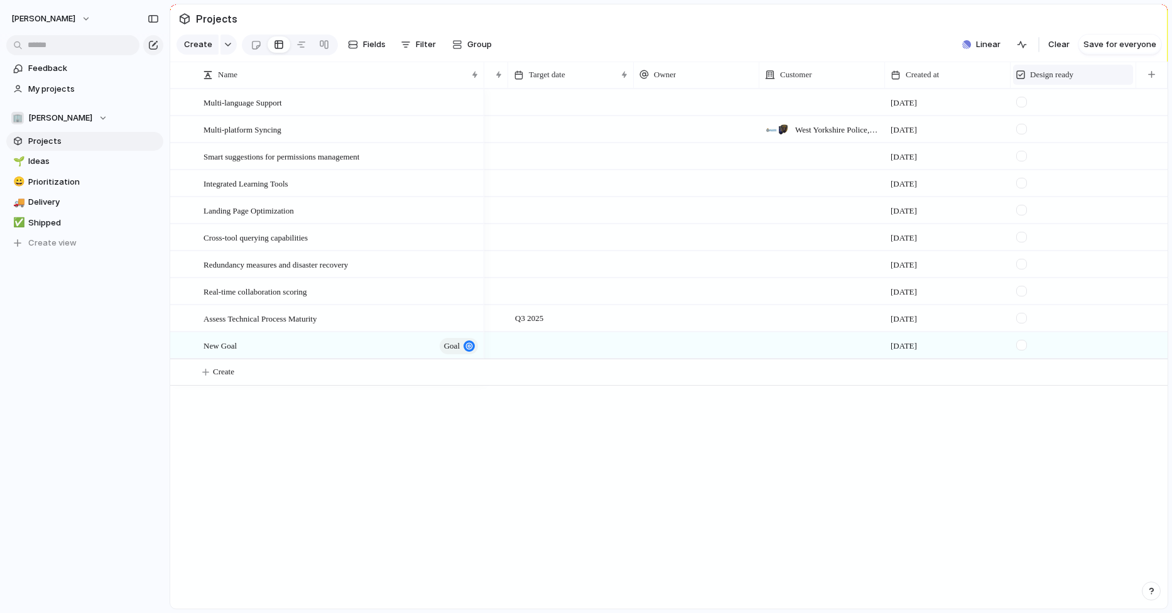
click at [1095, 75] on div "Design ready" at bounding box center [1073, 74] width 114 height 13
click at [1079, 98] on li "Modify" at bounding box center [1062, 103] width 92 height 20
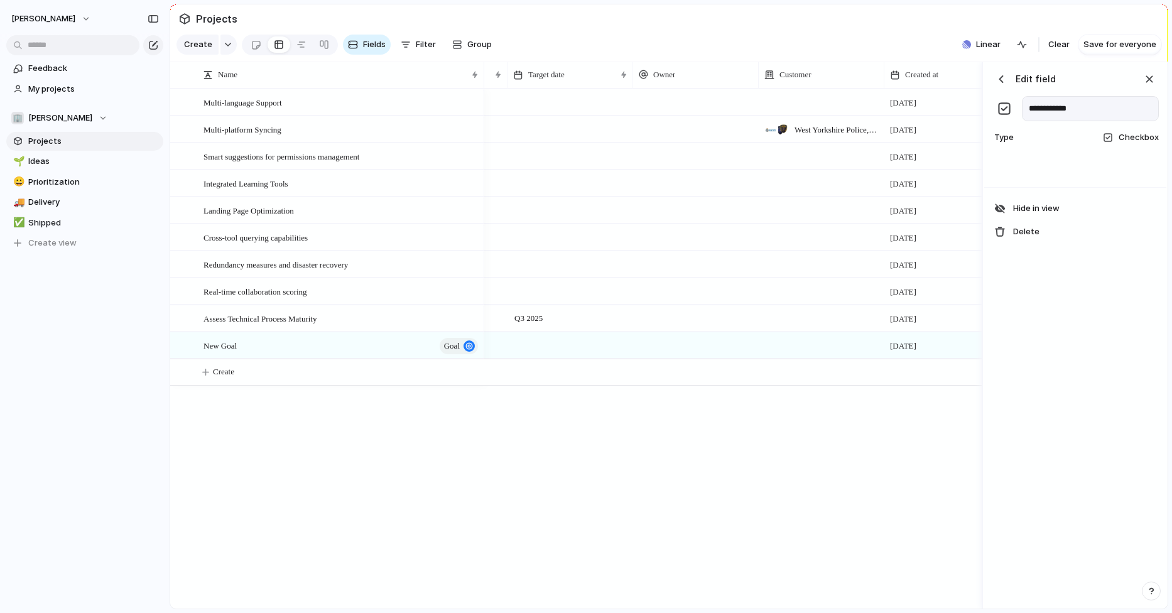
scroll to position [0, 0]
click at [1150, 76] on div "button" at bounding box center [1150, 79] width 14 height 14
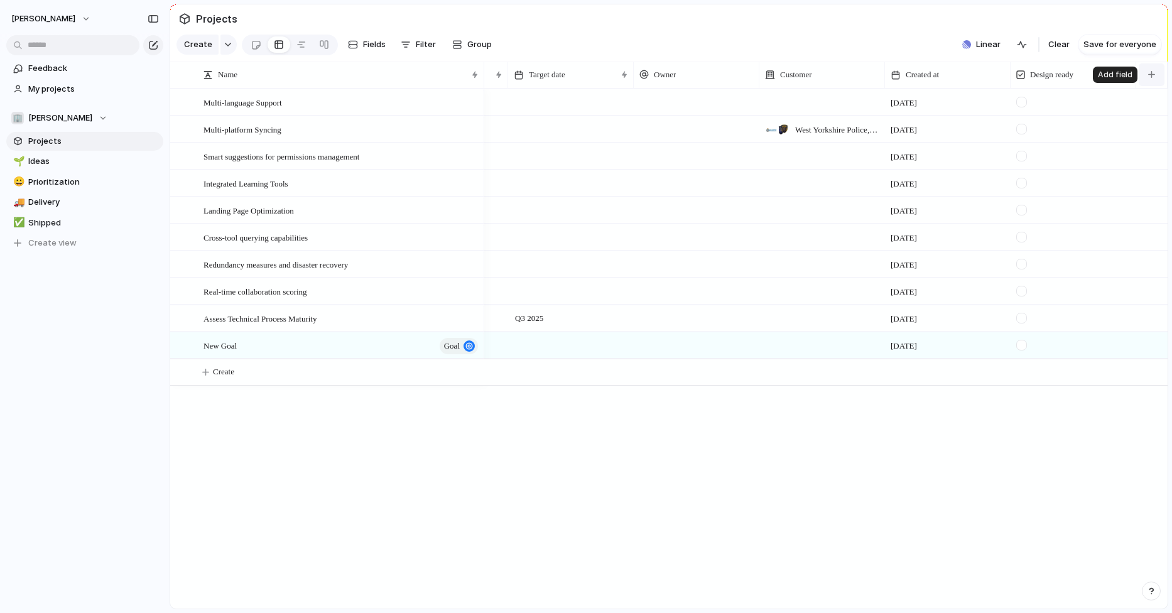
click at [1147, 75] on button "button" at bounding box center [1152, 74] width 26 height 23
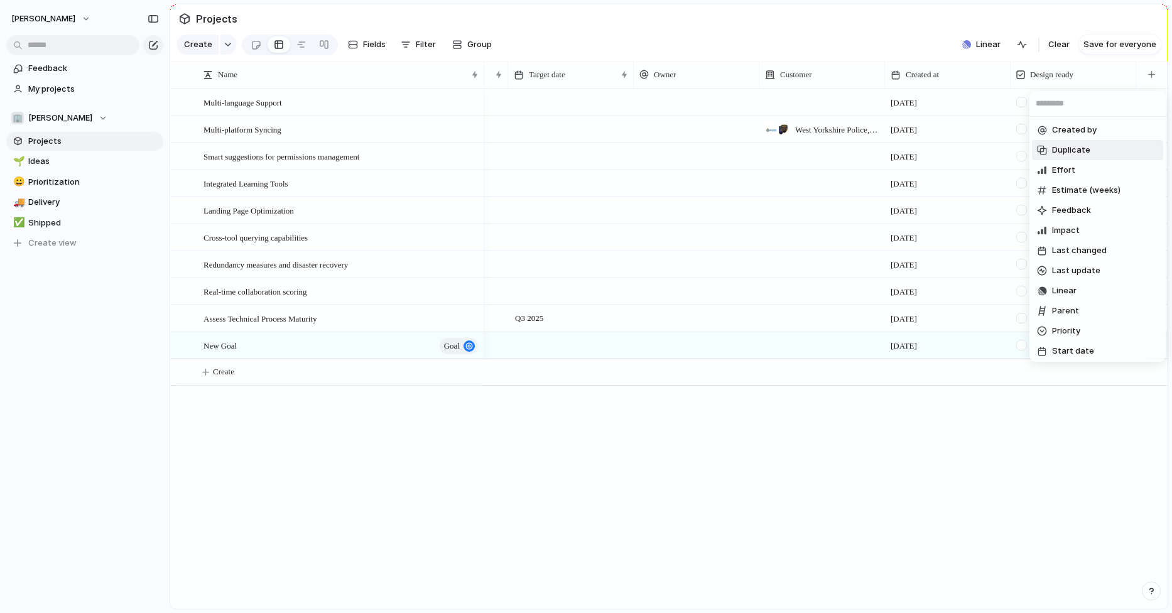
type input "*"
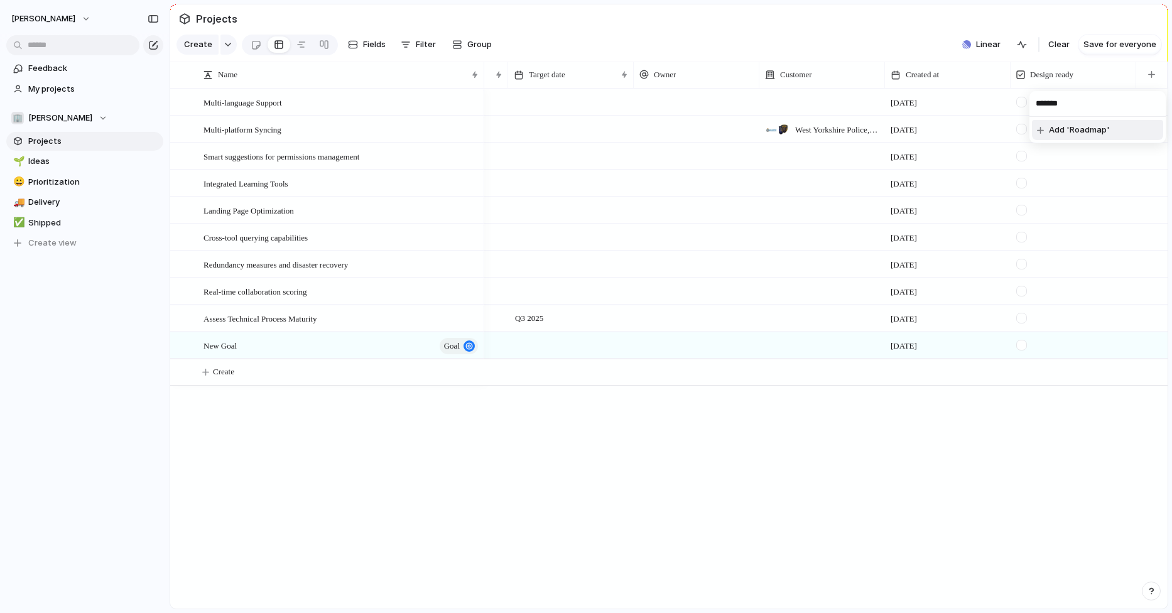
type input "*******"
click at [1091, 132] on span "Add 'Roadmap'" at bounding box center [1079, 130] width 61 height 13
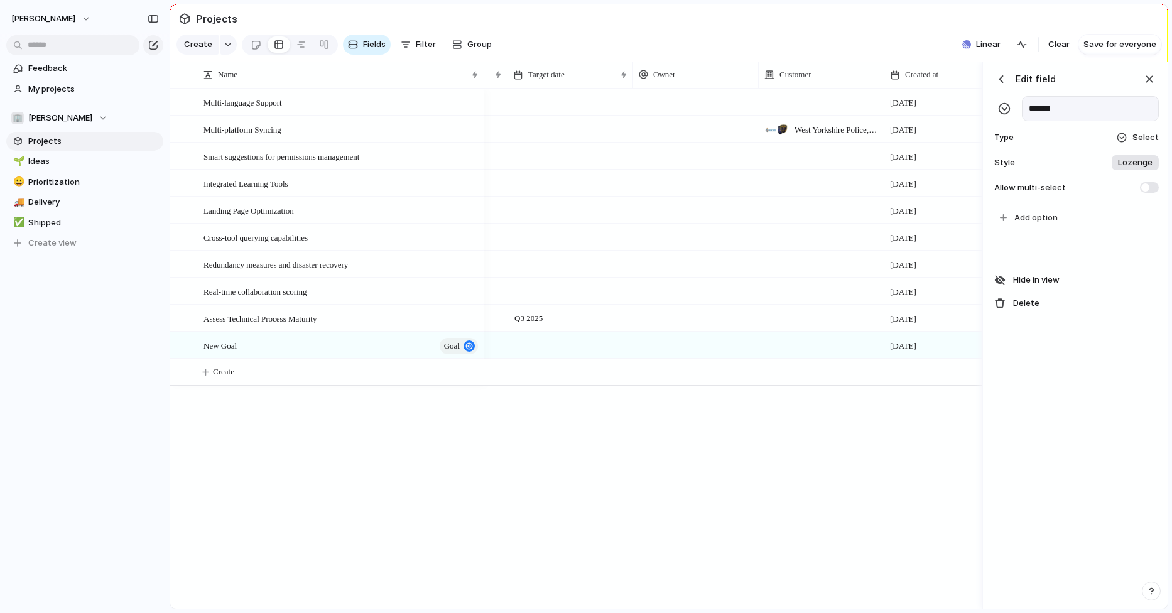
scroll to position [0, 540]
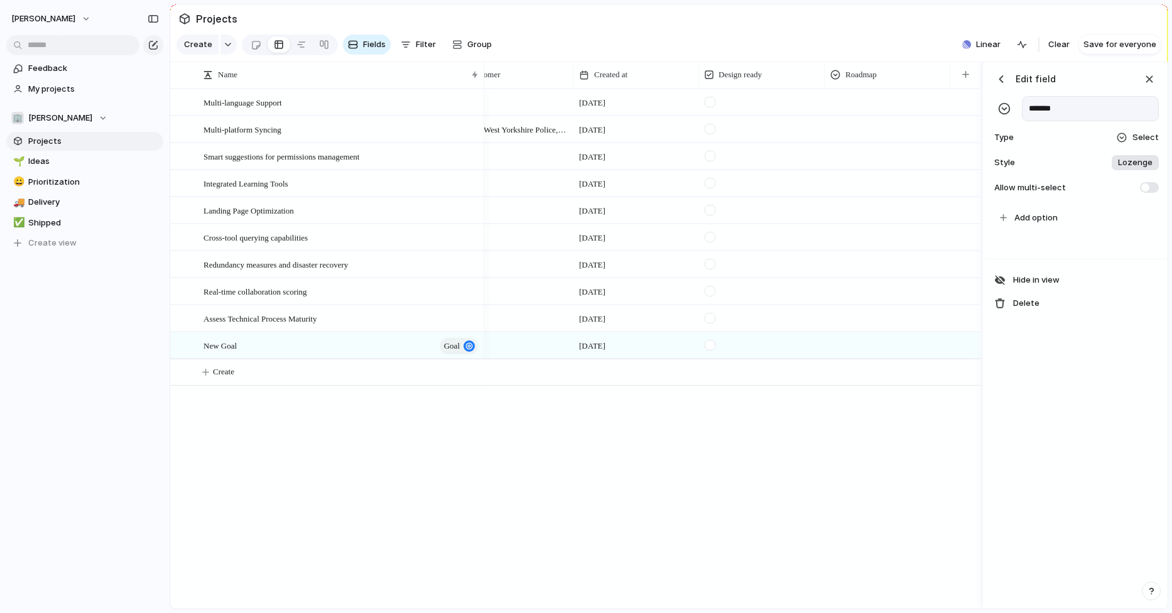
click at [1136, 131] on span "Select" at bounding box center [1146, 137] width 26 height 13
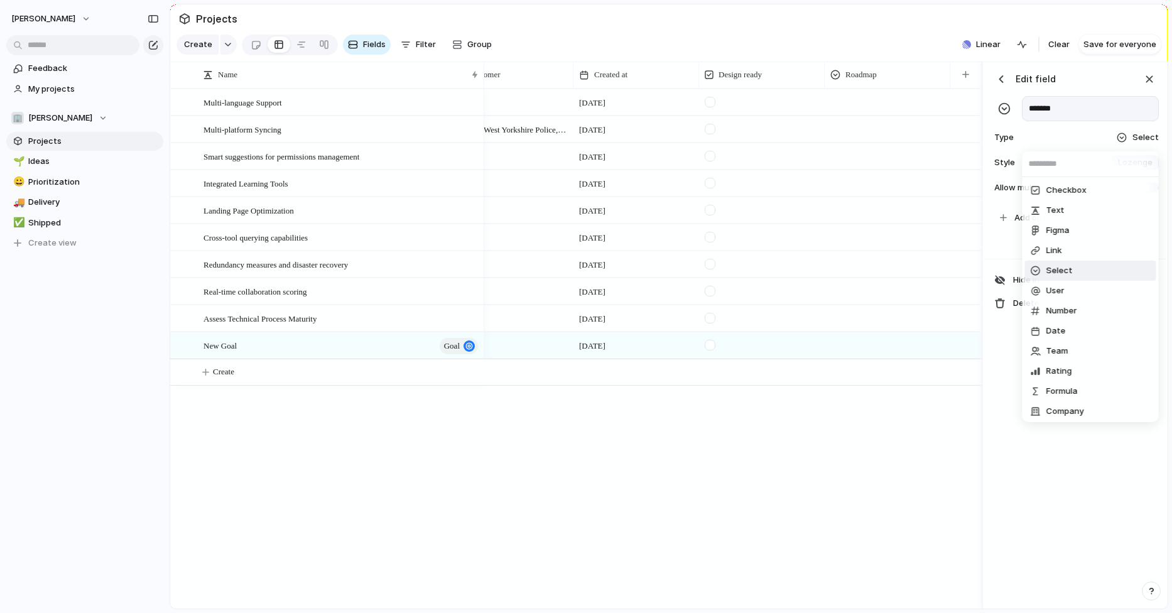
click at [1070, 270] on span "Select" at bounding box center [1060, 270] width 26 height 13
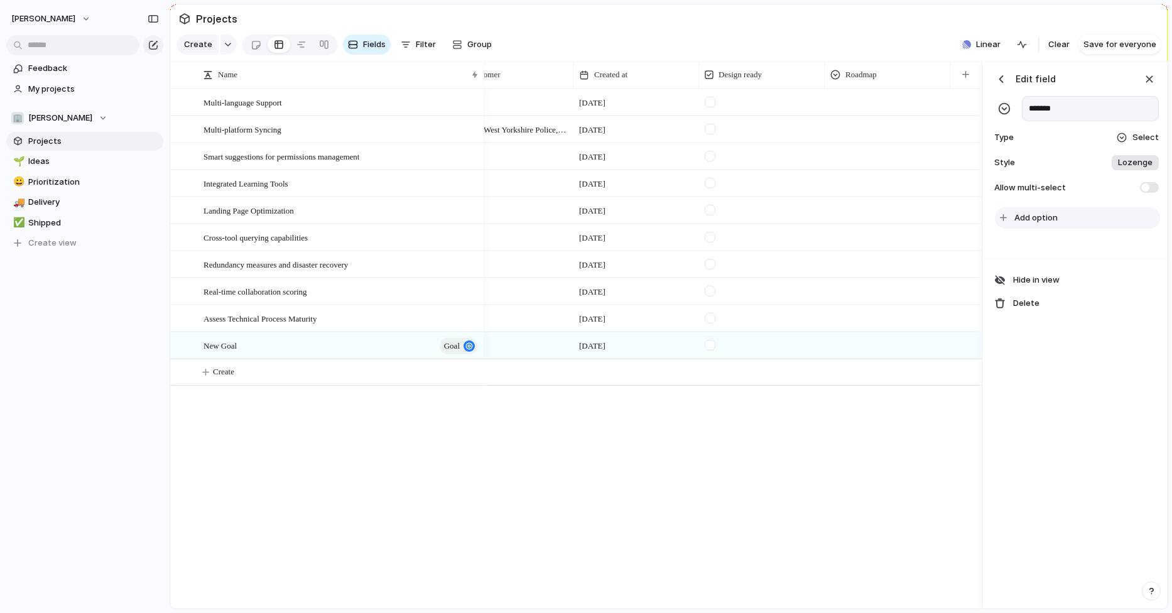
click at [1065, 220] on button "Add option" at bounding box center [1077, 217] width 165 height 21
type input "****"
click at [1028, 242] on span "Add option" at bounding box center [1036, 240] width 43 height 13
type input "***"
click at [1023, 263] on span "Add option" at bounding box center [1036, 263] width 43 height 13
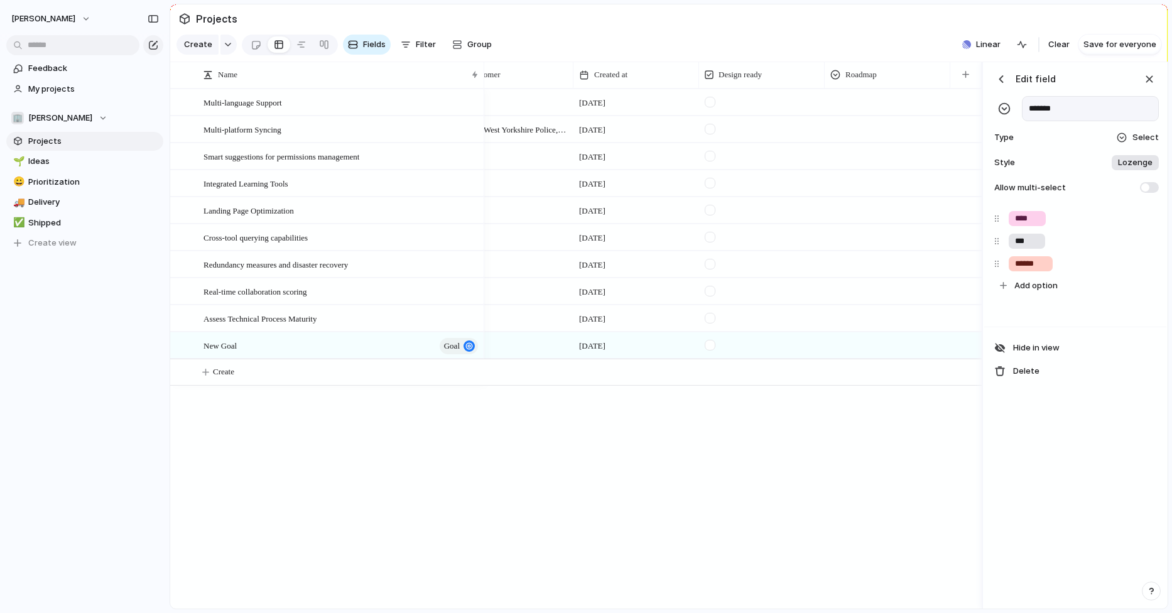
type input "******"
click at [1033, 310] on div "**** *** ****** To pick up a draggable item, press the space bar. While draggin…" at bounding box center [1075, 265] width 182 height 122
click at [1114, 41] on span "Save for everyone" at bounding box center [1120, 44] width 73 height 13
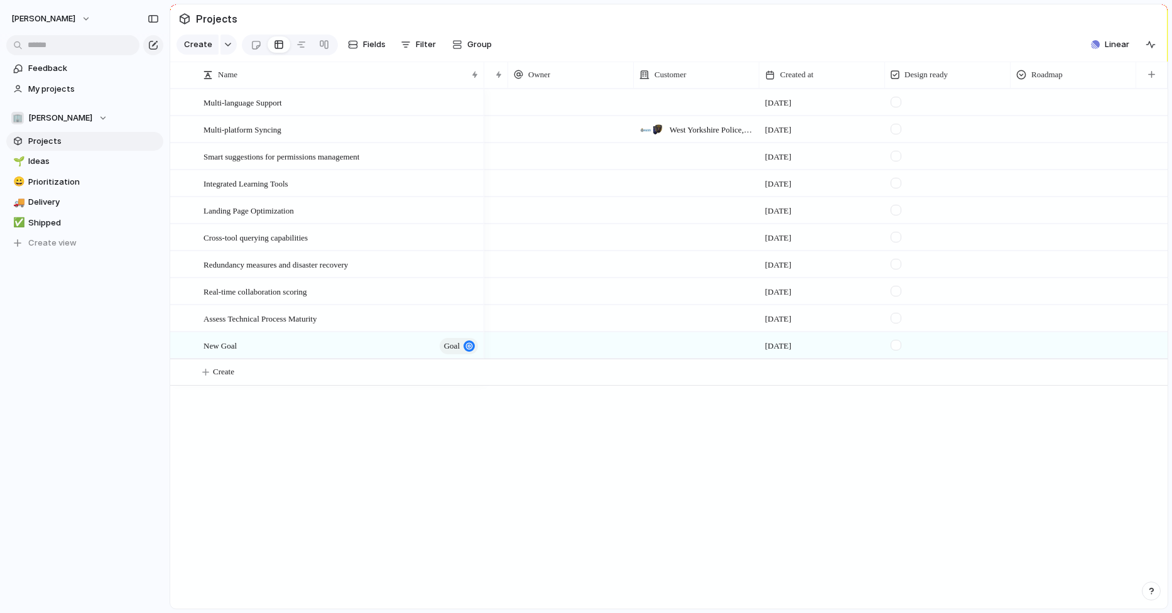
click at [1087, 105] on div at bounding box center [1073, 100] width 124 height 21
click at [1061, 171] on div "Now" at bounding box center [1049, 175] width 30 height 15
click at [1048, 344] on div at bounding box center [1073, 343] width 124 height 21
click at [1053, 442] on span "Future" at bounding box center [1053, 440] width 26 height 13
click at [1048, 280] on div at bounding box center [1073, 289] width 124 height 21
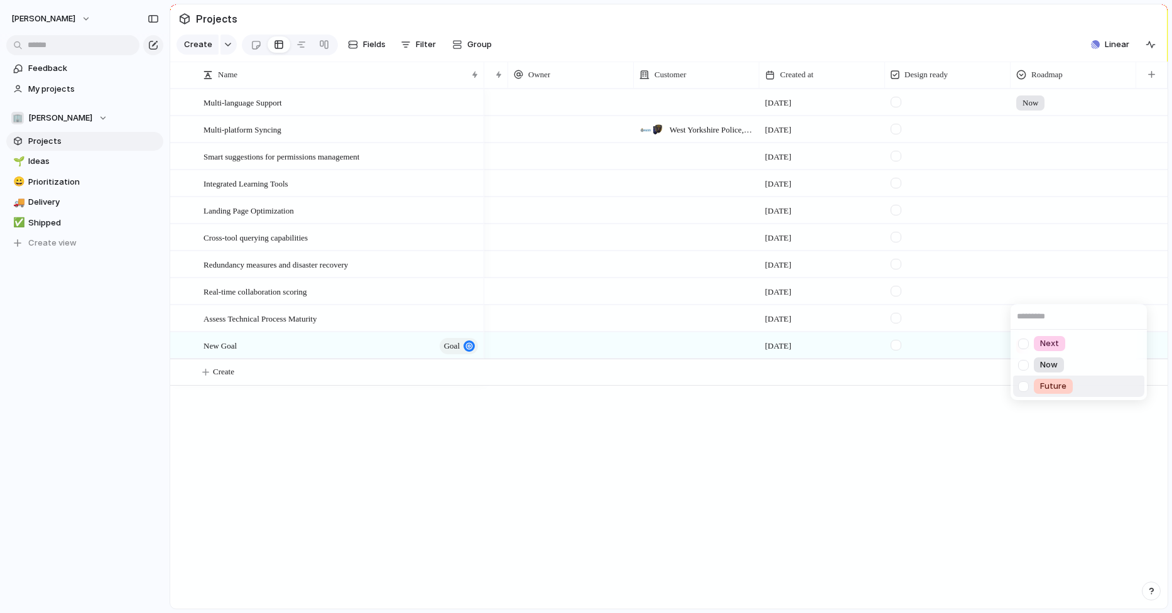
click at [1055, 381] on span "Future" at bounding box center [1053, 386] width 26 height 13
click at [325, 45] on div at bounding box center [324, 45] width 10 height 20
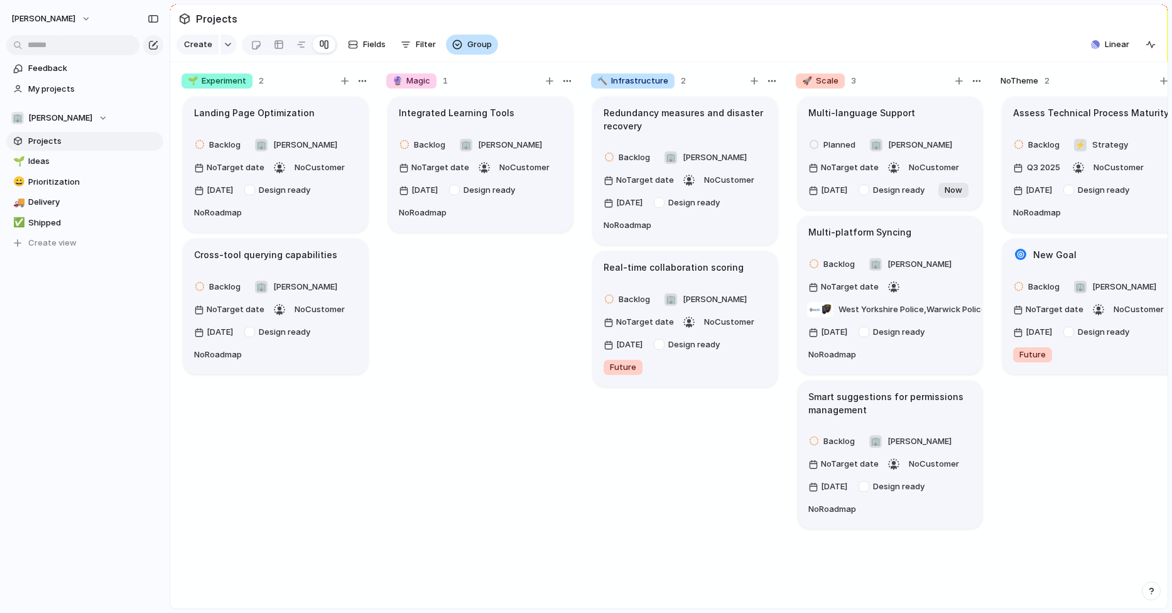
click at [468, 50] on span "Group" at bounding box center [479, 44] width 24 height 13
click at [300, 49] on div at bounding box center [302, 45] width 10 height 20
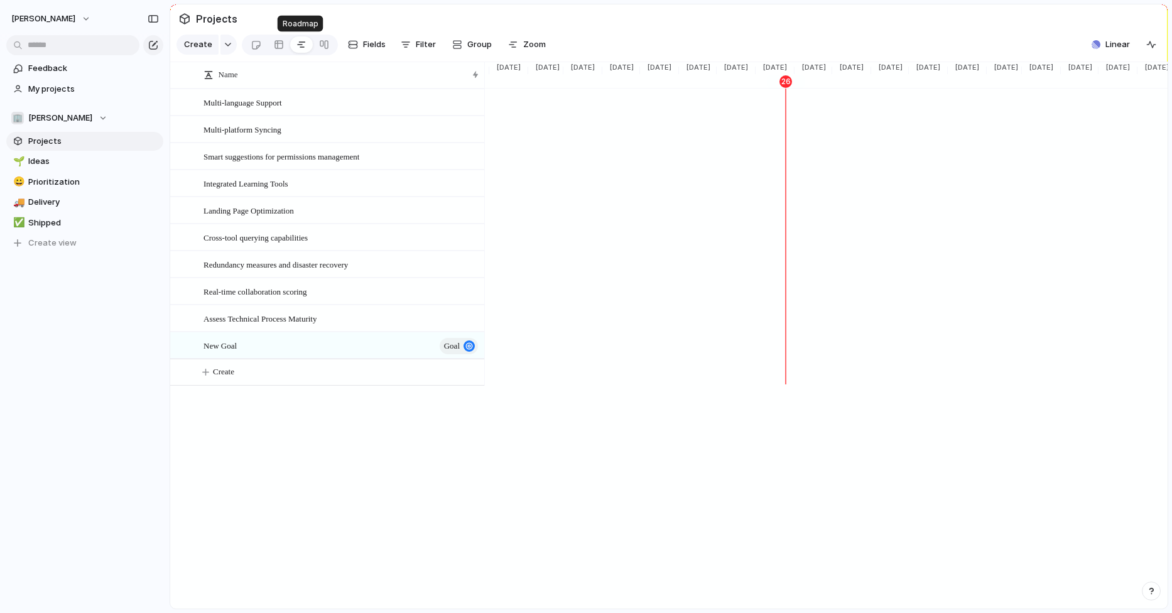
scroll to position [0, 1106]
click at [321, 46] on div at bounding box center [324, 45] width 10 height 20
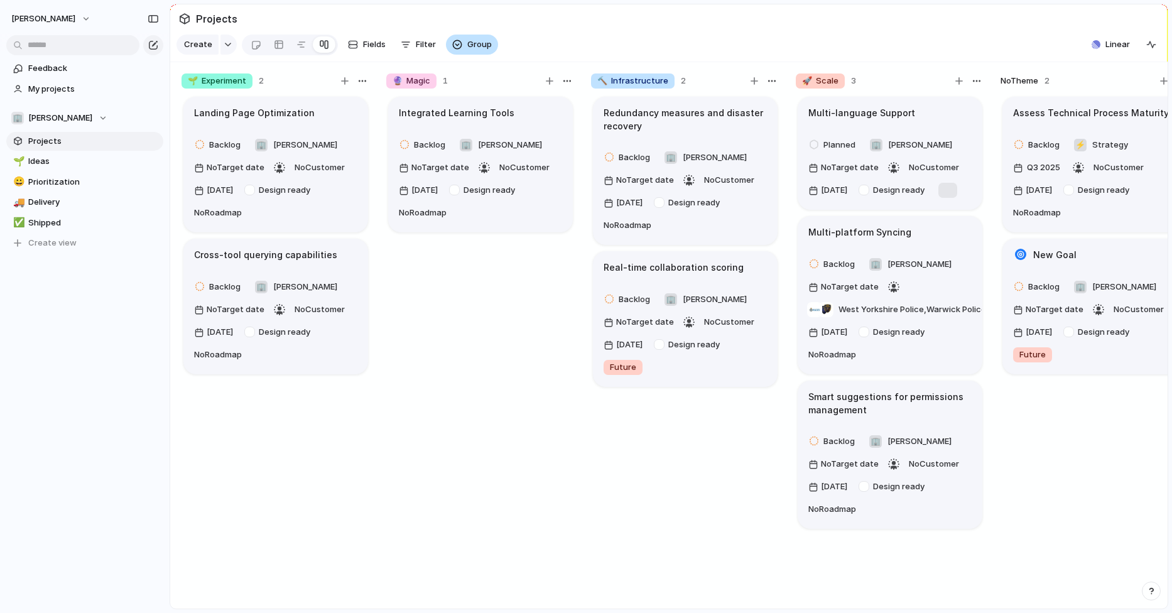
click at [479, 49] on span "Group" at bounding box center [479, 44] width 24 height 13
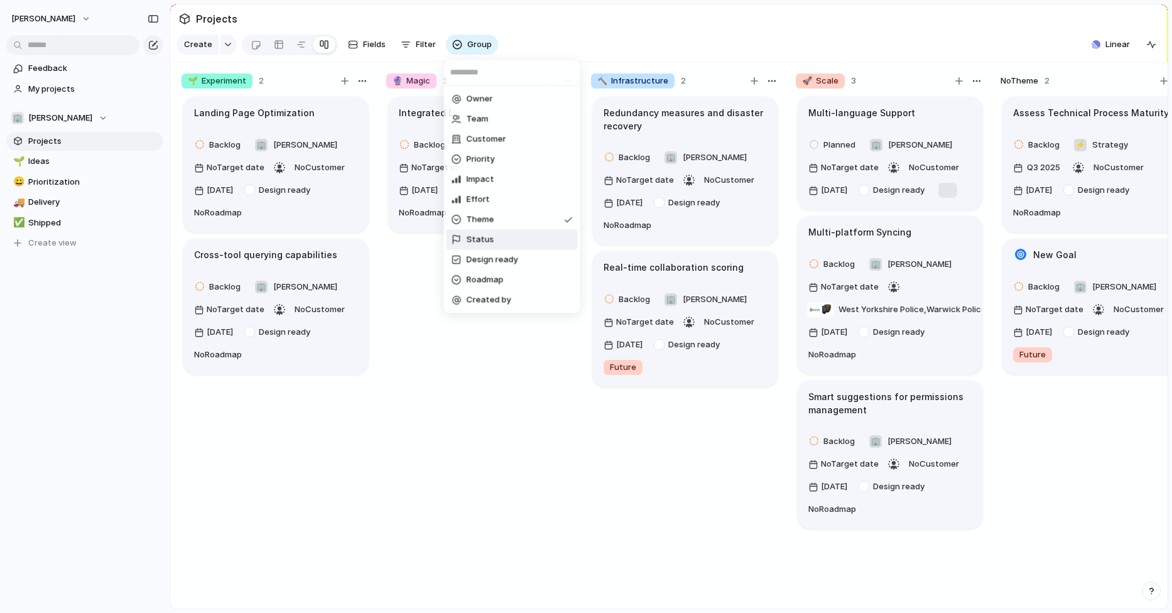
click at [504, 241] on li "Status" at bounding box center [512, 240] width 131 height 20
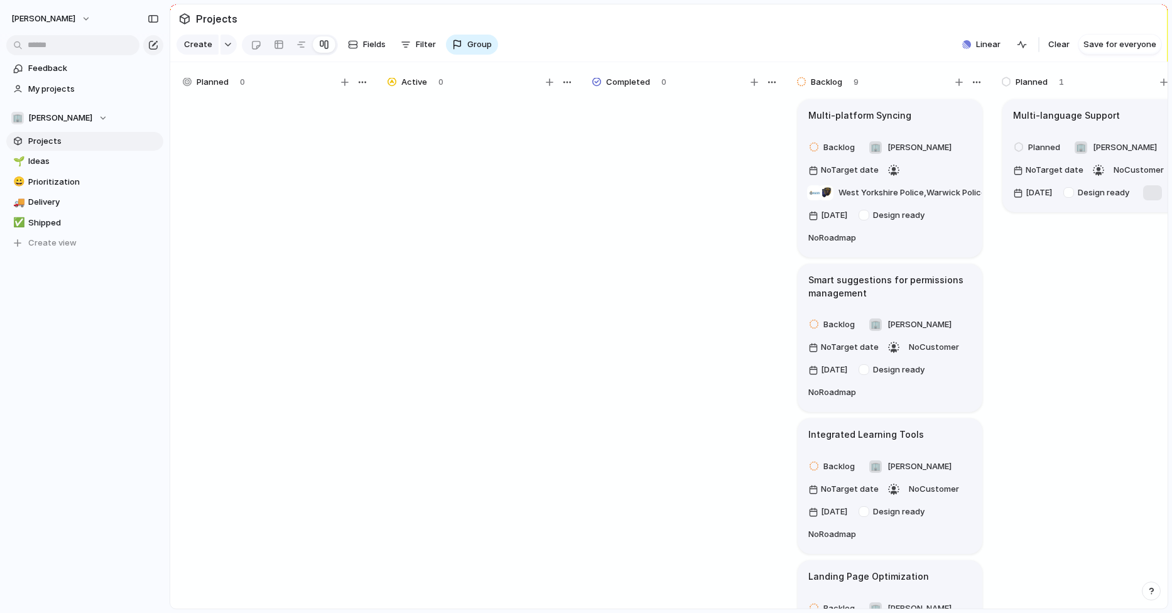
click at [476, 26] on section "Projects" at bounding box center [669, 18] width 998 height 28
click at [471, 47] on span "Group" at bounding box center [479, 44] width 24 height 13
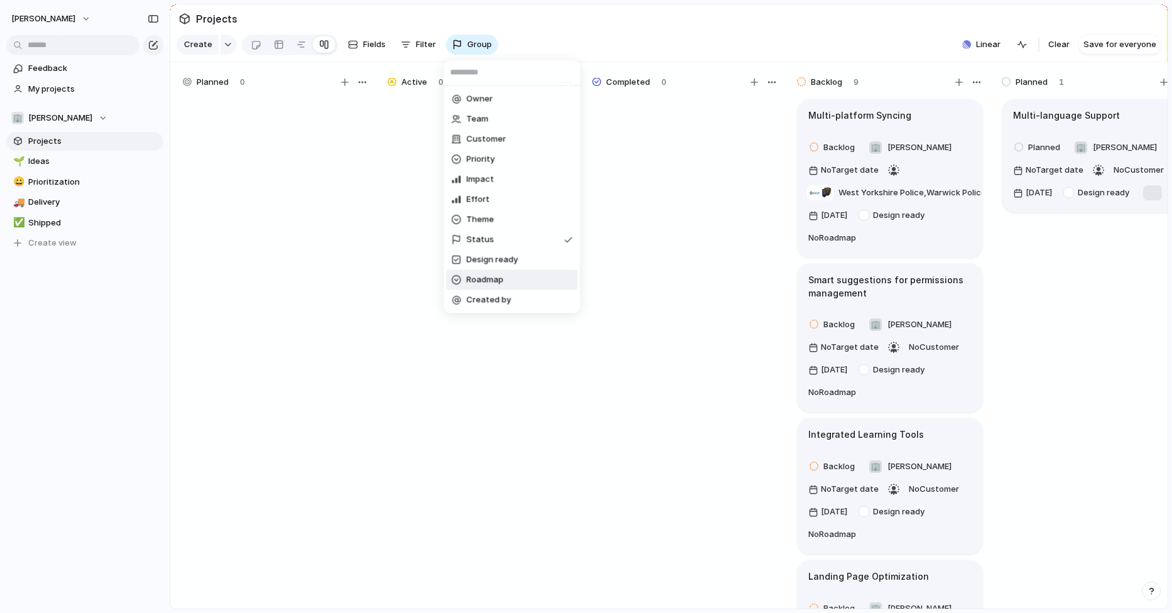
click at [494, 277] on span "Roadmap" at bounding box center [485, 280] width 37 height 13
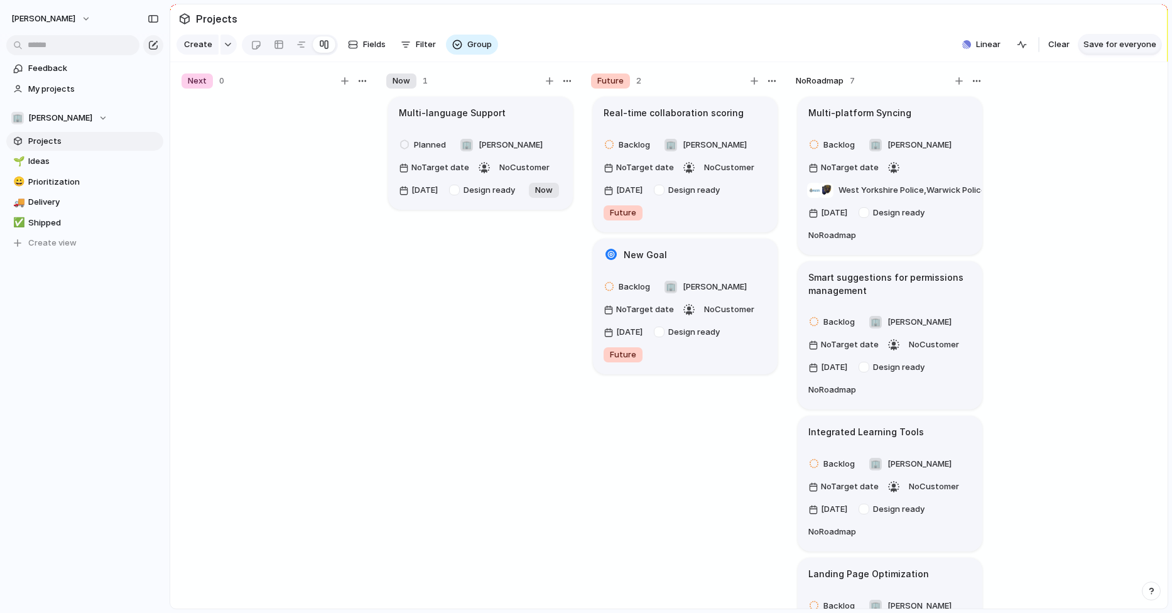
click at [1111, 45] on span "Save for everyone" at bounding box center [1120, 44] width 73 height 13
click at [91, 111] on button "🏢 [PERSON_NAME]" at bounding box center [84, 118] width 157 height 19
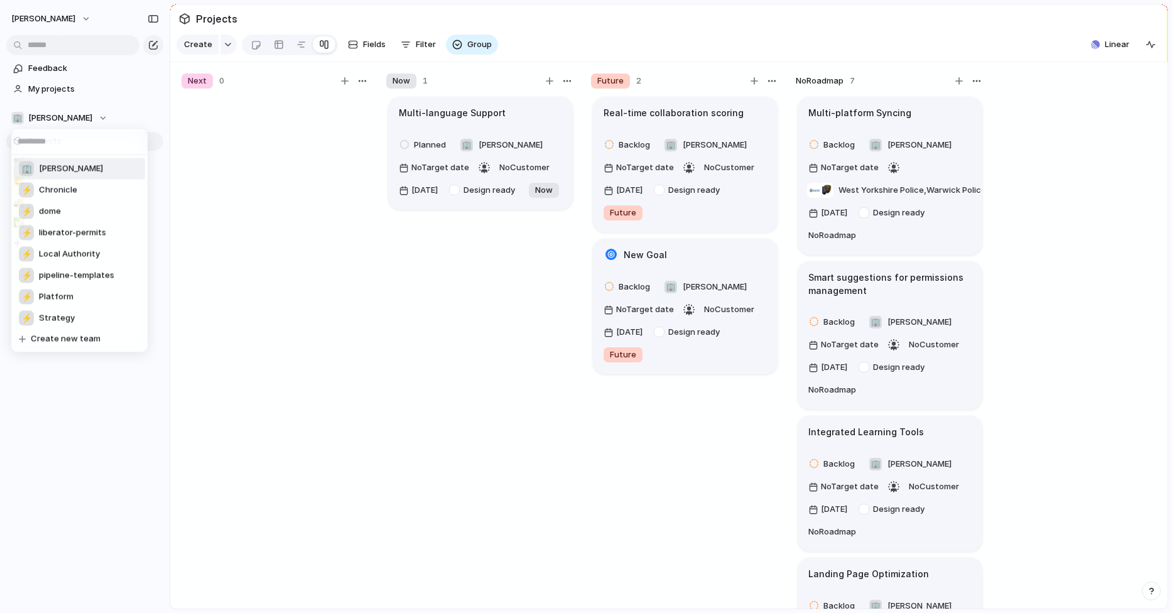
click at [150, 116] on div "🏢 [PERSON_NAME] ⚡ Chronicle ⚡ dome ⚡ liberator-permits ⚡ Local Authority ⚡ pipe…" at bounding box center [586, 306] width 1172 height 613
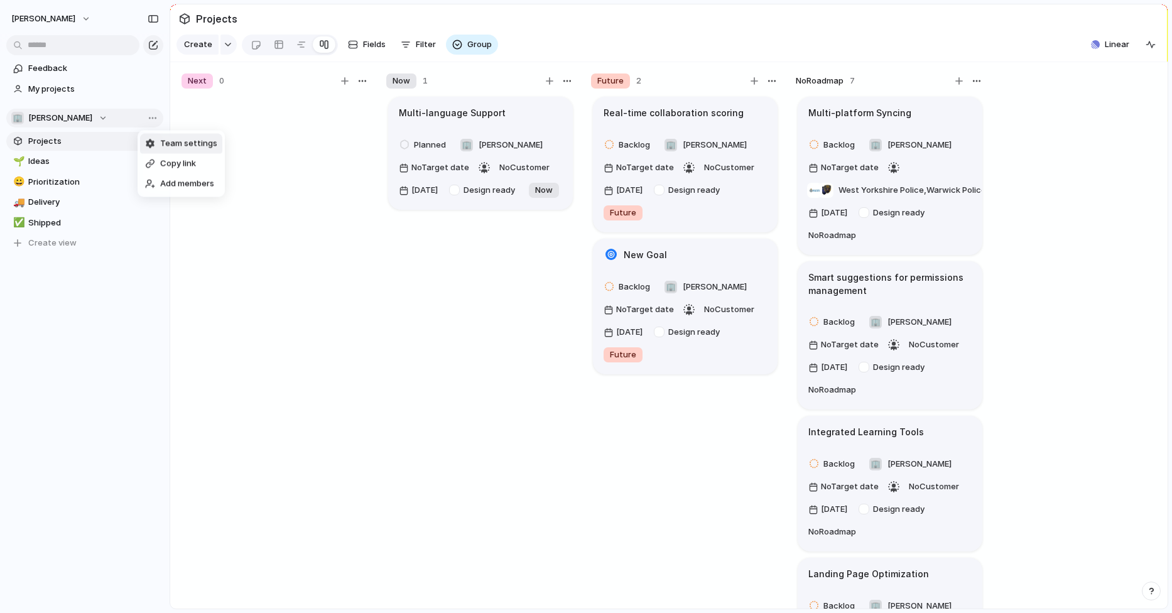
click at [46, 244] on div "Team settings Copy link Add members" at bounding box center [586, 306] width 1172 height 613
click at [59, 245] on span "Create view" at bounding box center [52, 243] width 48 height 13
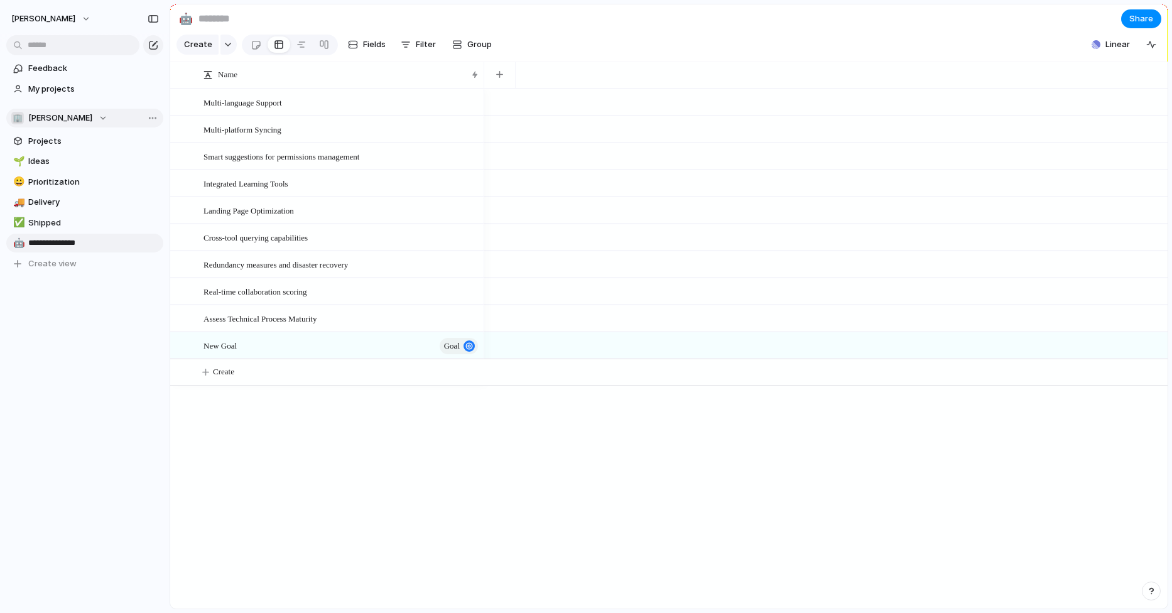
type input "**********"
click at [77, 244] on span "Internal Roadmap" at bounding box center [93, 243] width 131 height 13
click at [322, 52] on div at bounding box center [324, 45] width 10 height 20
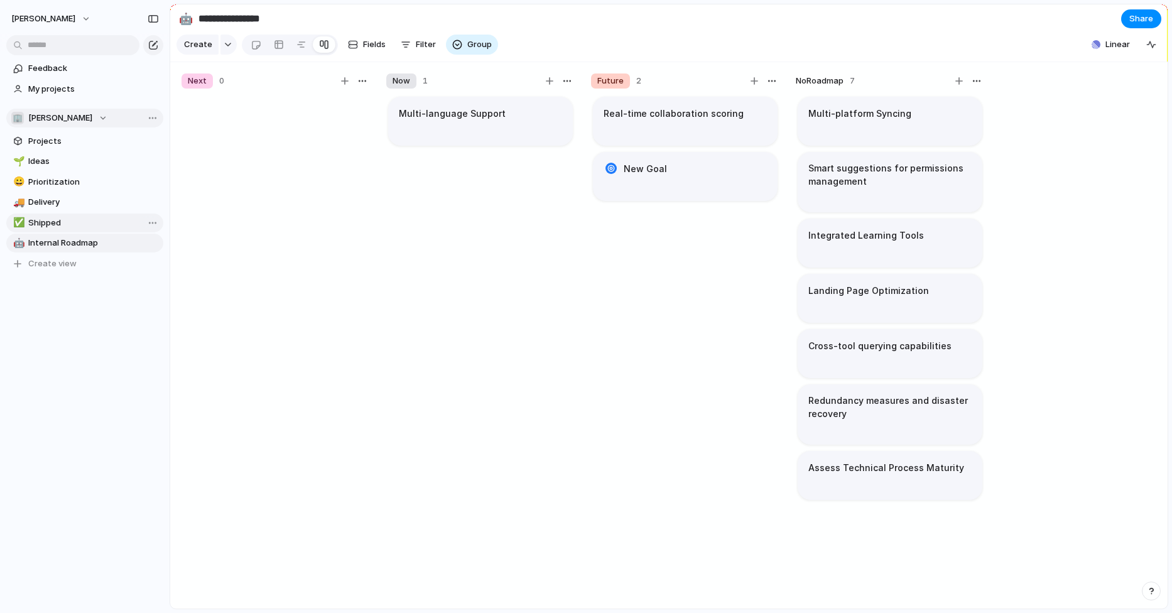
click at [77, 222] on span "Shipped" at bounding box center [93, 223] width 131 height 13
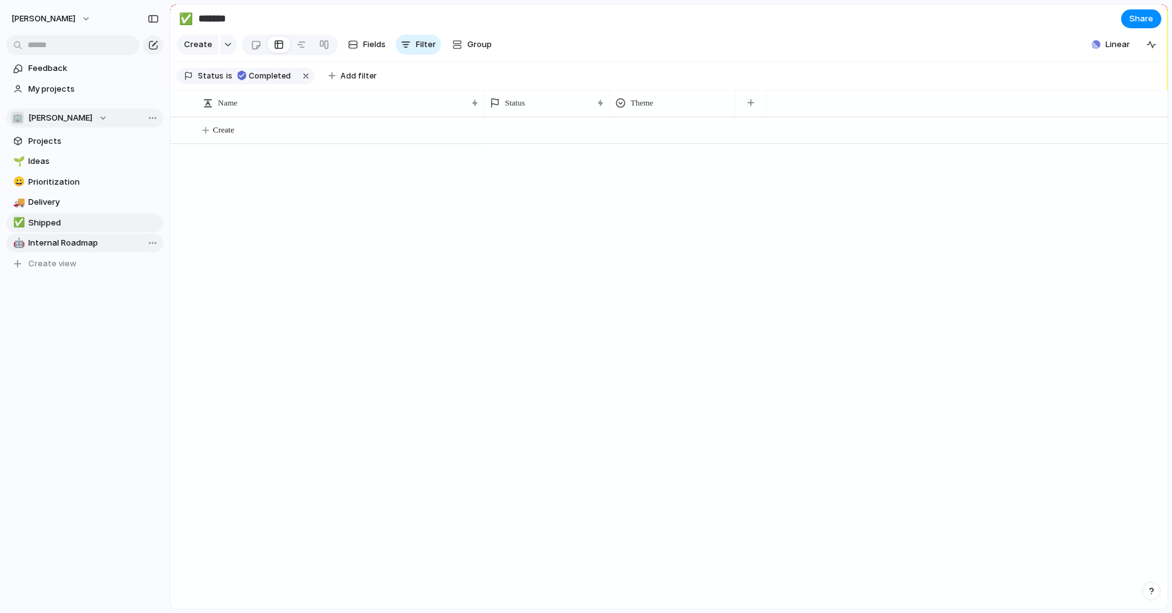
click at [72, 244] on span "Internal Roadmap" at bounding box center [93, 243] width 131 height 13
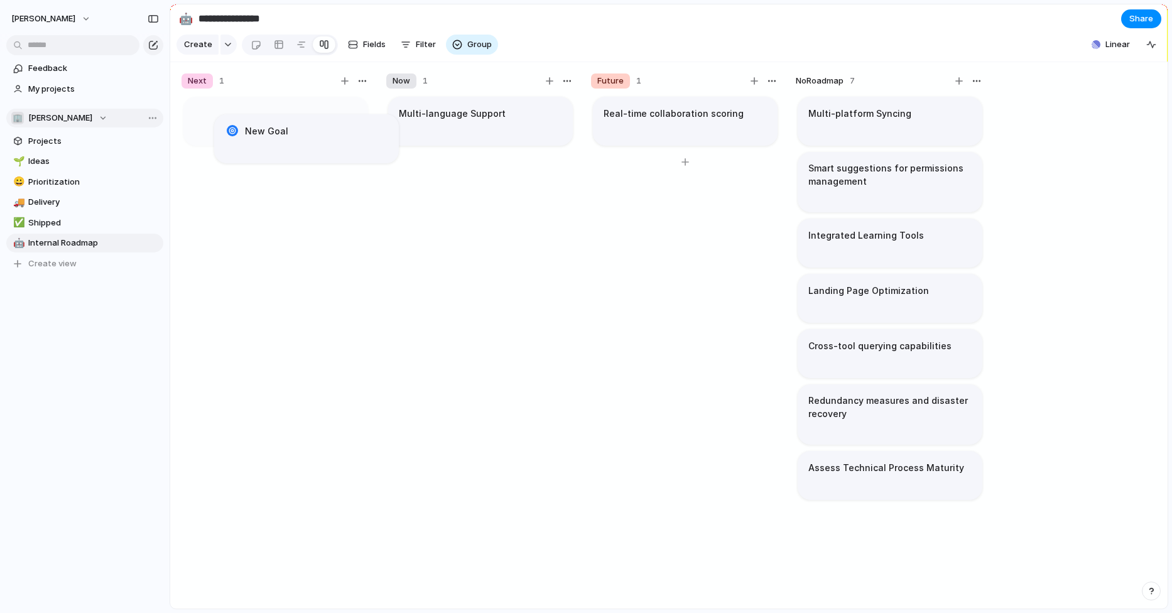
drag, startPoint x: 670, startPoint y: 185, endPoint x: 663, endPoint y: 185, distance: 6.9
click at [450, 84] on div "Now 1" at bounding box center [480, 80] width 188 height 15
drag, startPoint x: 408, startPoint y: 82, endPoint x: 200, endPoint y: 83, distance: 207.9
click at [200, 83] on div "Next 1 New Goal Now 1 Multi-language Support Future 1 Real-time collaboration s…" at bounding box center [582, 338] width 825 height 553
click at [60, 203] on span "Delivery" at bounding box center [93, 202] width 131 height 13
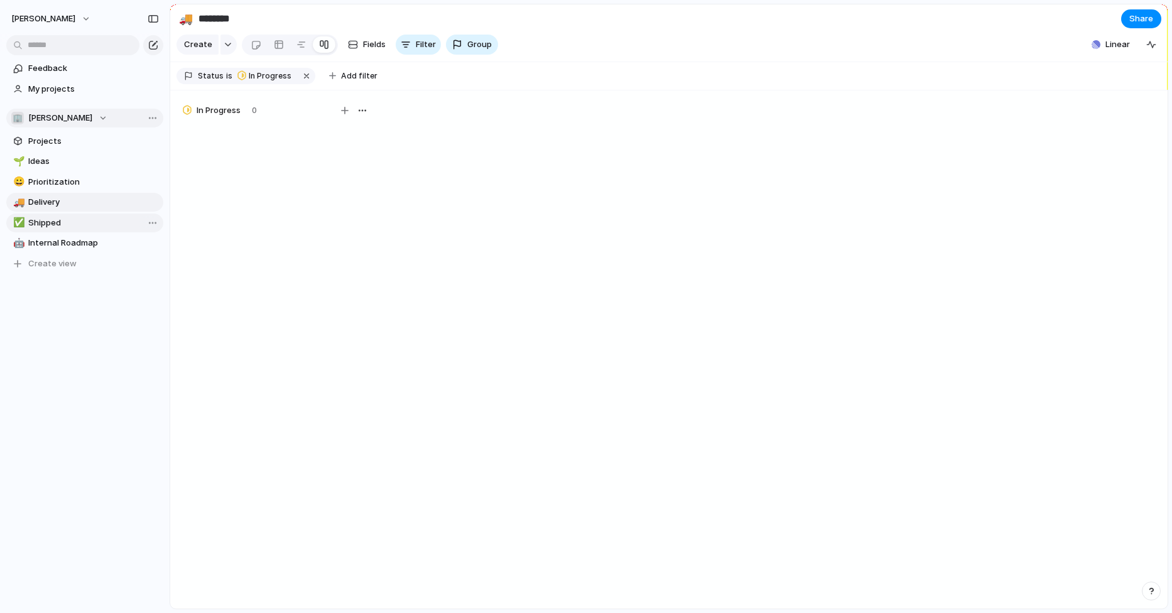
click at [67, 214] on link "✅ Shipped" at bounding box center [84, 223] width 157 height 19
click at [62, 228] on span "Shipped" at bounding box center [93, 223] width 131 height 13
click at [60, 242] on span "Internal Roadmap" at bounding box center [93, 243] width 131 height 13
type input "**********"
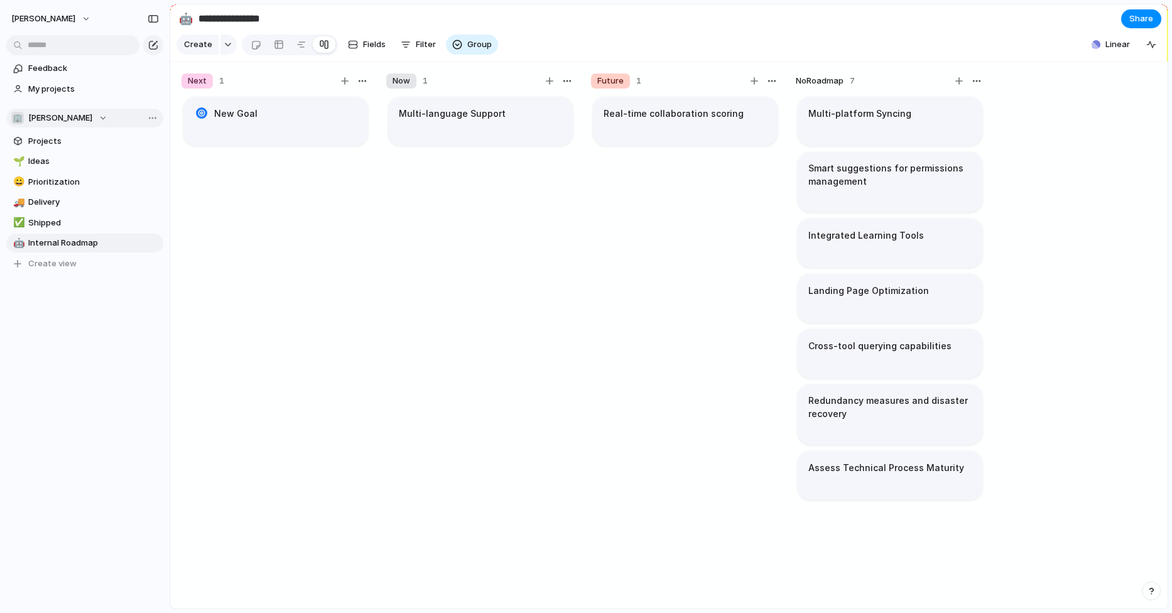
click at [251, 131] on div "Rename Delete" at bounding box center [586, 306] width 1172 height 613
click at [884, 129] on article "Multi-platform Syncing" at bounding box center [890, 121] width 185 height 49
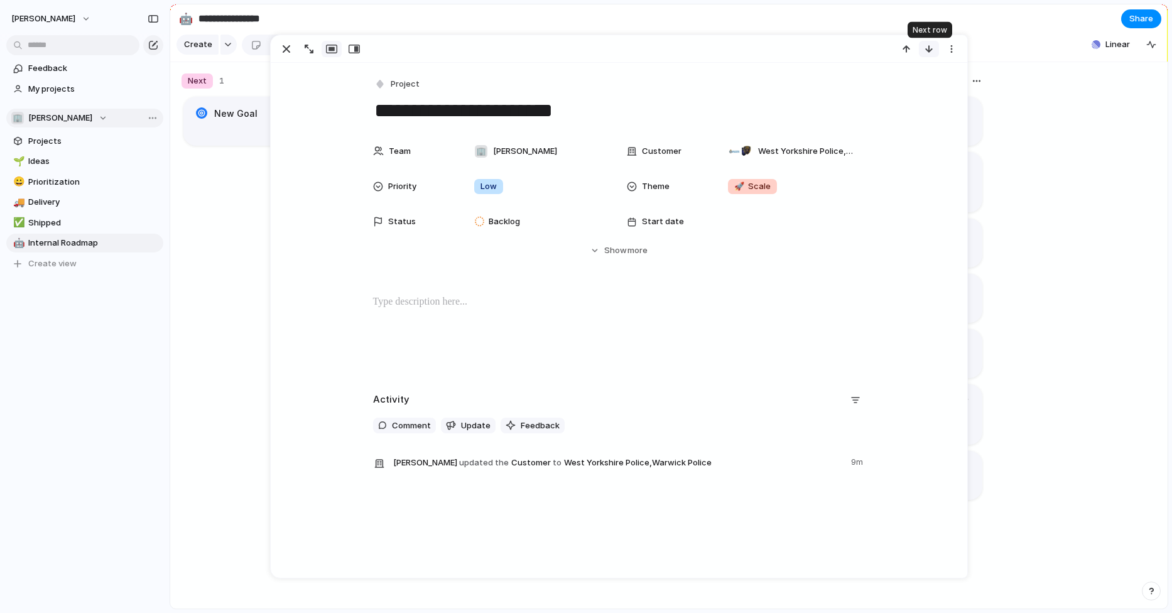
click at [928, 52] on div "button" at bounding box center [929, 49] width 10 height 10
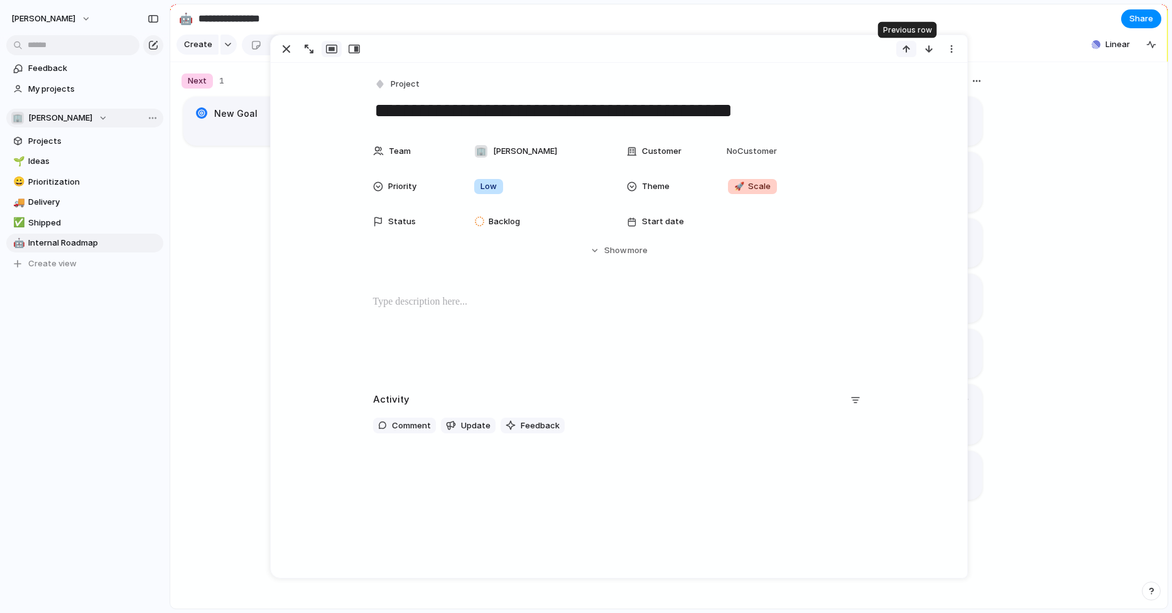
click at [911, 53] on div "button" at bounding box center [906, 49] width 10 height 10
type textarea "**********"
